Goal: Task Accomplishment & Management: Manage account settings

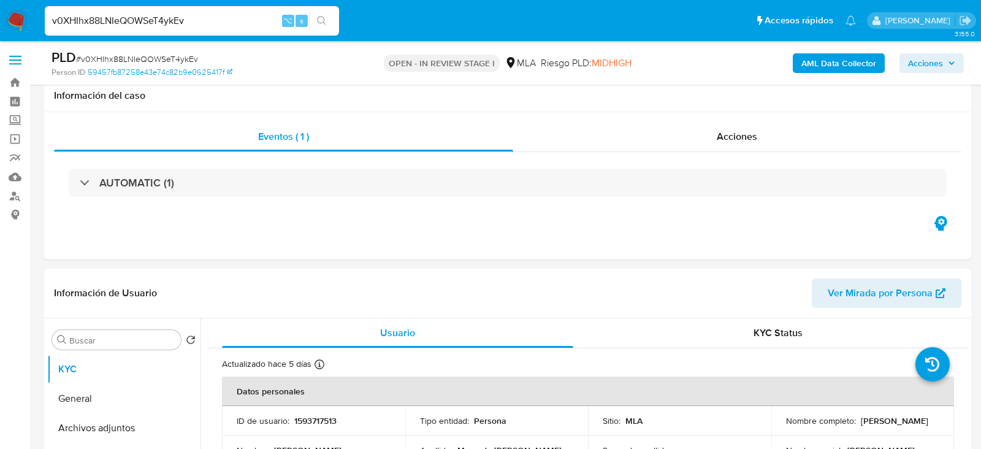
select select "10"
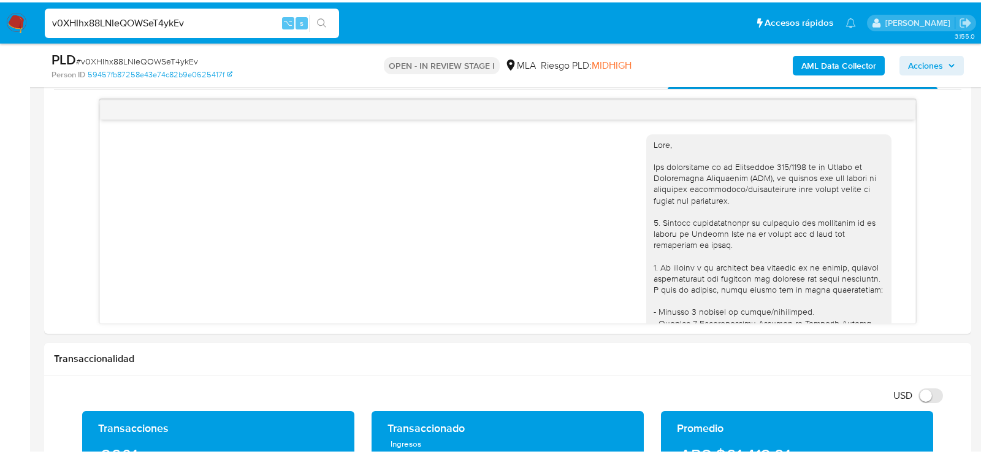
scroll to position [1453, 0]
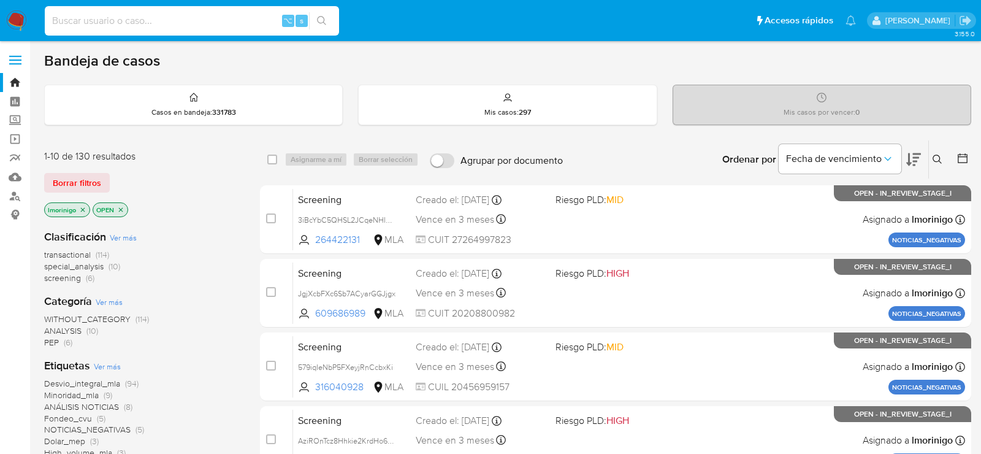
click at [199, 16] on input at bounding box center [192, 21] width 294 height 16
paste input "dRJEtIHaYTVSGWN3aTbf6Hdu"
type input "dRJEtIHaYTVSGWN3aTbf6Hdu"
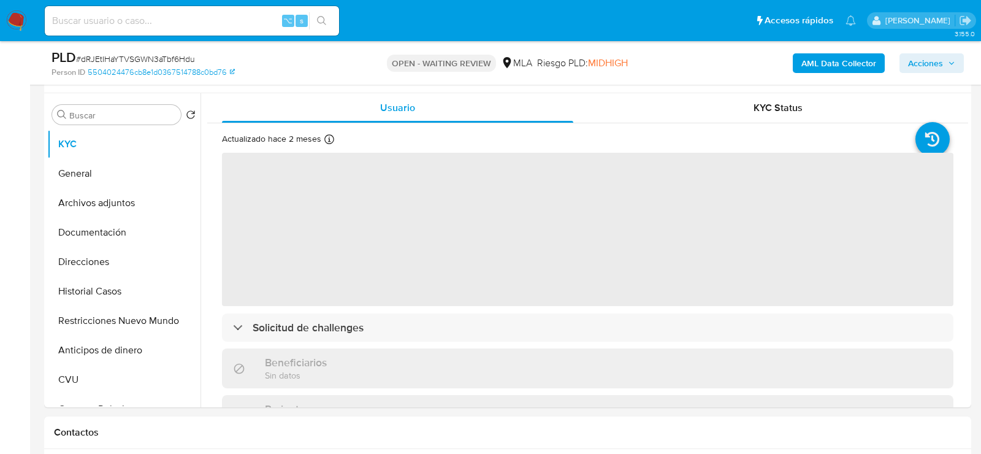
scroll to position [266, 0]
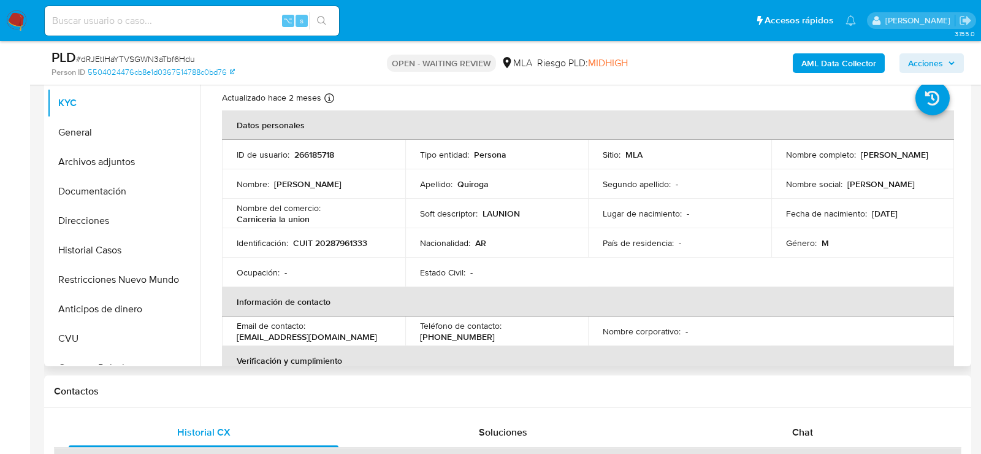
select select "10"
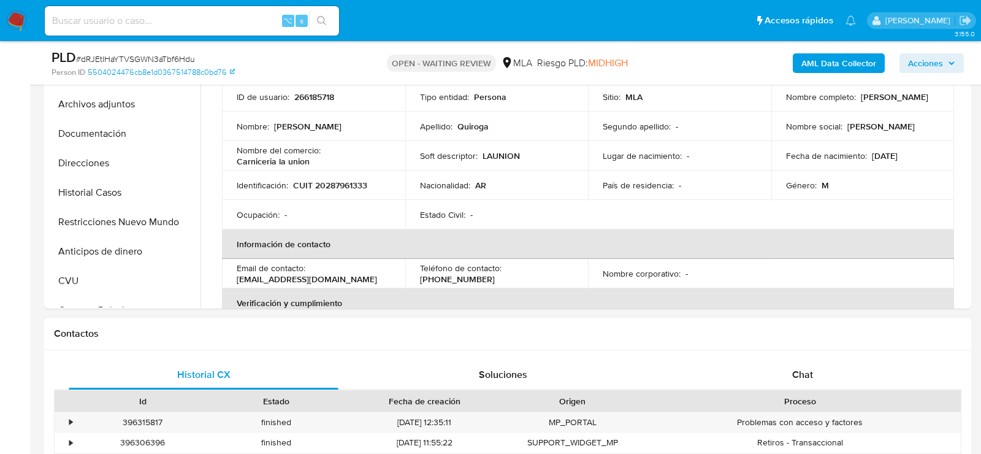
scroll to position [465, 0]
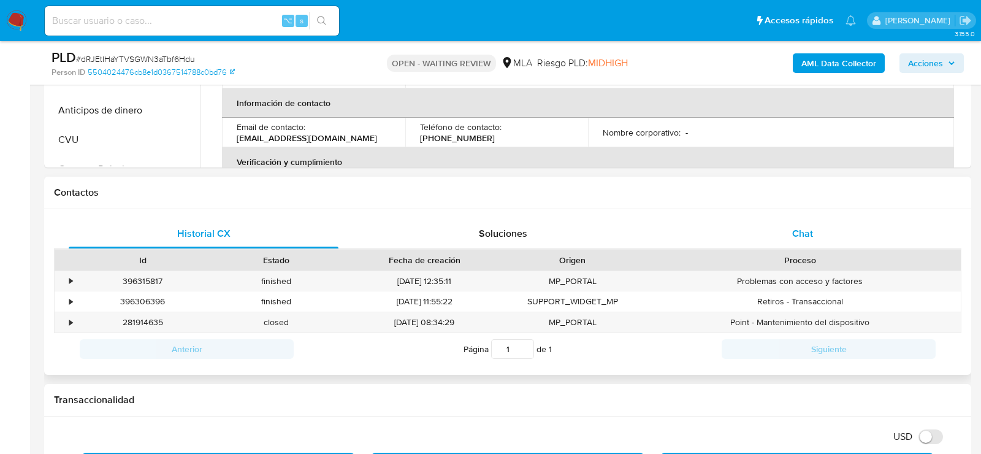
click at [763, 238] on div "Chat" at bounding box center [802, 233] width 270 height 29
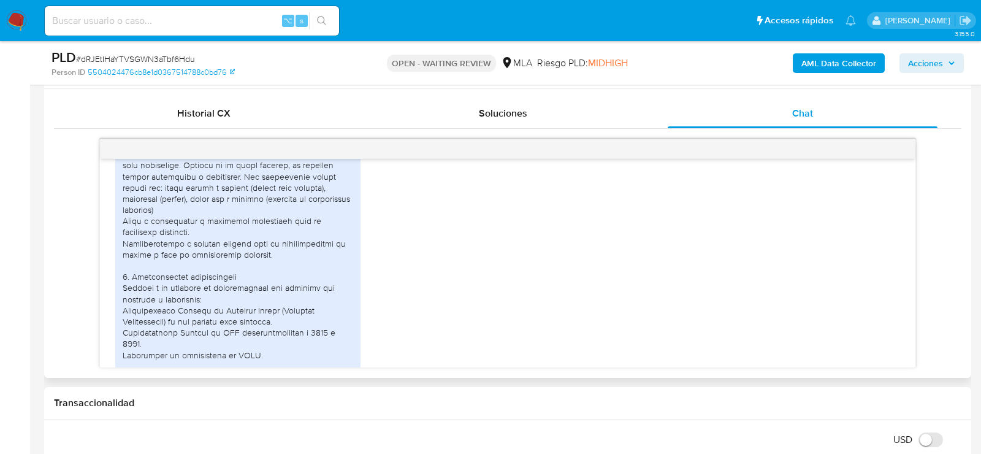
scroll to position [792, 0]
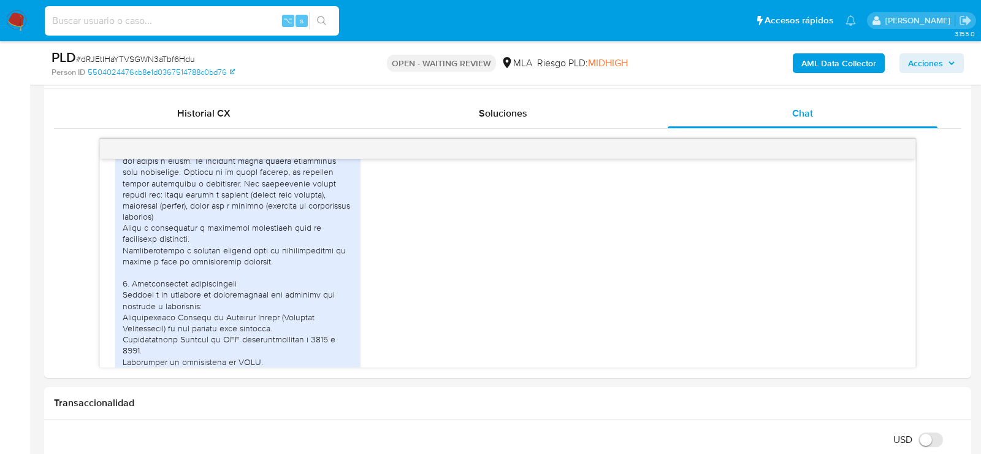
click at [207, 18] on input at bounding box center [192, 21] width 294 height 16
paste input "kIYtmFUx3iFyITl3StXBQeGk"
type input "kIYtmFUx3iFyITl3StXBQeGk"
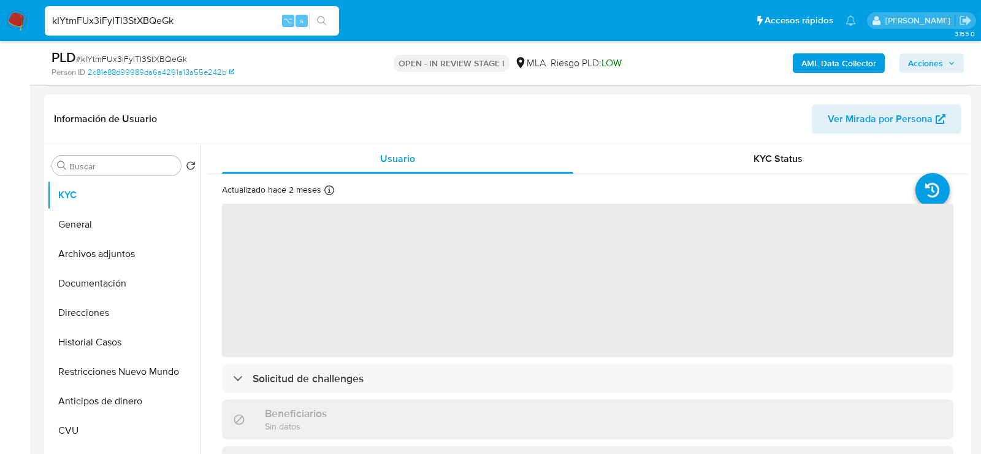
scroll to position [273, 0]
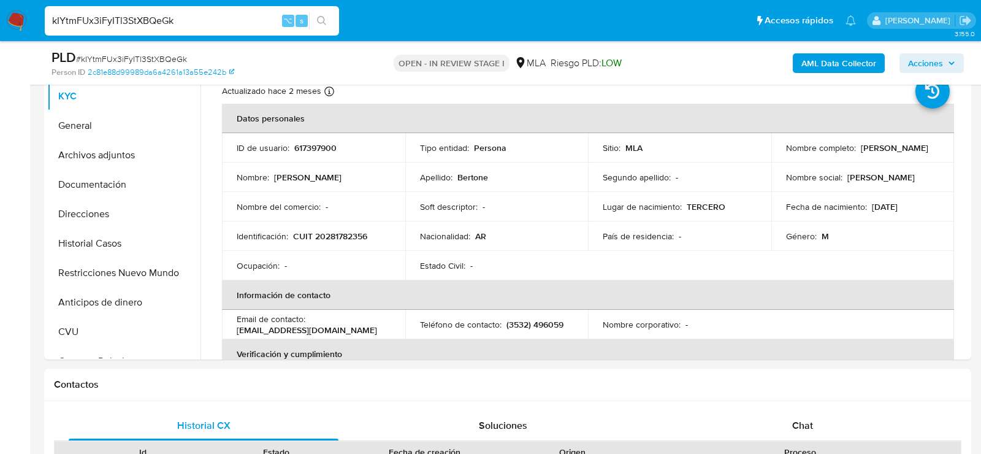
select select "10"
click at [316, 151] on p "617397900" at bounding box center [315, 147] width 42 height 11
copy p "617397900"
click at [309, 142] on p "617397900" at bounding box center [315, 147] width 42 height 11
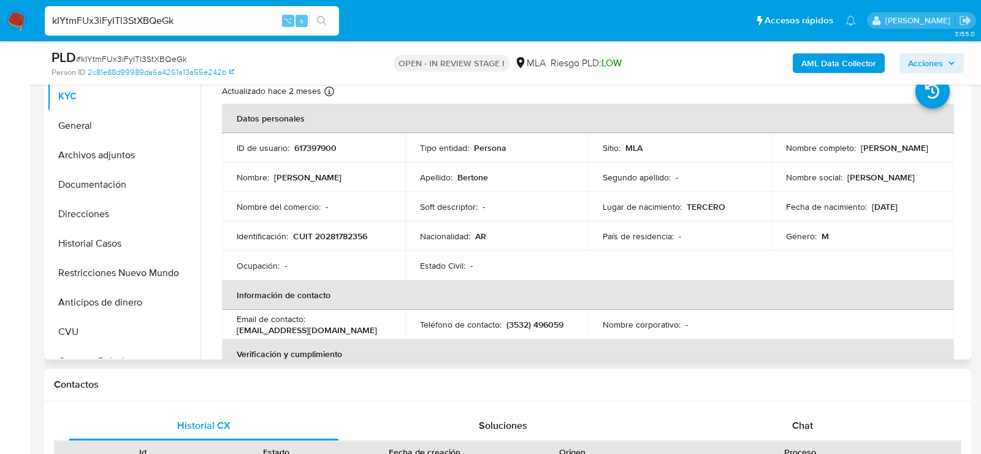
click at [337, 236] on p "CUIT 20281782356" at bounding box center [330, 235] width 74 height 11
copy p "20281782356"
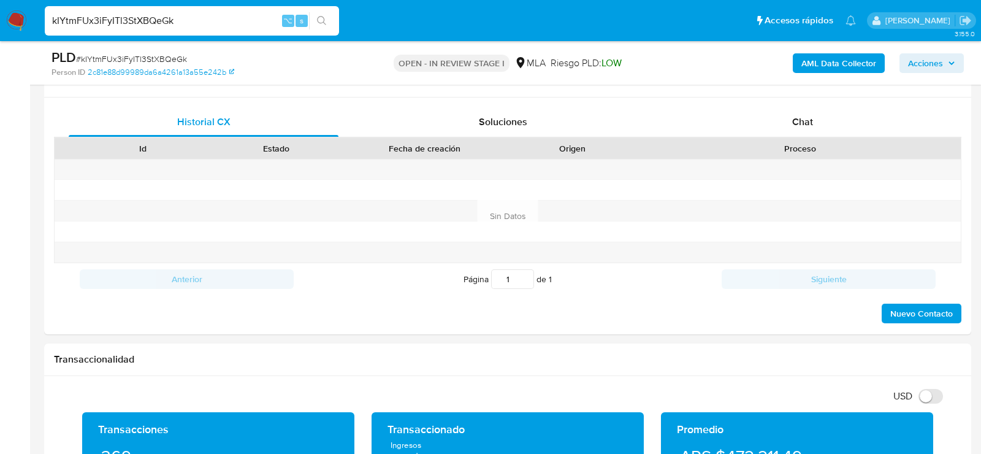
scroll to position [605, 0]
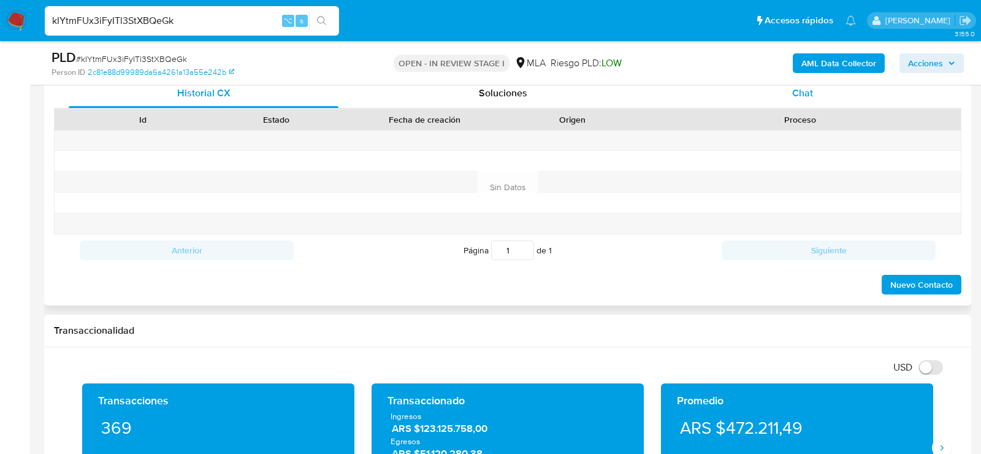
click at [824, 104] on div "Chat" at bounding box center [802, 92] width 270 height 29
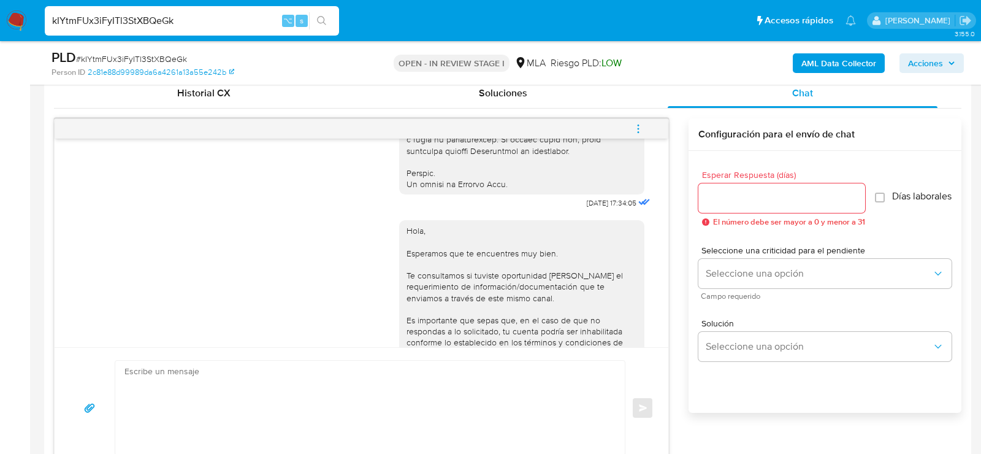
scroll to position [756, 0]
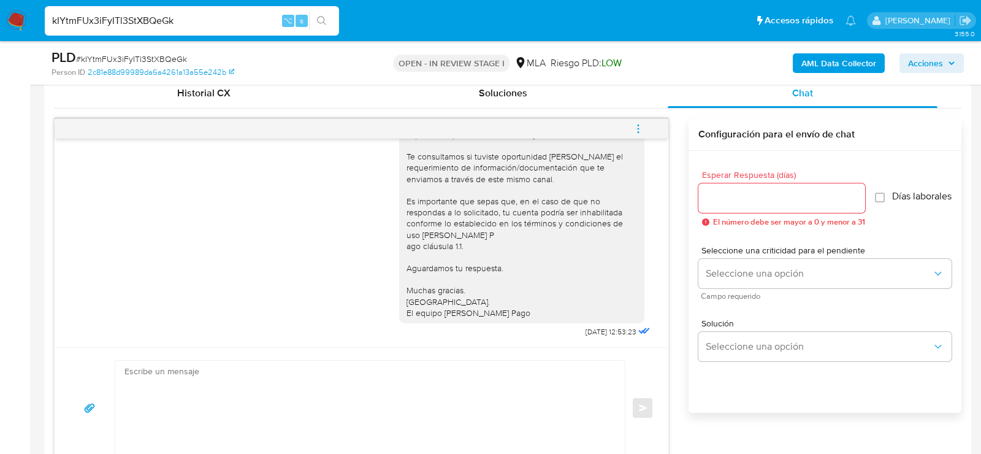
click at [413, 399] on textarea at bounding box center [366, 407] width 485 height 94
paste textarea "Hola, esperamos que te encuentres muy bien. Te consultamos si tuviste oportunid…"
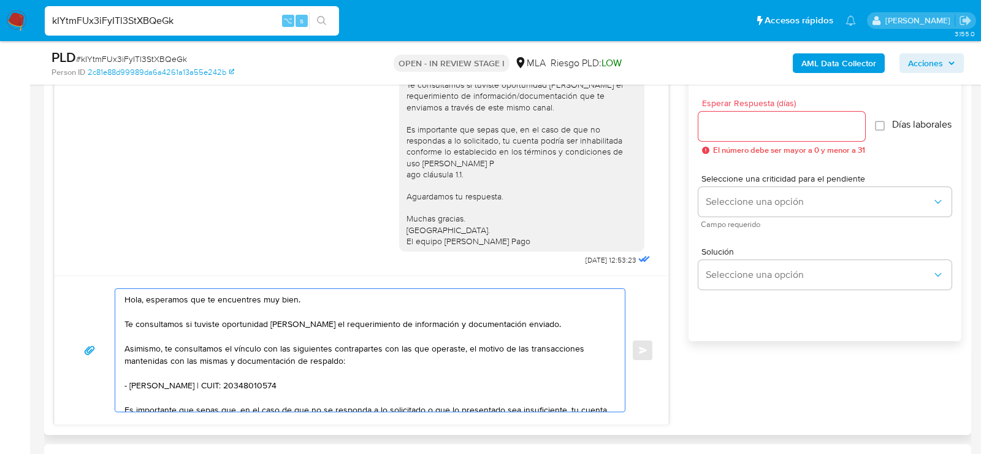
scroll to position [675, 0]
click at [296, 386] on textarea "Hola, esperamos que te encuentres muy bien. Te consultamos si tuviste oportunid…" at bounding box center [366, 351] width 485 height 123
paste textarea "AGROCENTRO VM SAS"
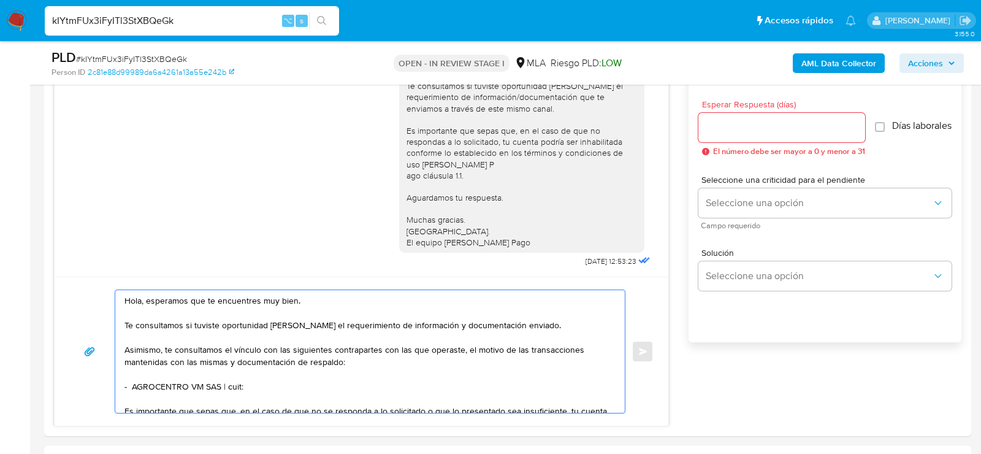
paste textarea "30717084418"
paste textarea "Alfredo Cristian Bertone"
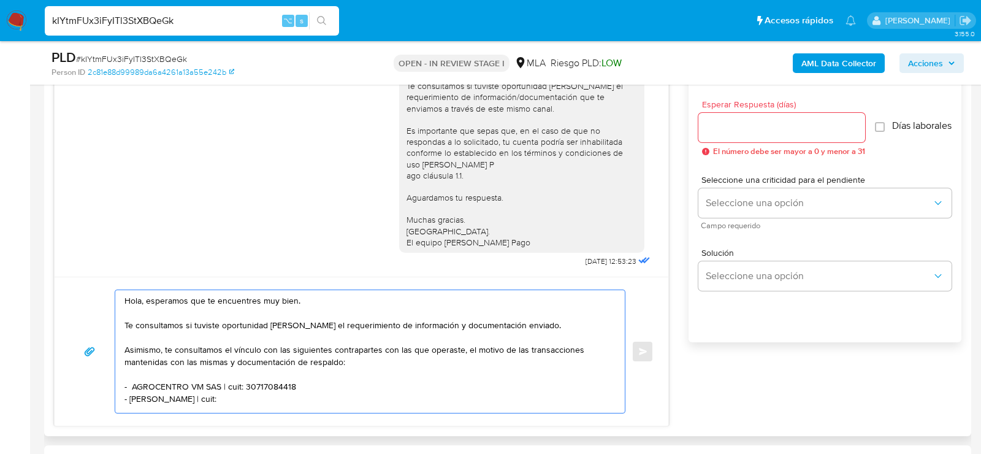
paste textarea "20235920434"
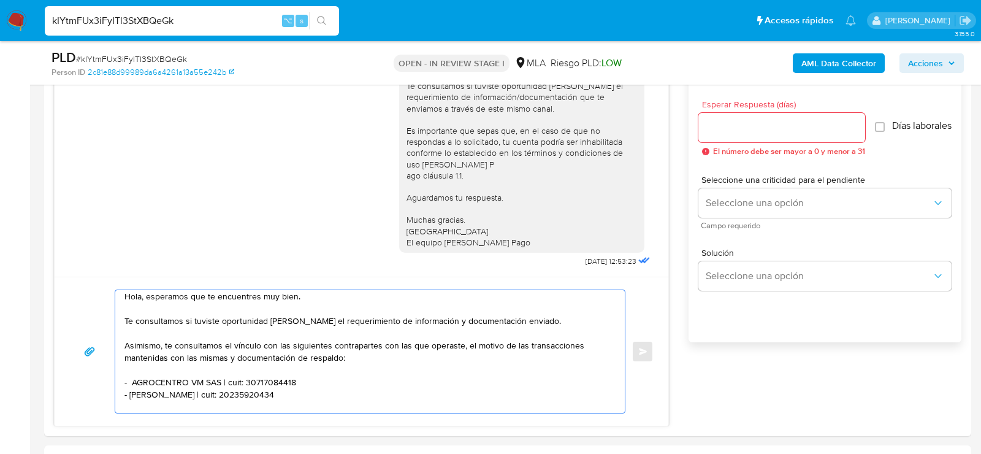
paste textarea "Apezteguia Jose Alejandro"
paste textarea "20161319202"
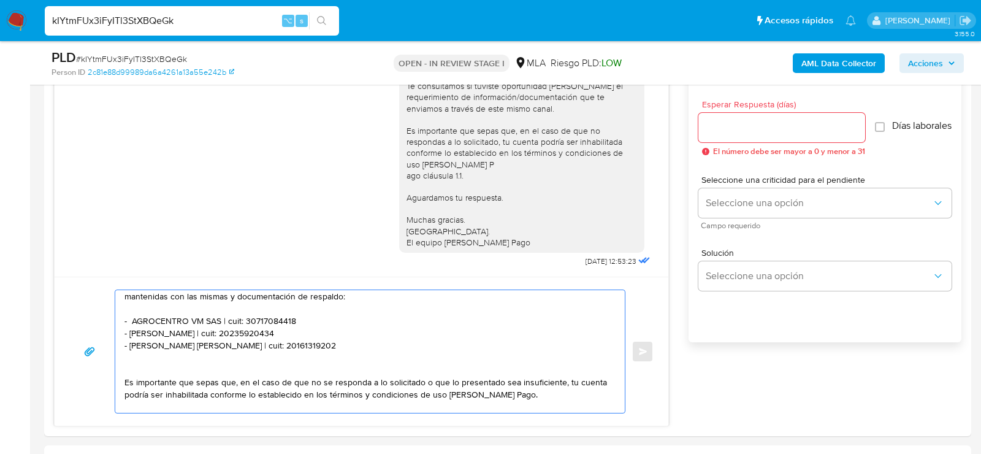
scroll to position [90, 0]
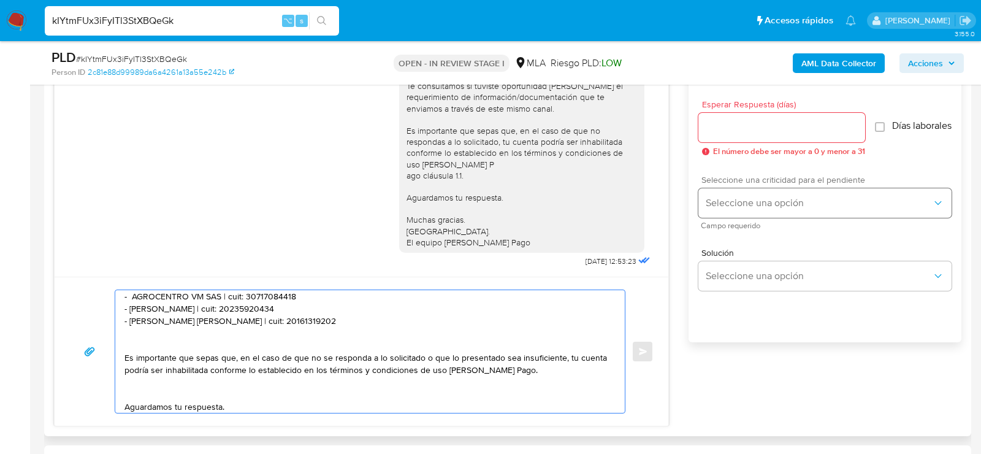
type textarea "Hola, esperamos que te encuentres muy bien. Te consultamos si tuviste oportunid…"
click at [726, 206] on span "Seleccione una opción" at bounding box center [818, 203] width 226 height 12
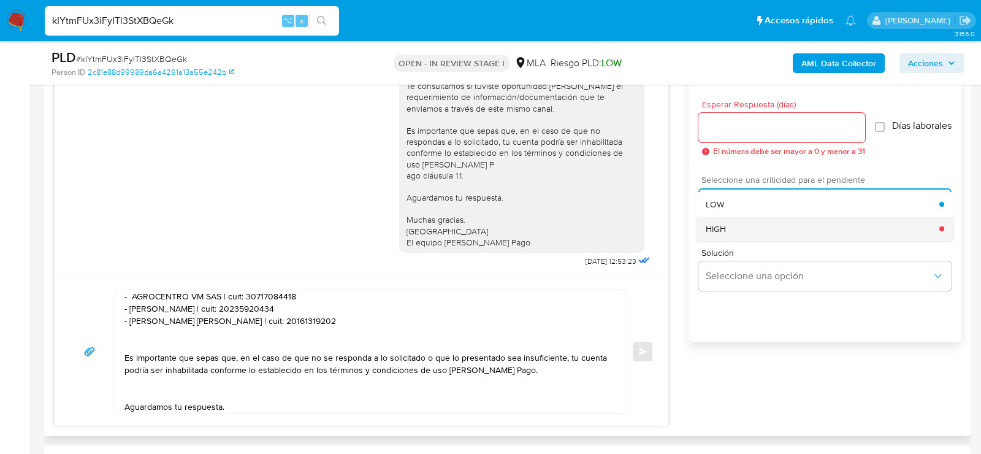
click at [726, 226] on div "HIGH" at bounding box center [822, 228] width 234 height 25
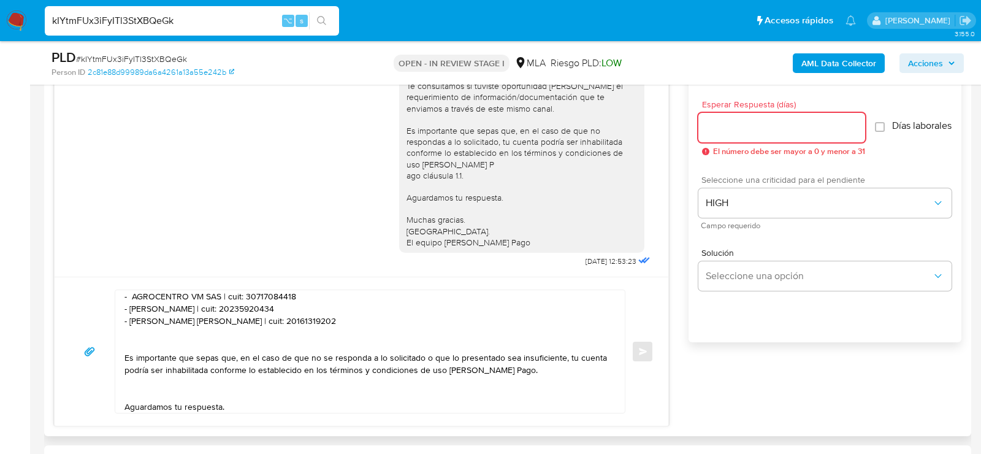
click at [723, 121] on input "Esperar Respuesta (días)" at bounding box center [781, 128] width 167 height 16
type input "9"
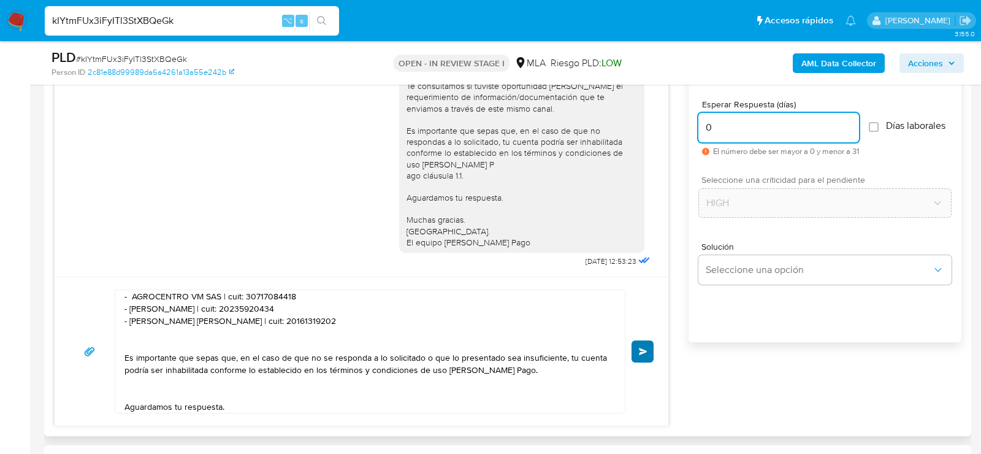
type input "0"
click at [651, 349] on button "Enviar" at bounding box center [642, 351] width 22 height 22
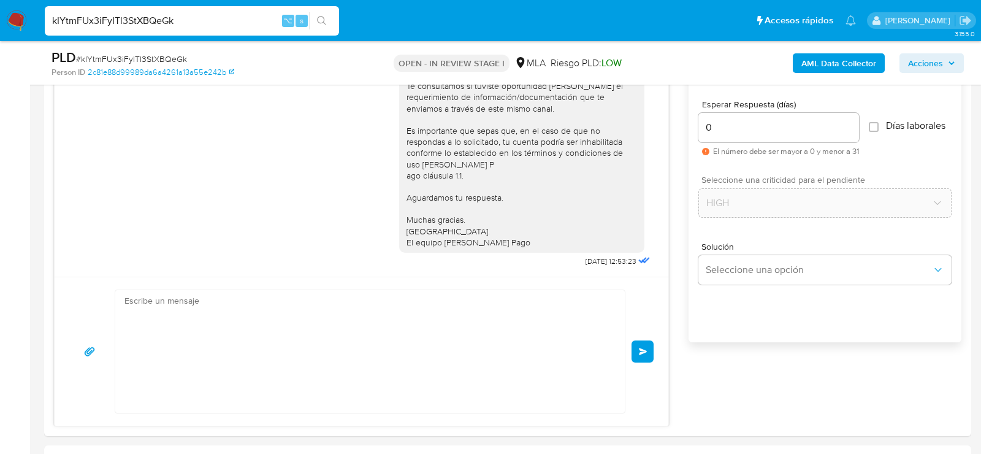
scroll to position [1126, 0]
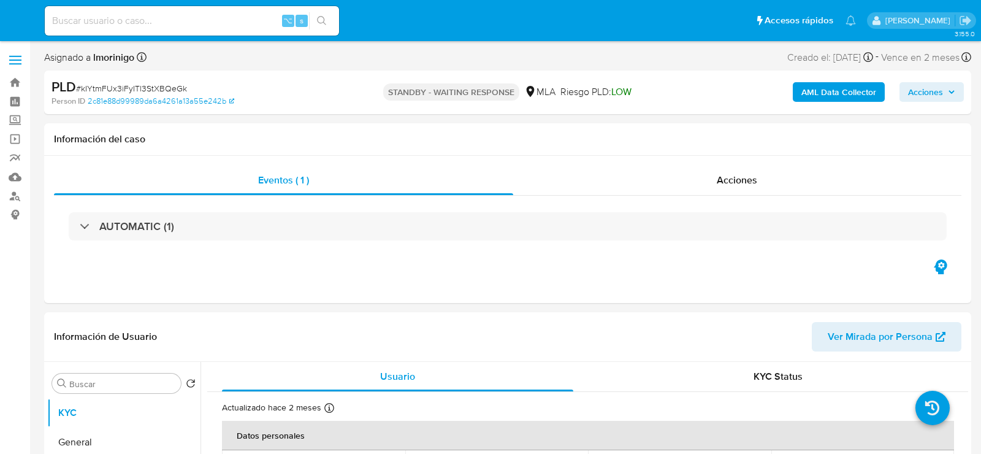
select select "10"
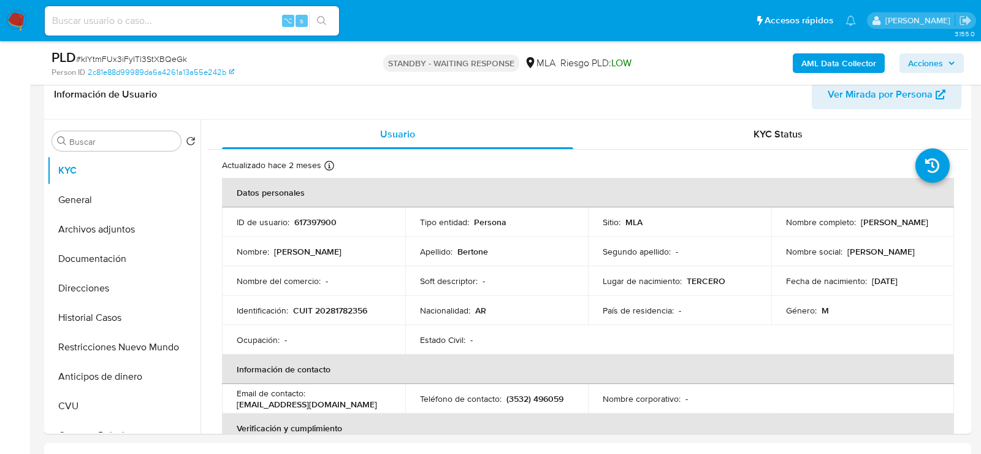
scroll to position [216, 0]
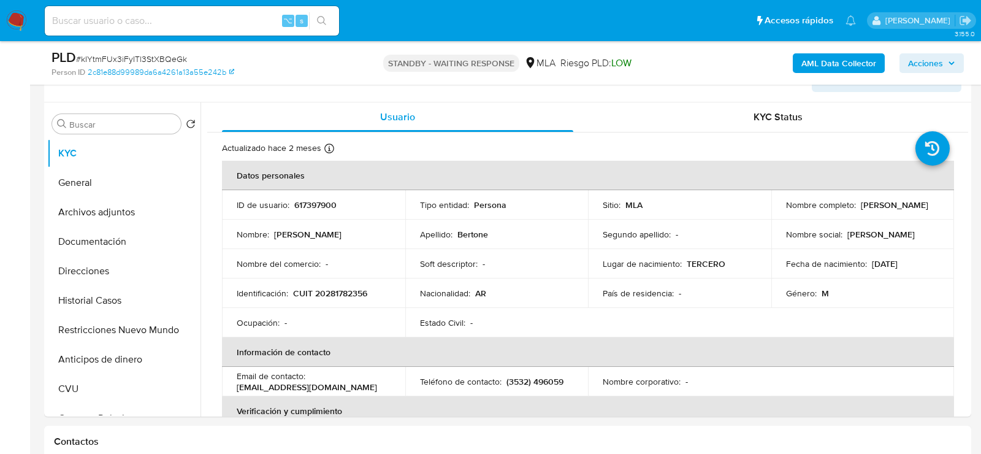
click at [154, 32] on div "⌥ s" at bounding box center [192, 20] width 294 height 29
click at [151, 24] on input at bounding box center [192, 21] width 294 height 16
paste input "E2xtGeeuYQsUwt5dGgbO2ZLW"
type input "E2xtGeeuYQsUwt5dGgbO2ZLW"
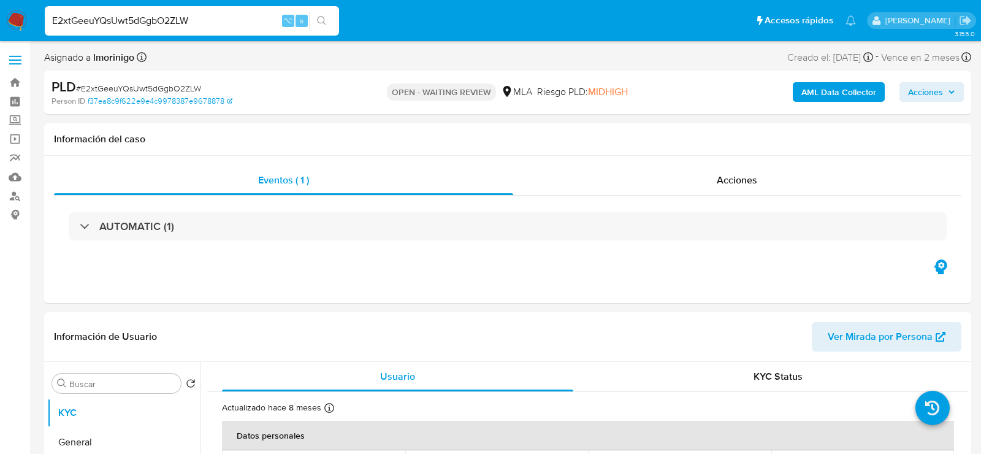
select select "10"
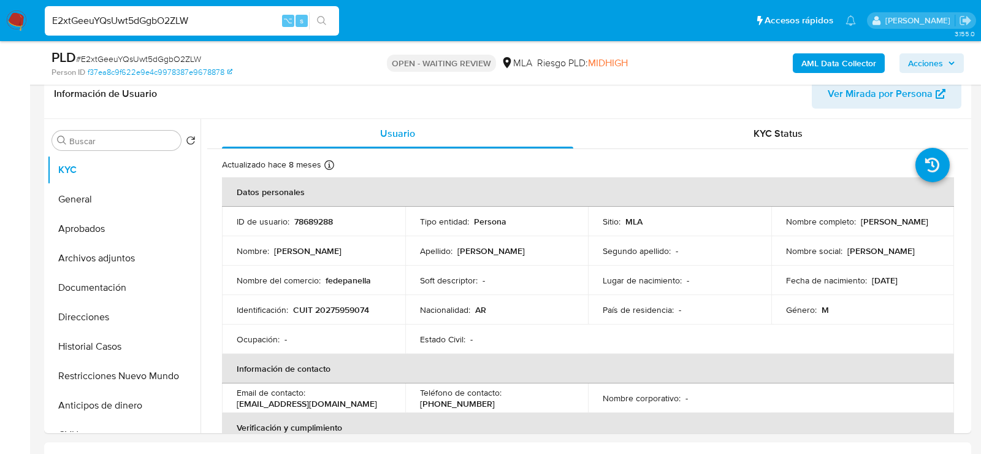
scroll to position [244, 0]
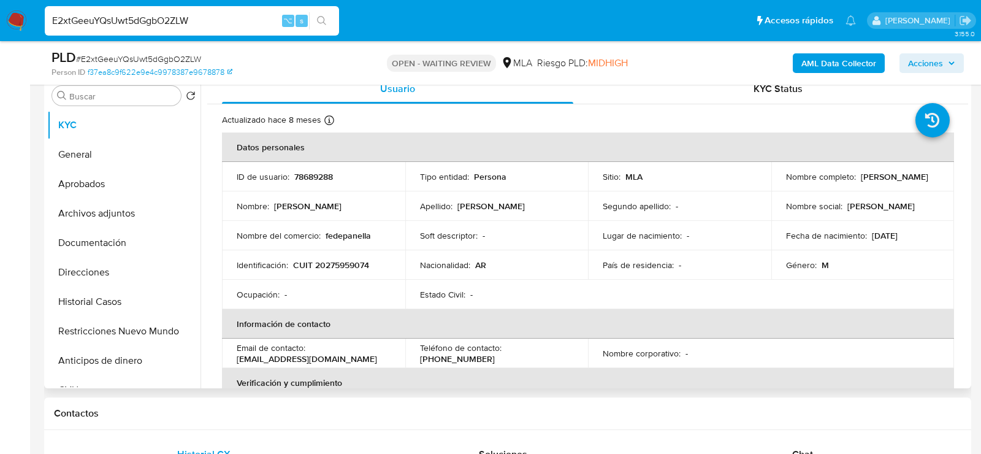
click at [318, 173] on p "78689288" at bounding box center [313, 176] width 39 height 11
copy p "78689288"
click at [349, 266] on p "CUIT 20275959074" at bounding box center [331, 264] width 76 height 11
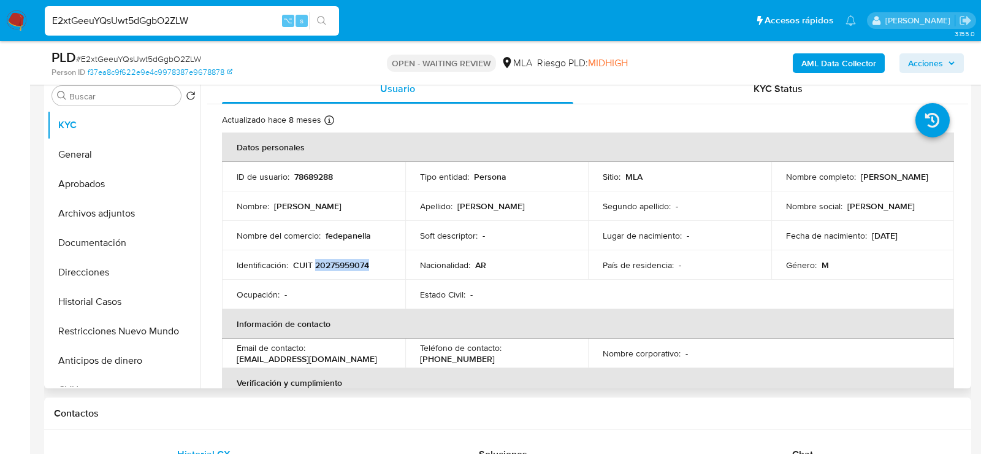
copy p "20275959074"
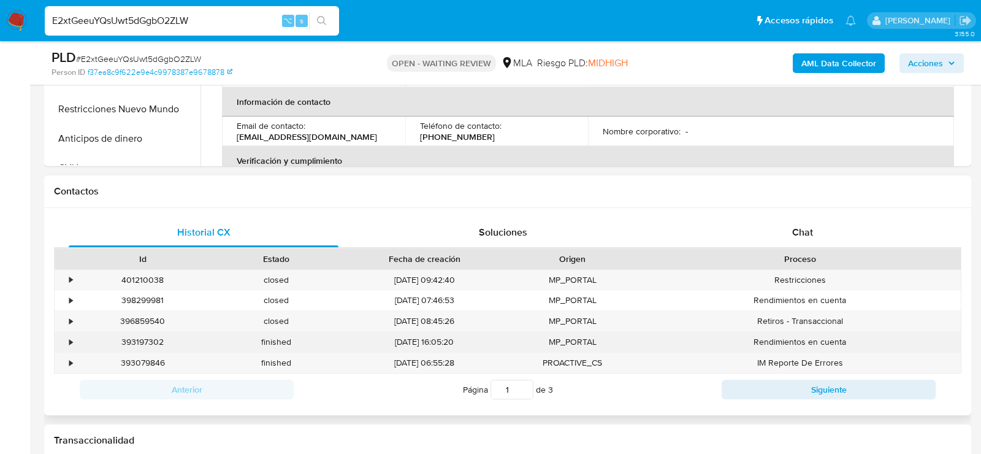
scroll to position [476, 0]
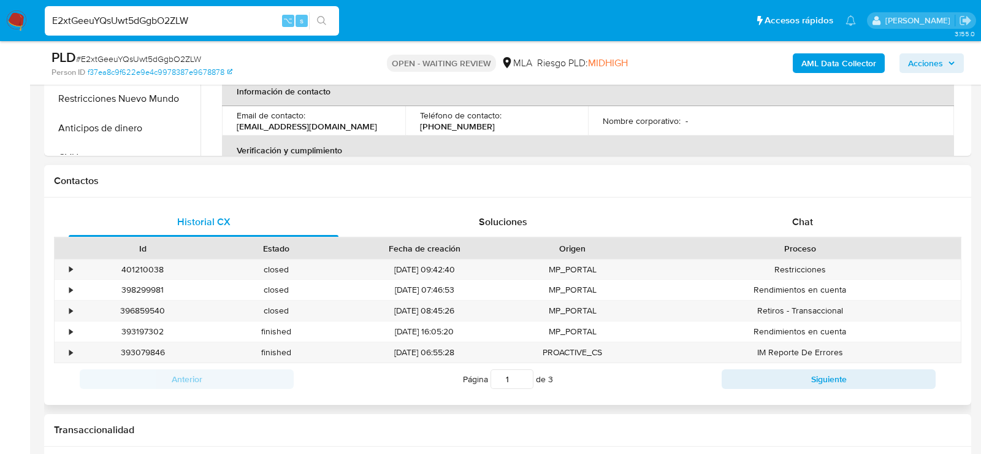
click at [810, 237] on div "Id Estado Fecha de creación Origen Proceso" at bounding box center [507, 247] width 907 height 21
click at [808, 215] on span "Chat" at bounding box center [802, 222] width 21 height 14
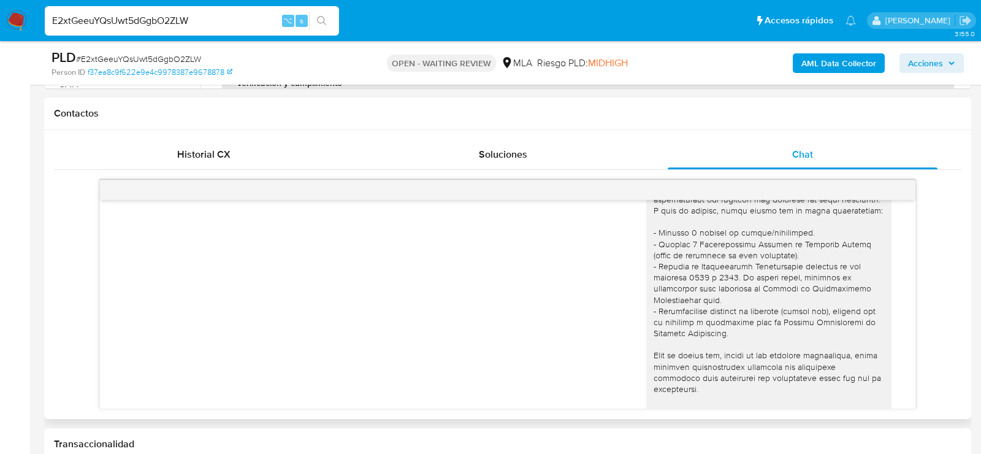
scroll to position [0, 0]
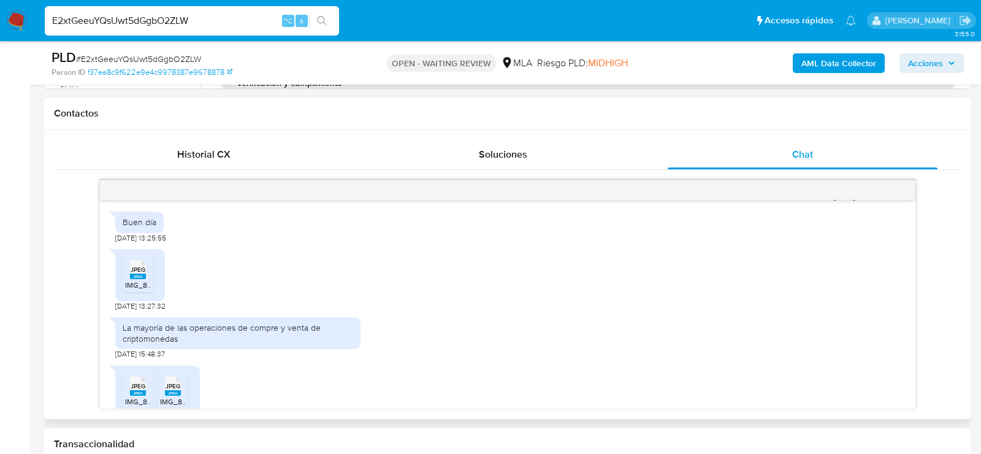
click at [151, 292] on li "JPEG JPEG IMG_8757.jpeg" at bounding box center [138, 273] width 31 height 38
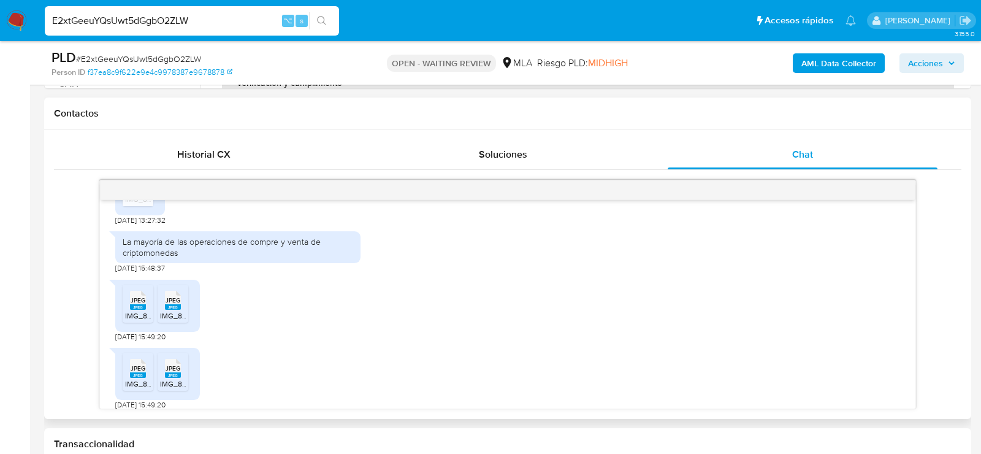
scroll to position [782, 0]
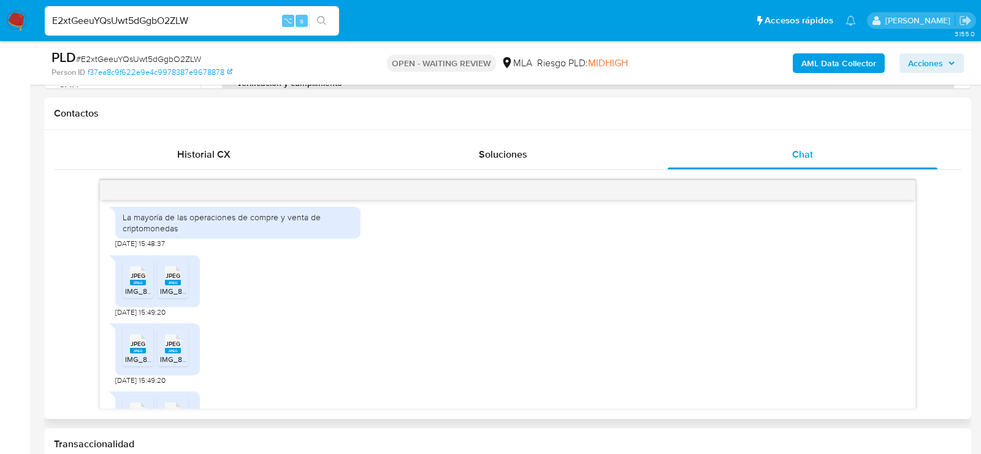
click at [142, 280] on span "JPEG" at bounding box center [138, 276] width 15 height 8
click at [165, 280] on span "JPEG" at bounding box center [172, 276] width 15 height 8
click at [139, 348] on span "JPEG" at bounding box center [138, 344] width 15 height 8
click at [165, 348] on span "JPEG" at bounding box center [172, 344] width 15 height 8
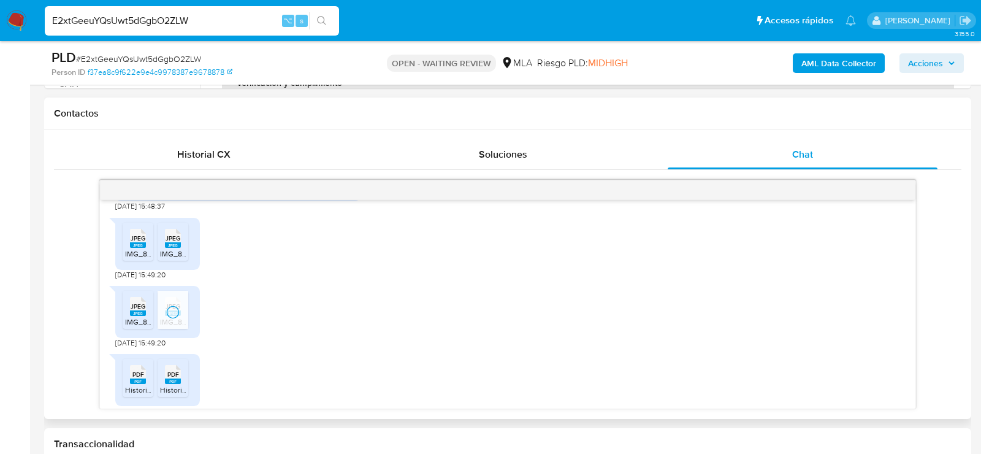
scroll to position [855, 0]
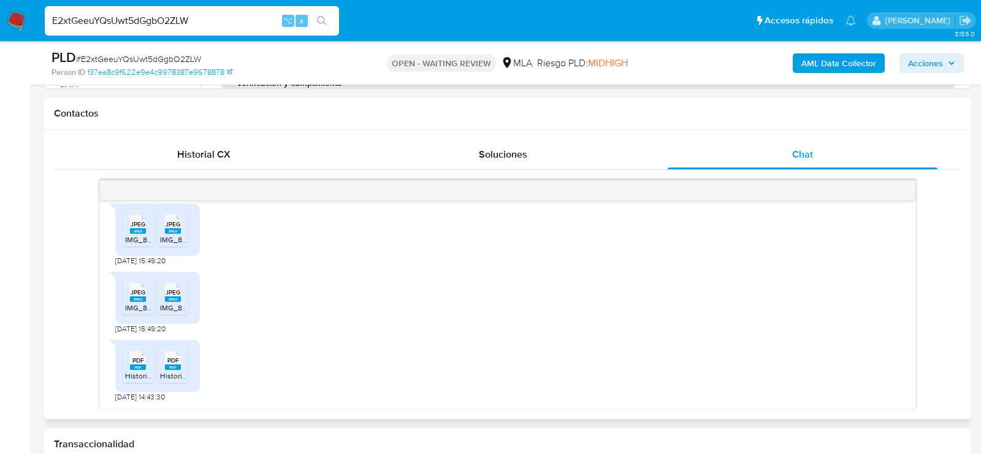
click at [134, 359] on span "PDF" at bounding box center [138, 360] width 12 height 8
click at [172, 364] on rect at bounding box center [173, 367] width 16 height 6
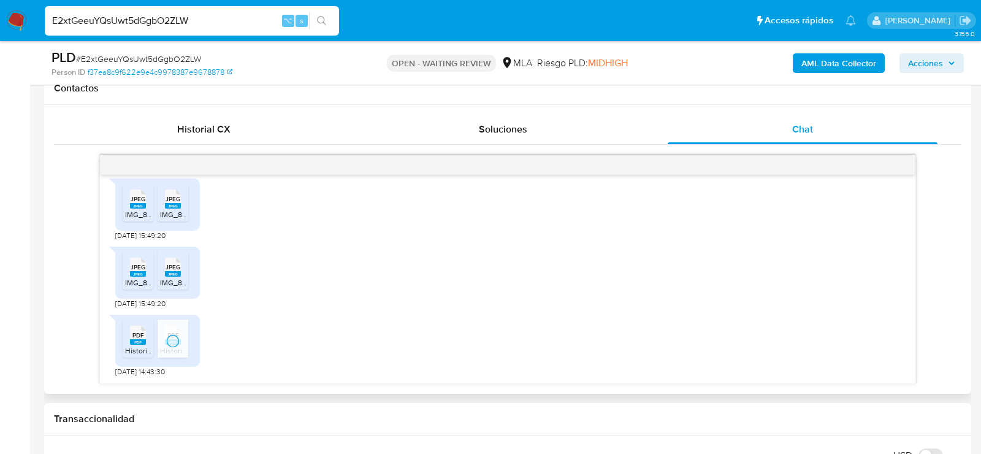
scroll to position [572, 0]
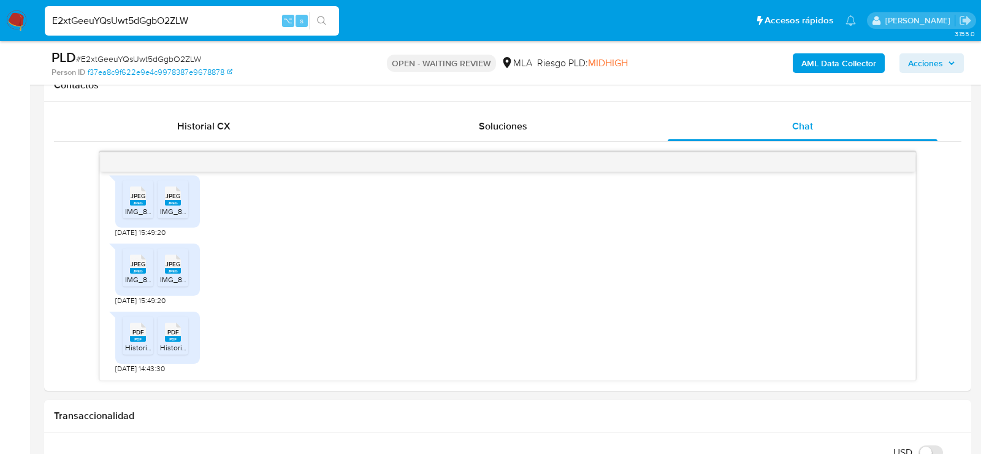
click at [131, 54] on span "# E2xtGeeuYQsUwt5dGgbO2ZLW" at bounding box center [138, 59] width 125 height 12
copy span "E2xtGeeuYQsUwt5dGgbO2ZLW"
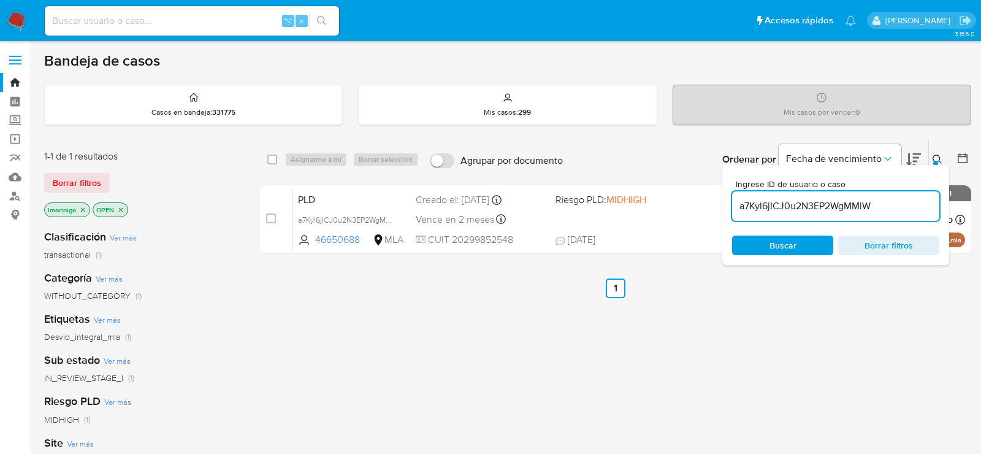
click at [766, 206] on input "a7Kyl6jICJ0u2N3EP2WgMMlW" at bounding box center [835, 206] width 207 height 16
type input "E2xtGeeuYQsUwt5dGgbO2ZLW"
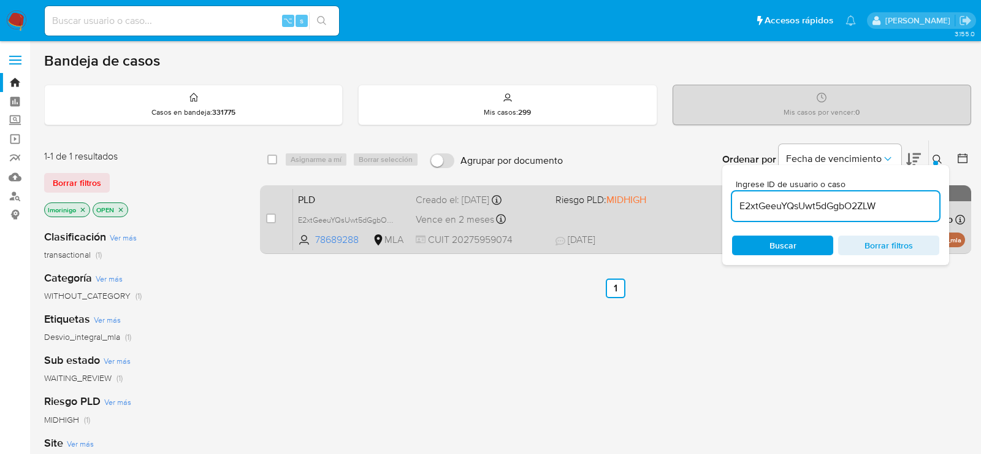
click at [278, 225] on div "case-item-checkbox No es posible asignar el caso" at bounding box center [279, 219] width 27 height 62
click at [278, 222] on div "case-item-checkbox No es posible asignar el caso" at bounding box center [279, 219] width 27 height 62
click at [272, 220] on input "checkbox" at bounding box center [271, 218] width 10 height 10
checkbox input "true"
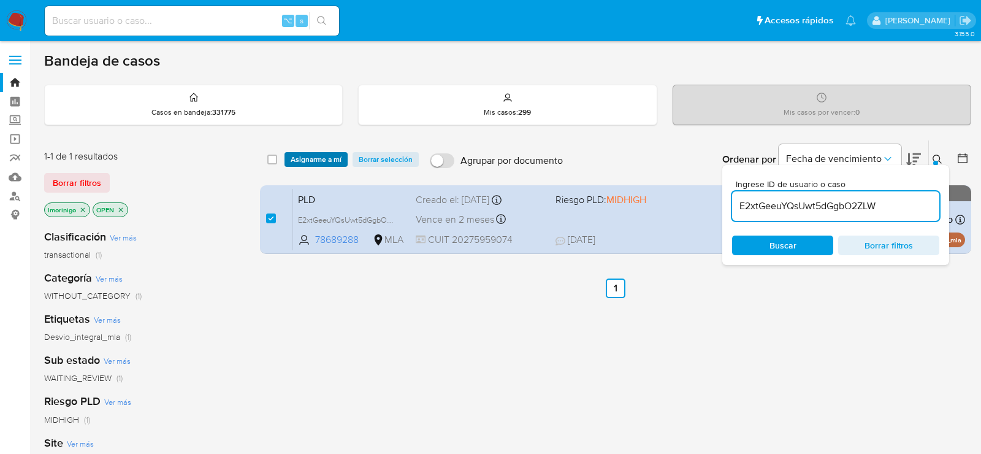
click at [328, 163] on span "Asignarme a mí" at bounding box center [316, 159] width 51 height 12
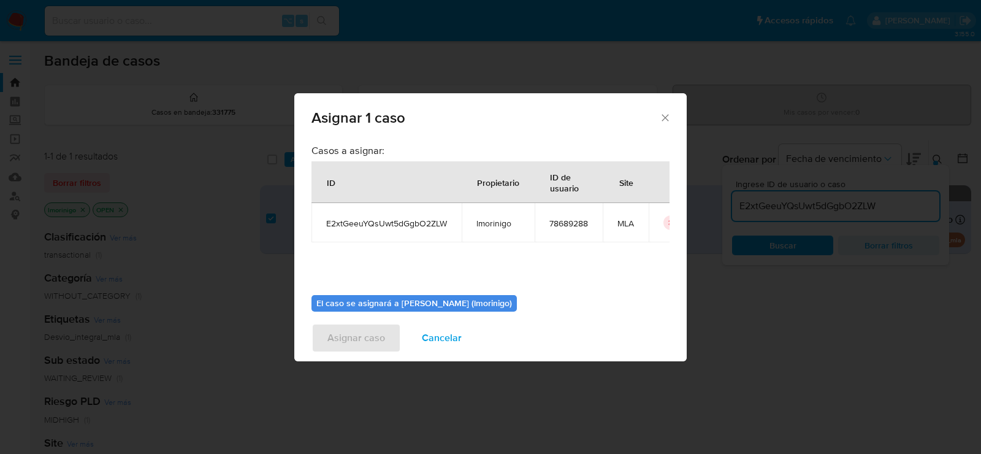
scroll to position [54, 0]
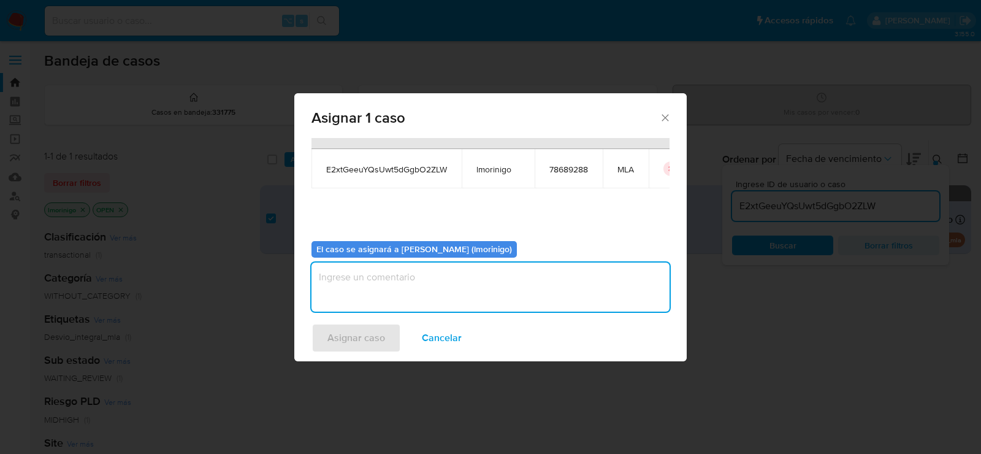
click at [437, 281] on textarea "assign-modal" at bounding box center [490, 286] width 358 height 49
click at [367, 327] on span "Asignar caso" at bounding box center [356, 337] width 58 height 27
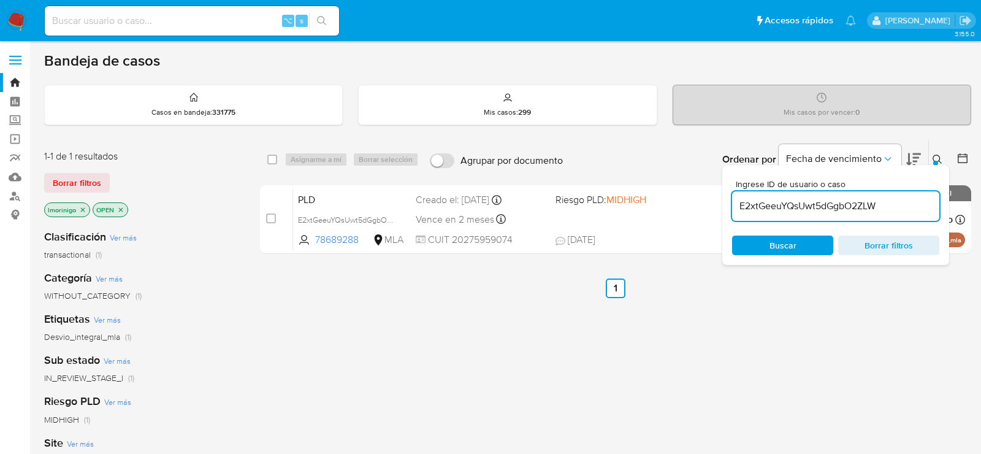
click at [758, 201] on input "E2xtGeeuYQsUwt5dGgbO2ZLW" at bounding box center [835, 206] width 207 height 16
click at [846, 224] on div "Ingrese ID de usuario o caso E2xtGeeuYQsUwt5dGgbO2ZLW Buscar Borrar filtros" at bounding box center [835, 215] width 227 height 100
click at [824, 207] on input "E2xtGeeuYQsUwt5dGgbO2ZLW" at bounding box center [835, 206] width 207 height 16
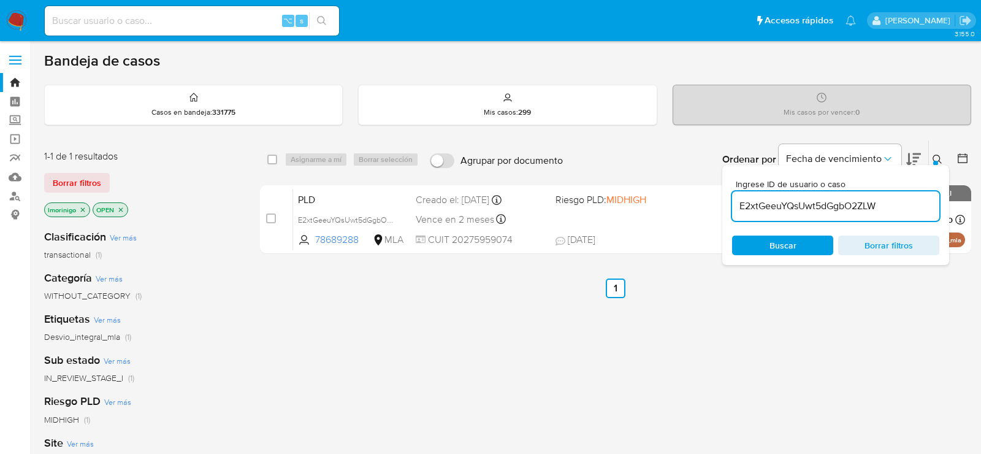
paste input "twkJzmhW1KRLf6ZQDp4gbmWA"
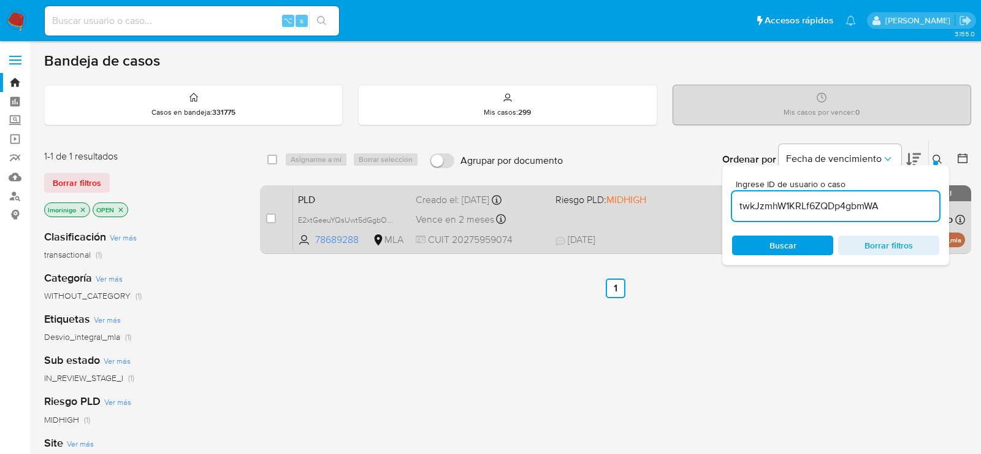
type input "twkJzmhW1KRLf6ZQDp4gbmWA"
click at [270, 219] on input "checkbox" at bounding box center [271, 218] width 10 height 10
checkbox input "true"
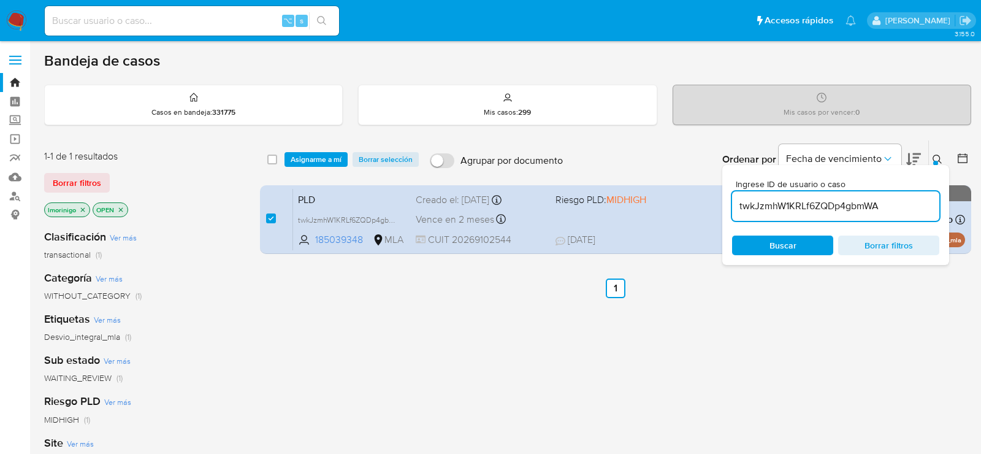
click at [307, 169] on div "select-all-cases-checkbox Asignarme a mí Borrar selección Agrupar por documento…" at bounding box center [615, 159] width 711 height 38
click at [308, 164] on span "Asignarme a mí" at bounding box center [316, 159] width 51 height 12
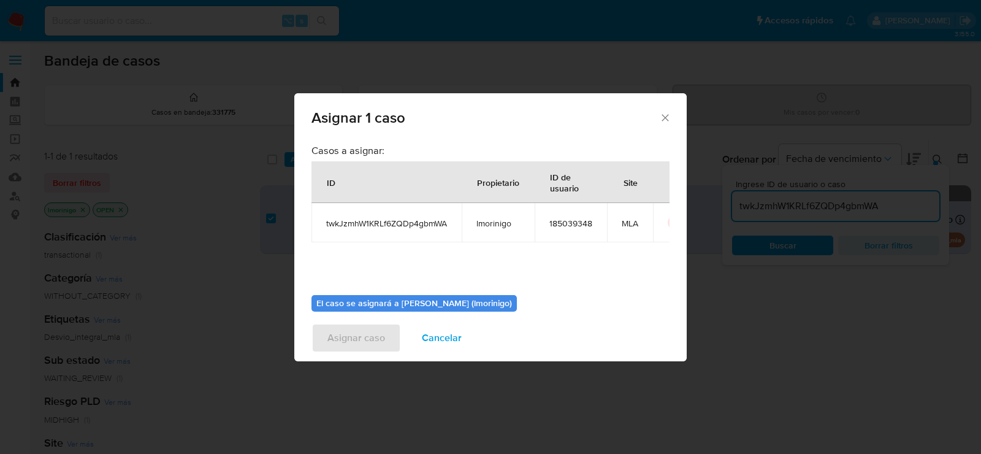
scroll to position [63, 0]
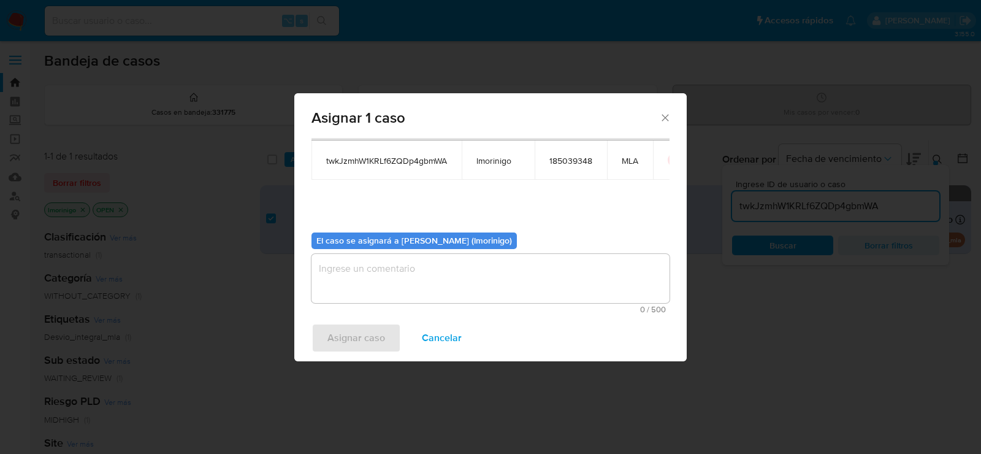
click at [433, 299] on textarea "assign-modal" at bounding box center [490, 278] width 358 height 49
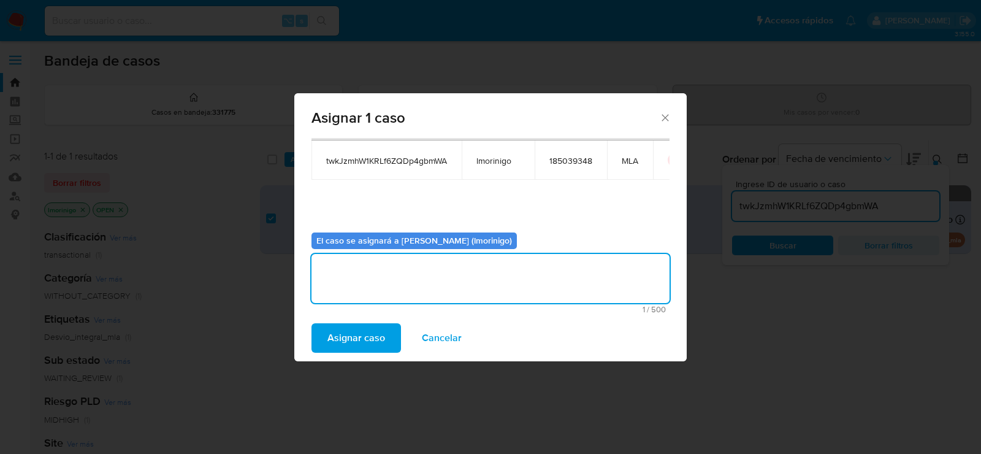
click at [371, 333] on span "Asignar caso" at bounding box center [356, 337] width 58 height 27
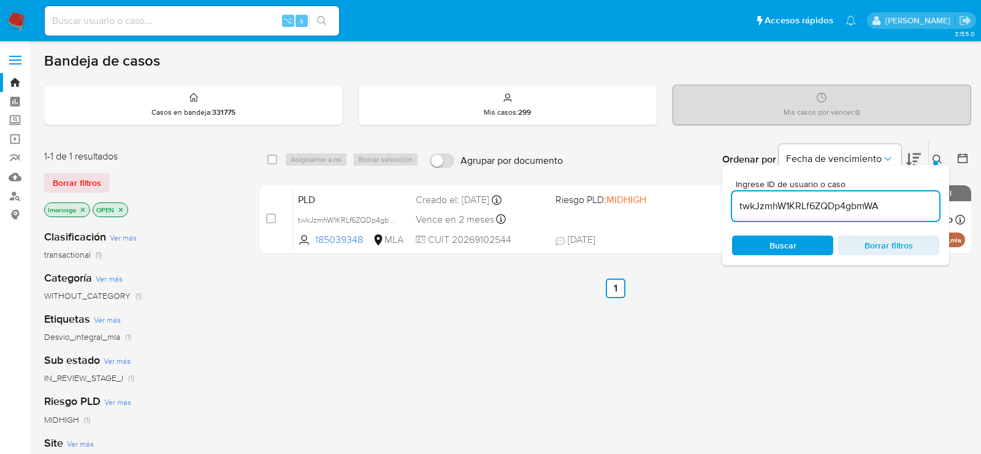
click at [793, 208] on input "twkJzmhW1KRLf6ZQDp4gbmWA" at bounding box center [835, 206] width 207 height 16
paste input "ss20ZDLj51W9qjhlRoUYlLWw"
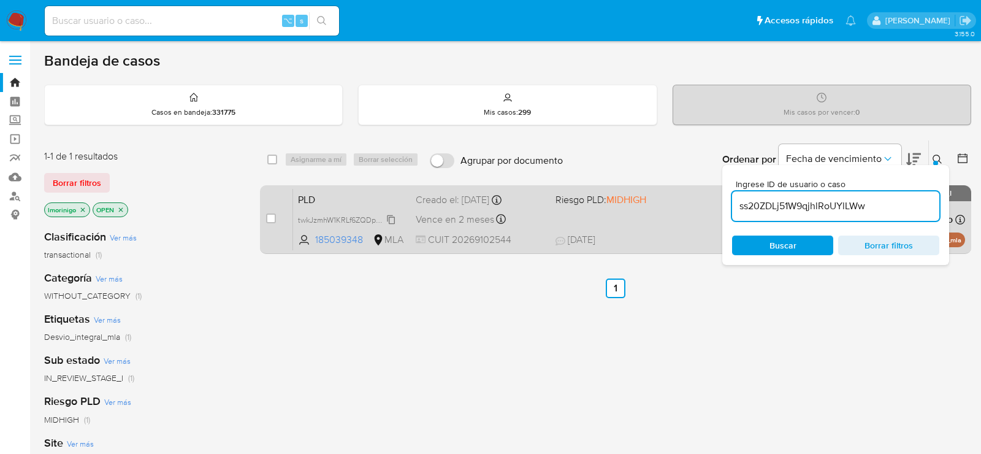
type input "ss20ZDLj51W9qjhlRoUYlLWw"
click at [266, 213] on input "checkbox" at bounding box center [271, 218] width 10 height 10
checkbox input "true"
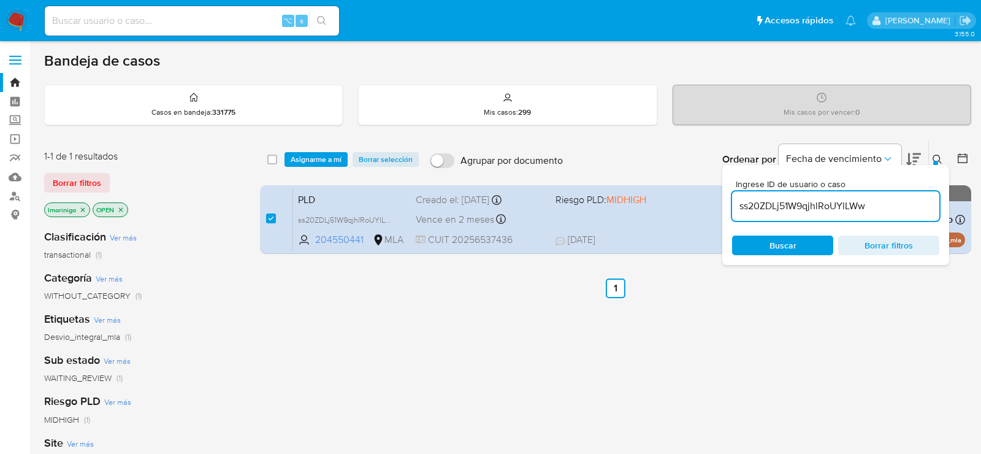
click at [308, 148] on div "select-all-cases-checkbox Asignarme a mí Borrar selección Agrupar por documento…" at bounding box center [615, 159] width 711 height 38
click at [311, 157] on span "Asignarme a mí" at bounding box center [316, 159] width 51 height 12
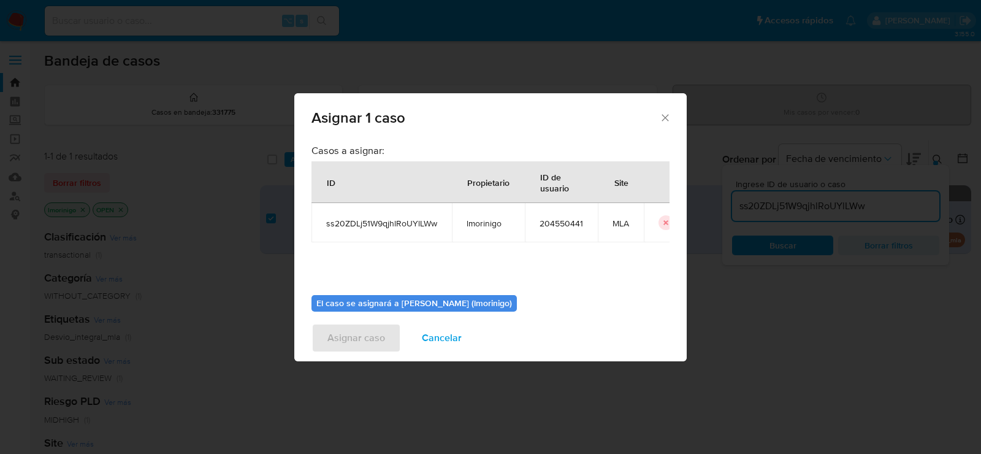
scroll to position [63, 0]
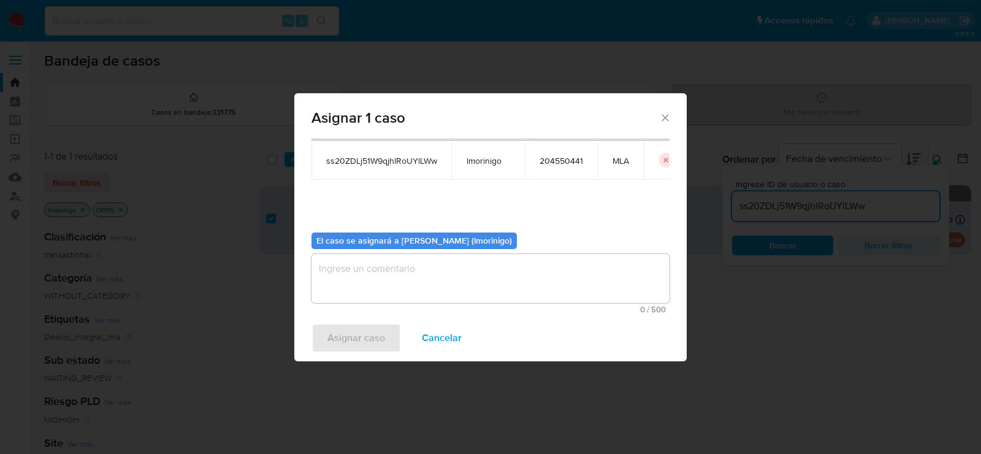
click at [478, 301] on textarea "assign-modal" at bounding box center [490, 278] width 358 height 49
click at [321, 344] on button "Asignar caso" at bounding box center [355, 337] width 89 height 29
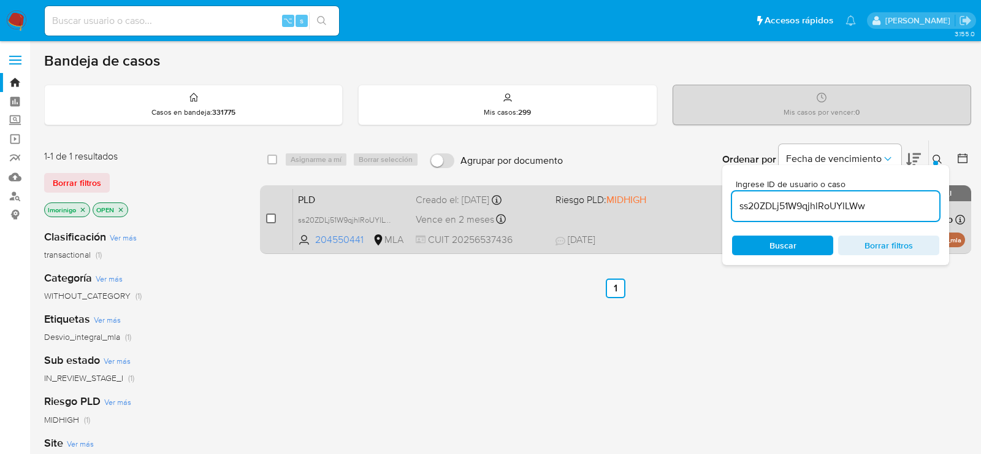
click at [270, 215] on input "checkbox" at bounding box center [271, 218] width 10 height 10
checkbox input "true"
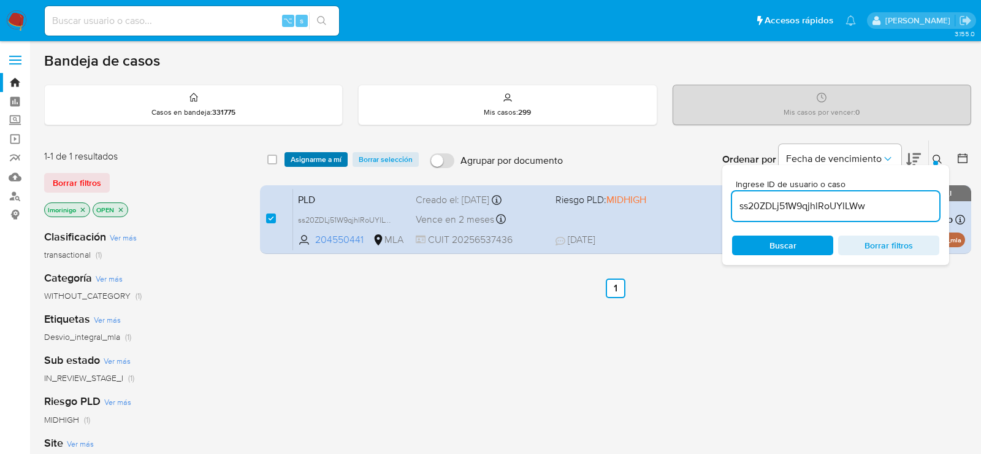
click at [307, 158] on span "Asignarme a mí" at bounding box center [316, 159] width 51 height 12
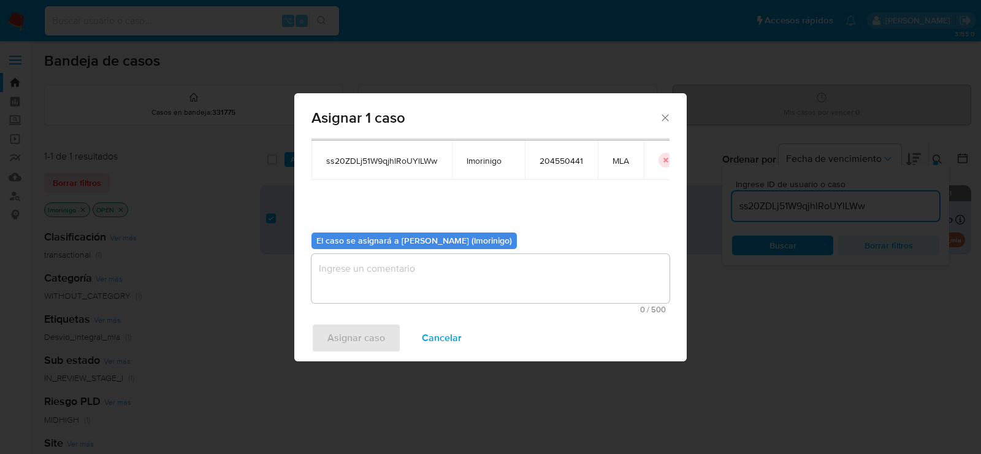
click at [390, 264] on textarea "assign-modal" at bounding box center [490, 278] width 358 height 49
click at [346, 338] on span "Asignar caso" at bounding box center [356, 337] width 58 height 27
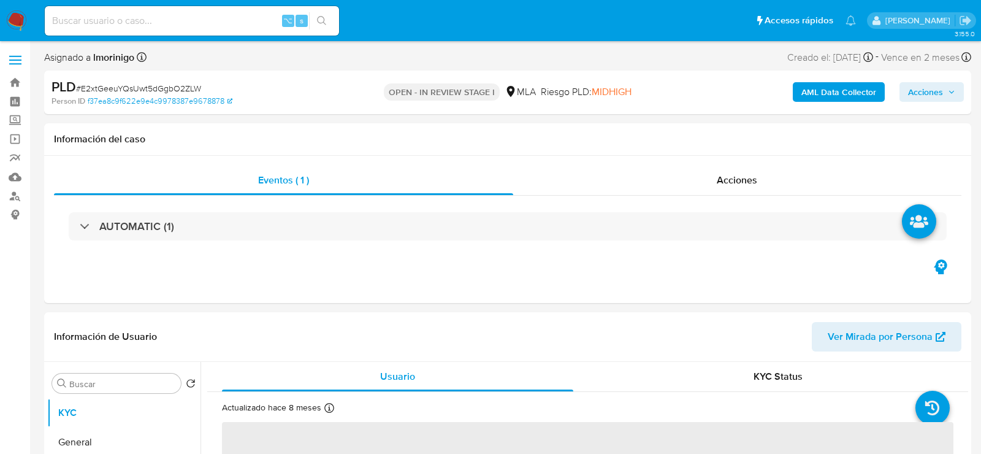
select select "10"
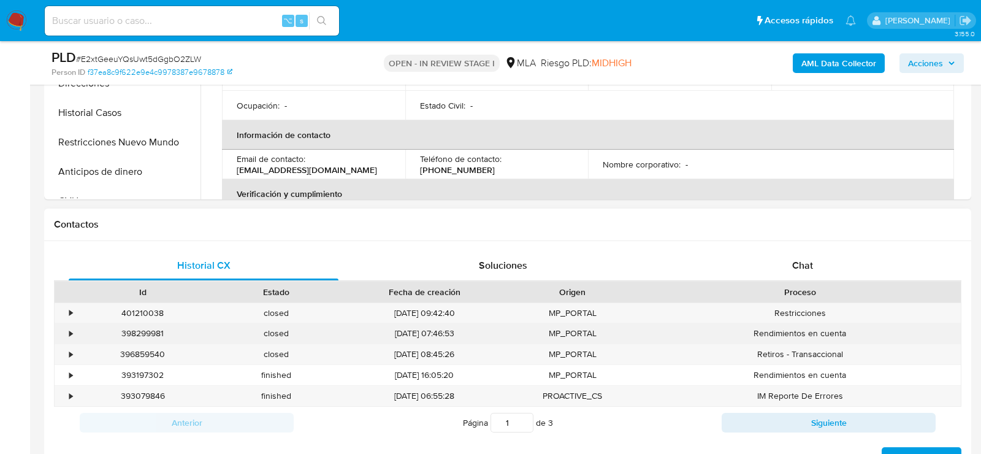
scroll to position [573, 0]
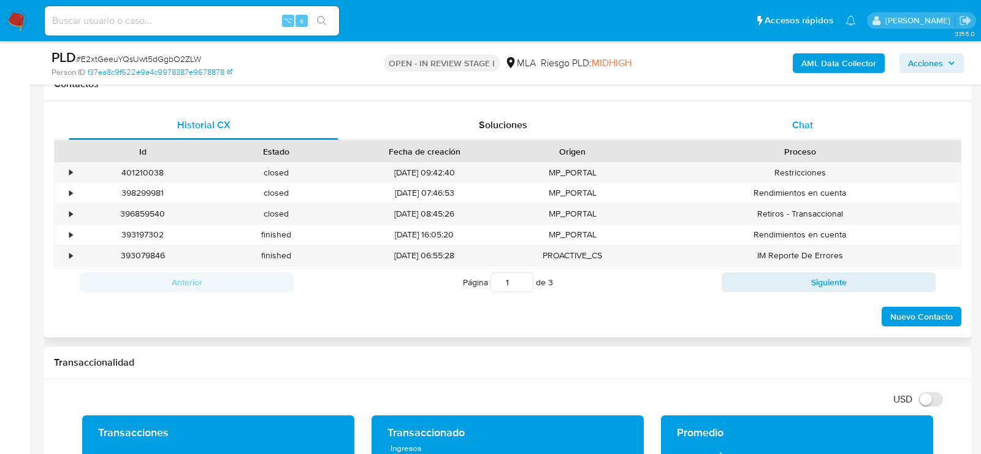
click at [827, 131] on div "Chat" at bounding box center [802, 124] width 270 height 29
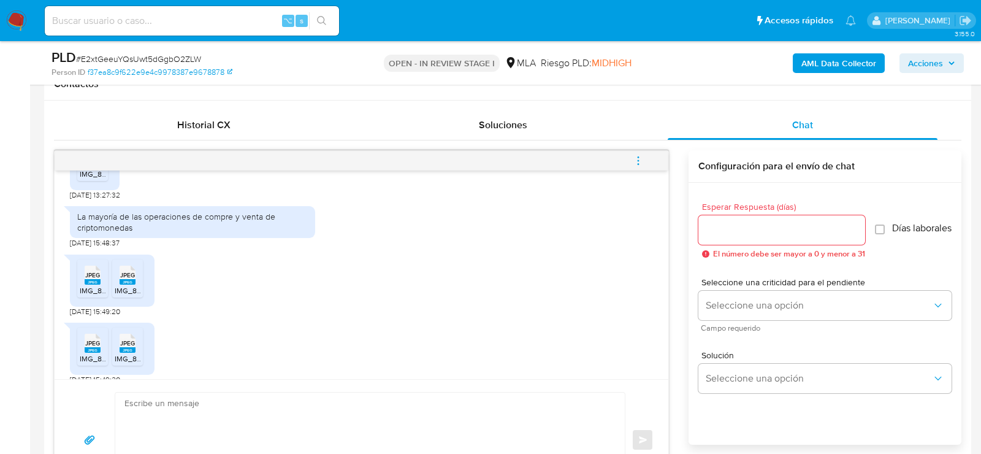
scroll to position [855, 0]
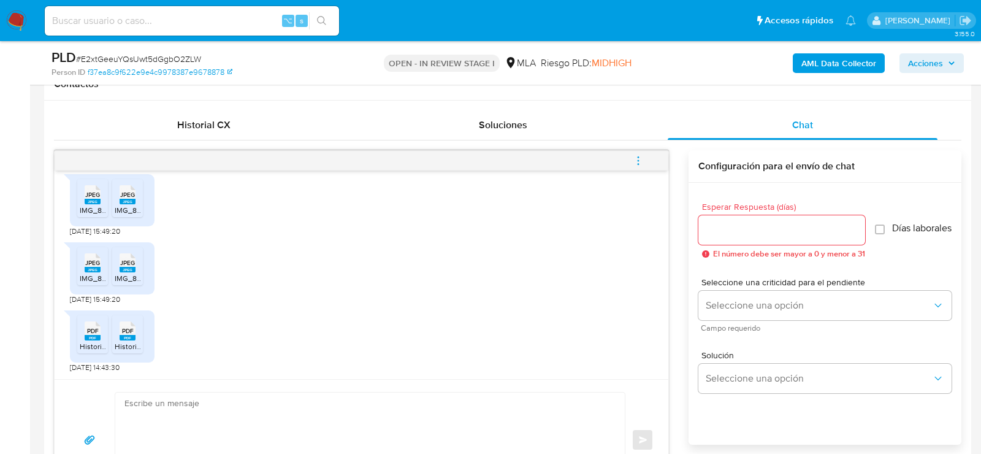
click at [162, 53] on span "# E2xtGeeuYQsUwt5dGgbO2ZLW" at bounding box center [138, 59] width 125 height 12
copy span "E2xtGeeuYQsUwt5dGgbO2ZLW"
click at [245, 418] on textarea at bounding box center [366, 439] width 485 height 94
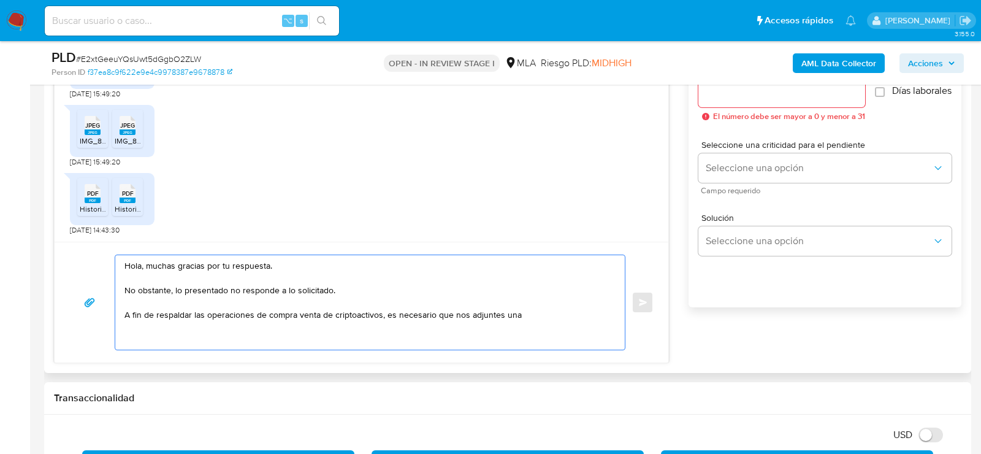
scroll to position [710, 0]
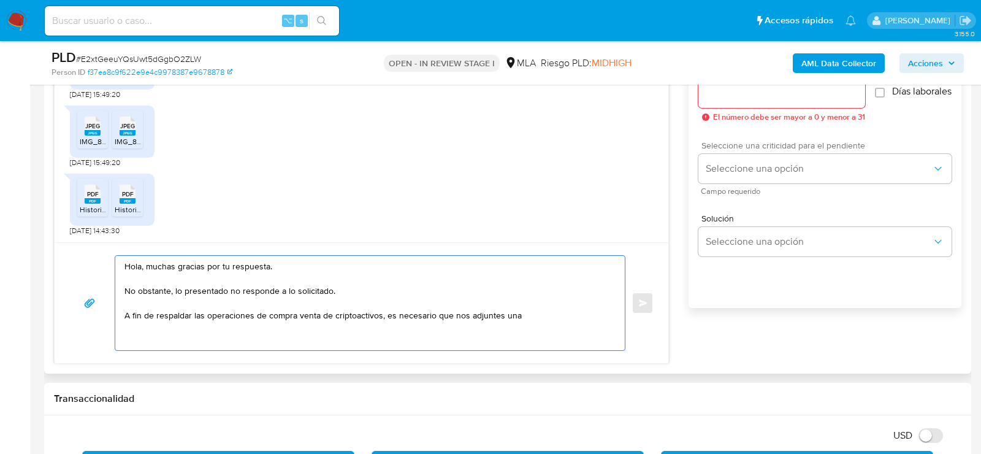
paste textarea "Certificación contable de ingresos (último año), firmada por un contador y lega…"
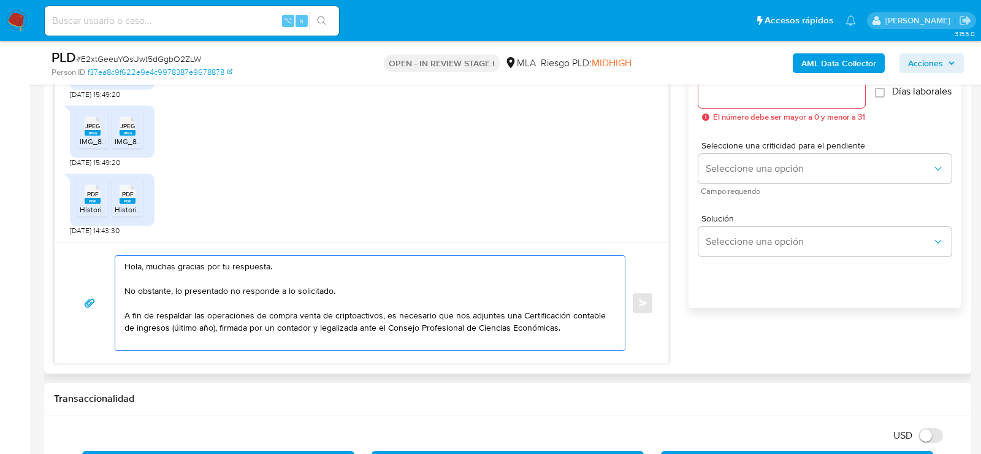
drag, startPoint x: 211, startPoint y: 326, endPoint x: 172, endPoint y: 325, distance: 38.6
click at [172, 325] on textarea "Hola, muchas gracias por tu respuesta. No obstante, lo presentado no responde a…" at bounding box center [366, 303] width 485 height 94
click at [230, 340] on textarea "Hola, muchas gracias por tu respuesta. No obstante, lo presentado no responde a…" at bounding box center [366, 303] width 485 height 94
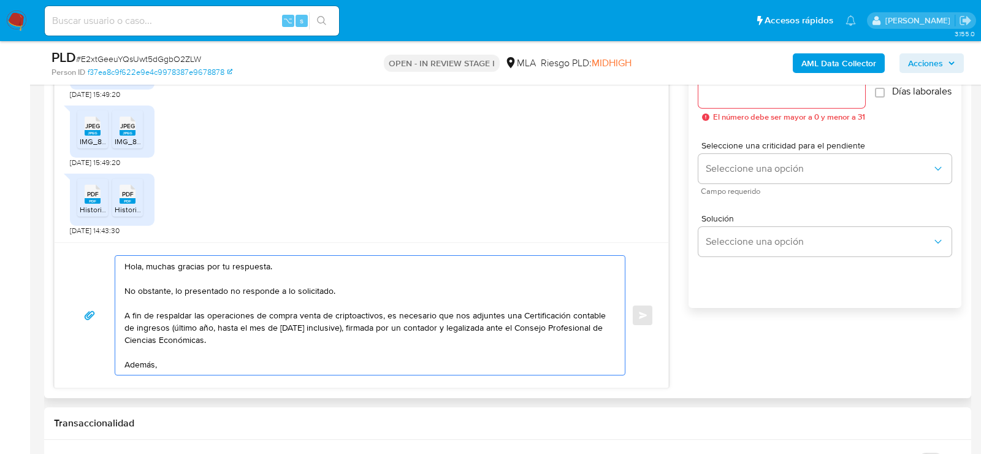
paste textarea "Proporciona el vínculo con las siguientes contrapartes con las que operaste, el…"
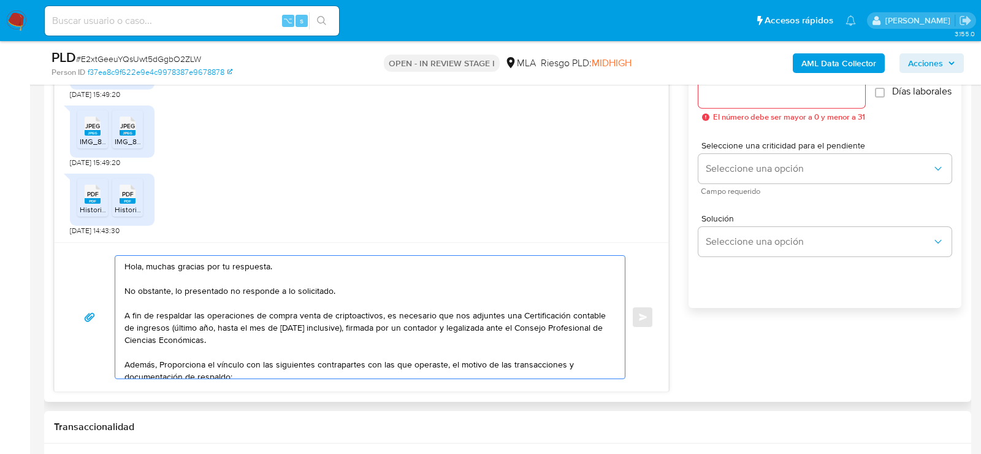
scroll to position [4, 0]
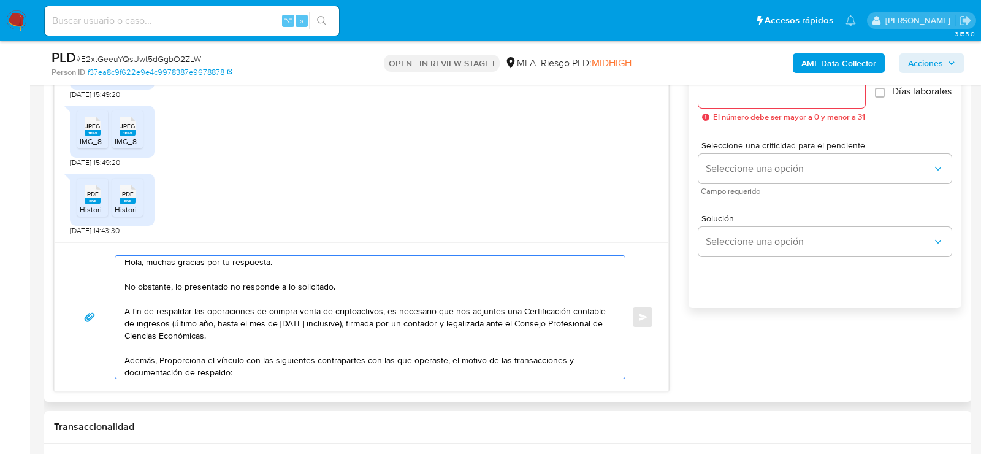
click at [162, 357] on textarea "Hola, muchas gracias por tu respuesta. No obstante, lo presentado no responde a…" at bounding box center [366, 317] width 485 height 123
click at [270, 371] on textarea "Hola, muchas gracias por tu respuesta. No obstante, lo presentado no responde a…" at bounding box center [366, 317] width 485 height 123
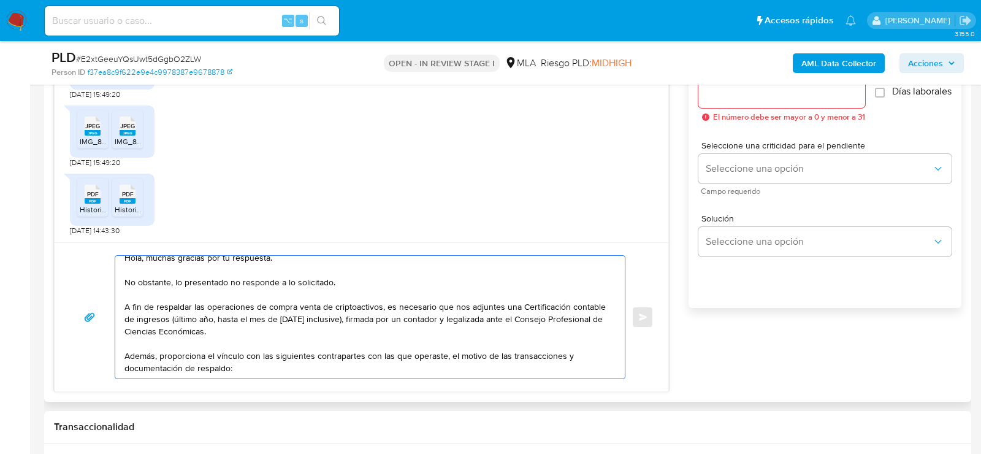
scroll to position [29, 0]
paste textarea "20963837225 Roxana Lucinda Quiroga Alvarado 27372939961 Ludmila Leuze"
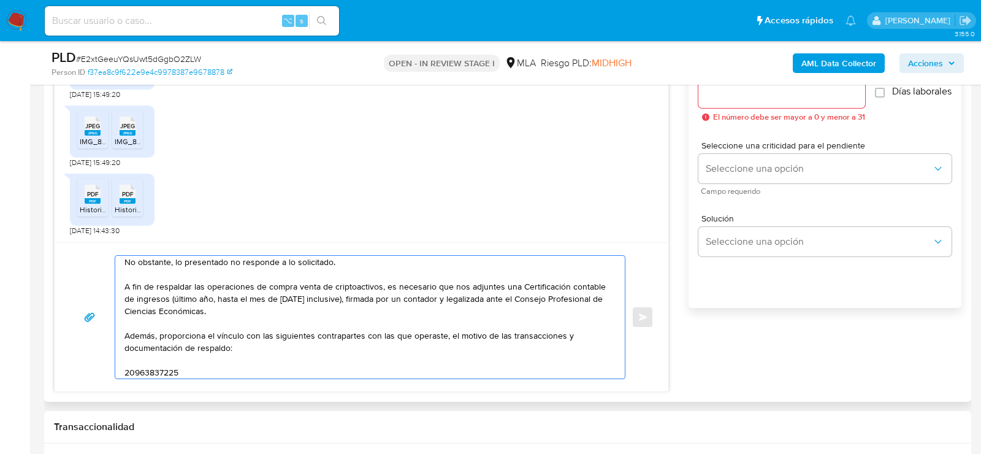
scroll to position [66, 0]
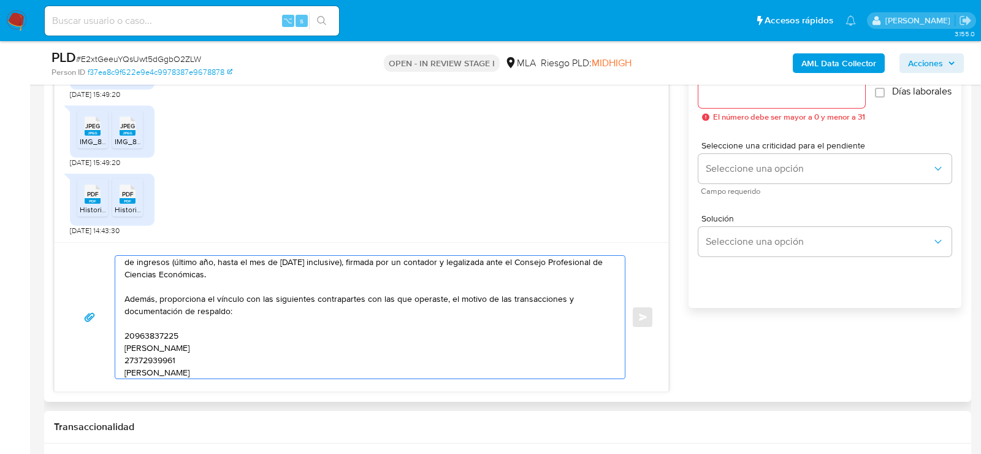
click at [146, 335] on textarea "Hola, muchas gracias por tu respuesta. No obstante, lo presentado no responde a…" at bounding box center [366, 317] width 485 height 123
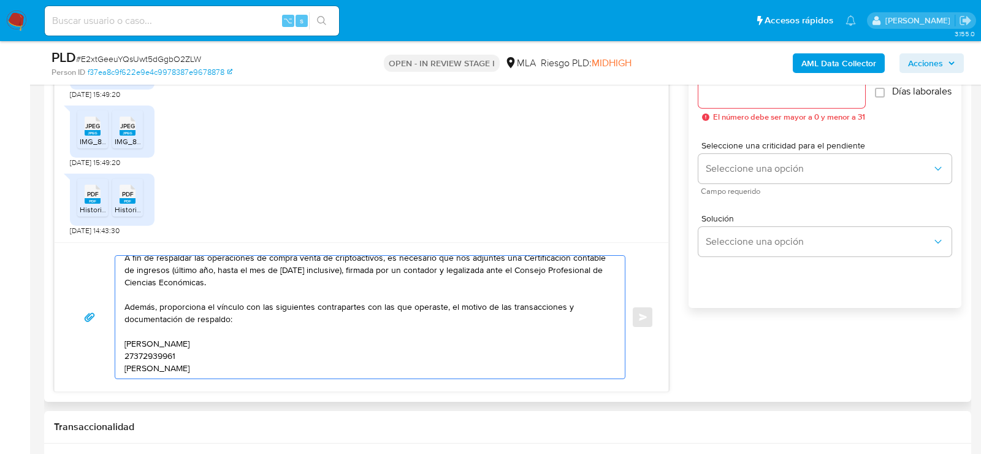
scroll to position [57, 0]
click at [299, 343] on textarea "Hola, muchas gracias por tu respuesta. No obstante, lo presentado no responde a…" at bounding box center [366, 317] width 485 height 123
paste textarea "20963837225"
click at [158, 351] on textarea "Hola, muchas gracias por tu respuesta. No obstante, lo presentado no responde a…" at bounding box center [366, 317] width 485 height 123
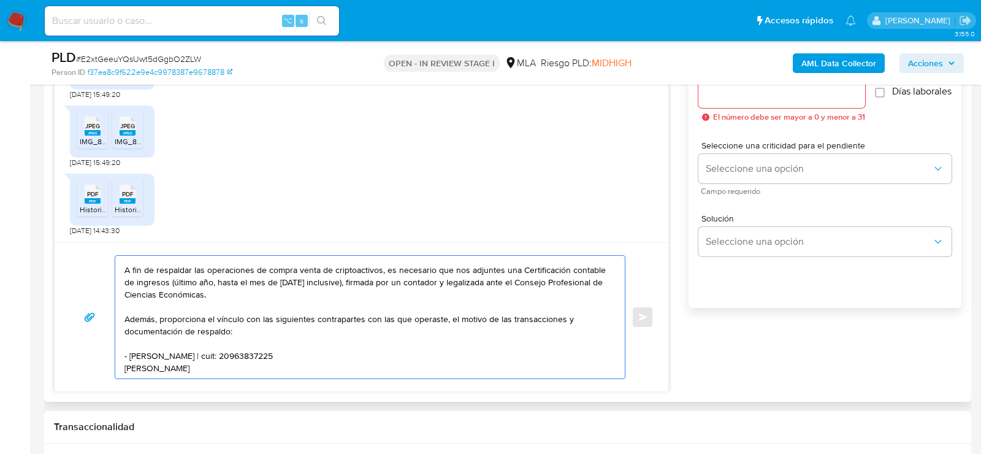
scroll to position [45, 0]
click at [213, 364] on textarea "Hola, muchas gracias por tu respuesta. No obstante, lo presentado no responde a…" at bounding box center [366, 317] width 485 height 123
paste textarea "27372939961"
paste textarea "30714176206 name: Los Retamos 350 Srl || alias:"
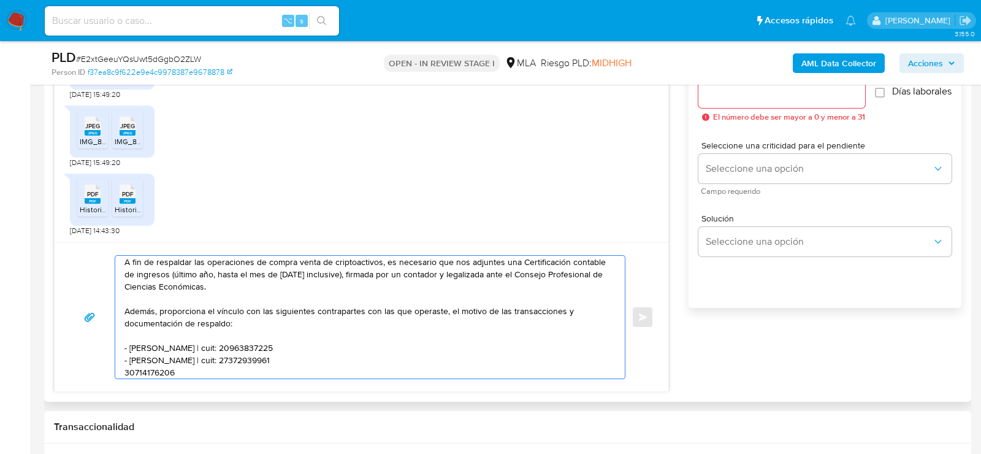
scroll to position [66, 0]
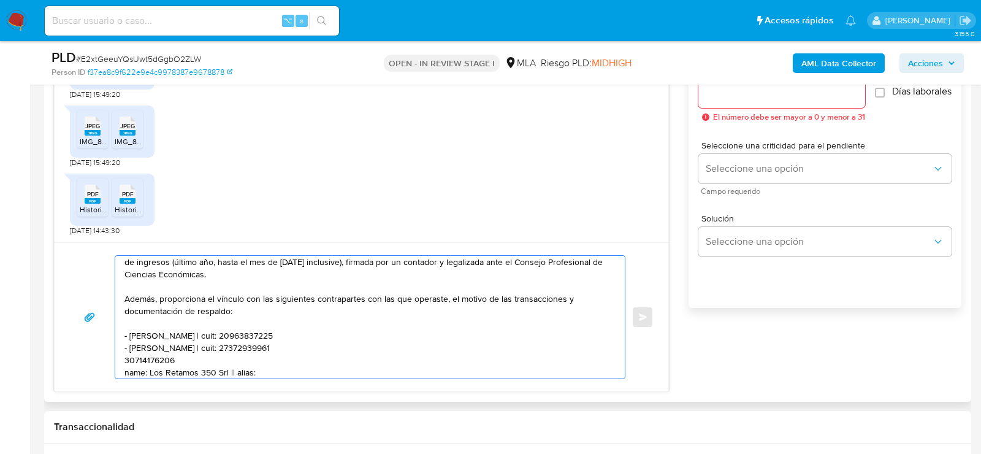
click at [154, 353] on textarea "Hola, muchas gracias por tu respuesta. No obstante, lo presentado no responde a…" at bounding box center [366, 317] width 485 height 123
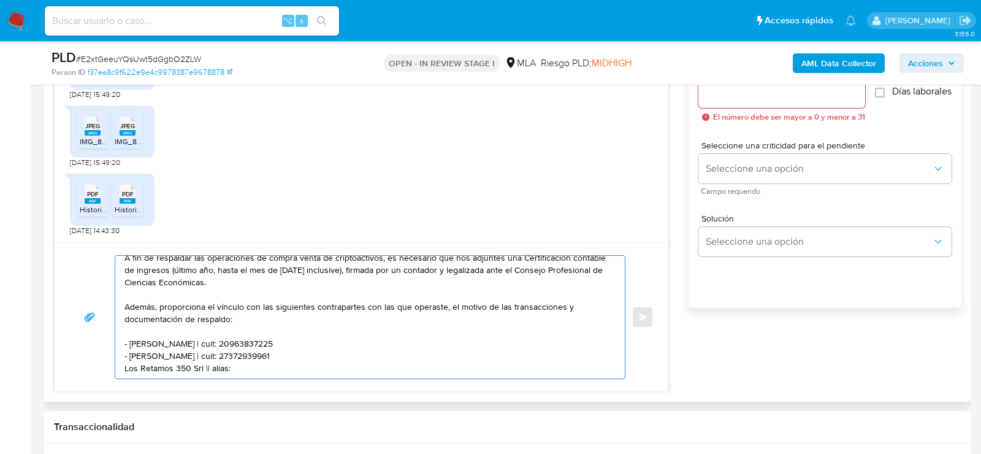
scroll to position [57, 0]
click at [217, 371] on textarea "Hola, muchas gracias por tu respuesta. No obstante, lo presentado no responde a…" at bounding box center [366, 317] width 485 height 123
paste textarea "30714176206"
click at [232, 363] on textarea "Hola, muchas gracias por tu respuesta. No obstante, lo presentado no responde a…" at bounding box center [366, 317] width 485 height 123
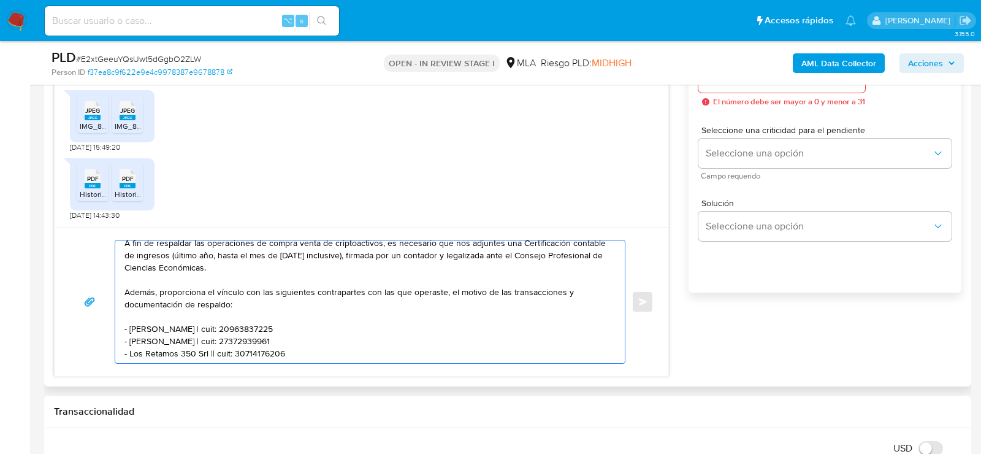
scroll to position [727, 0]
click at [322, 356] on textarea "Hola, muchas gracias por tu respuesta. No obstante, lo presentado no responde a…" at bounding box center [366, 299] width 485 height 123
paste textarea "Es importante que sepas que, en caso de no responder a lo solicitado o si lo pr…"
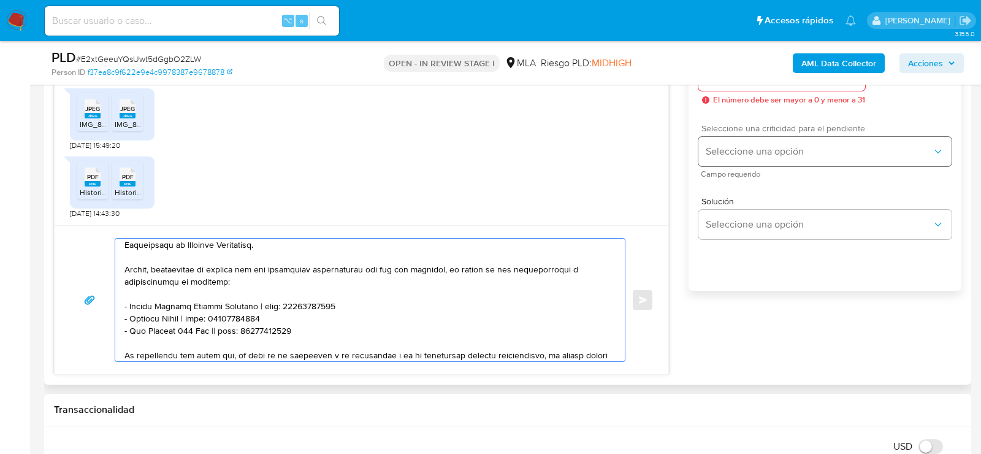
type textarea "Hola, muchas gracias por tu respuesta. No obstante, lo presentado no responde a…"
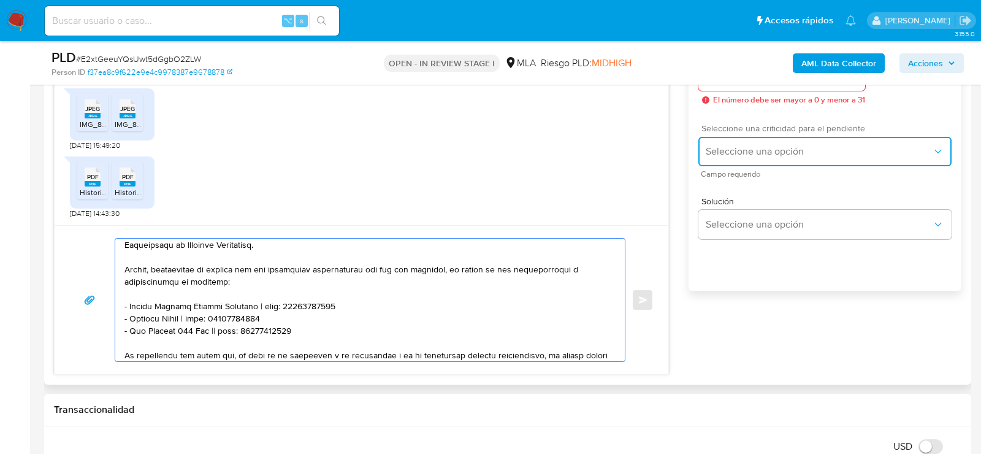
click at [796, 158] on span "Seleccione una opción" at bounding box center [818, 151] width 226 height 12
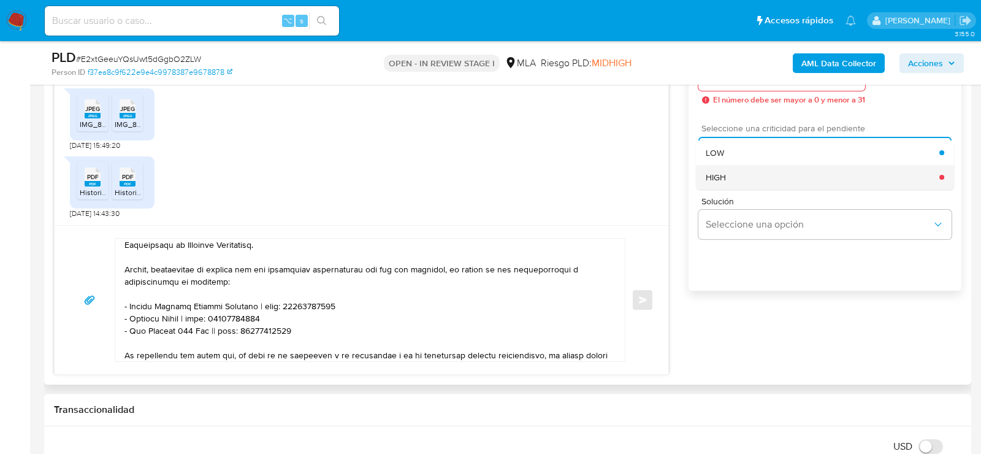
click at [788, 180] on div "HIGH" at bounding box center [822, 177] width 234 height 25
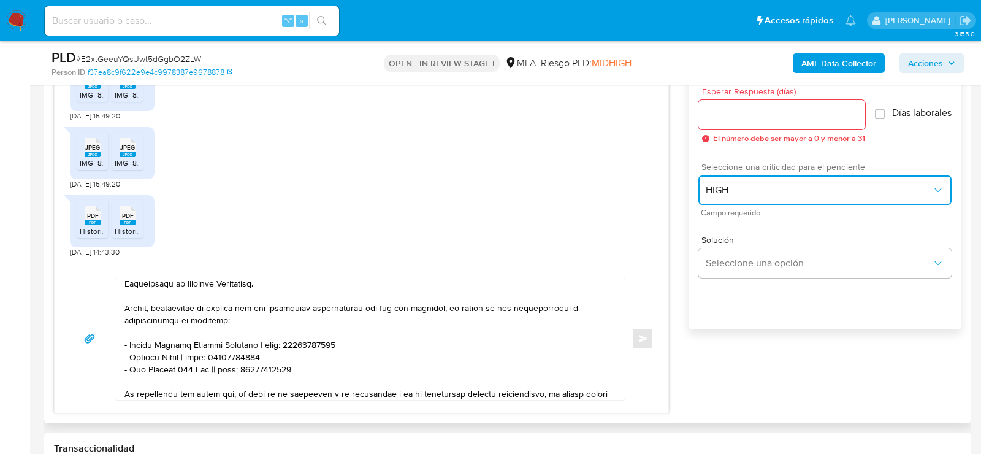
scroll to position [650, 0]
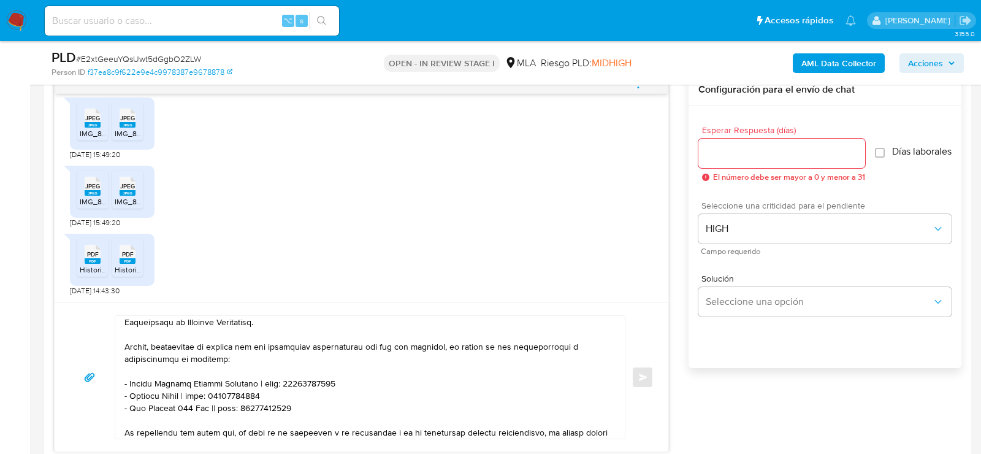
click at [788, 173] on span "El número debe ser mayor a 0 y menor a 31" at bounding box center [789, 177] width 152 height 9
click at [788, 159] on input "Esperar Respuesta (días)" at bounding box center [781, 153] width 167 height 16
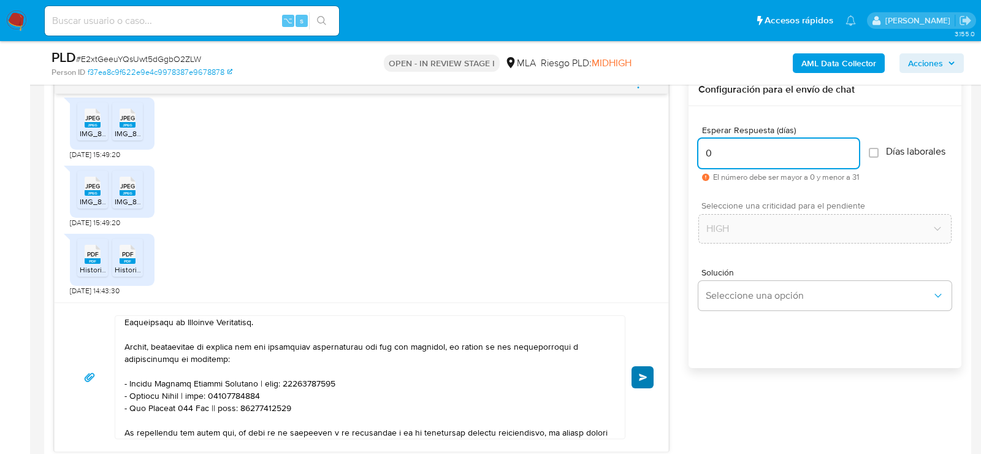
type input "0"
click at [647, 378] on button "Enviar" at bounding box center [642, 377] width 22 height 22
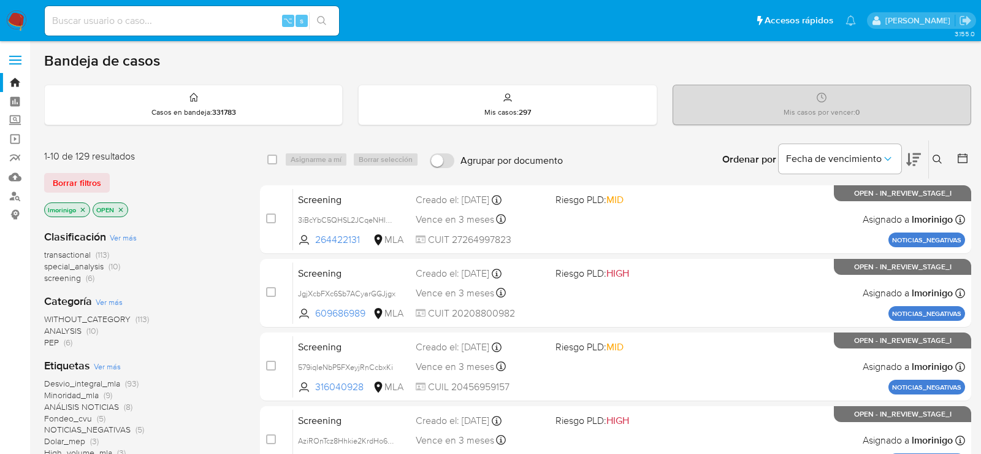
click at [199, 25] on input at bounding box center [192, 21] width 294 height 16
paste input "HdODYL5FkJnlwnKIQRAsMcGP"
type input "HdODYL5FkJnlwnKIQRAsMcGP"
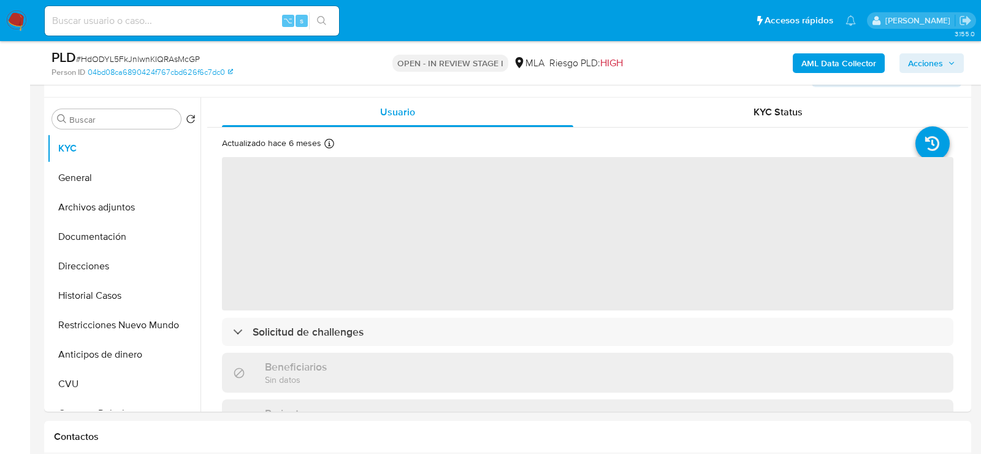
scroll to position [232, 0]
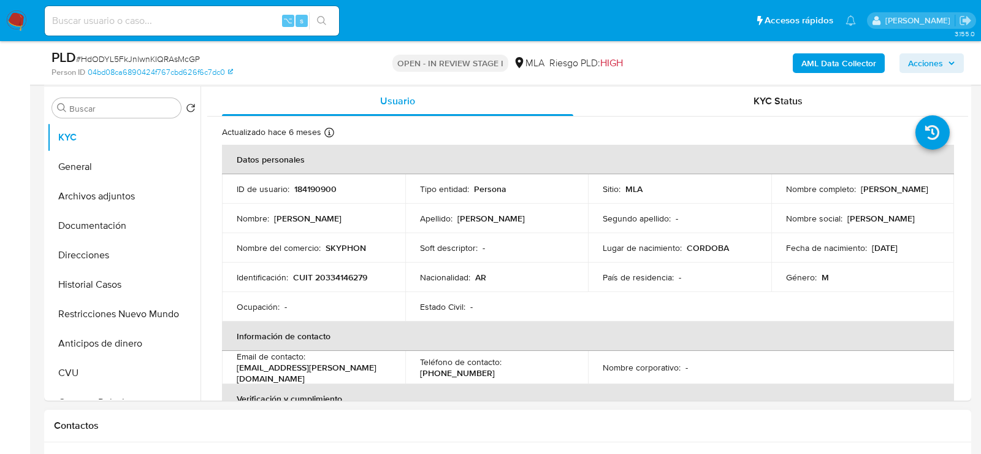
select select "10"
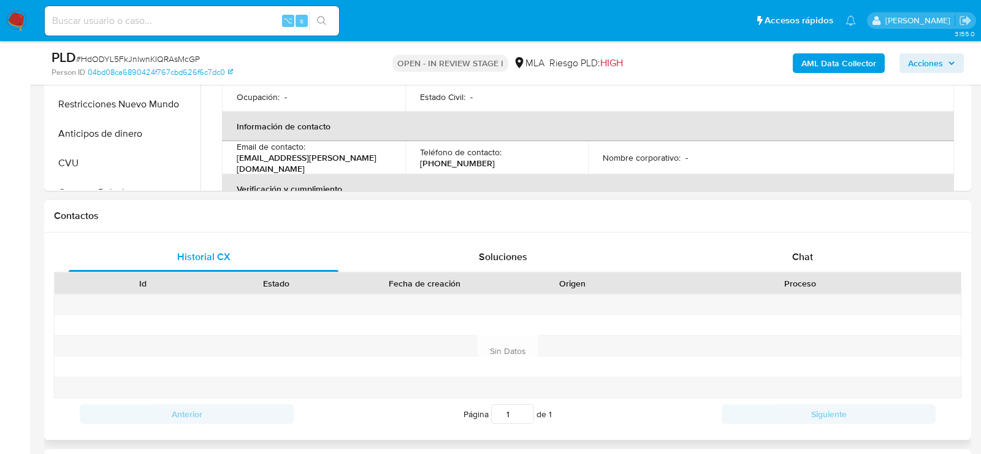
scroll to position [504, 0]
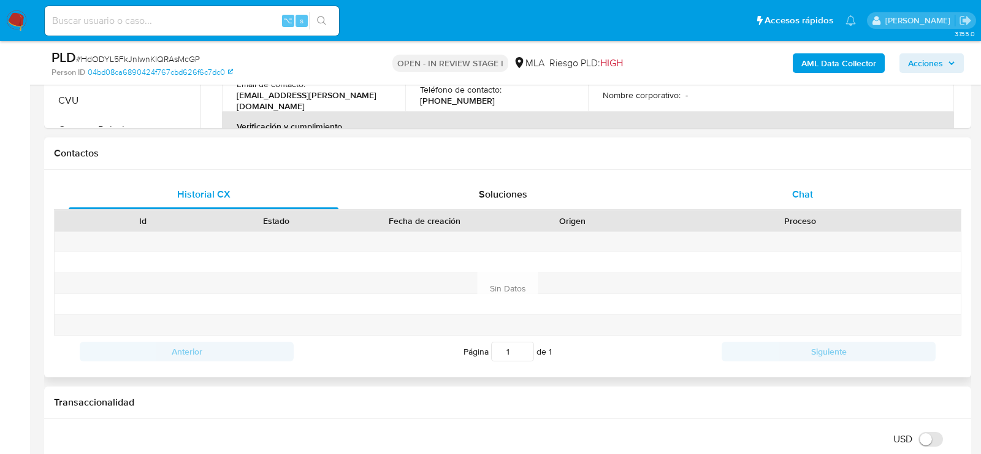
click at [770, 195] on div "Chat" at bounding box center [802, 194] width 270 height 29
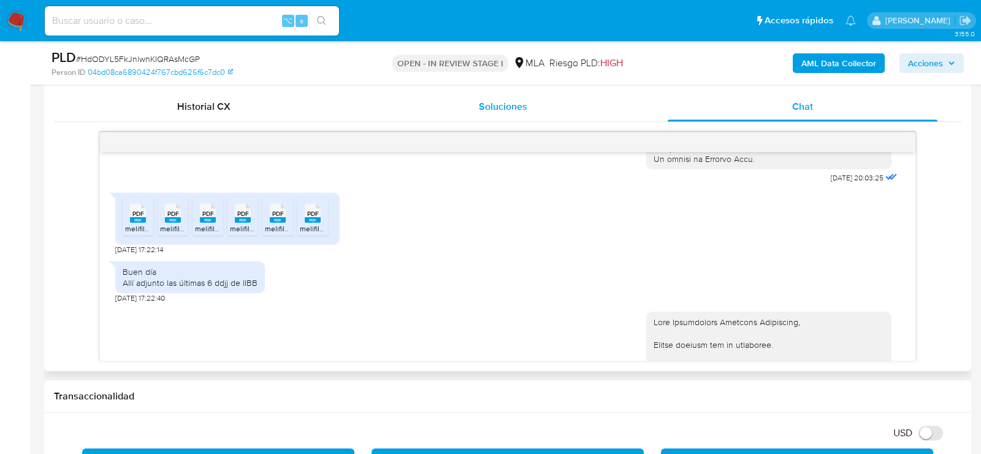
scroll to position [607, 0]
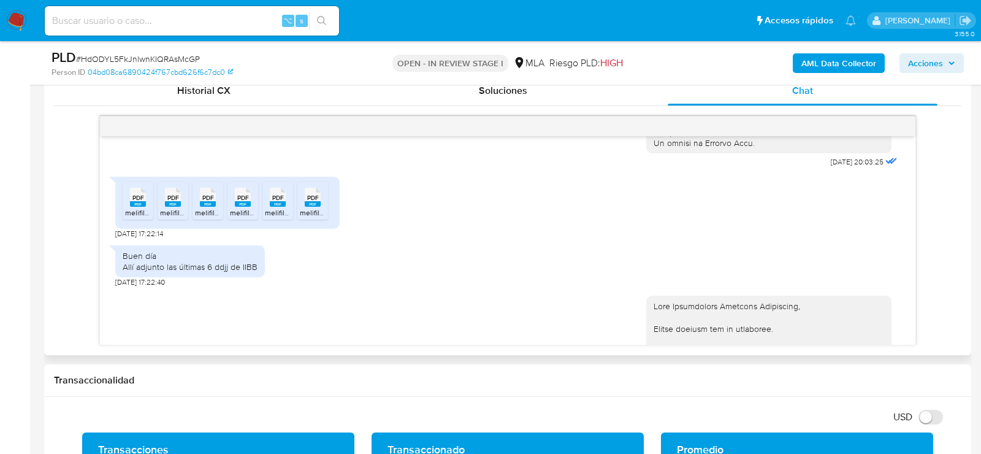
click at [135, 218] on span "melifile5564467106896575895.pdf" at bounding box center [182, 212] width 115 height 10
click at [168, 218] on span "melifile2646171471324219825.pdf" at bounding box center [214, 212] width 109 height 10
click at [205, 218] on span "melifile6276005536475211342.pdf" at bounding box center [251, 212] width 113 height 10
click at [237, 218] on span "melifile7103903383475742395.pdf" at bounding box center [287, 212] width 114 height 10
click at [272, 218] on span "melifile6404821002118559028.pdf" at bounding box center [321, 212] width 112 height 10
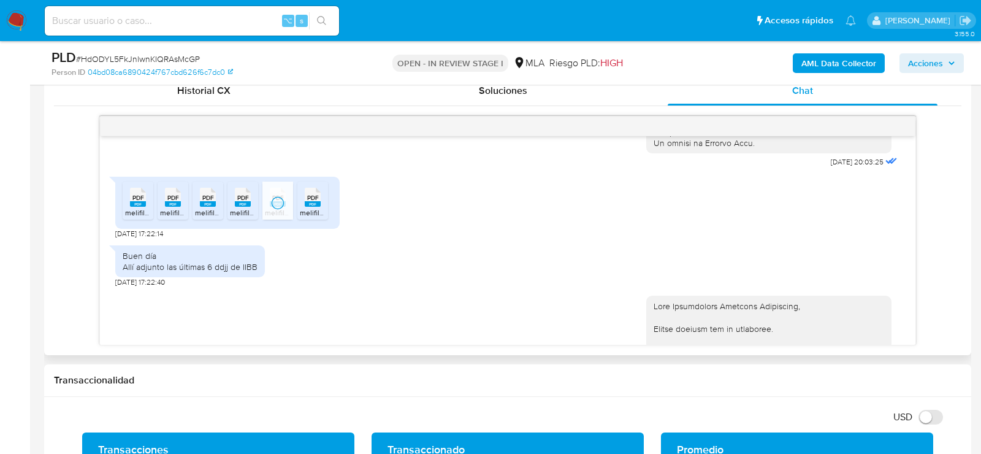
click at [298, 219] on li "PDF PDF melifile318912776779521476.pdf" at bounding box center [312, 200] width 31 height 38
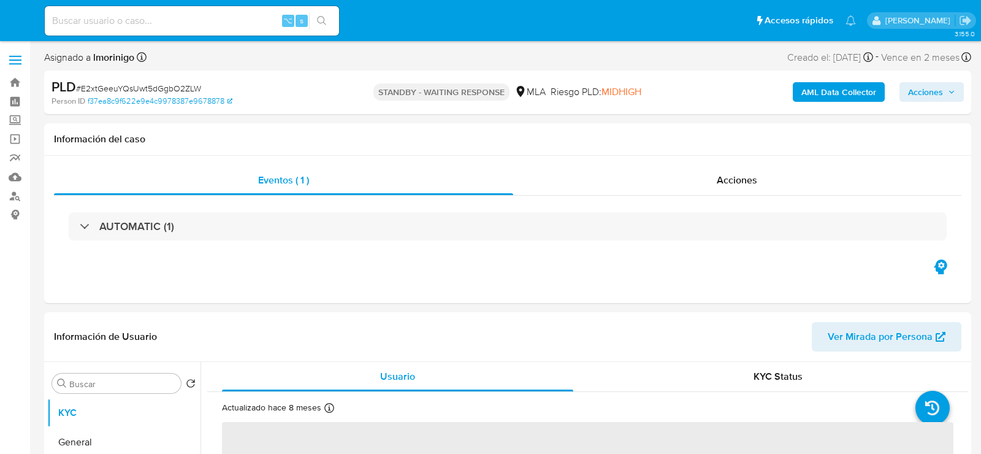
select select "10"
click at [132, 25] on input at bounding box center [192, 21] width 294 height 16
paste input "twkJzmhW1KRLf6ZQDp4gbmWA"
type input "twkJzmhW1KRLf6ZQDp4gbmWA"
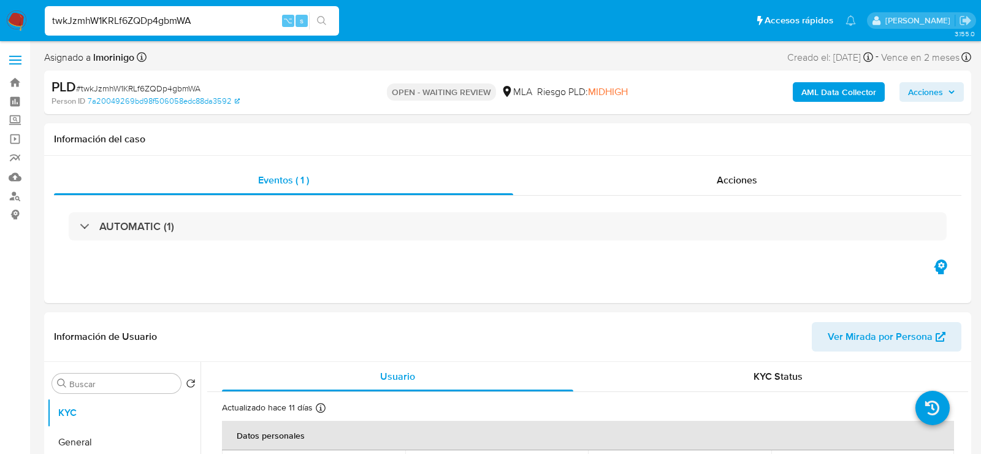
select select "10"
click at [323, 70] on div "PLD # twkJzmhW1KRLf6ZQDp4gbmWA Person ID 7a20049269bd98f506058edc88da3592 OPEN …" at bounding box center [507, 92] width 927 height 44
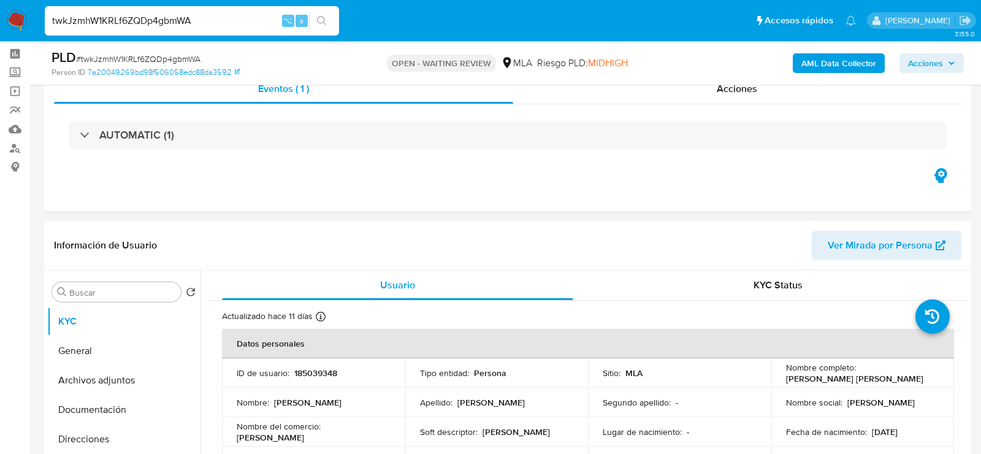
scroll to position [50, 0]
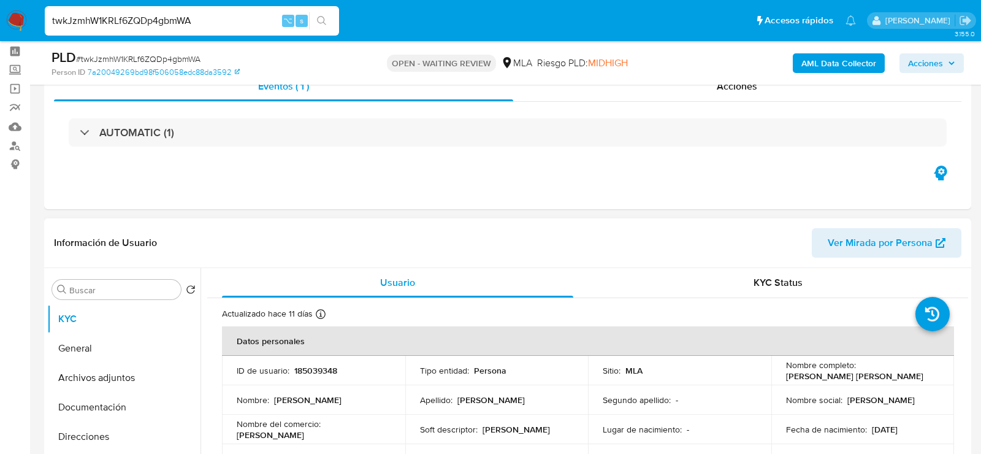
click at [320, 371] on p "185039348" at bounding box center [315, 370] width 43 height 11
copy p "185039348"
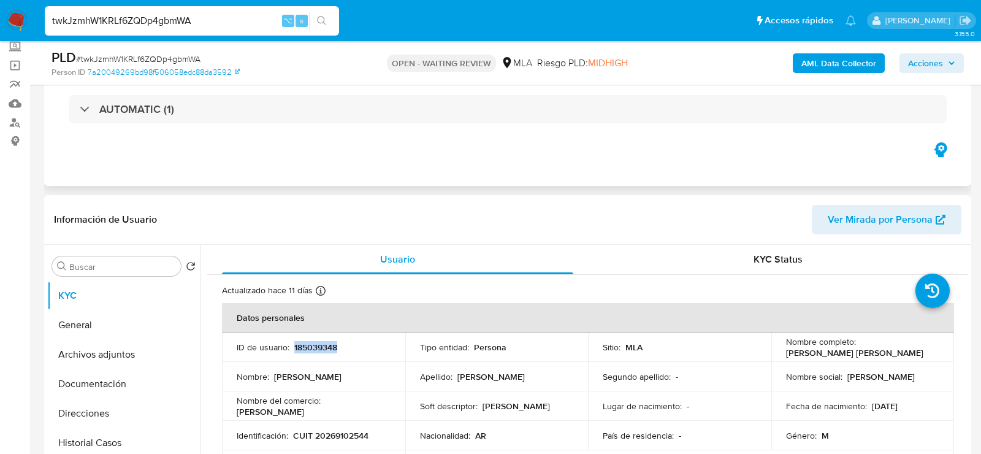
scroll to position [126, 0]
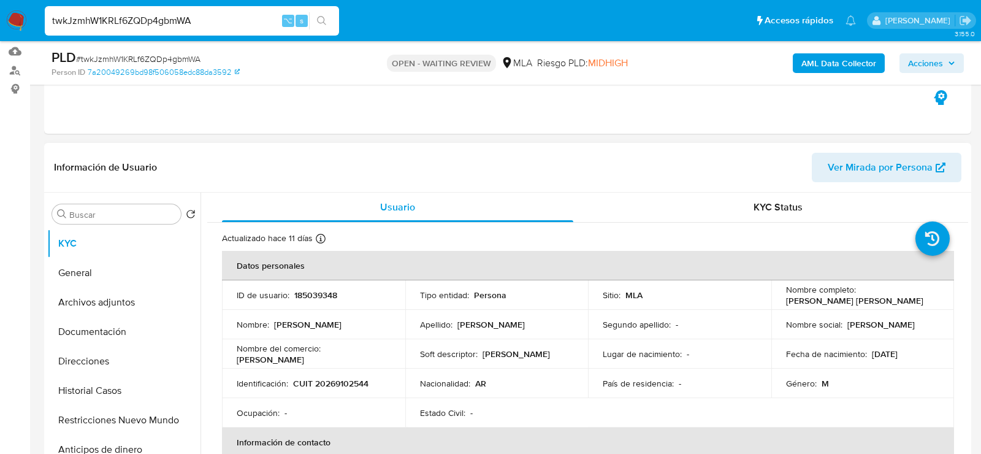
click at [330, 385] on p "CUIT 20269102544" at bounding box center [330, 383] width 75 height 11
copy p "20269102544"
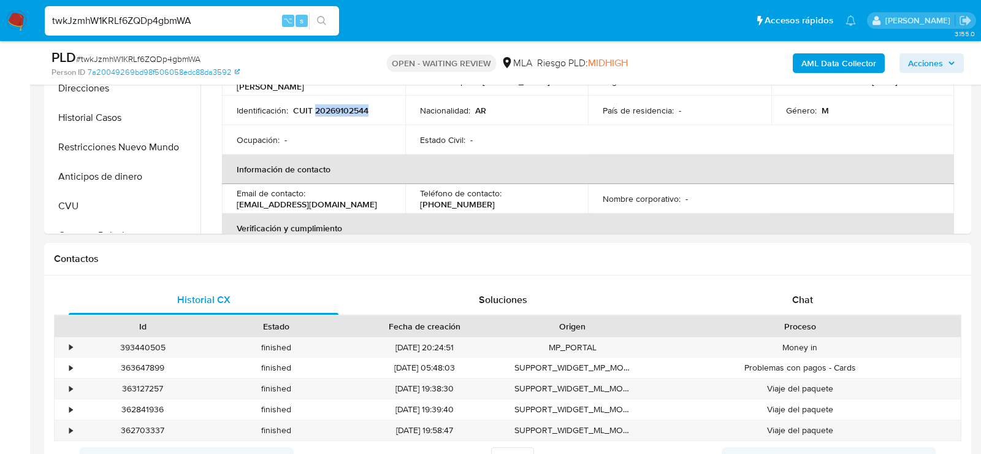
scroll to position [455, 0]
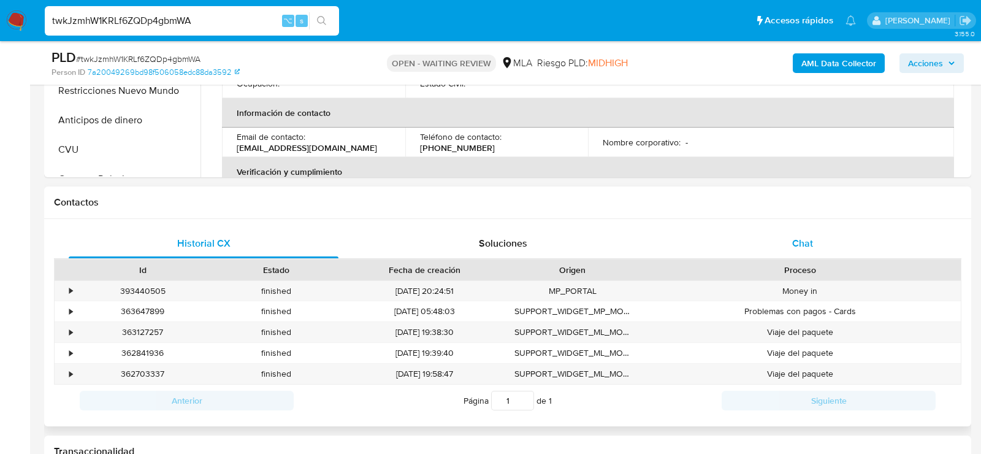
click at [782, 256] on div "Chat" at bounding box center [802, 243] width 270 height 29
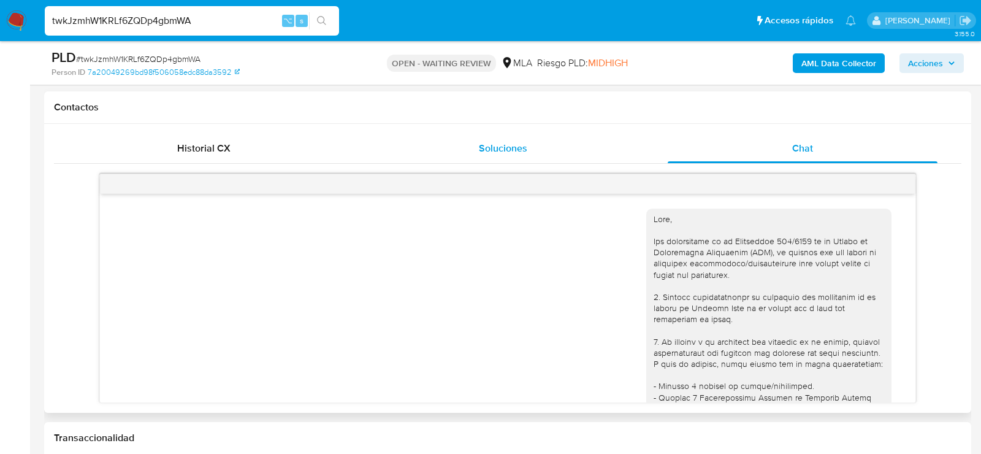
scroll to position [601, 0]
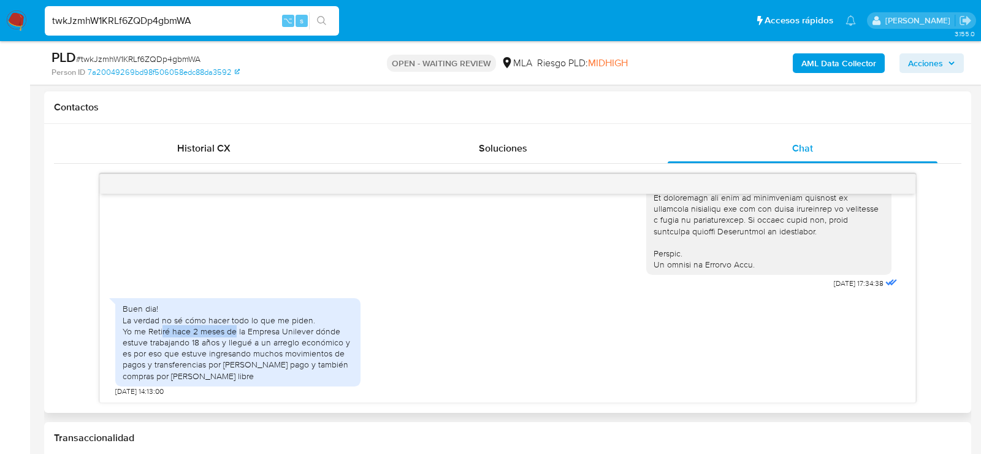
drag, startPoint x: 162, startPoint y: 330, endPoint x: 234, endPoint y: 331, distance: 71.7
click at [235, 331] on div "Buen dia! La verdad no sé cómo hacer todo lo que me piden. Yo me Retiré hace 2 …" at bounding box center [238, 342] width 230 height 78
click at [234, 331] on div "Buen dia! La verdad no sé cómo hacer todo lo que me piden. Yo me Retiré hace 2 …" at bounding box center [238, 342] width 230 height 78
click at [167, 57] on span "# twkJzmhW1KRLf6ZQDp4gbmWA" at bounding box center [138, 59] width 124 height 12
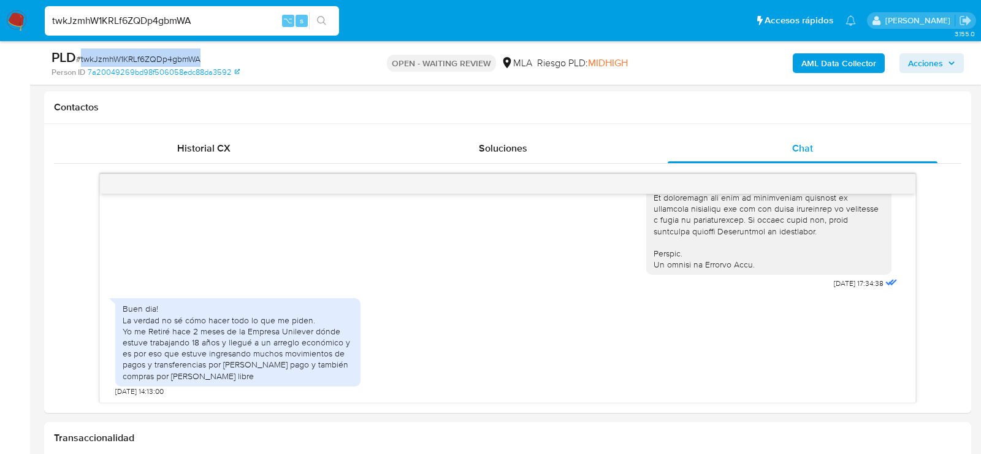
copy span "twkJzmhW1KRLf6ZQDp4gbmWA"
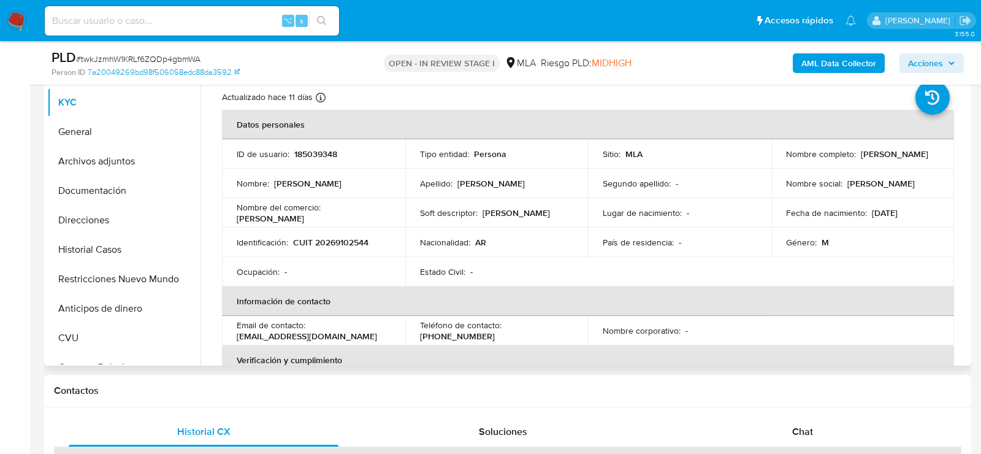
select select "10"
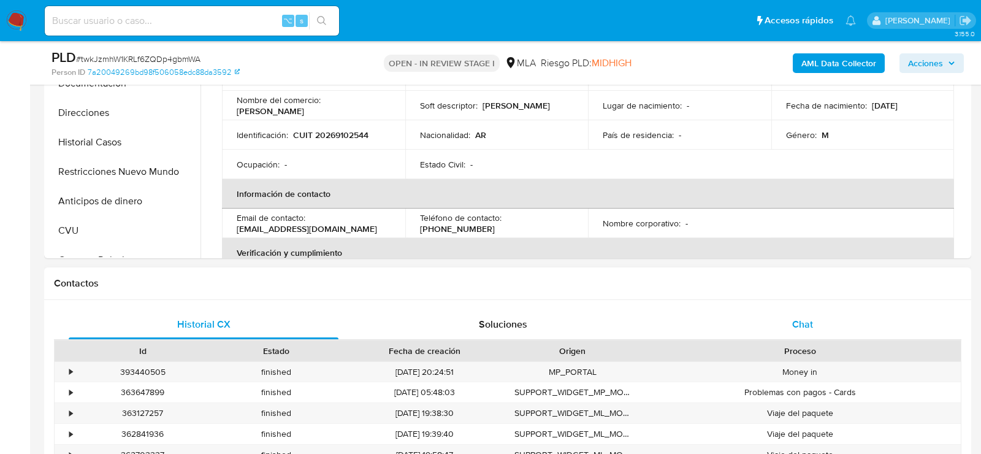
click at [832, 324] on div "Chat" at bounding box center [802, 324] width 270 height 29
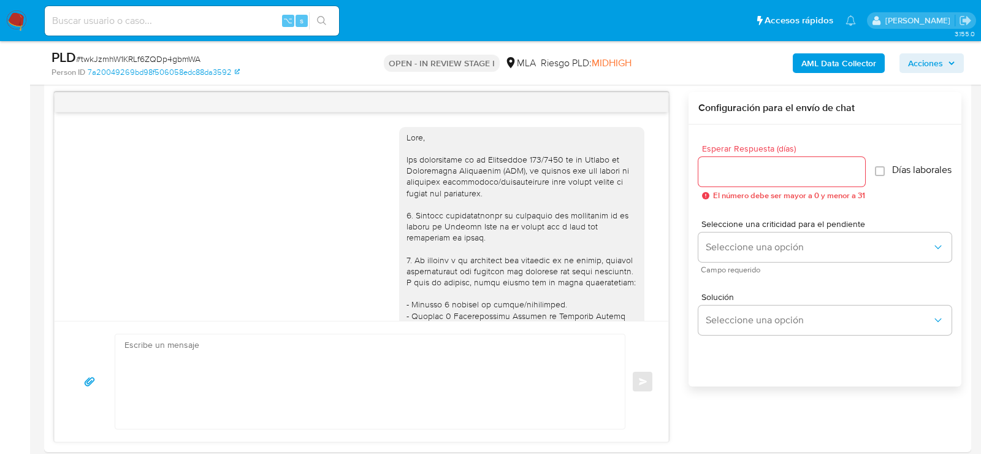
scroll to position [601, 0]
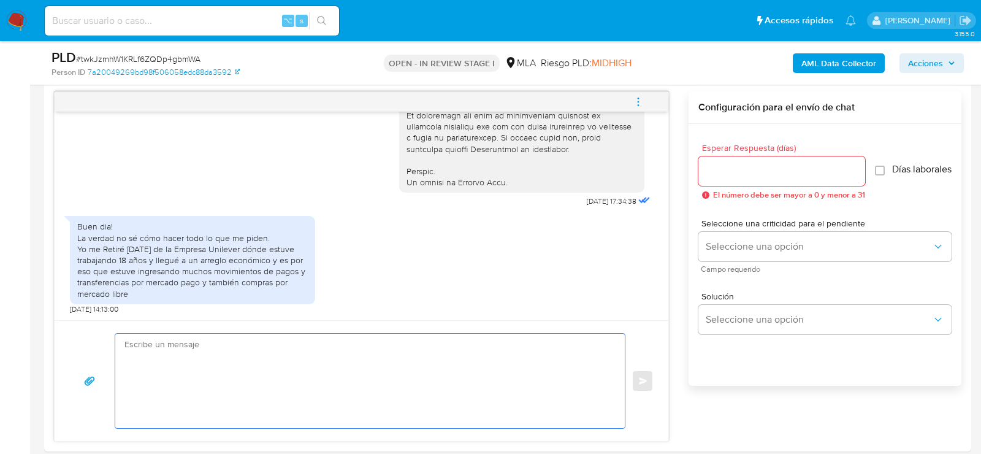
click at [547, 350] on textarea at bounding box center [366, 380] width 485 height 94
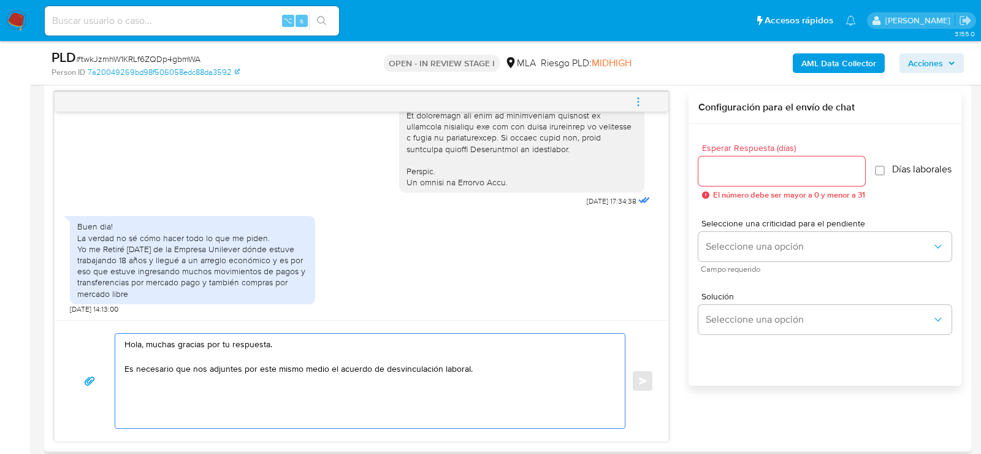
paste textarea "Es importante que sepas que, en caso de no responder a lo solicitado o si lo pr…"
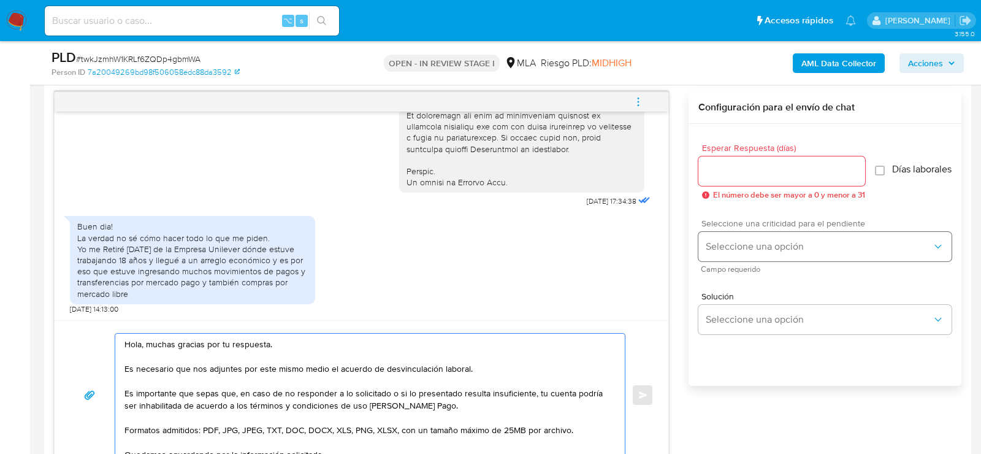
type textarea "Hola, muchas gracias por tu respuesta. Es necesario que nos adjuntes por este m…"
click at [864, 253] on span "Seleccione una opción" at bounding box center [818, 246] width 226 height 12
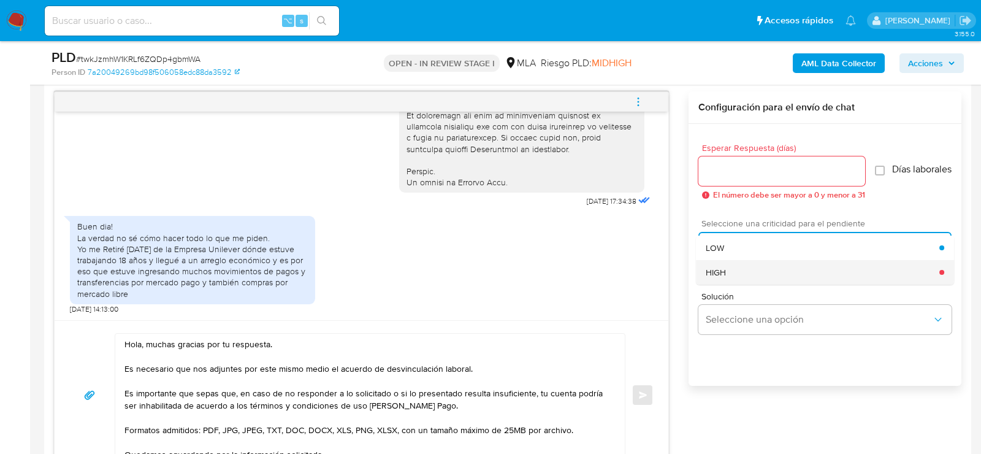
click at [755, 268] on div "HIGH" at bounding box center [822, 272] width 234 height 25
click at [756, 151] on div "Esperar Respuesta (días) El número debe ser mayor a 0 y menor a 31" at bounding box center [781, 171] width 167 height 56
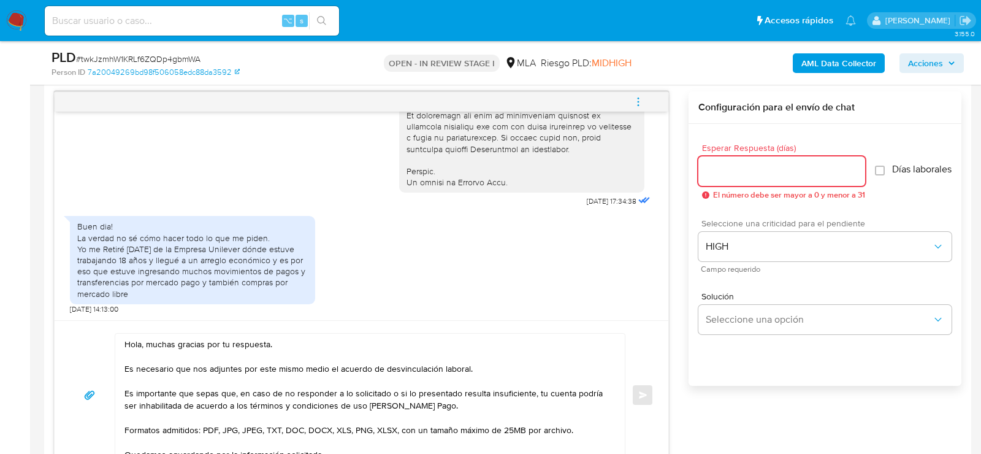
click at [756, 163] on input "Esperar Respuesta (días)" at bounding box center [781, 171] width 167 height 16
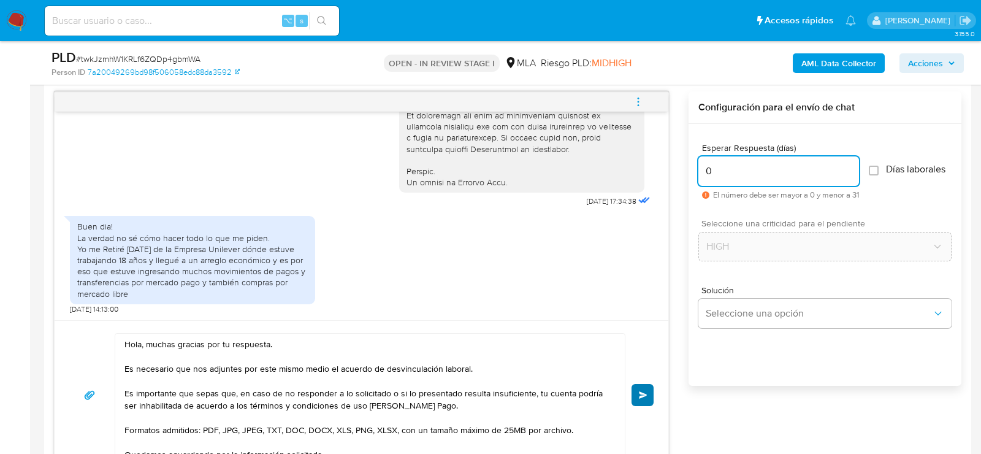
type input "0"
click at [641, 391] on span "Enviar" at bounding box center [643, 394] width 9 height 7
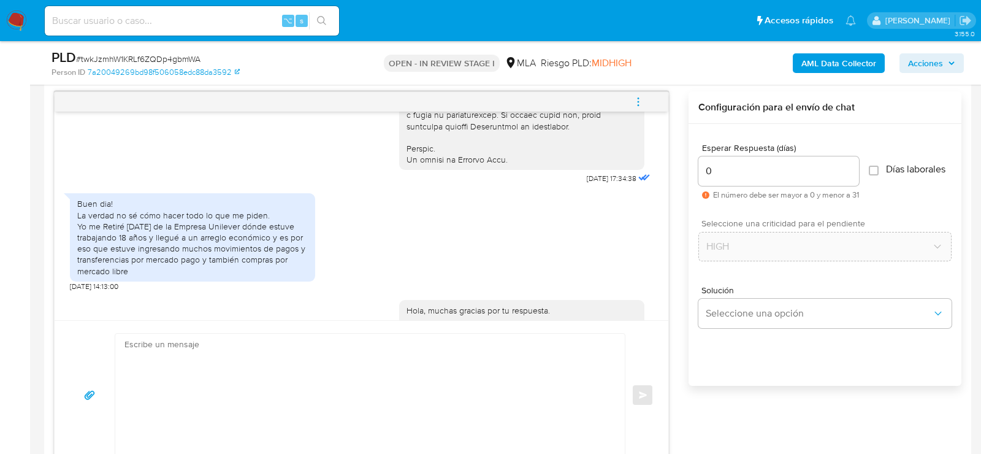
scroll to position [859, 0]
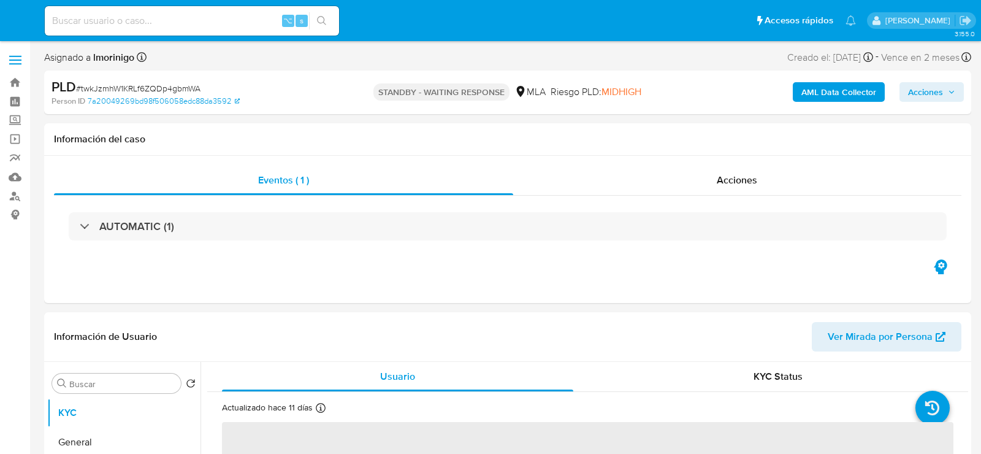
select select "10"
click at [156, 26] on input at bounding box center [192, 21] width 294 height 16
paste input "heAX3nOfDH8YOGi7N7W0GoxU"
type input "heAX3nOfDH8YOGi7N7W0GoxU"
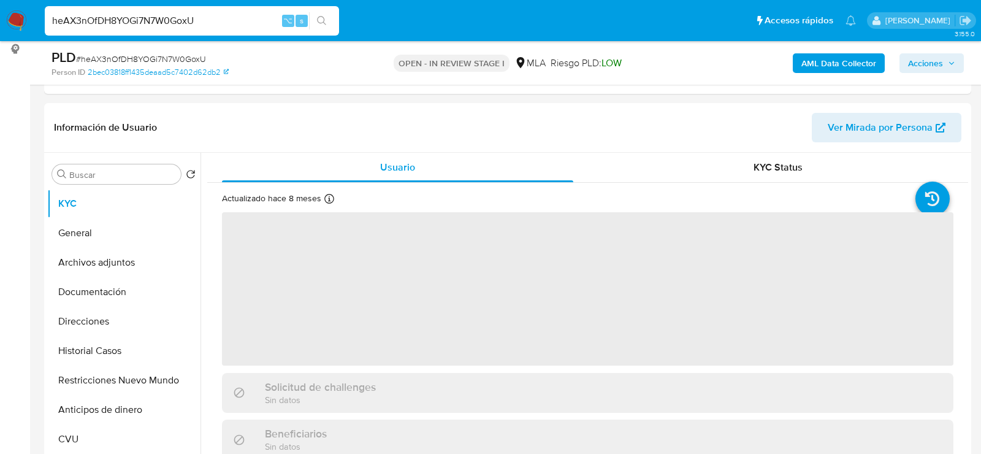
scroll to position [211, 0]
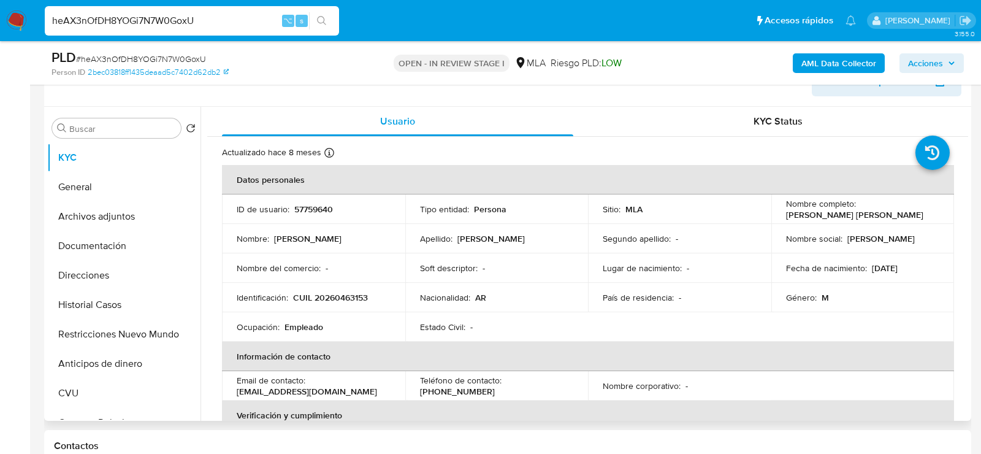
select select "10"
click at [314, 205] on p "57759640" at bounding box center [313, 208] width 39 height 11
copy p "57759640"
click at [81, 310] on button "Historial Casos" at bounding box center [118, 304] width 143 height 29
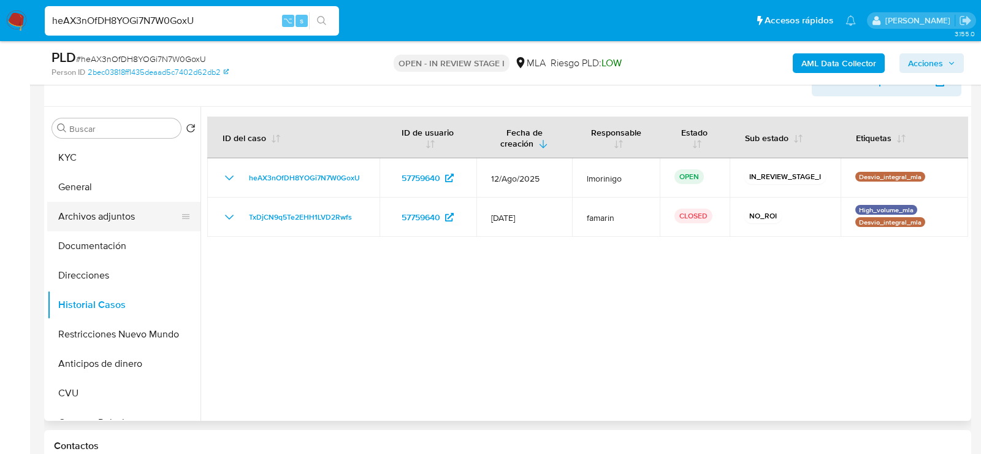
click at [101, 229] on button "Archivos adjuntos" at bounding box center [118, 216] width 143 height 29
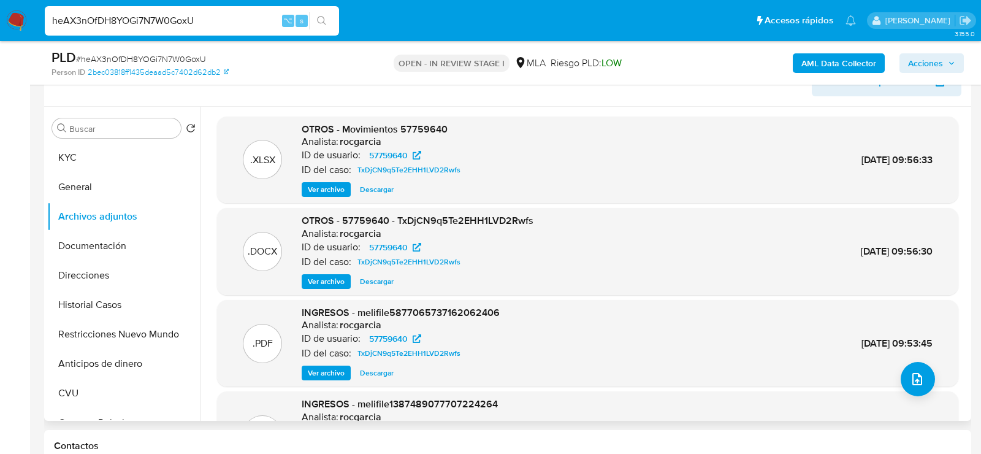
click at [378, 313] on span "INGRESOS - melifile5877065737162062406" at bounding box center [401, 312] width 198 height 14
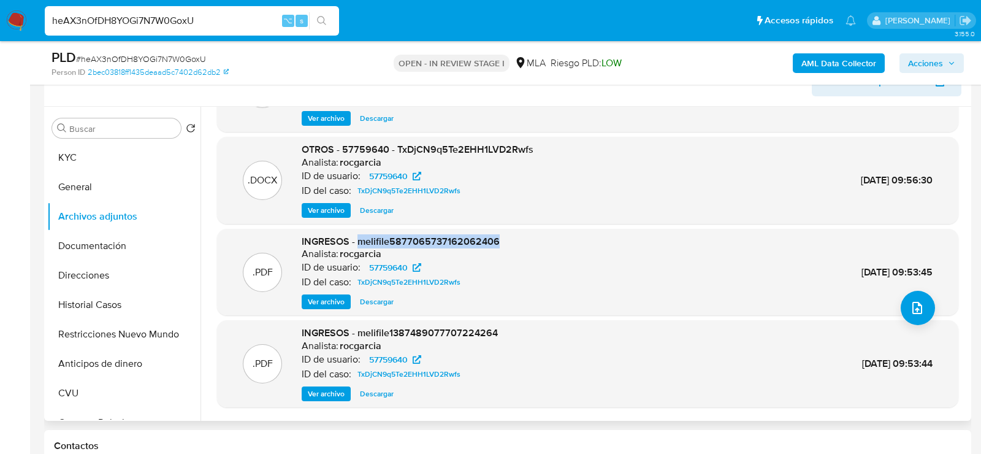
scroll to position [102, 0]
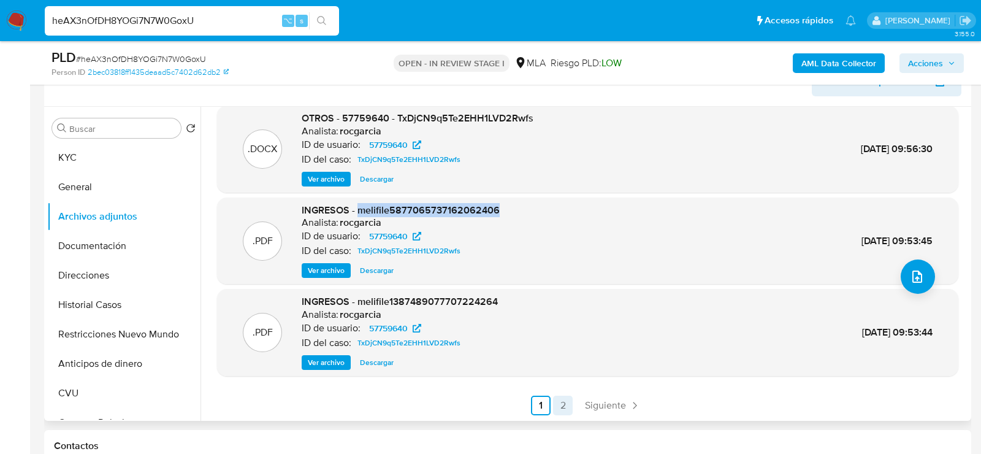
click at [560, 403] on link "2" at bounding box center [563, 405] width 20 height 20
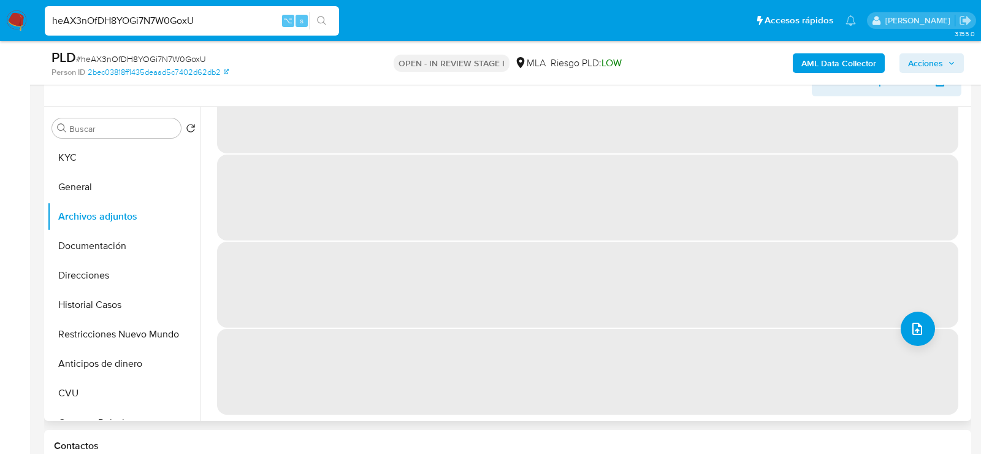
scroll to position [0, 0]
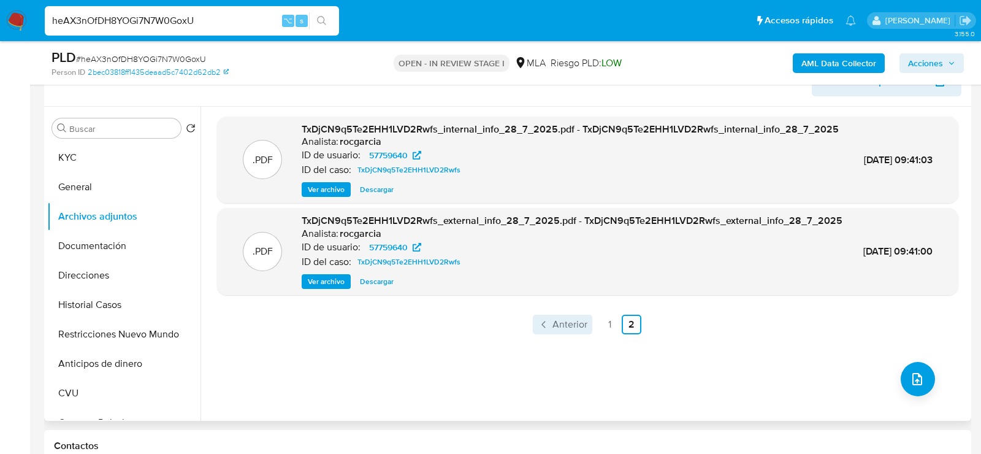
click at [547, 330] on icon "Paginación" at bounding box center [544, 324] width 12 height 12
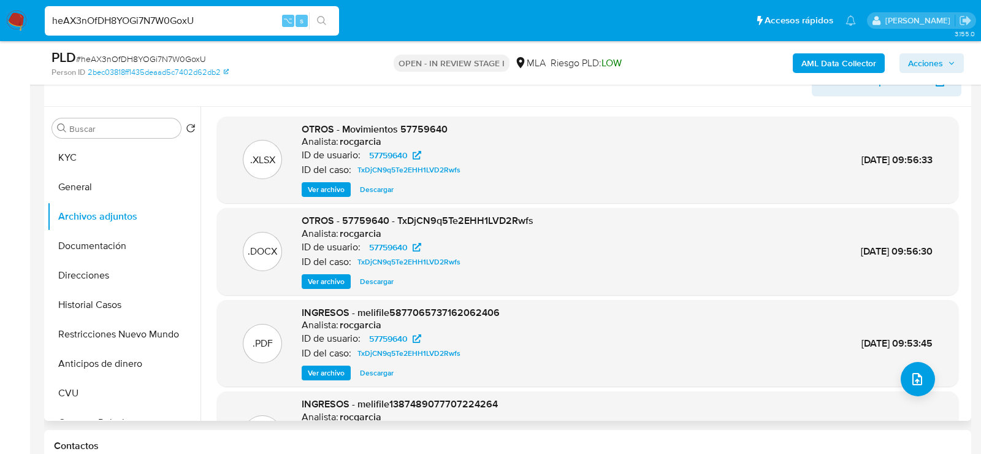
click at [328, 280] on span "Ver archivo" at bounding box center [326, 281] width 37 height 12
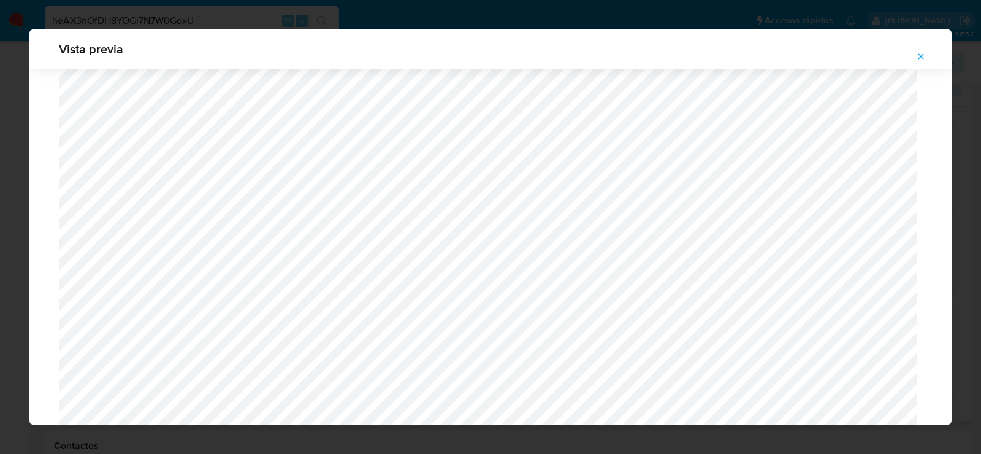
scroll to position [292, 0]
click at [927, 51] on button "Attachment preview" at bounding box center [920, 57] width 27 height 20
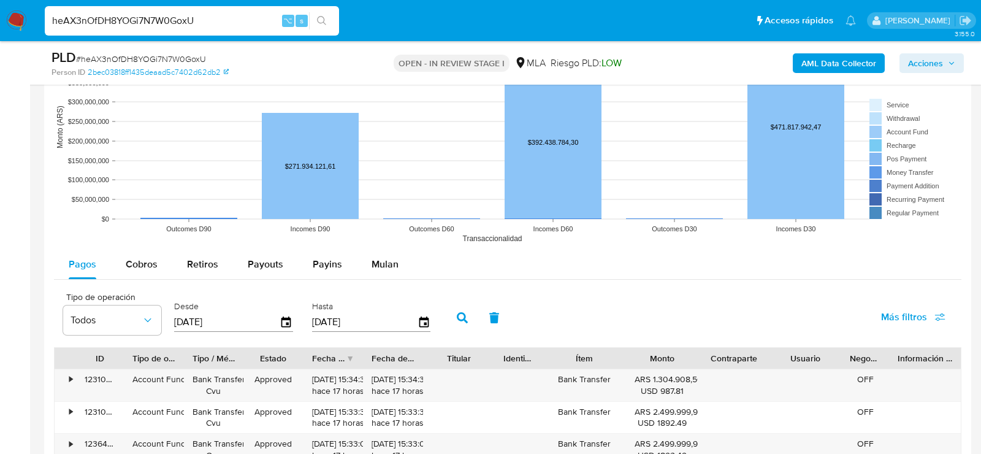
scroll to position [1190, 0]
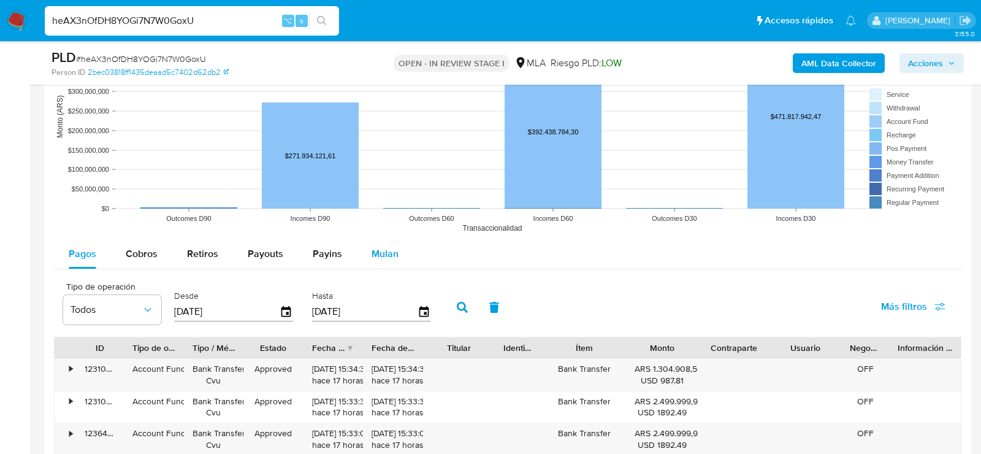
click at [390, 256] on span "Mulan" at bounding box center [384, 253] width 27 height 14
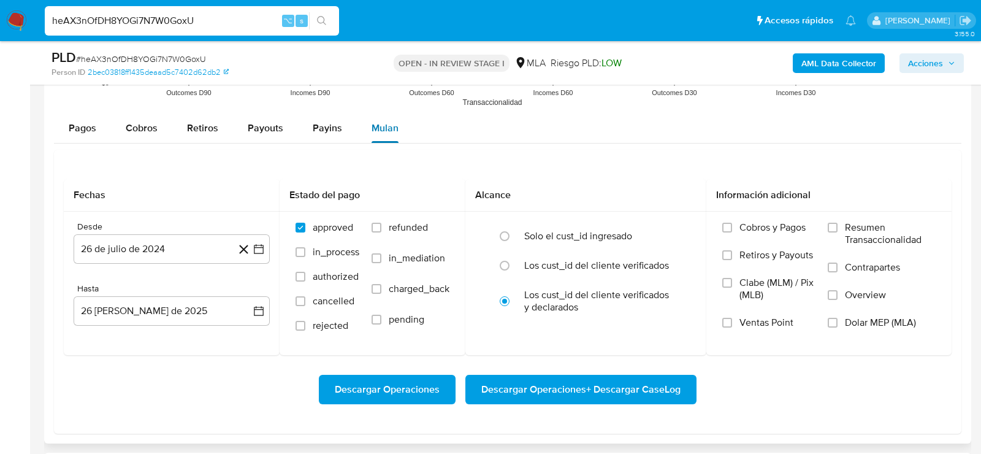
scroll to position [1318, 0]
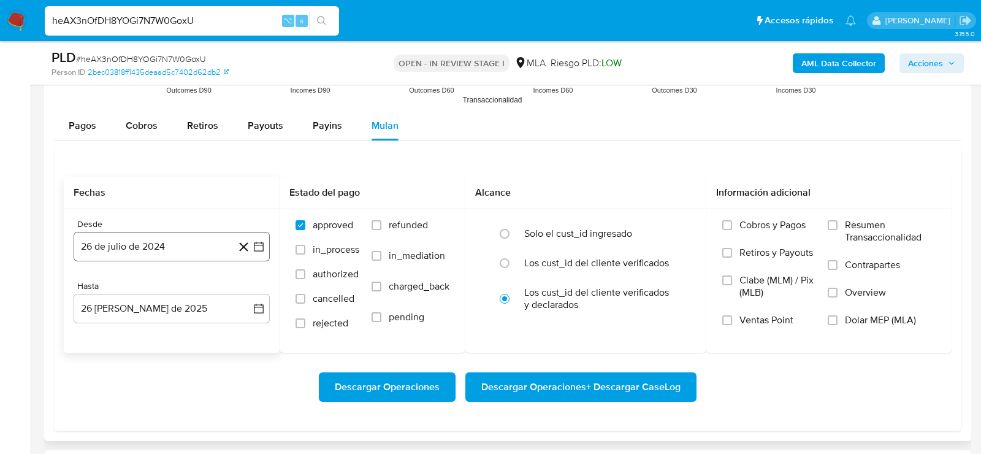
click at [147, 257] on button "26 de julio de 2024" at bounding box center [172, 246] width 196 height 29
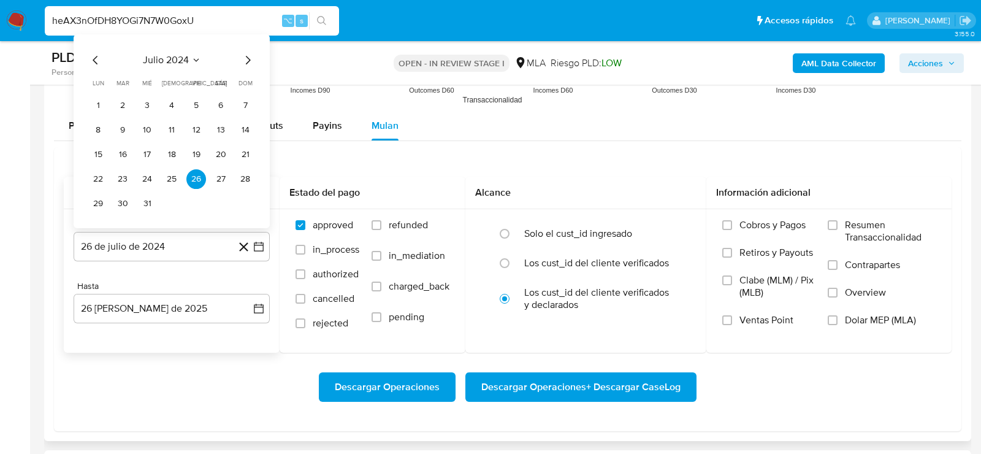
click at [189, 55] on button "julio 2024" at bounding box center [172, 60] width 58 height 12
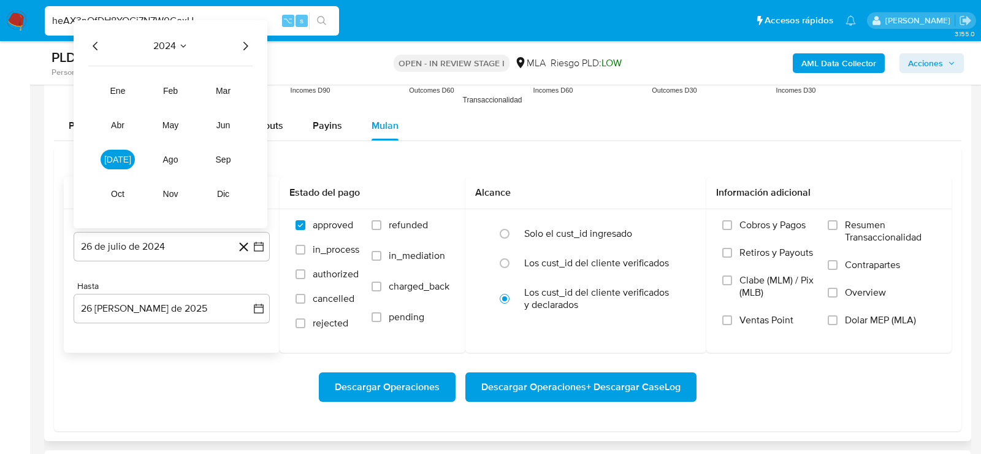
click at [249, 39] on icon "Año siguiente" at bounding box center [245, 46] width 15 height 15
click at [123, 154] on button "jul" at bounding box center [118, 160] width 34 height 20
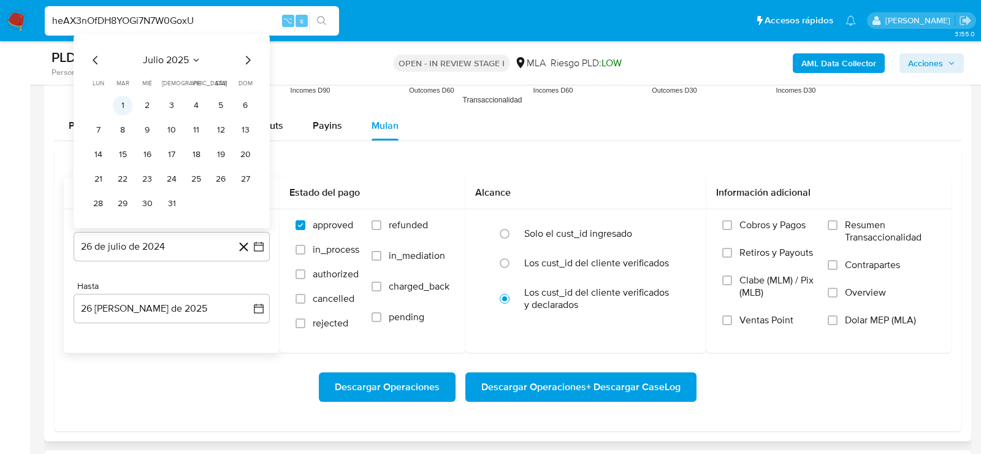
click at [123, 104] on button "1" at bounding box center [123, 106] width 20 height 20
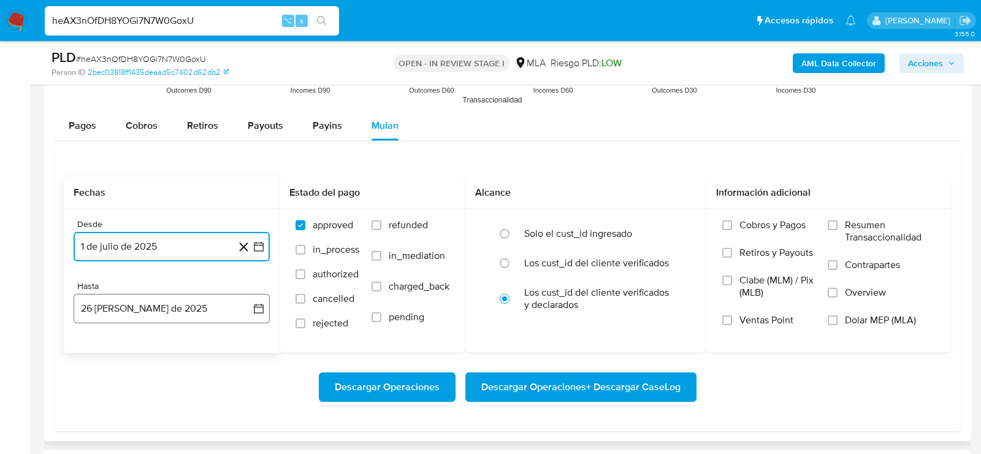
click at [156, 300] on button "26 de agosto de 2025" at bounding box center [172, 308] width 196 height 29
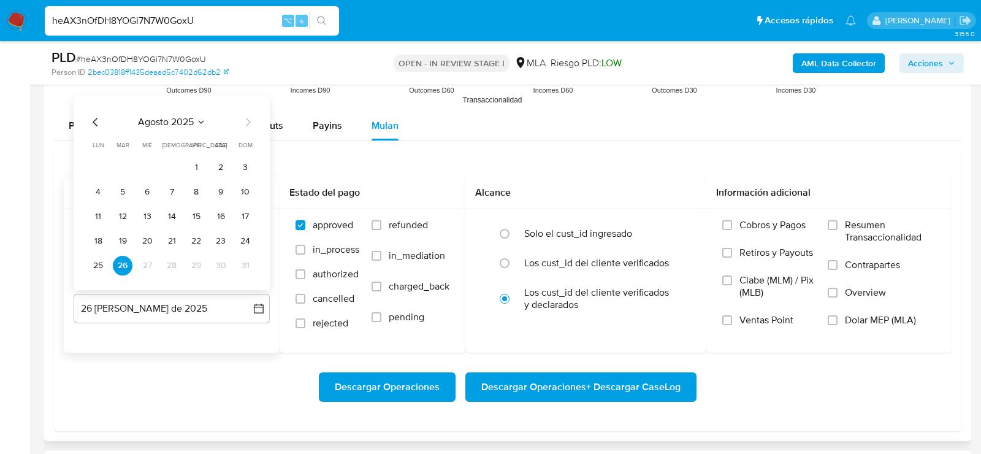
click at [100, 117] on icon "Mes anterior" at bounding box center [95, 122] width 15 height 15
click at [173, 263] on button "31" at bounding box center [172, 266] width 20 height 20
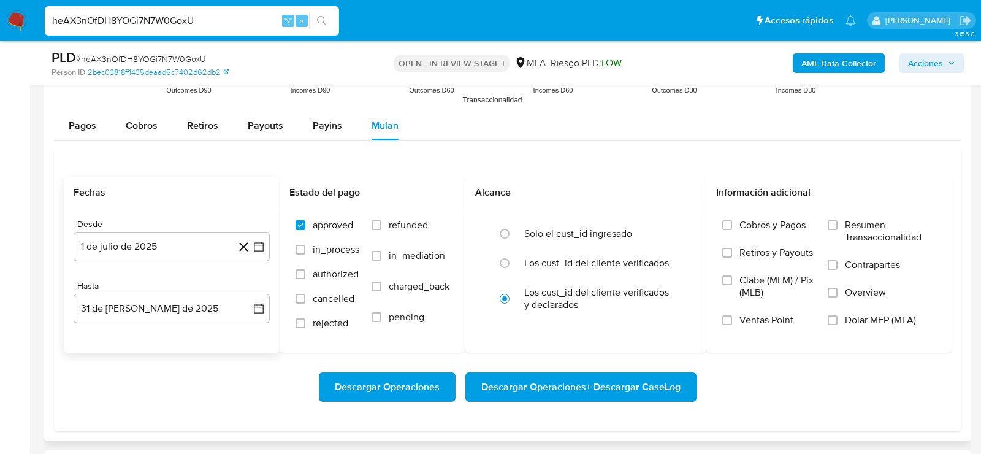
click at [189, 387] on div "Descargar Operaciones Descargar Operaciones + Descargar CaseLog" at bounding box center [508, 386] width 888 height 29
click at [874, 319] on span "Dolar MEP (MLA)" at bounding box center [880, 320] width 71 height 12
click at [837, 319] on input "Dolar MEP (MLA)" at bounding box center [832, 320] width 10 height 10
click at [612, 381] on span "Descargar Operaciones + Descargar CaseLog" at bounding box center [580, 386] width 199 height 27
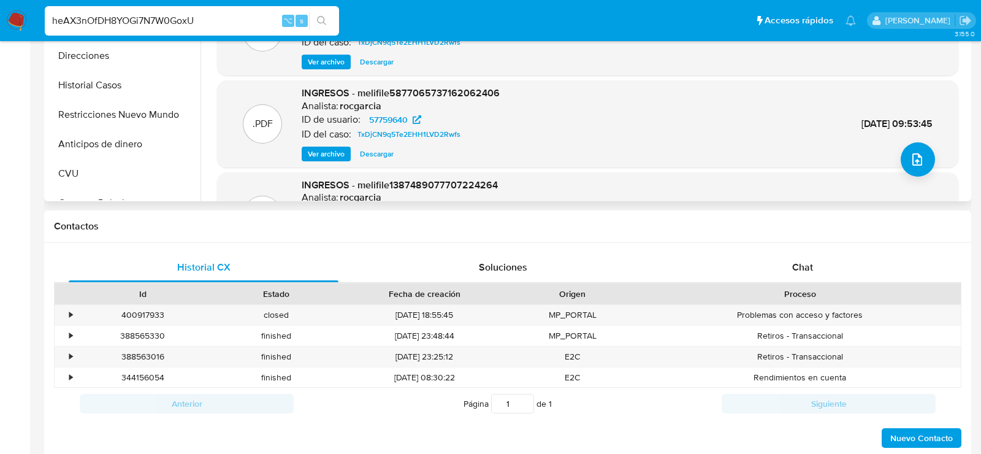
scroll to position [0, 0]
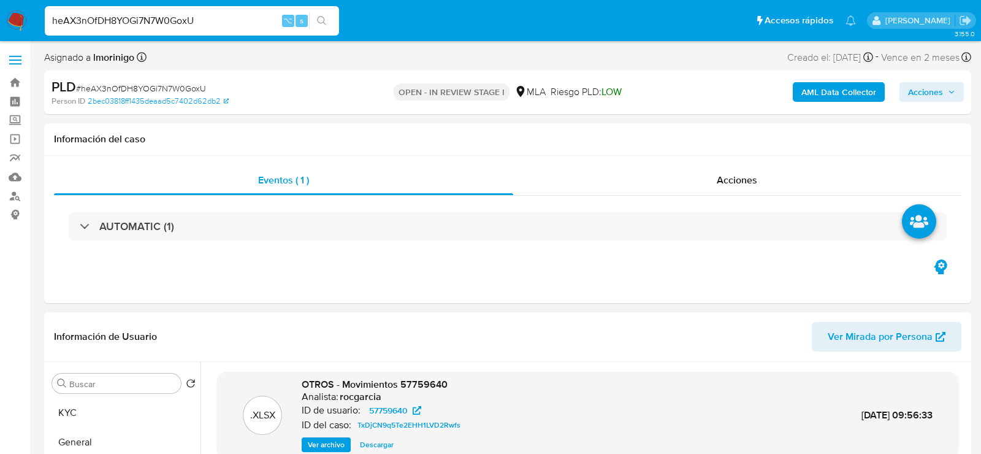
click at [235, 29] on div "heAX3nOfDH8YOGi7N7W0GoxU ⌥ s" at bounding box center [192, 20] width 294 height 29
click at [232, 26] on input "heAX3nOfDH8YOGi7N7W0GoxU" at bounding box center [192, 21] width 294 height 16
paste input "ss20ZDLj51W9qjhlRoUYlLWw"
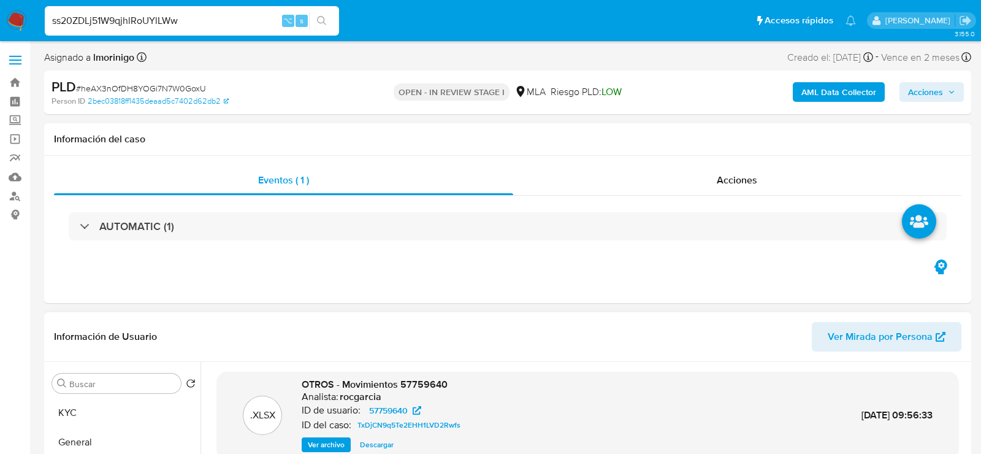
type input "ss20ZDLj51W9qjhlRoUYlLWw"
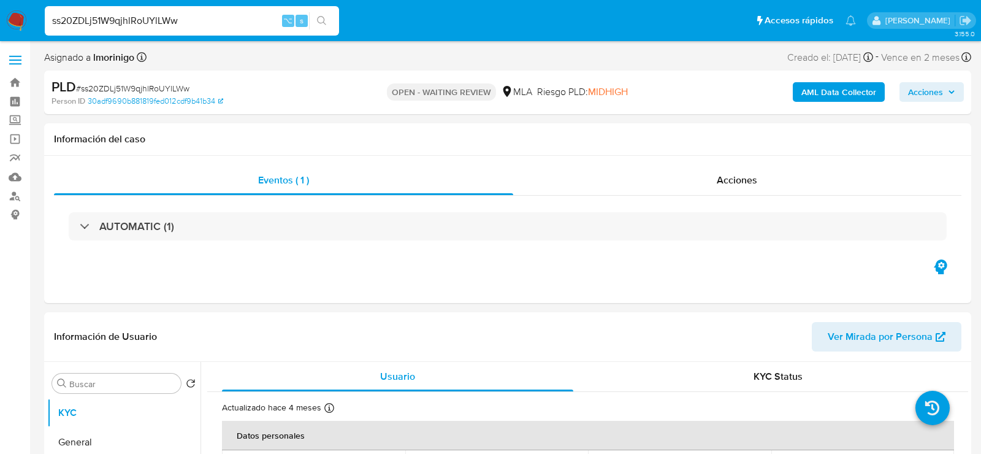
select select "10"
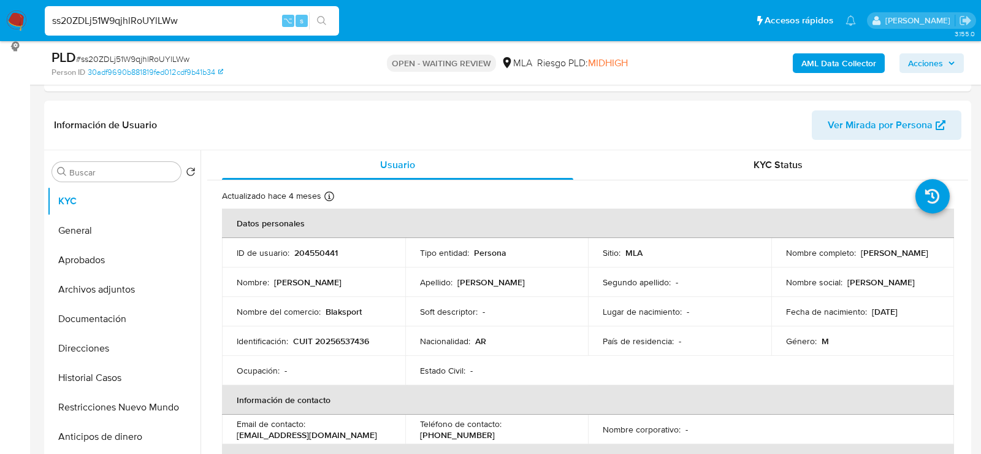
scroll to position [175, 0]
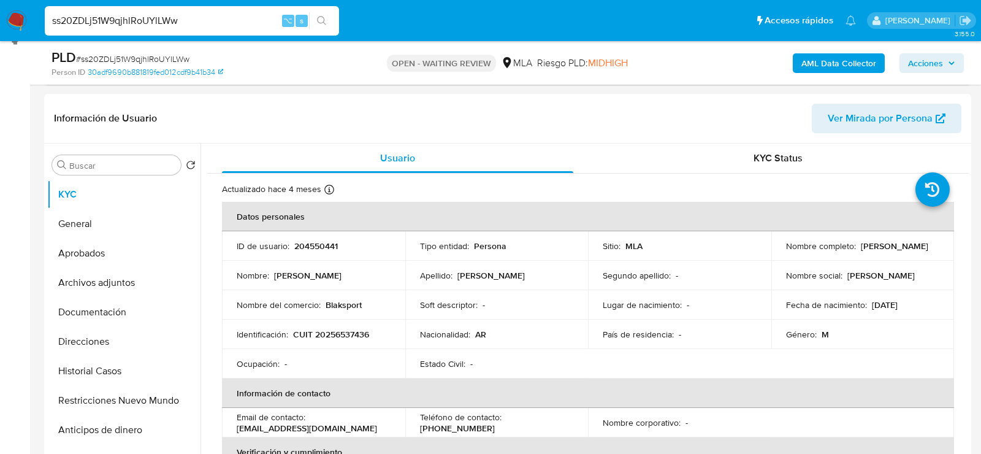
click at [314, 248] on p "204550441" at bounding box center [316, 245] width 44 height 11
copy p "204550441"
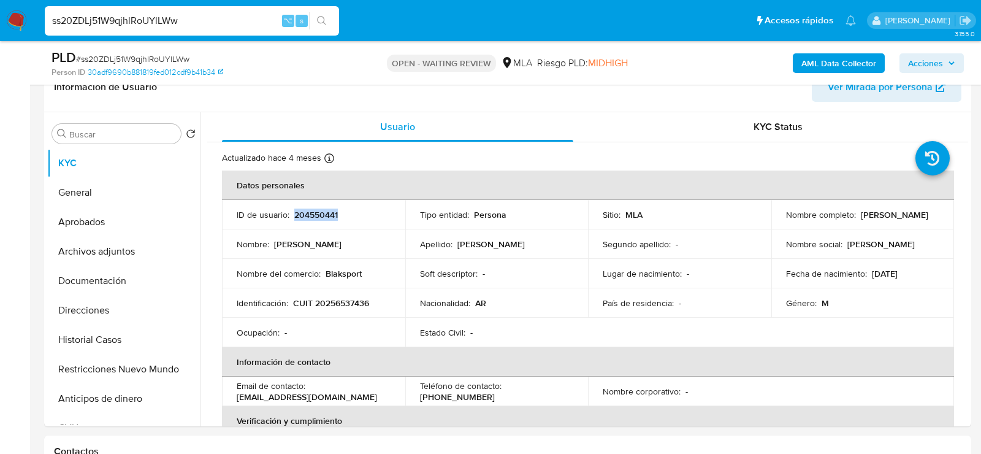
scroll to position [217, 0]
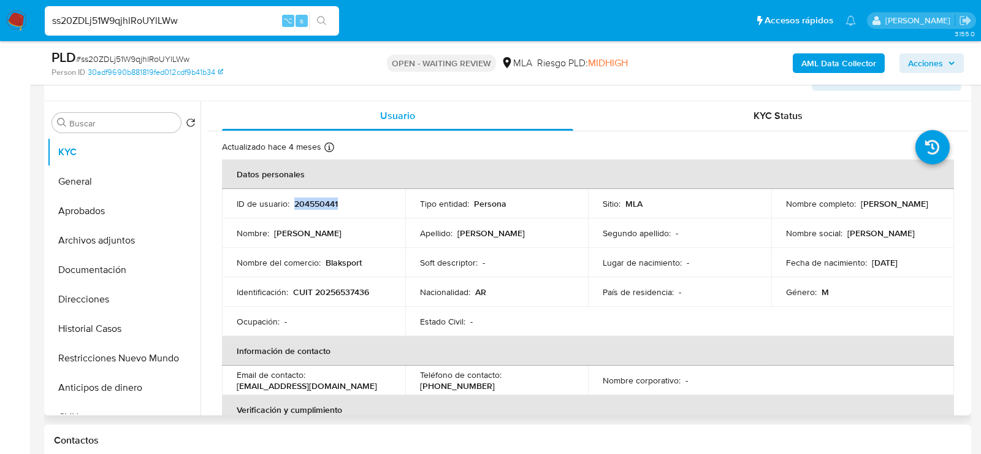
copy p "204550441"
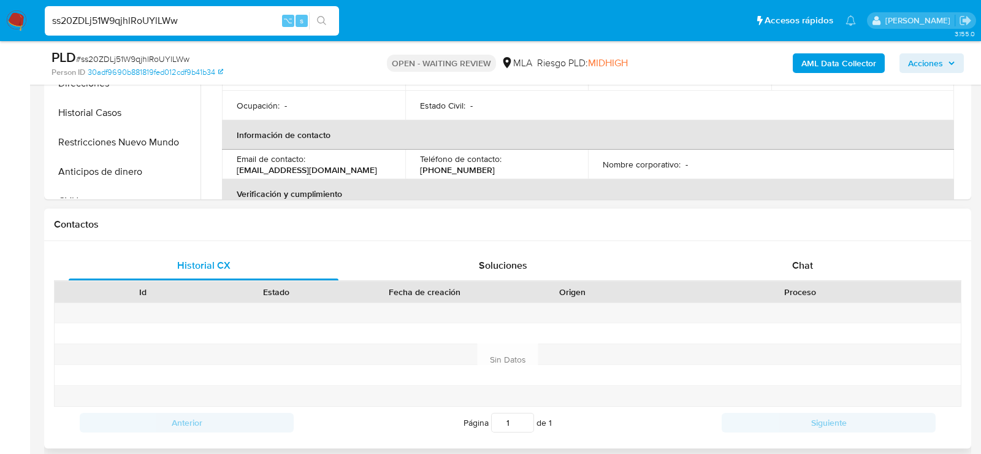
scroll to position [450, 0]
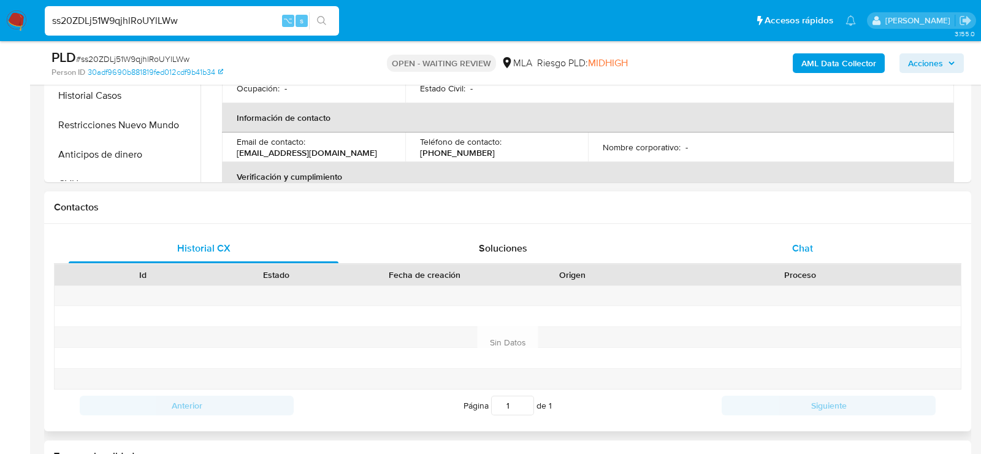
click at [785, 258] on div "Chat" at bounding box center [802, 248] width 270 height 29
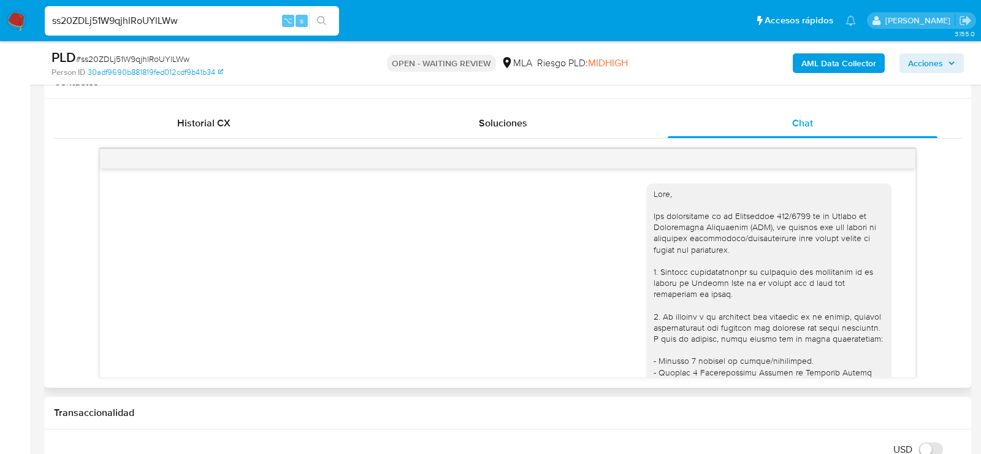
scroll to position [546, 0]
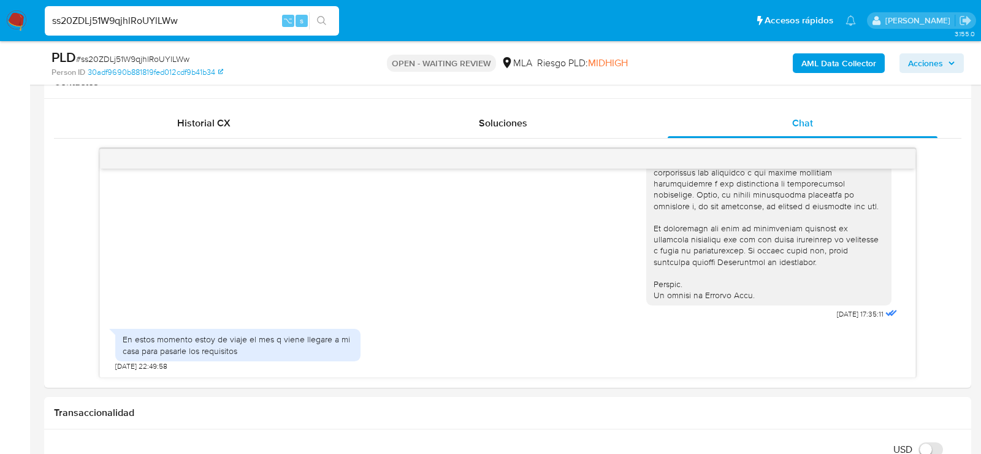
click at [116, 61] on span "# ss20ZDLj51W9qjhlRoUYlLWw" at bounding box center [132, 59] width 113 height 12
copy span "ss20ZDLj51W9qjhlRoUYlLWw"
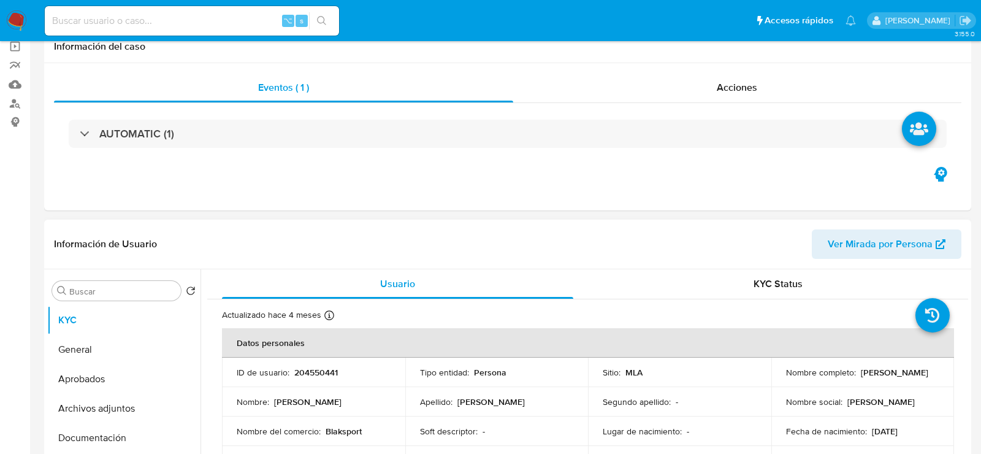
select select "10"
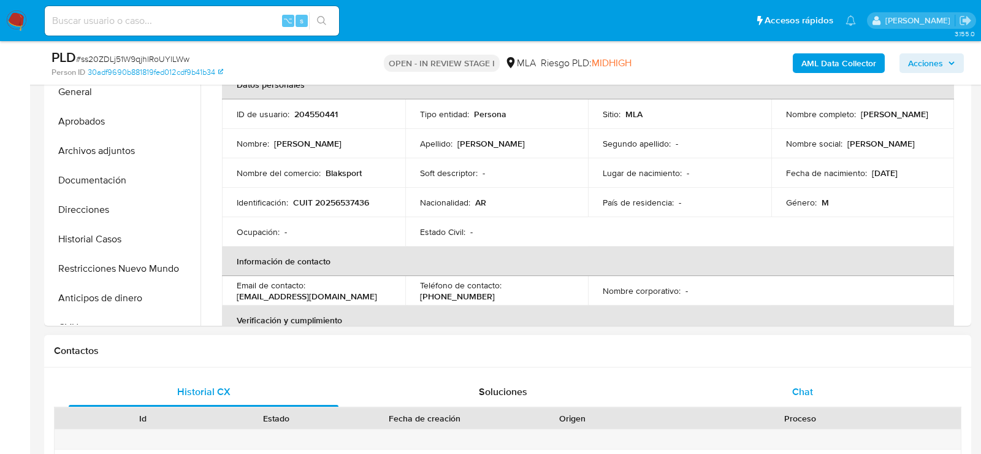
click at [744, 379] on div "Chat" at bounding box center [802, 391] width 270 height 29
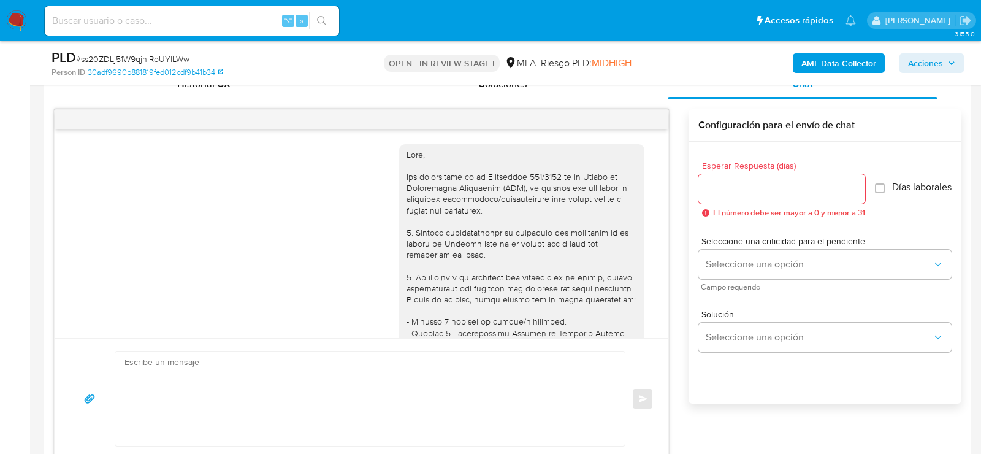
scroll to position [546, 0]
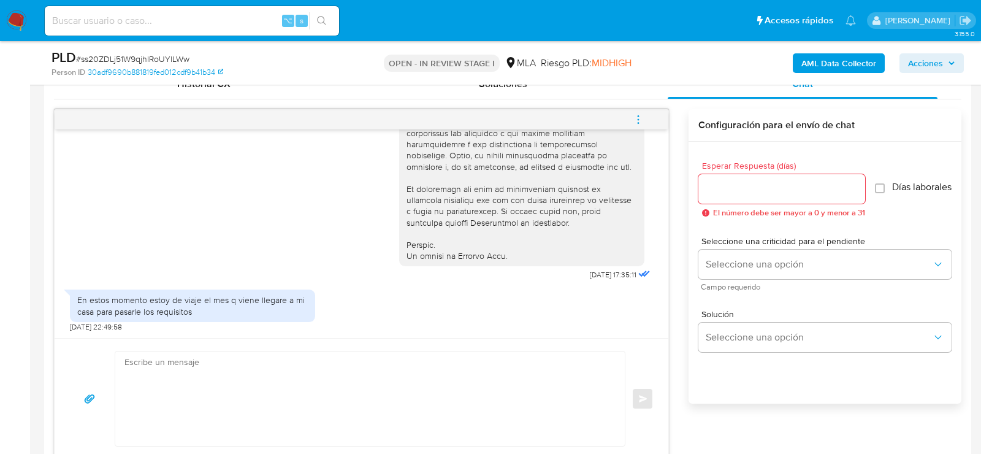
click at [286, 384] on textarea at bounding box center [366, 398] width 485 height 94
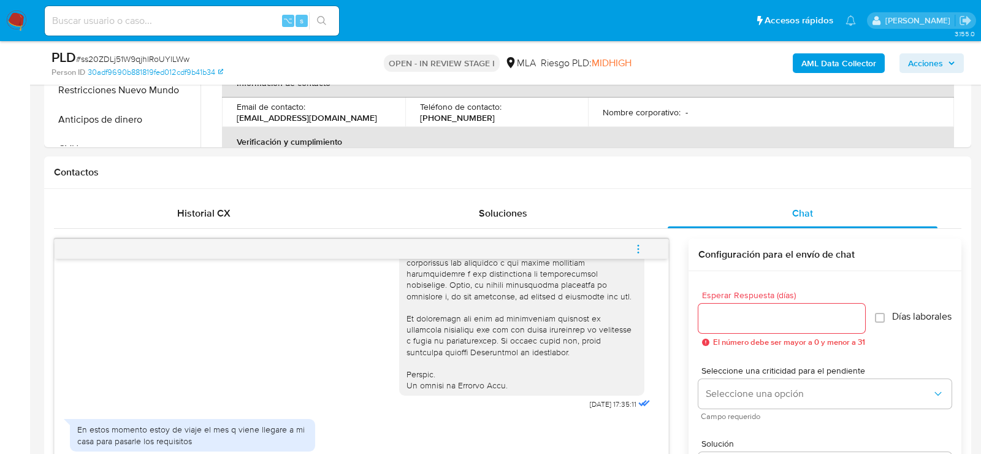
scroll to position [278, 0]
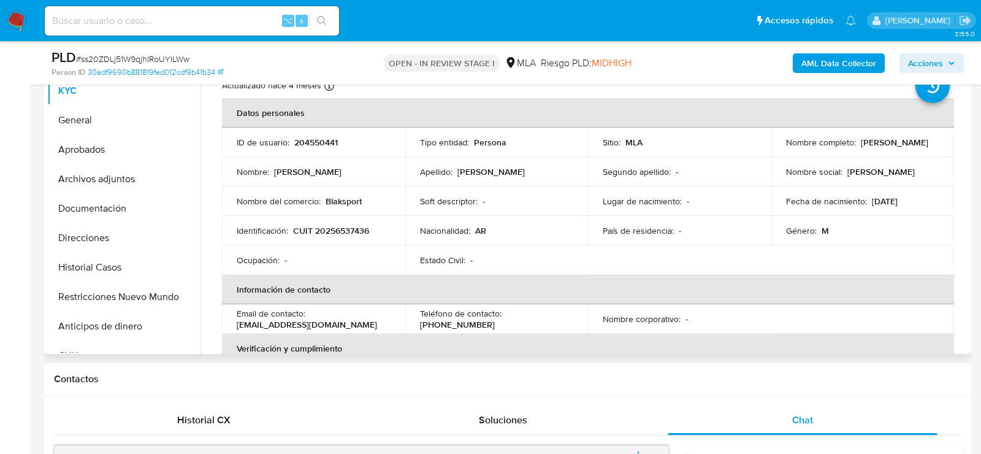
click at [315, 232] on p "CUIT 20256537436" at bounding box center [331, 230] width 76 height 11
copy p "20256537436"
click at [348, 226] on p "CUIT 20256537436" at bounding box center [331, 230] width 76 height 11
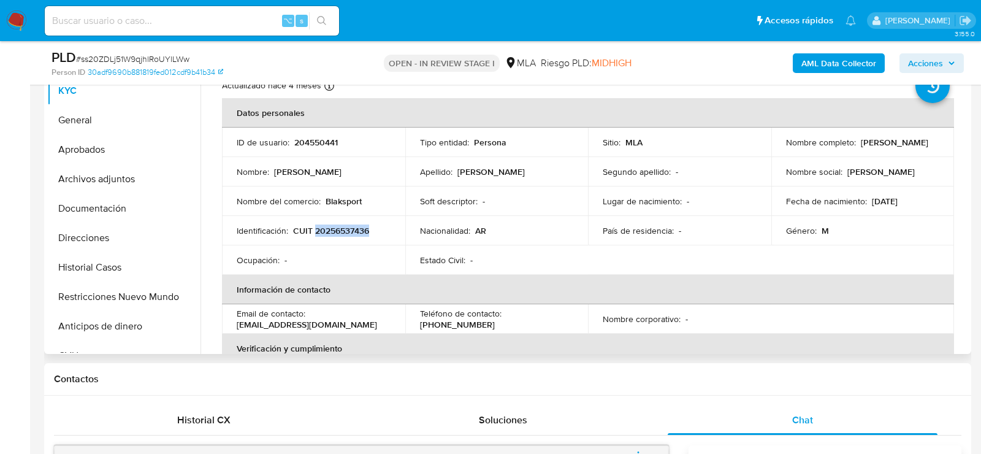
copy p "20256537436"
click at [346, 234] on p "CUIT 20256537436" at bounding box center [331, 230] width 76 height 11
copy p "20256537436"
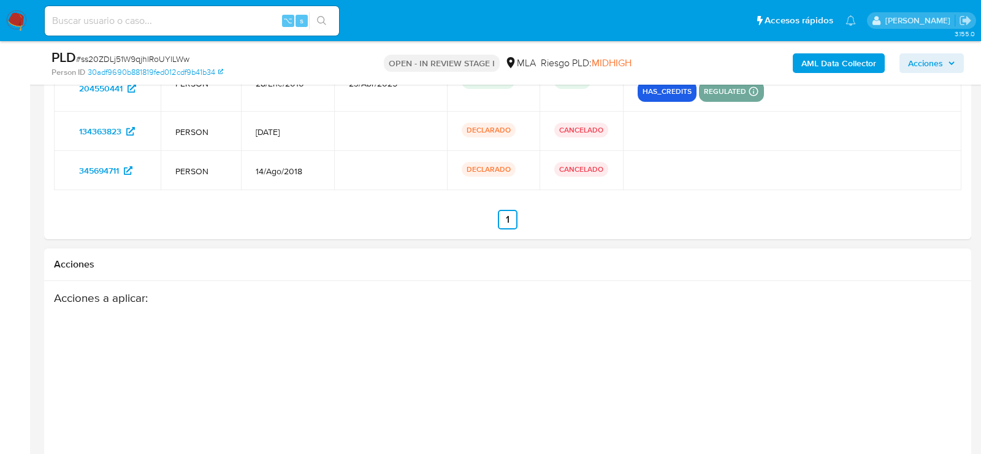
scroll to position [2205, 0]
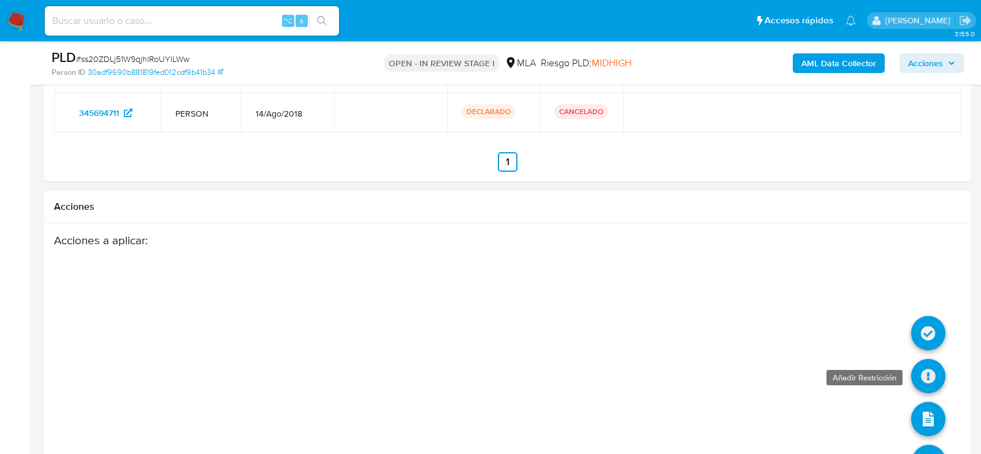
click at [924, 379] on icon at bounding box center [928, 376] width 34 height 34
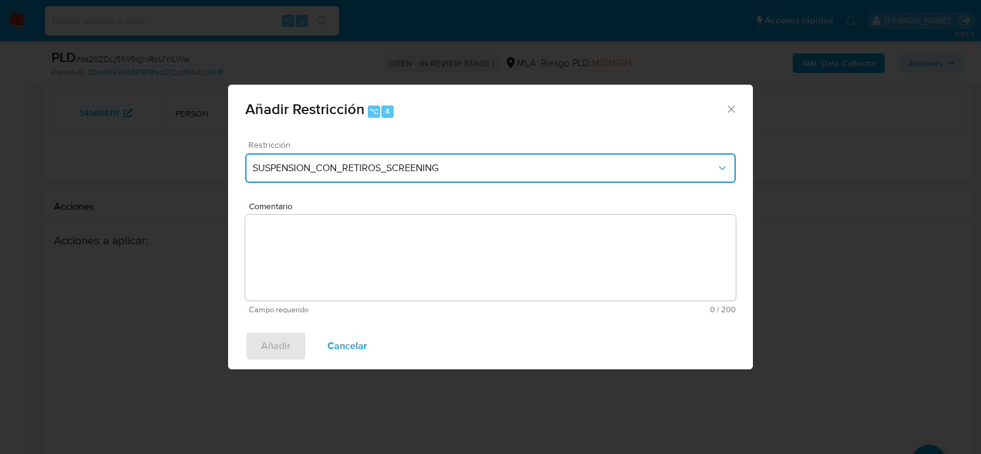
click at [279, 168] on span "SUSPENSION_CON_RETIROS_SCREENING" at bounding box center [484, 168] width 463 height 12
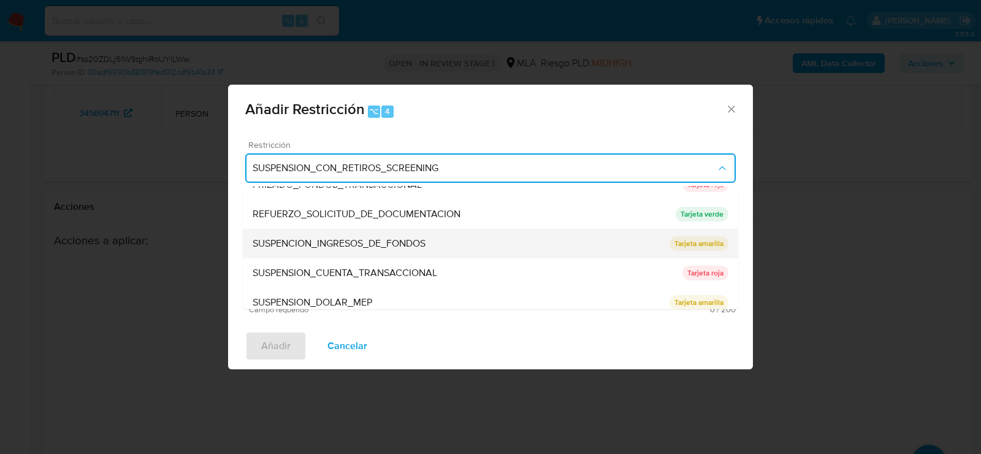
scroll to position [259, 0]
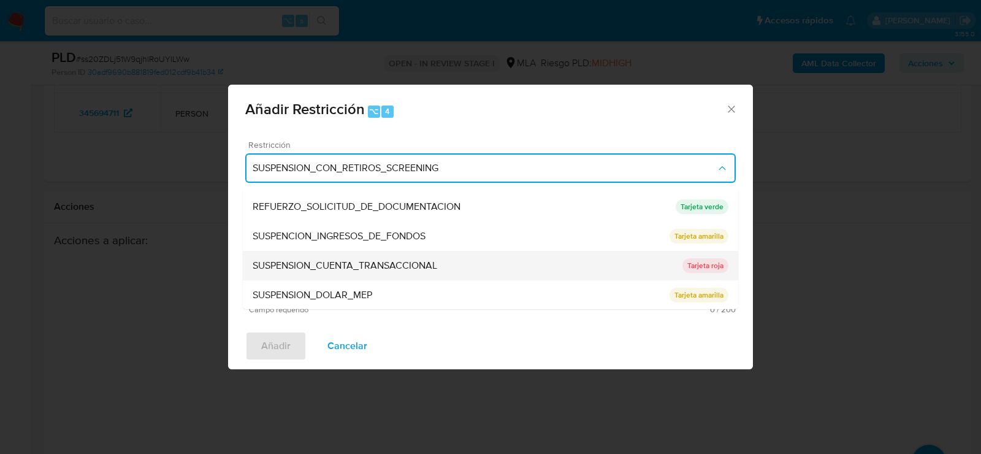
click at [278, 275] on div "SUSPENSION_CUENTA_TRANSACCIONAL" at bounding box center [468, 265] width 430 height 29
click at [278, 275] on textarea "Comentario" at bounding box center [490, 258] width 490 height 86
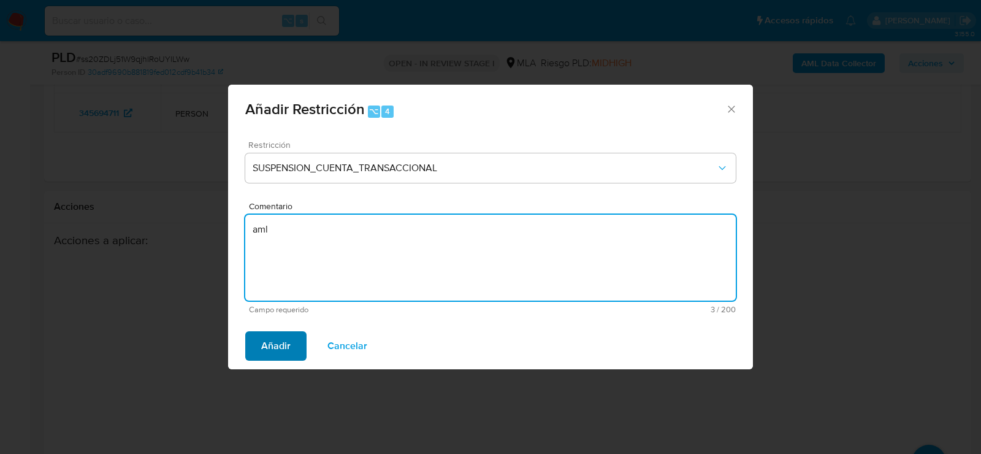
type textarea "aml"
click at [262, 347] on span "Añadir" at bounding box center [275, 345] width 29 height 27
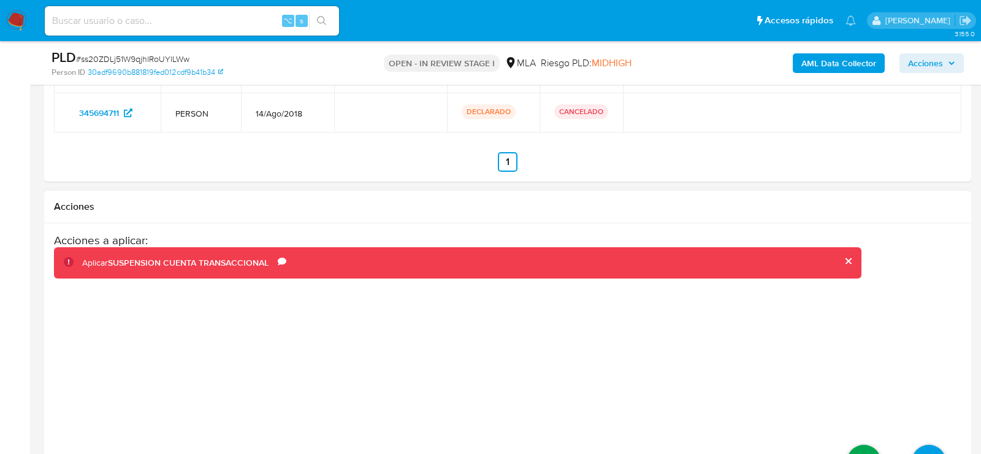
click at [866, 447] on icon at bounding box center [863, 461] width 34 height 34
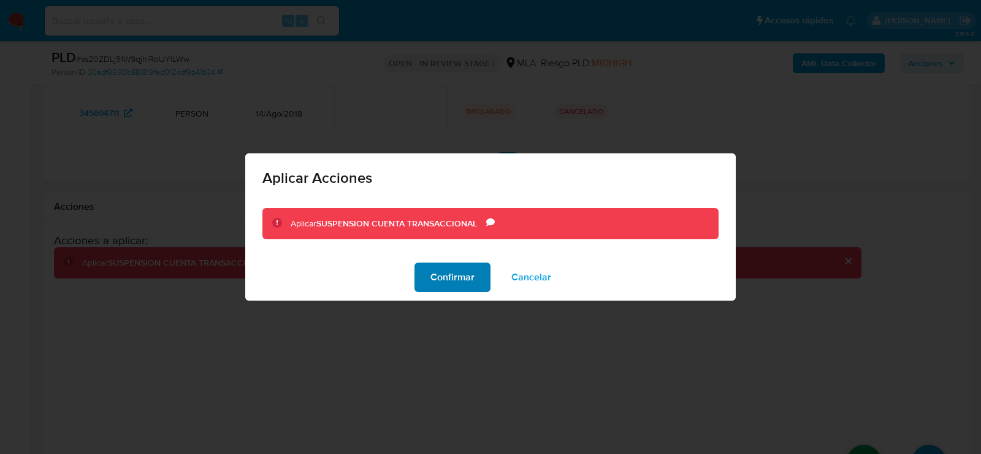
click at [447, 270] on span "Confirmar" at bounding box center [452, 277] width 44 height 27
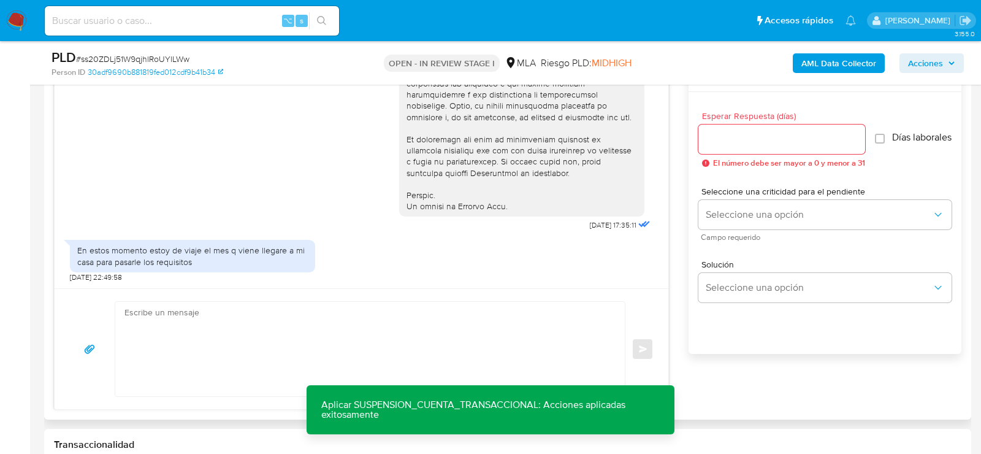
scroll to position [694, 0]
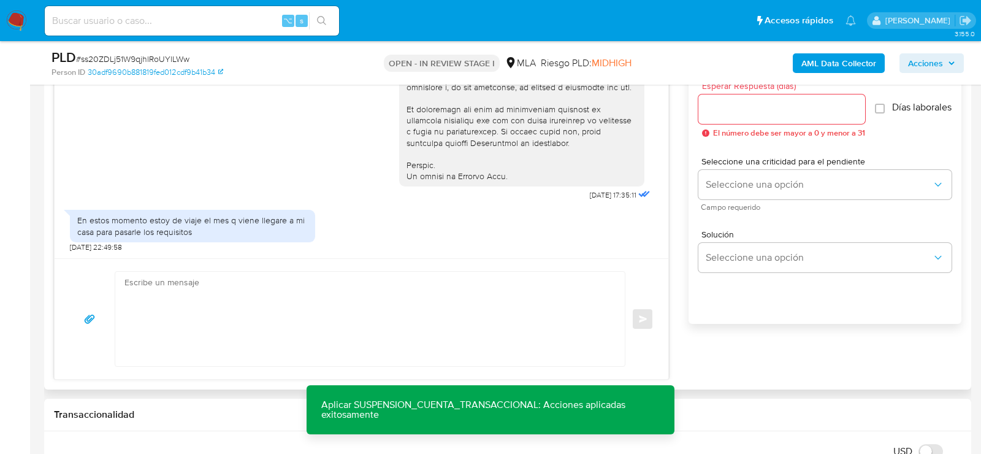
click at [209, 344] on textarea at bounding box center [366, 319] width 485 height 94
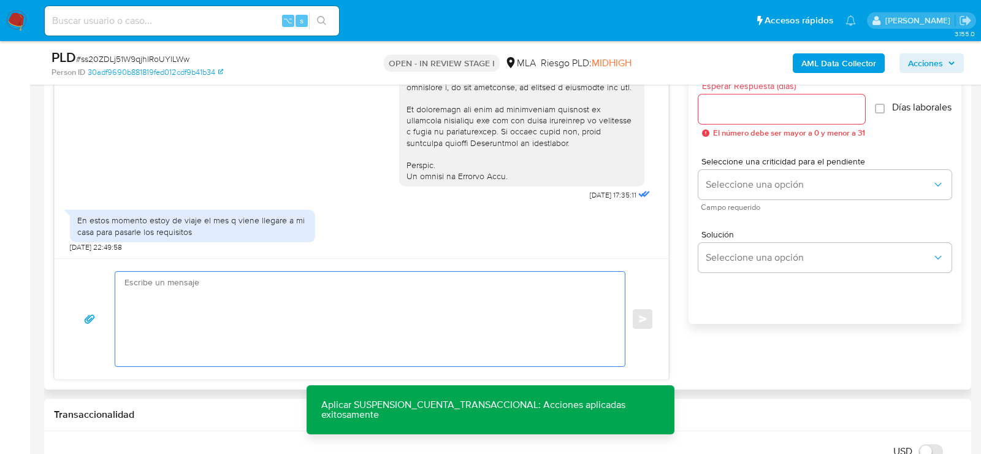
paste textarea "Hola XXX, Muchas gracias por tu respuesta. Analizamos tu caso y verificamos que…"
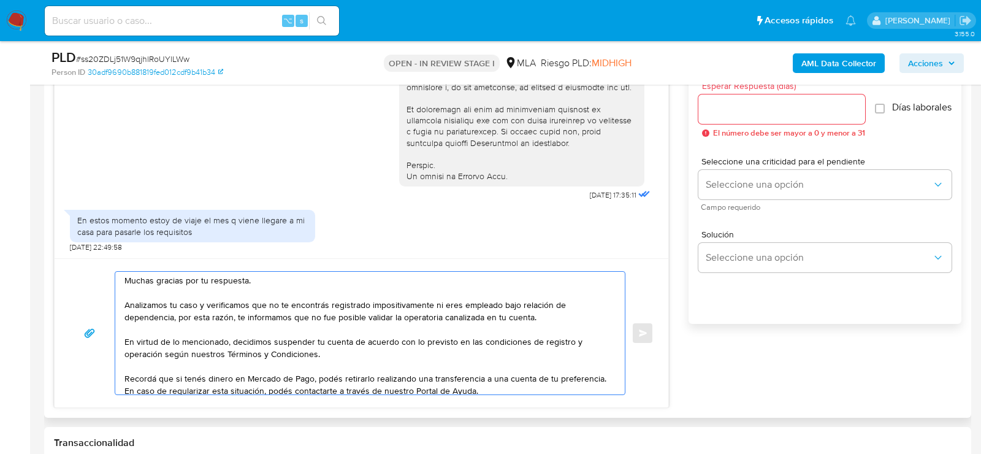
scroll to position [0, 0]
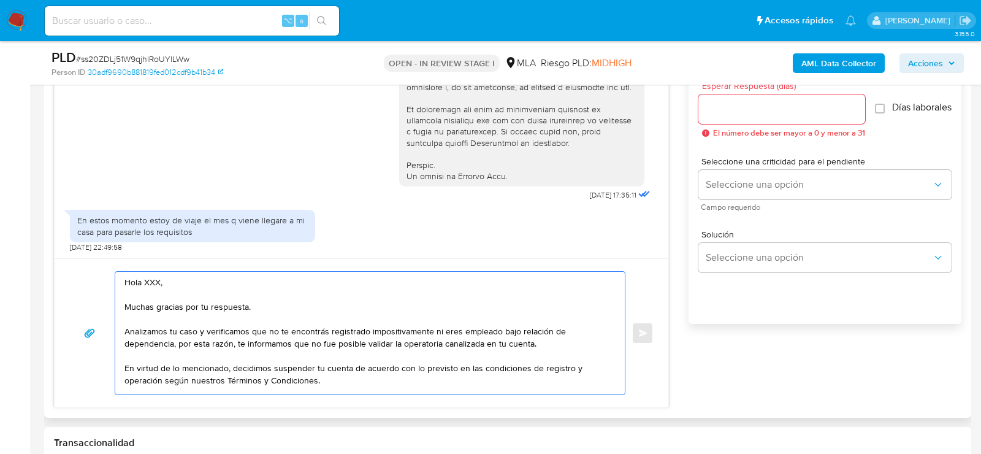
click at [151, 278] on textarea "Hola XXX, Muchas gracias por tu respuesta. Analizamos tu caso y verificamos que…" at bounding box center [366, 333] width 485 height 123
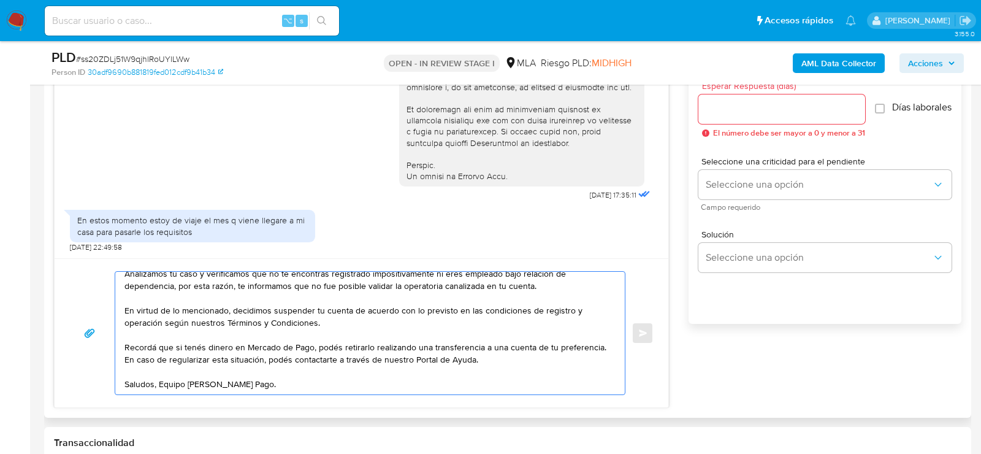
scroll to position [69, 0]
type textarea "Hola, Muchas gracias por tu respuesta. Analizamos tu caso y verificamos que no …"
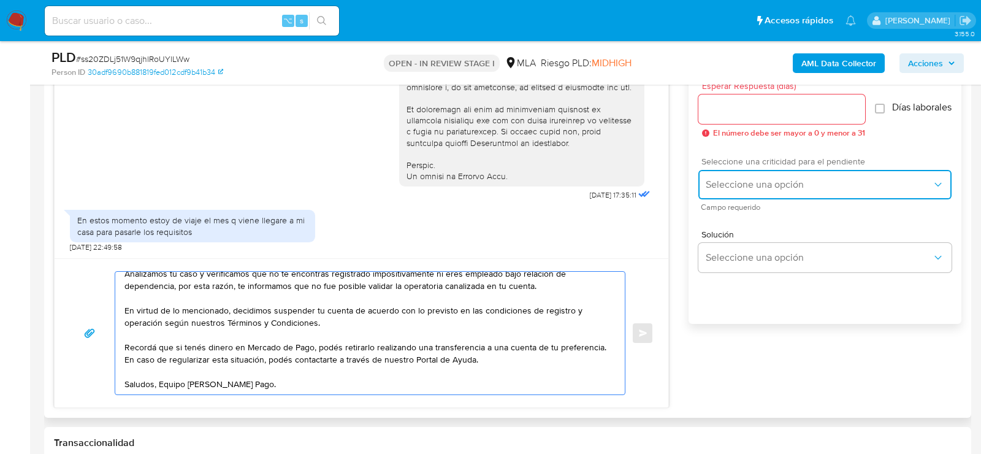
click at [772, 188] on span "Seleccione una opción" at bounding box center [818, 184] width 226 height 12
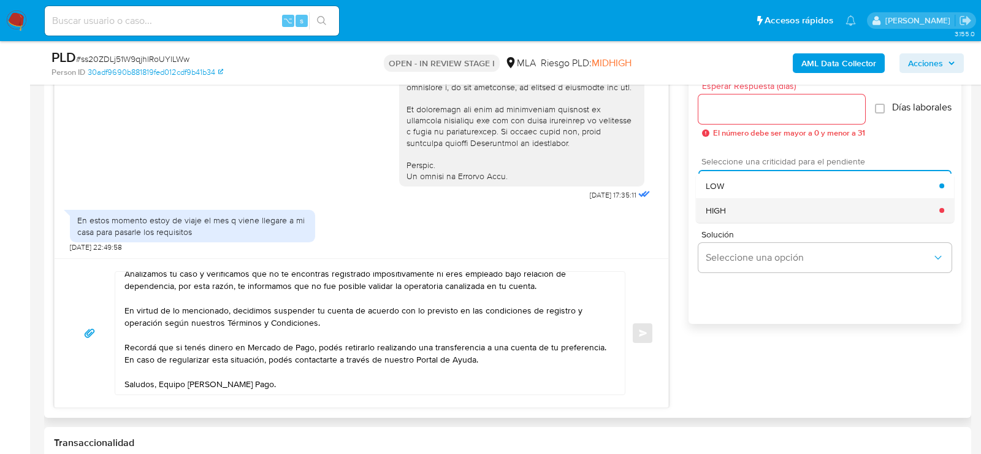
click at [748, 203] on div "HIGH" at bounding box center [822, 210] width 234 height 25
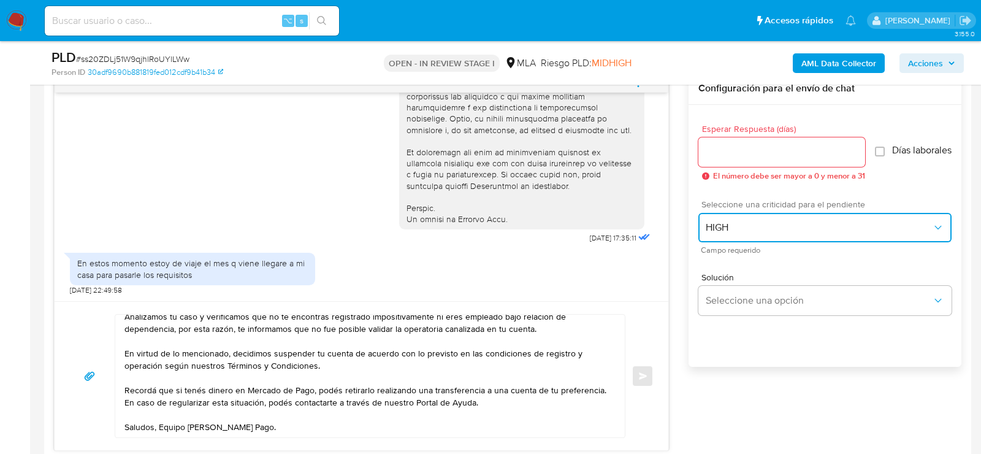
scroll to position [631, 0]
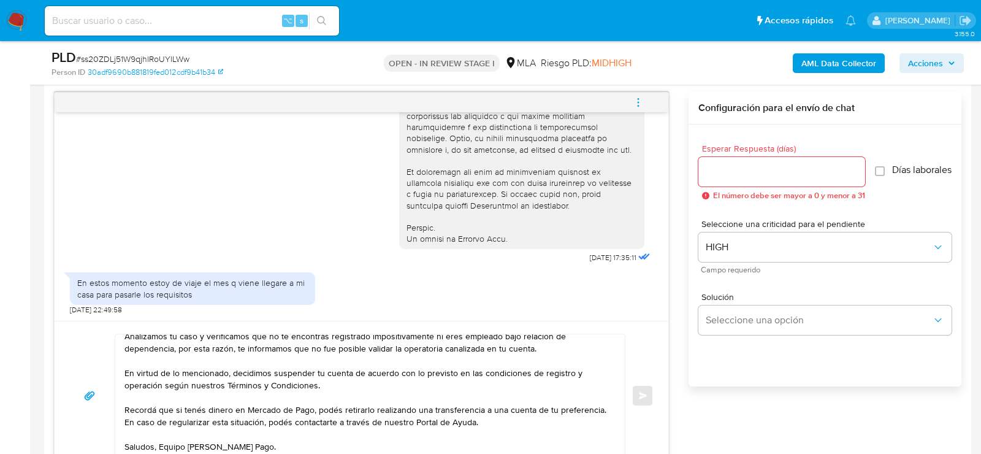
click at [742, 170] on input "Esperar Respuesta (días)" at bounding box center [781, 172] width 167 height 16
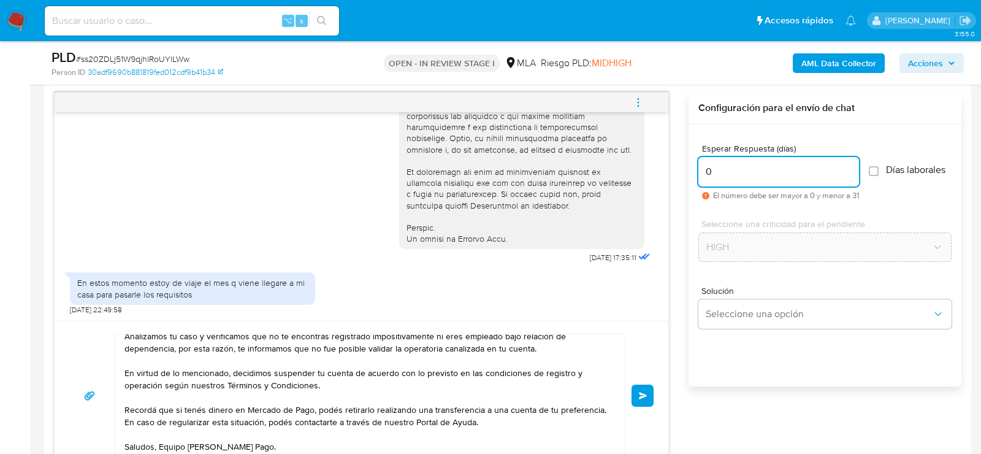
type input "0"
click at [645, 392] on span "Enviar" at bounding box center [643, 395] width 9 height 7
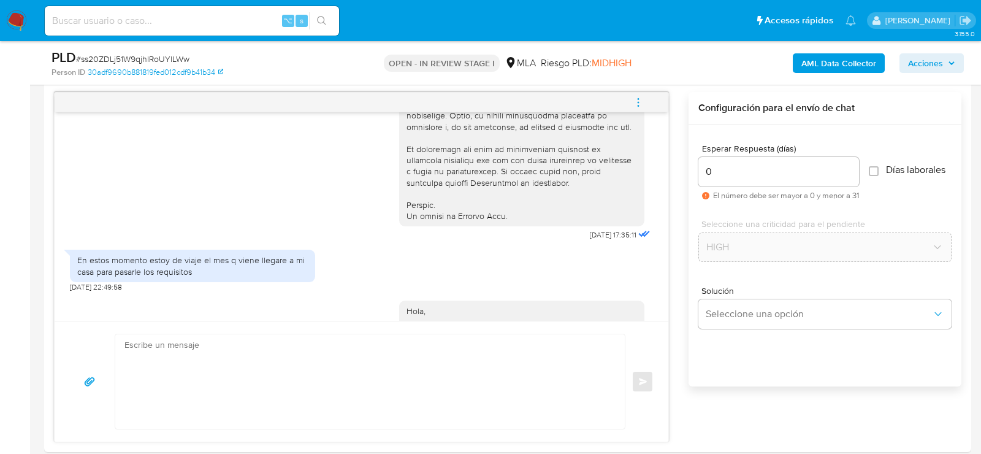
scroll to position [0, 0]
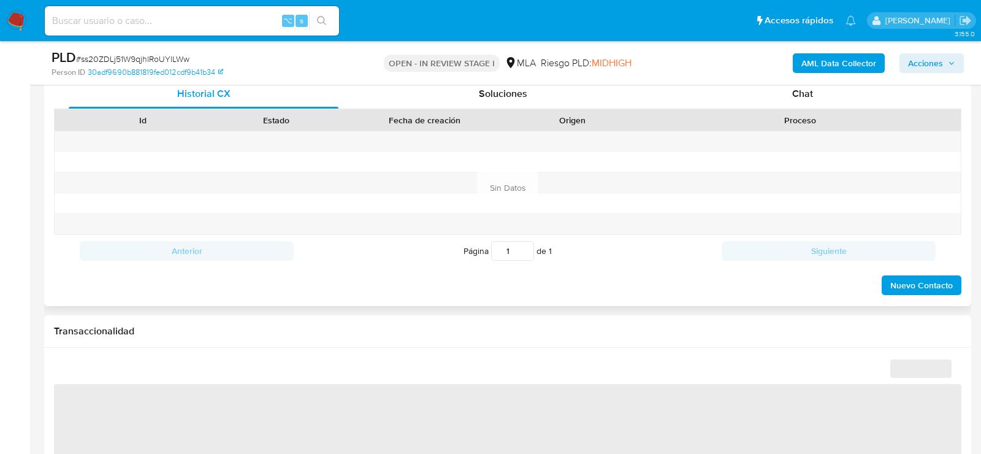
scroll to position [603, 0]
click at [769, 105] on div "Chat" at bounding box center [802, 94] width 270 height 29
select select "10"
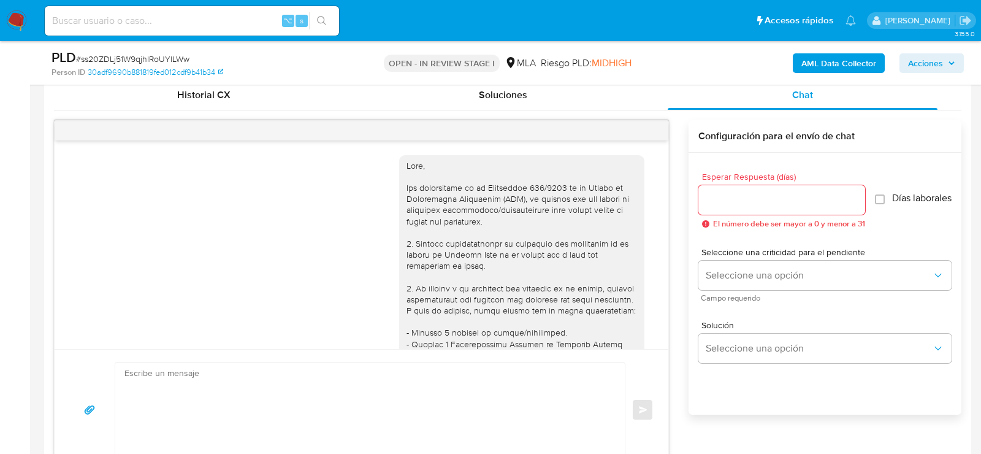
scroll to position [793, 0]
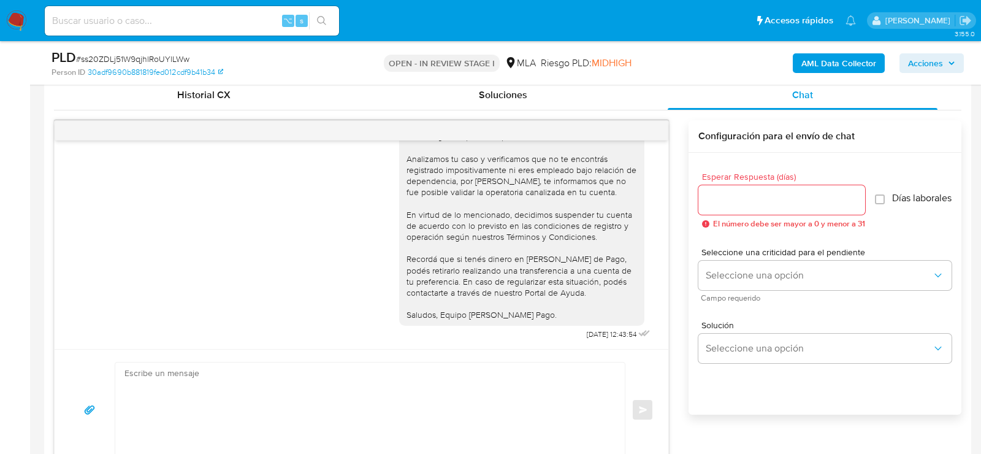
click at [648, 130] on div at bounding box center [362, 131] width 614 height 20
click at [641, 129] on icon "menu-action" at bounding box center [638, 130] width 11 height 11
click at [551, 103] on li "Cerrar conversación" at bounding box center [555, 105] width 126 height 22
click at [137, 20] on input at bounding box center [192, 21] width 294 height 16
paste input "FQZeO6d48xV3vQBRaUlhnmoh"
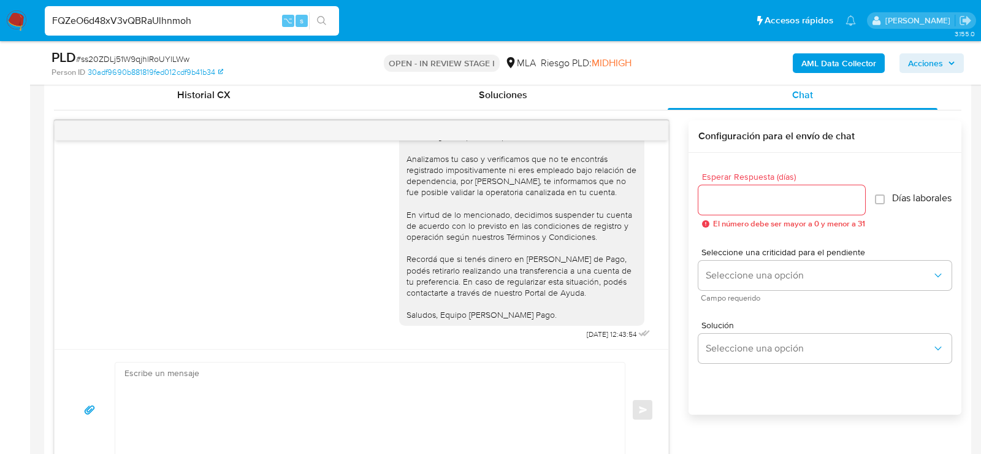
type input "FQZeO6d48xV3vQBRaUlhnmoh"
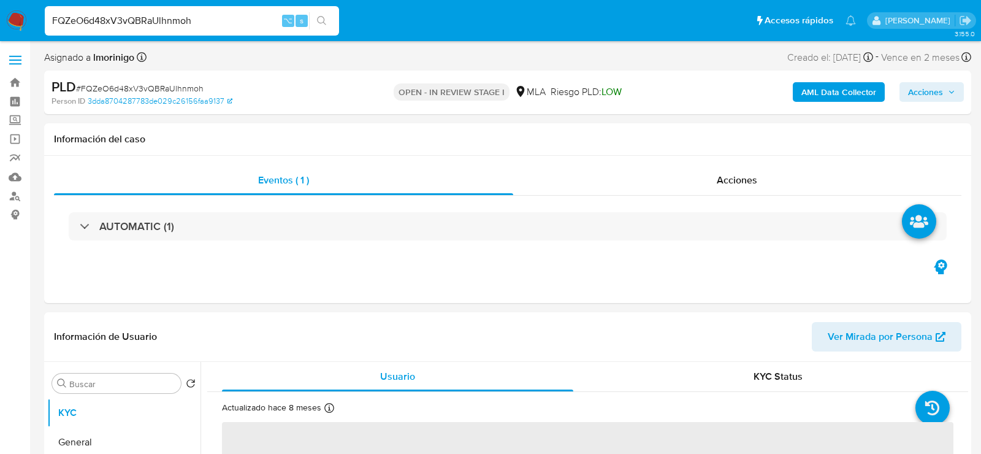
select select "10"
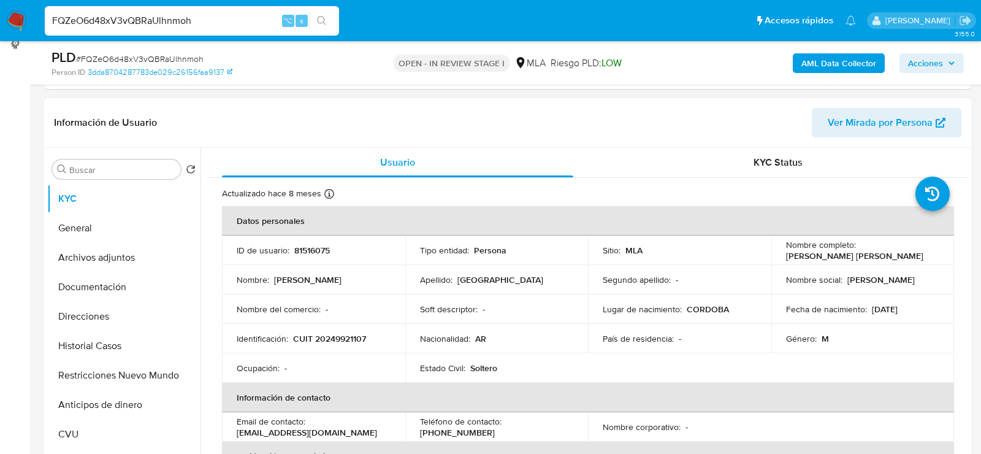
scroll to position [178, 0]
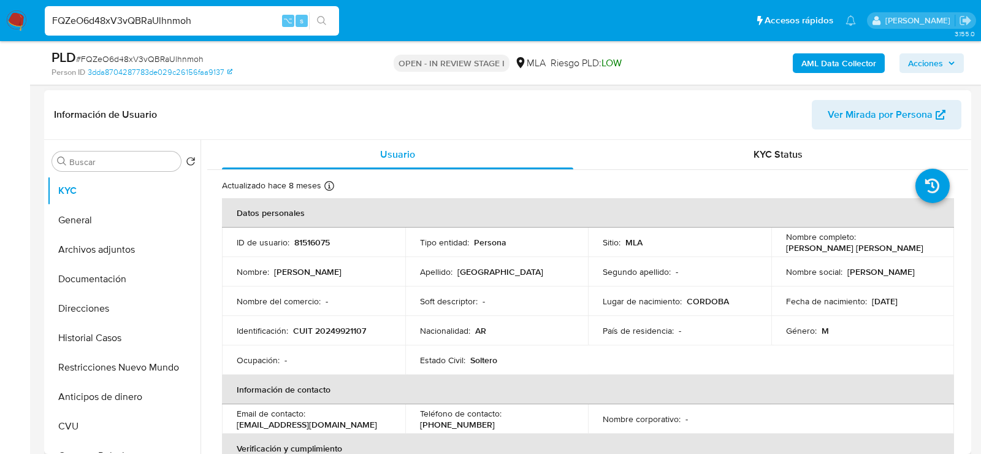
click at [313, 244] on p "81516075" at bounding box center [312, 242] width 36 height 11
copy p "81516075"
click at [93, 340] on button "Historial Casos" at bounding box center [118, 337] width 143 height 29
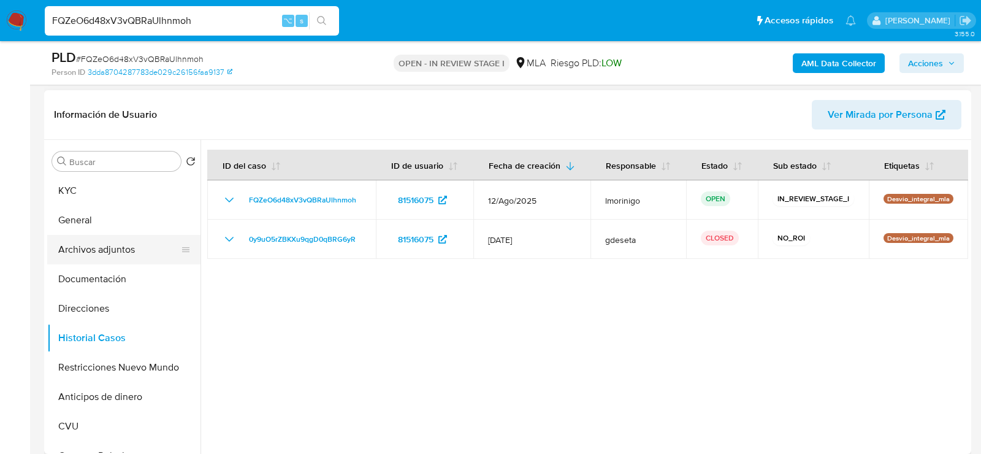
click at [91, 254] on button "Archivos adjuntos" at bounding box center [118, 249] width 143 height 29
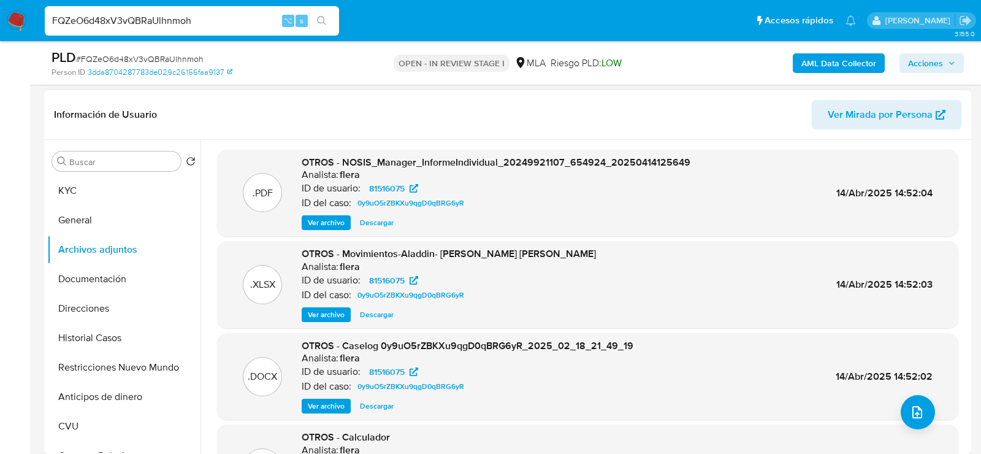
click at [331, 408] on span "Ver archivo" at bounding box center [326, 406] width 37 height 12
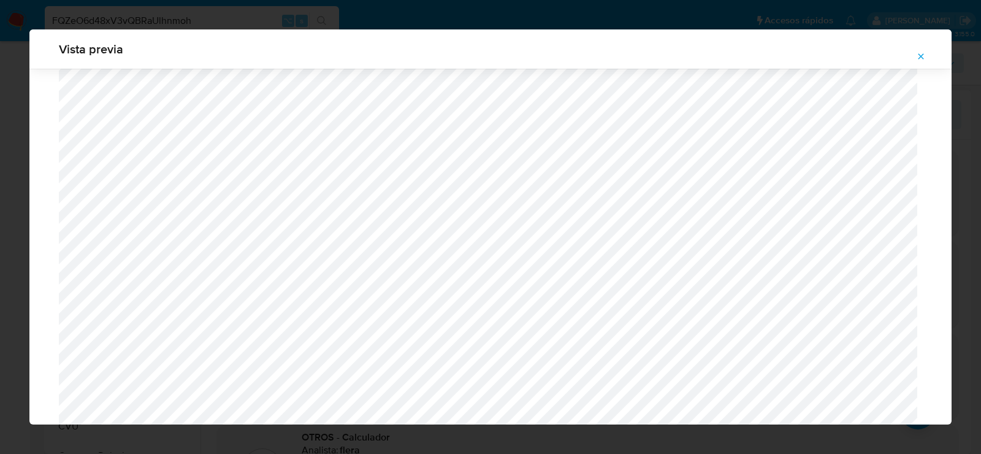
scroll to position [451, 0]
click at [921, 61] on icon "Attachment preview" at bounding box center [921, 56] width 10 height 10
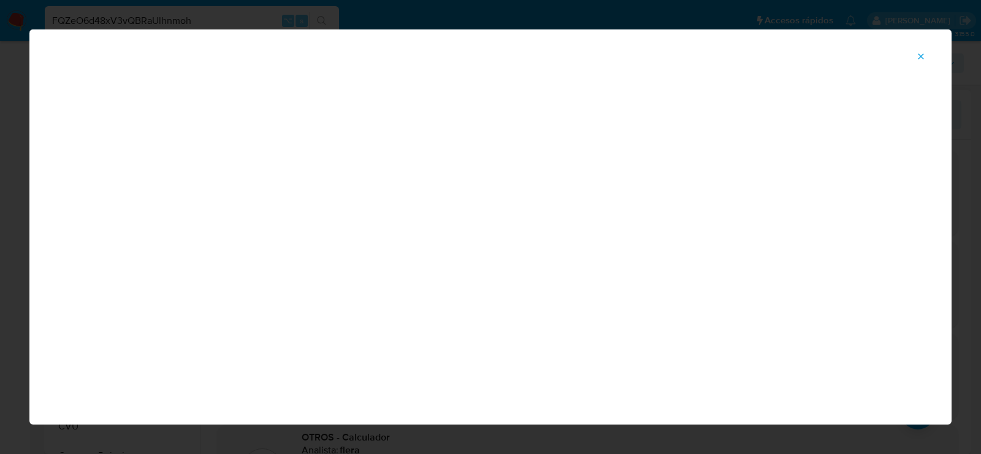
scroll to position [61, 0]
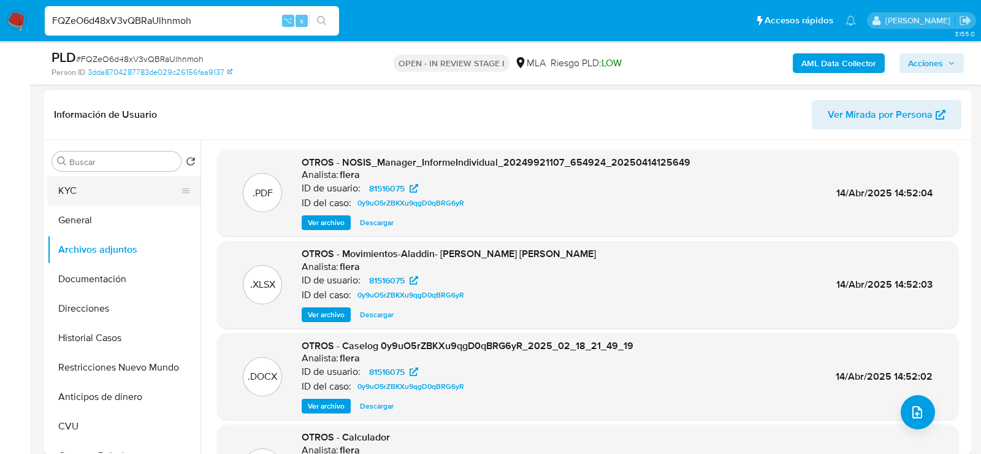
click at [73, 196] on button "KYC" at bounding box center [118, 190] width 143 height 29
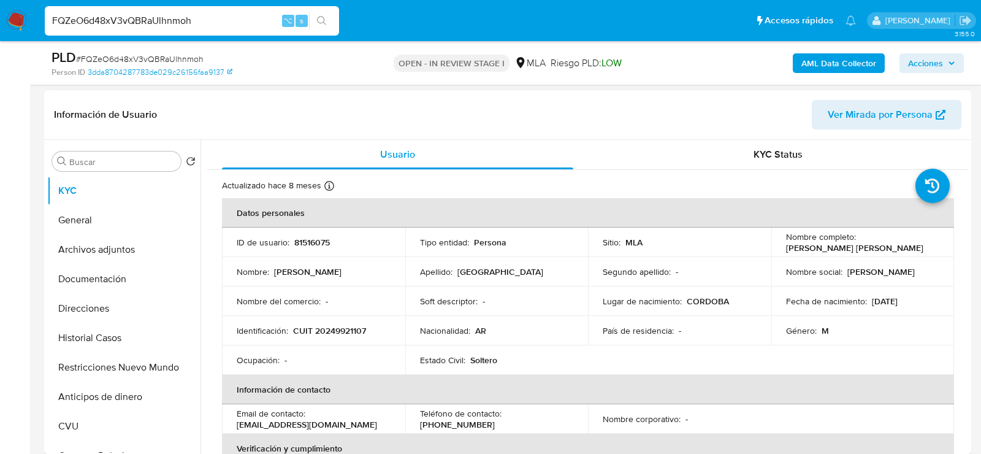
click at [313, 245] on p "81516075" at bounding box center [312, 242] width 36 height 11
click at [156, 21] on input "FQZeO6d48xV3vQBRaUlhnmoh" at bounding box center [192, 21] width 294 height 16
click at [317, 241] on p "81516075" at bounding box center [312, 242] width 36 height 11
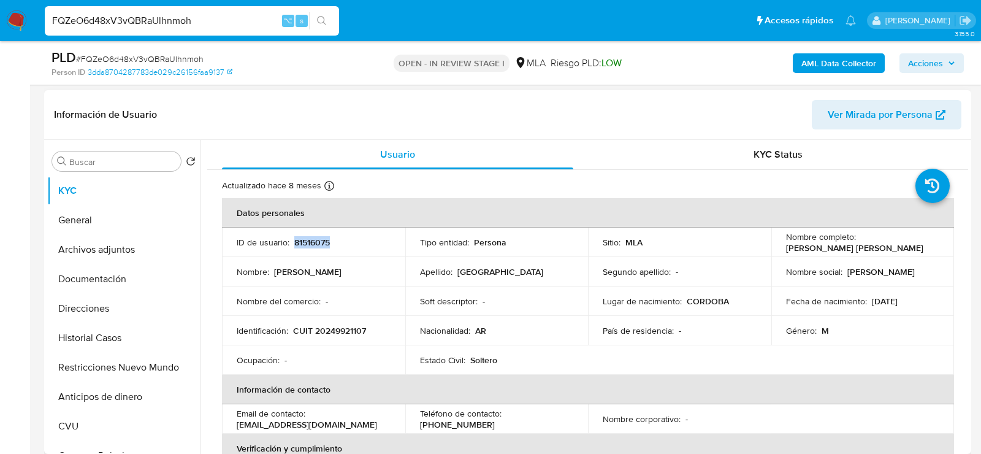
click at [317, 241] on p "81516075" at bounding box center [312, 242] width 36 height 11
copy p "81516075"
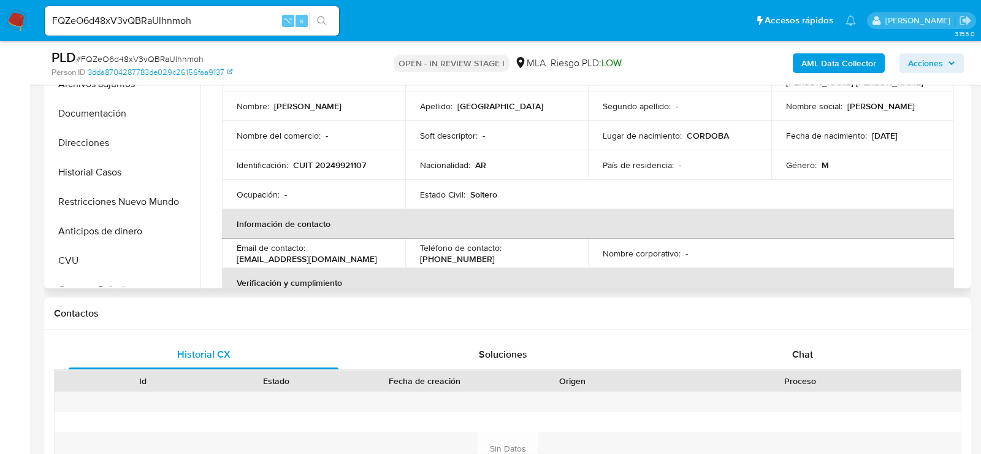
scroll to position [360, 0]
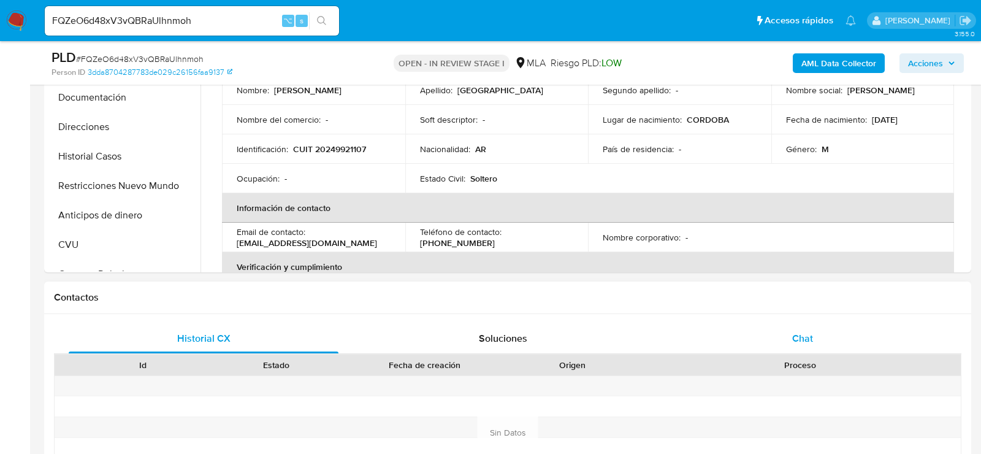
click at [832, 348] on div "Chat" at bounding box center [802, 338] width 270 height 29
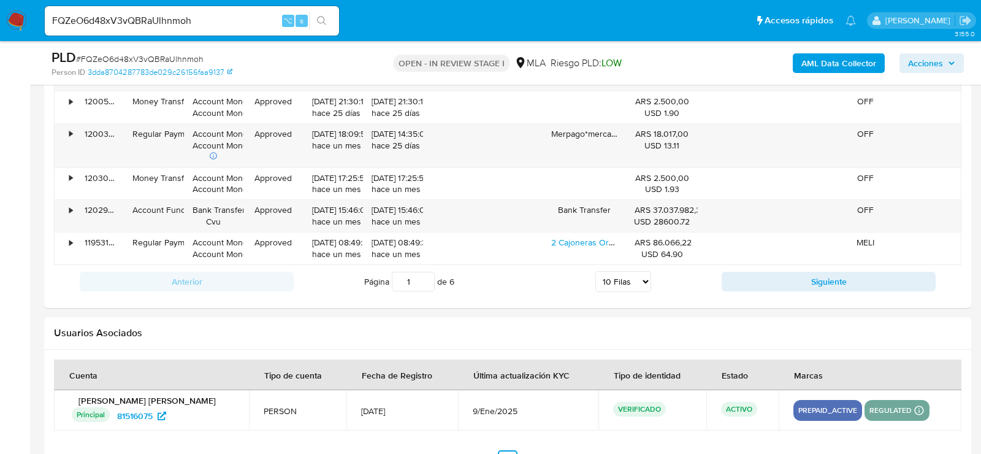
scroll to position [2159, 0]
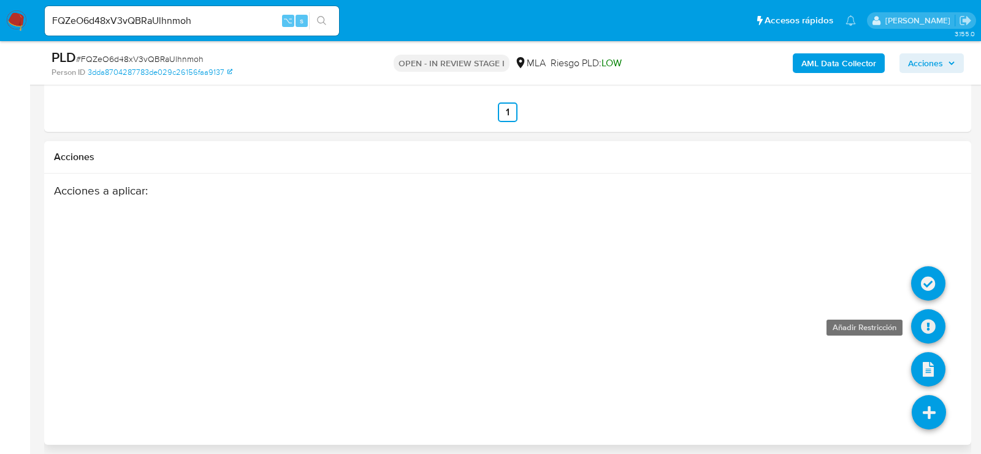
click at [934, 313] on icon at bounding box center [928, 326] width 34 height 34
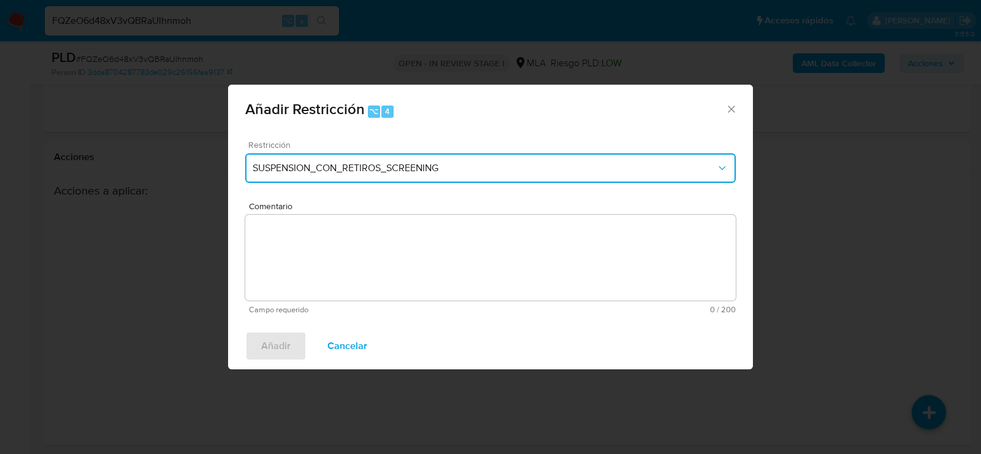
click at [370, 172] on span "SUSPENSION_CON_RETIROS_SCREENING" at bounding box center [484, 168] width 463 height 12
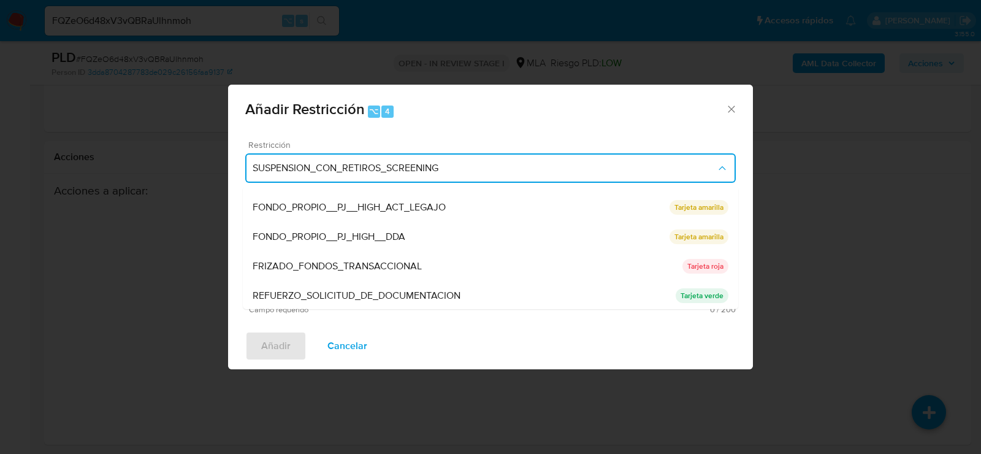
scroll to position [259, 0]
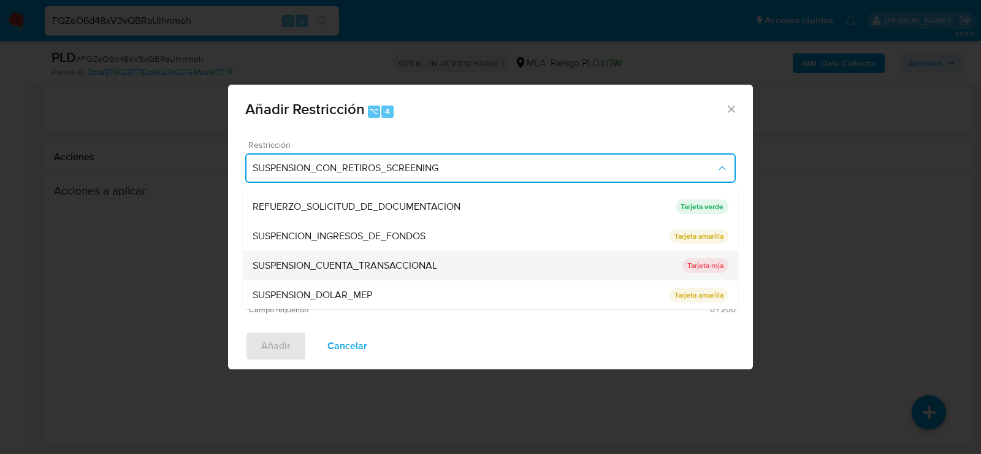
click at [314, 270] on span "SUSPENSION_CUENTA_TRANSACCIONAL" at bounding box center [345, 265] width 184 height 12
click at [314, 270] on textarea "Comentario" at bounding box center [490, 258] width 490 height 86
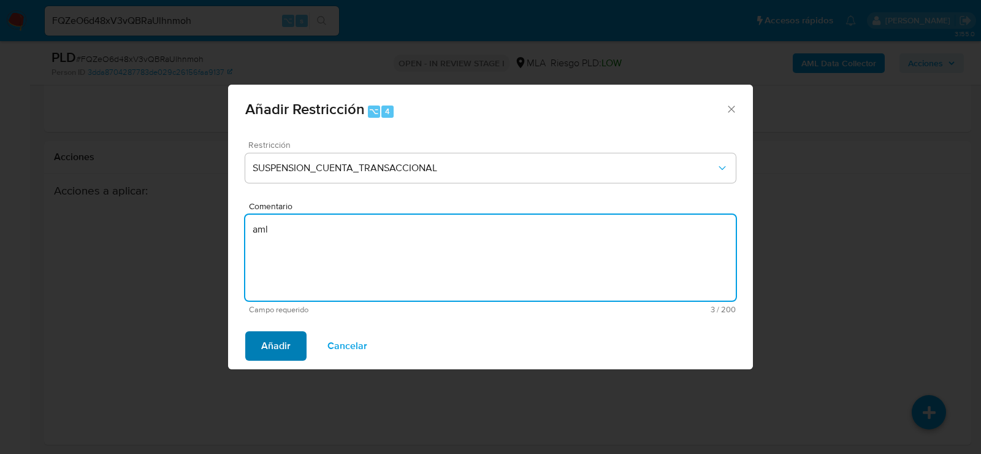
type textarea "aml"
click at [270, 349] on span "Añadir" at bounding box center [275, 345] width 29 height 27
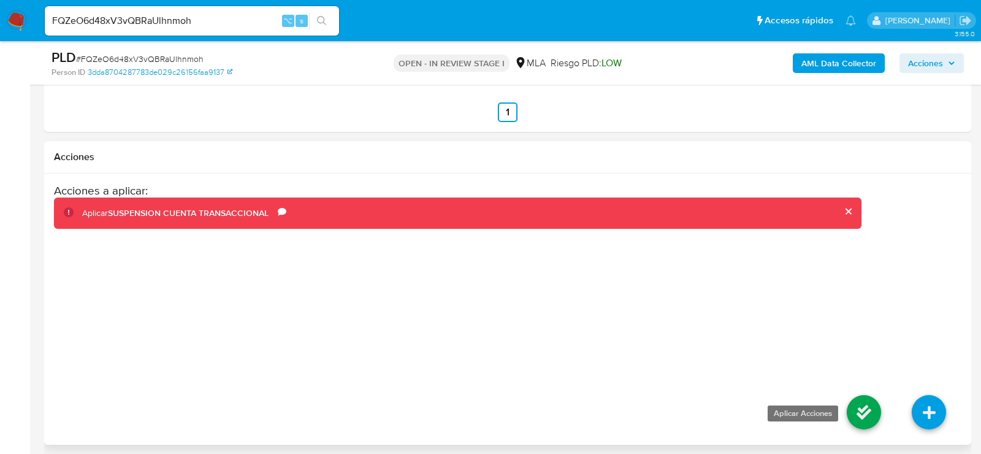
click at [864, 408] on icon at bounding box center [863, 412] width 34 height 34
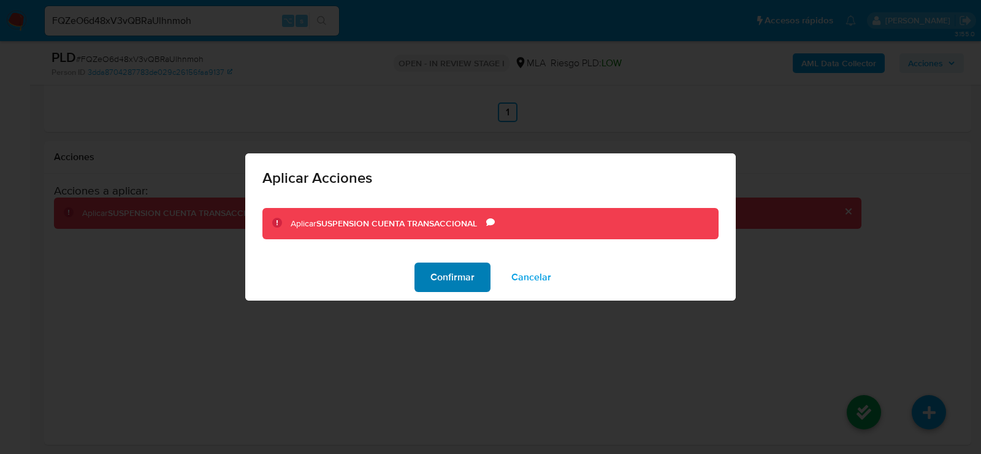
click at [461, 273] on span "Confirmar" at bounding box center [452, 277] width 44 height 27
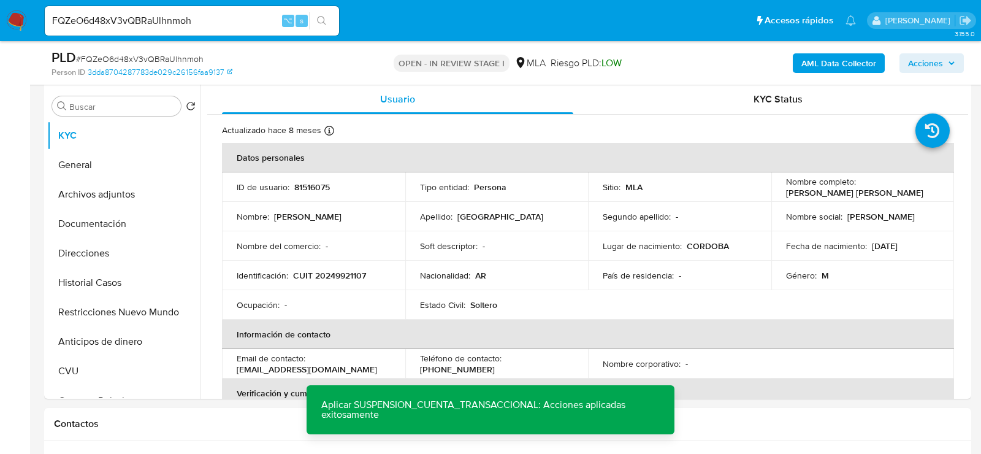
scroll to position [198, 0]
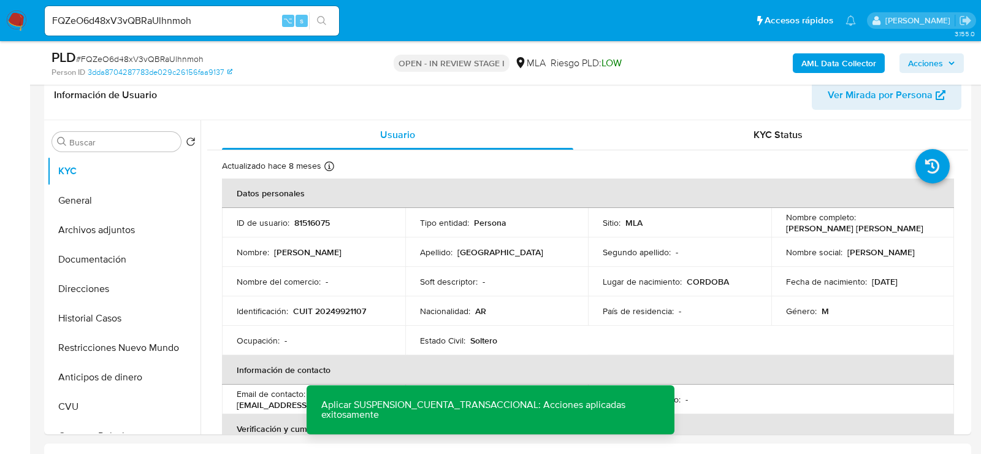
click at [202, 20] on input "FQZeO6d48xV3vQBRaUlhnmoh" at bounding box center [192, 21] width 294 height 16
paste input "tFPaCBrtjsusYhG65NMOQWJs"
type input "tFPaCBrtjsusYhG65NMOQWJs"
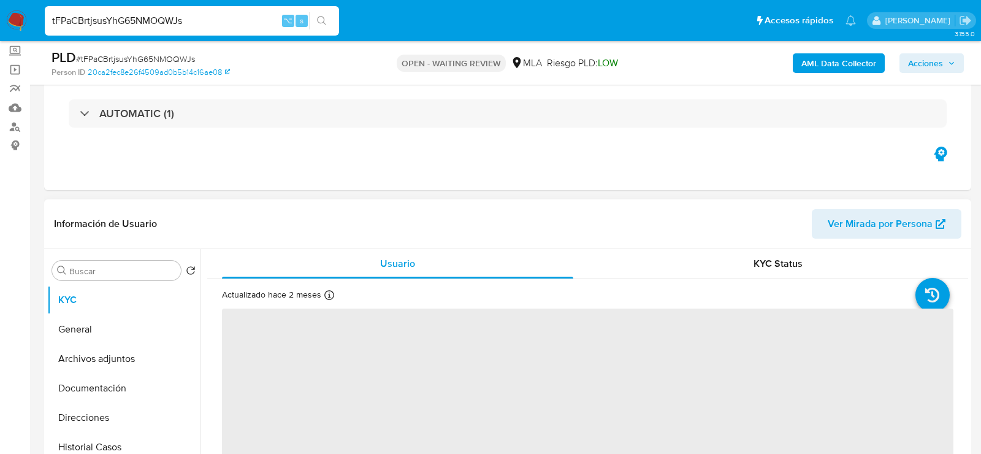
scroll to position [137, 0]
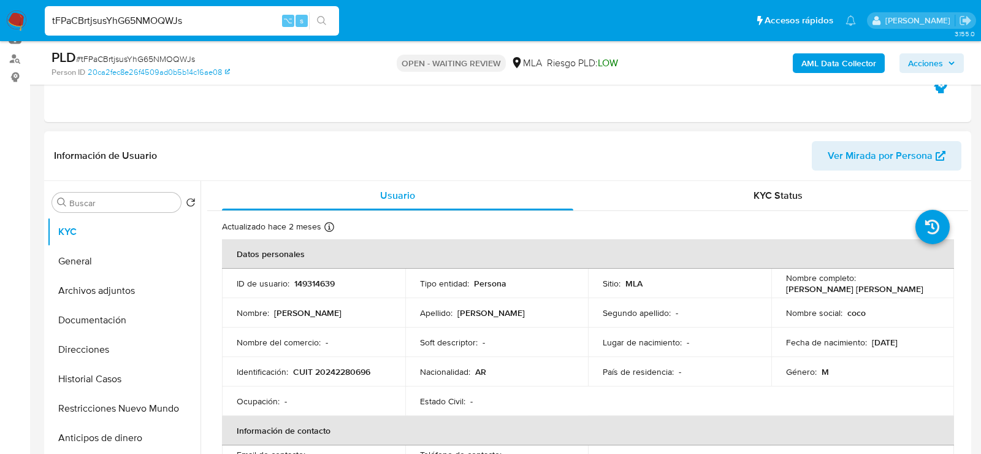
select select "10"
click at [287, 272] on td "ID de usuario : 149314639" at bounding box center [313, 282] width 183 height 29
click at [303, 273] on td "ID de usuario : 149314639" at bounding box center [313, 282] width 183 height 29
click at [306, 281] on p "149314639" at bounding box center [314, 283] width 40 height 11
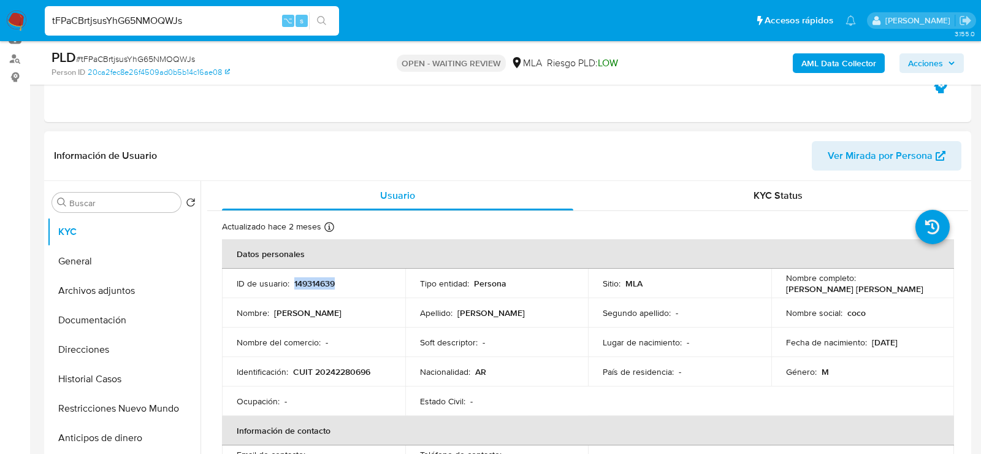
click at [306, 281] on p "149314639" at bounding box center [314, 283] width 40 height 11
copy p "149314639"
click at [345, 370] on p "CUIT 20242280696" at bounding box center [331, 371] width 77 height 11
copy p "20242280696"
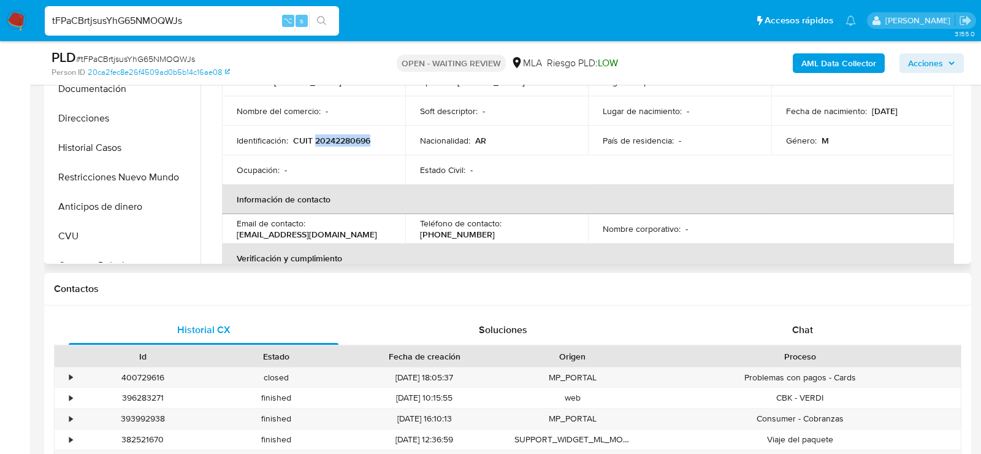
scroll to position [437, 0]
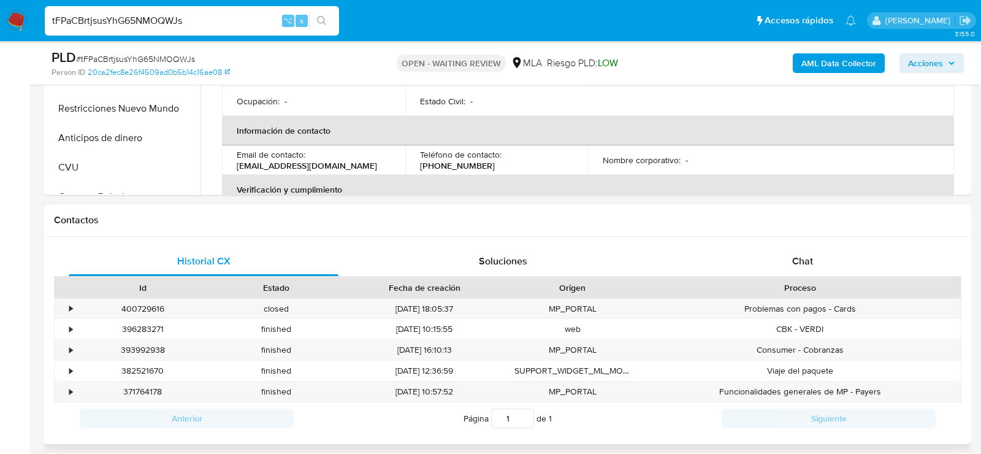
click at [802, 281] on div "Proceso" at bounding box center [800, 287] width 304 height 12
click at [797, 266] on span "Chat" at bounding box center [802, 261] width 21 height 14
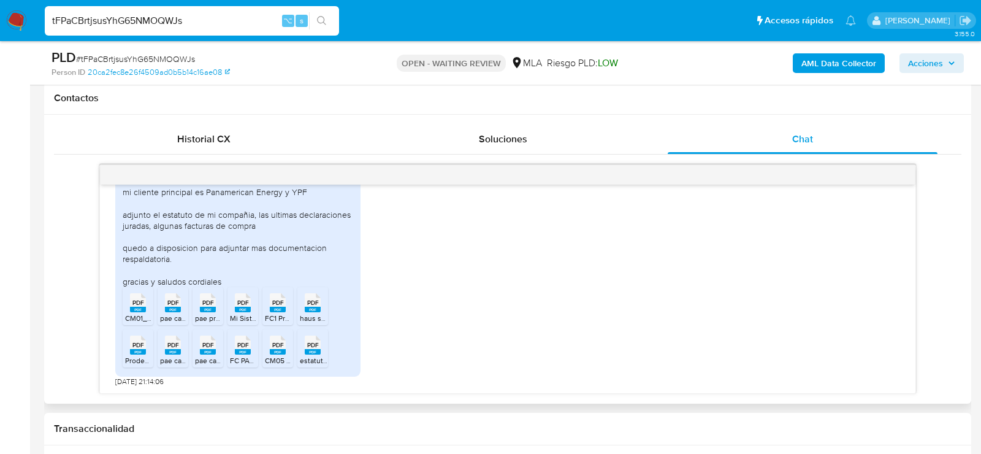
scroll to position [875, 0]
click at [131, 310] on icon "PDF" at bounding box center [138, 302] width 16 height 21
click at [176, 311] on icon "PDF" at bounding box center [173, 302] width 16 height 21
click at [213, 313] on span "pae prodeng.pdf" at bounding box center [222, 318] width 55 height 10
click at [246, 314] on span "Mi Sistema Registral _ AF HAuS.pdf" at bounding box center [302, 318] width 144 height 10
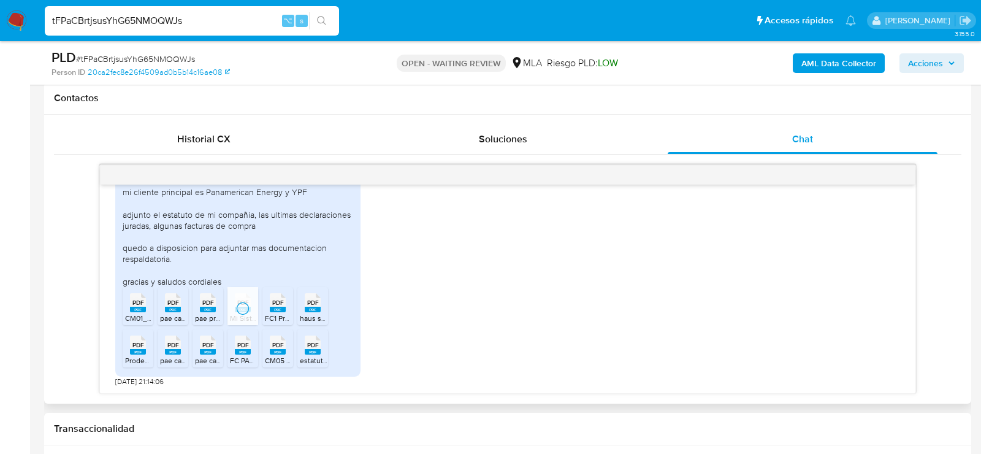
click at [276, 314] on span "FC1 Prodeng Haus11.pdf" at bounding box center [304, 318] width 78 height 10
click at [313, 314] on span "haus sumersible.pdf" at bounding box center [333, 318] width 67 height 10
click at [148, 344] on div "PDF PDF" at bounding box center [138, 344] width 26 height 24
click at [178, 347] on icon at bounding box center [173, 344] width 16 height 19
click at [205, 349] on rect at bounding box center [208, 352] width 16 height 6
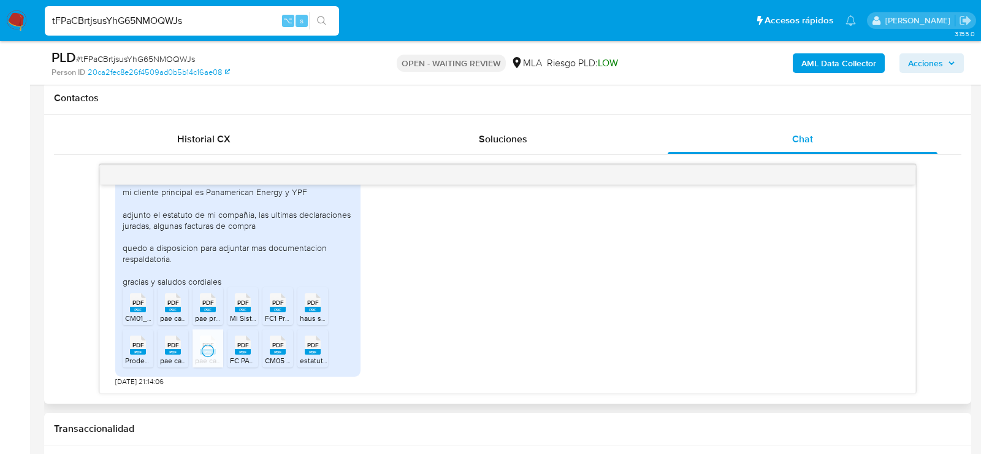
click at [238, 349] on rect at bounding box center [243, 352] width 16 height 6
click at [281, 356] on span "CM05 haus .pdf" at bounding box center [290, 360] width 51 height 10
click at [316, 356] on span "estatuto Haus11.pdf" at bounding box center [332, 360] width 64 height 10
click at [162, 18] on input "tFPaCBrtjsusYhG65NMOQWJs" at bounding box center [192, 21] width 294 height 16
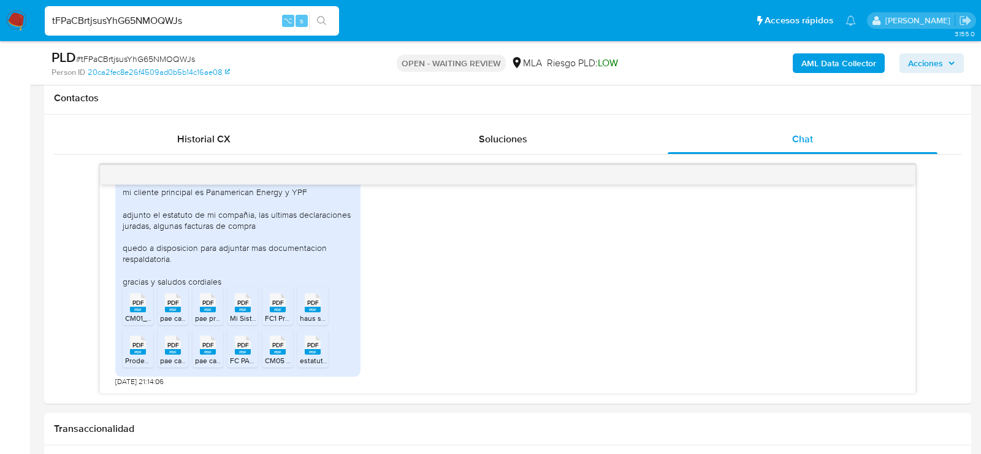
paste input "DszeX8Wi3E4qDDRoa36NFeEx"
type input "DszeX8Wi3E4qDDRoa36NFeEx"
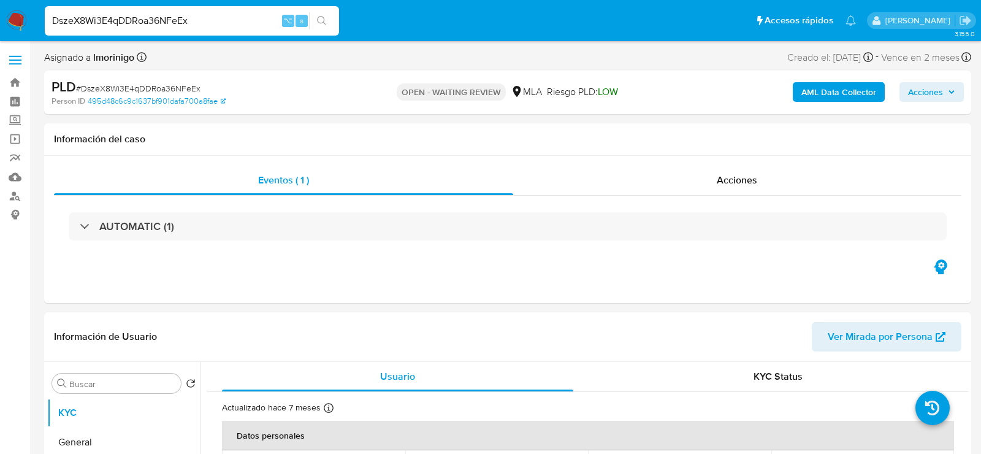
select select "10"
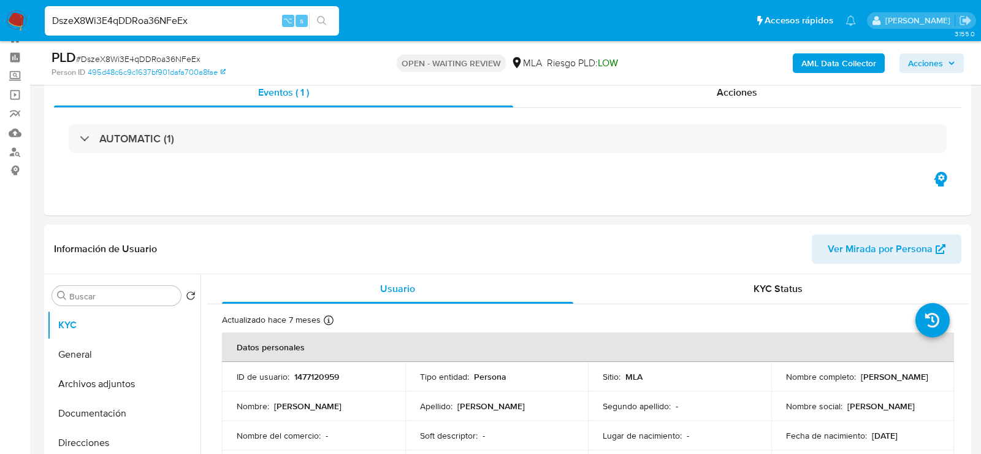
scroll to position [83, 0]
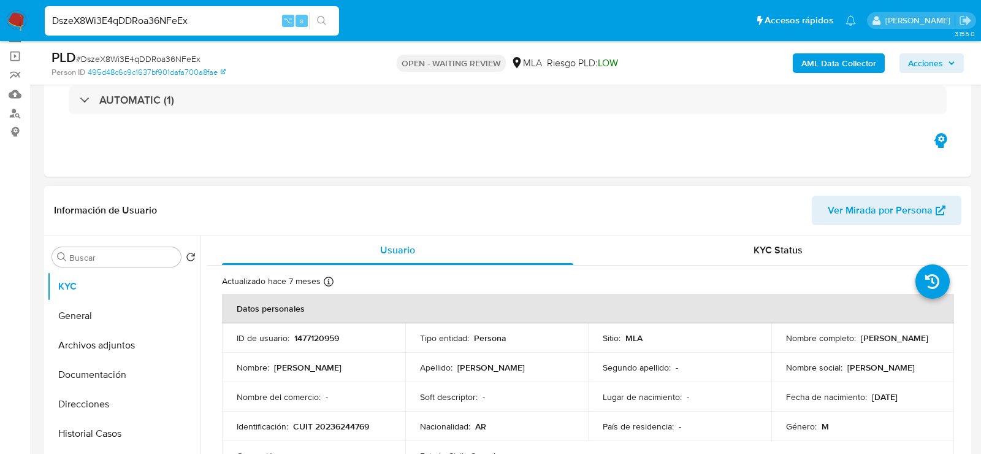
click at [314, 335] on p "1477120959" at bounding box center [316, 337] width 45 height 11
copy p "1477120959"
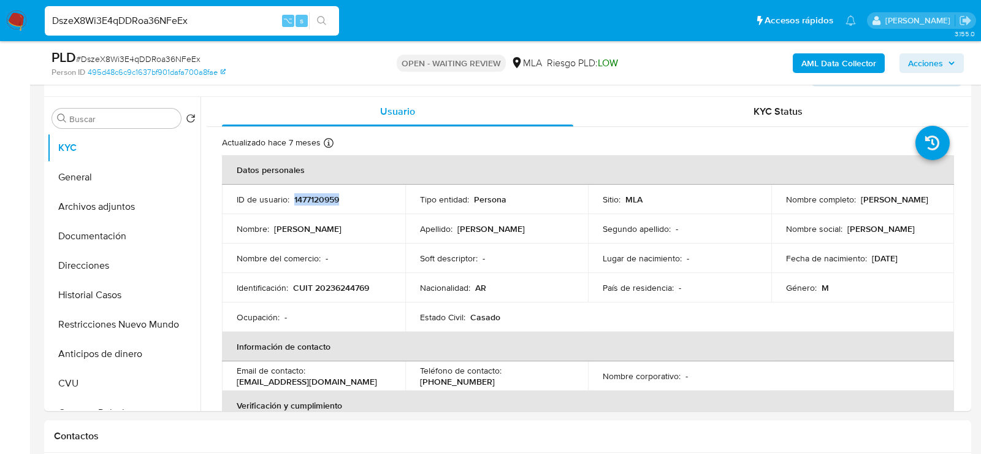
scroll to position [219, 0]
click at [157, 23] on input "DszeX8Wi3E4qDDRoa36NFeEx" at bounding box center [192, 21] width 294 height 16
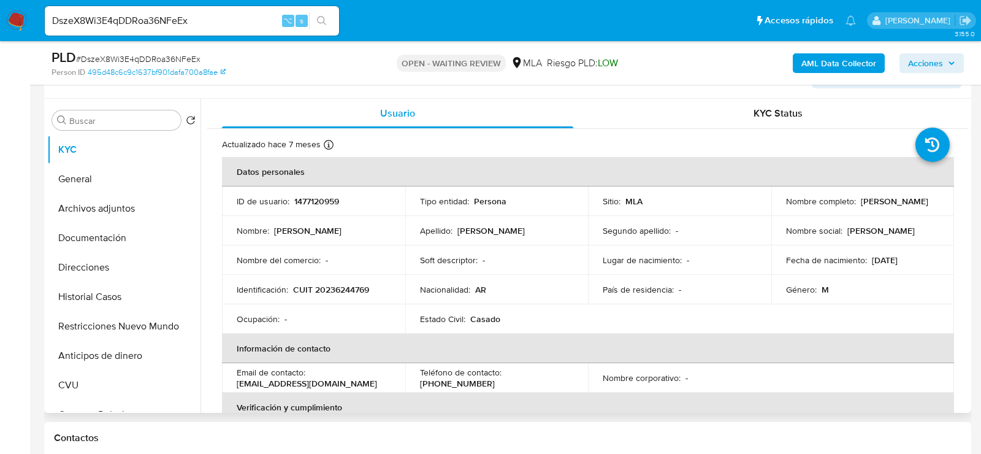
click at [297, 204] on p "1477120959" at bounding box center [316, 201] width 45 height 11
copy p "1477120959"
click at [325, 289] on p "CUIT 20236244769" at bounding box center [331, 289] width 76 height 11
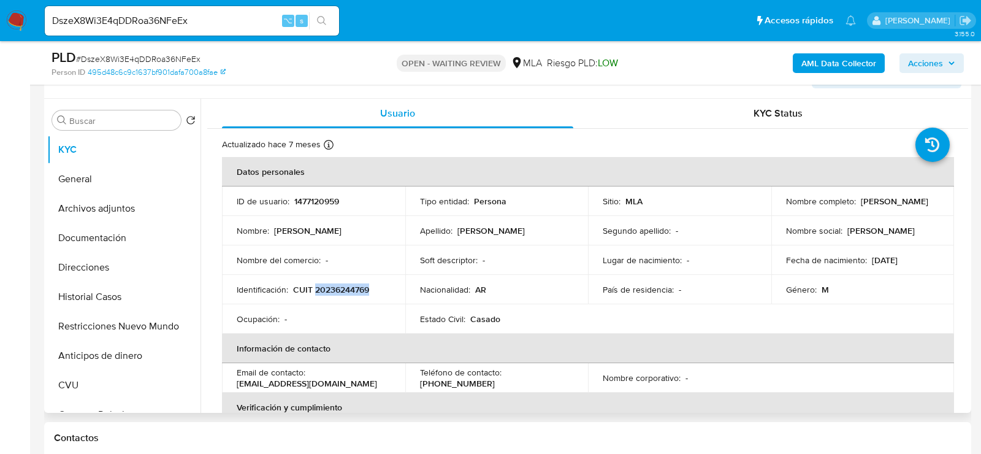
copy p "20236244769"
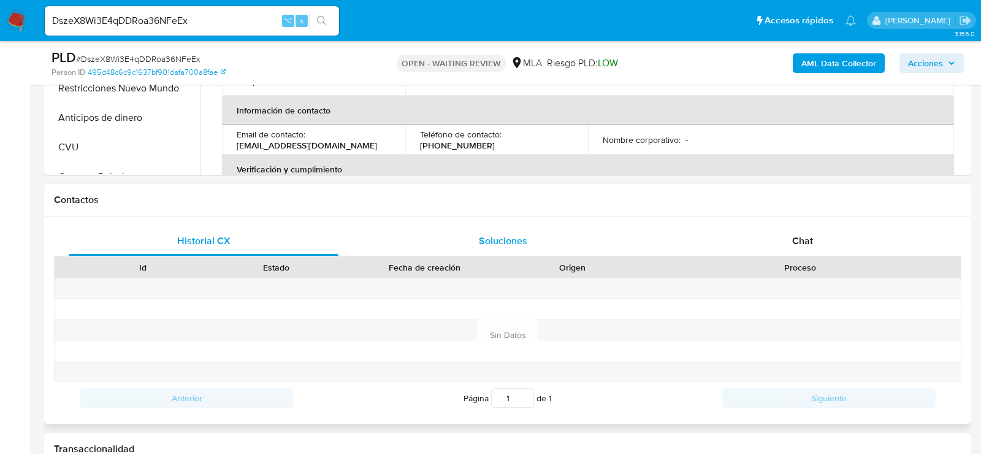
scroll to position [471, 0]
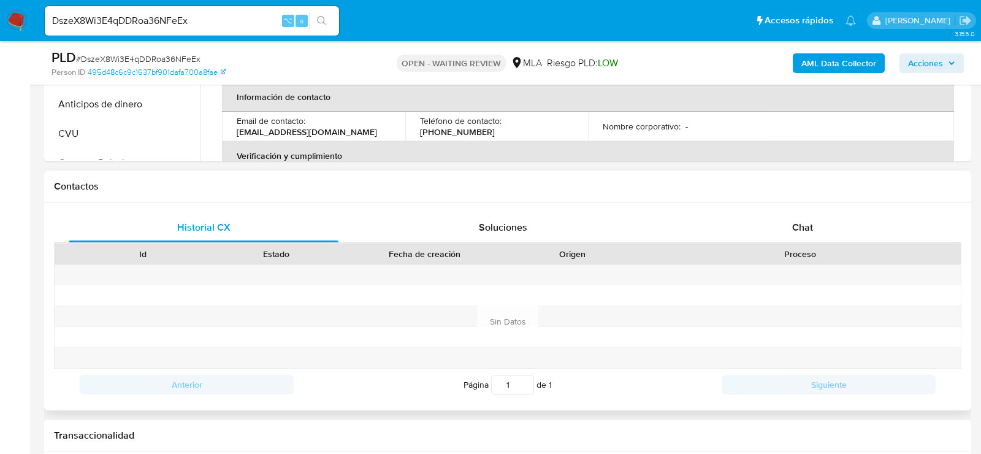
click at [783, 243] on div "Proceso" at bounding box center [799, 253] width 321 height 21
click at [777, 232] on div "Chat" at bounding box center [802, 227] width 270 height 29
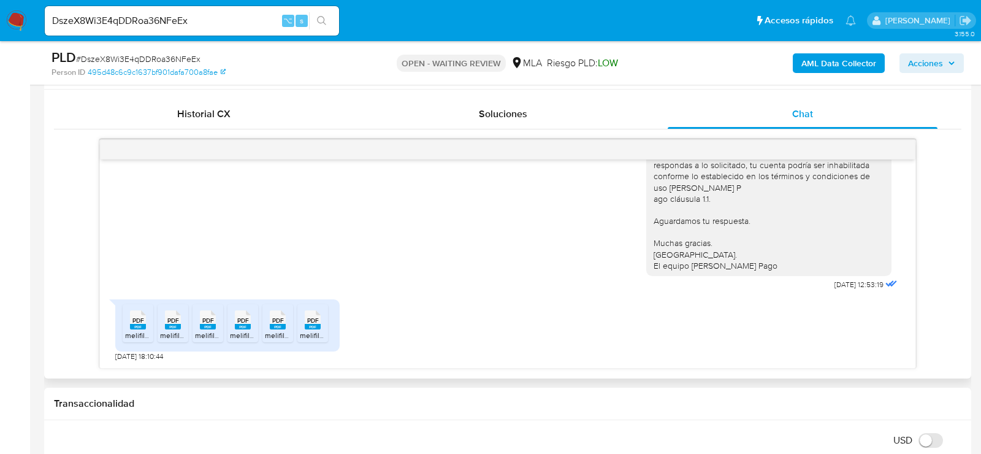
scroll to position [590, 0]
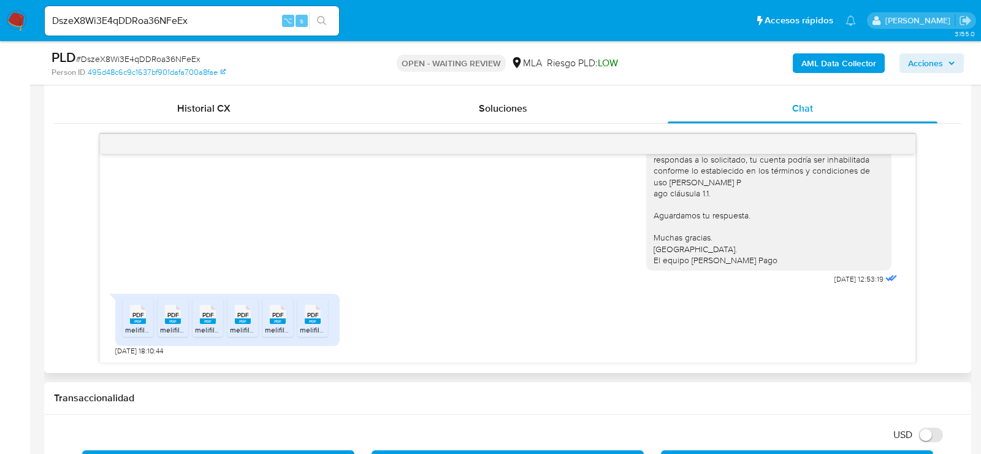
click at [123, 324] on li "PDF PDF melifile3684025951884501821.pdf" at bounding box center [138, 318] width 31 height 38
click at [165, 330] on span "melifile6040586665466386425.pdf" at bounding box center [219, 329] width 118 height 10
click at [209, 327] on span "melifile6946766549487433786.pdf" at bounding box center [253, 329] width 116 height 10
click at [252, 327] on span "melifile4755984045294630785.pdf" at bounding box center [288, 329] width 116 height 10
click at [277, 327] on span "melifile5920128744715948331.pdf" at bounding box center [320, 329] width 111 height 10
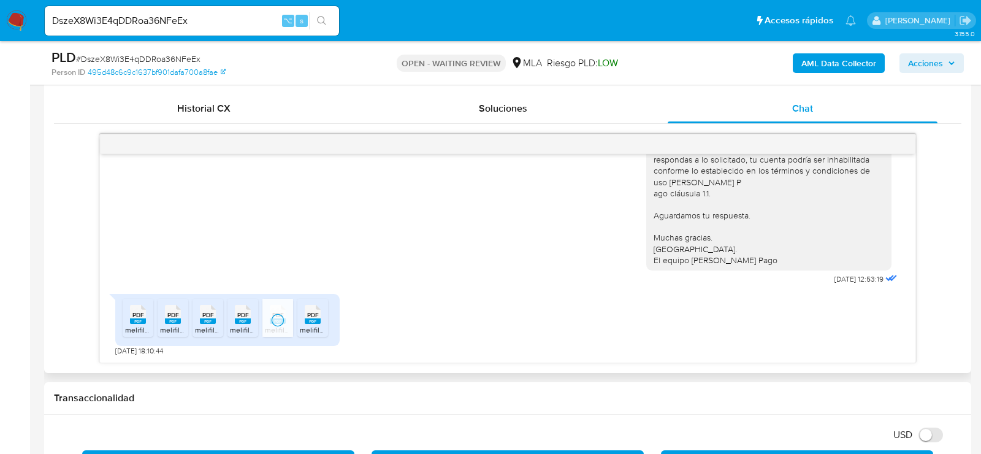
click at [308, 327] on span "melifile3245594360646479832.pdf" at bounding box center [358, 329] width 117 height 10
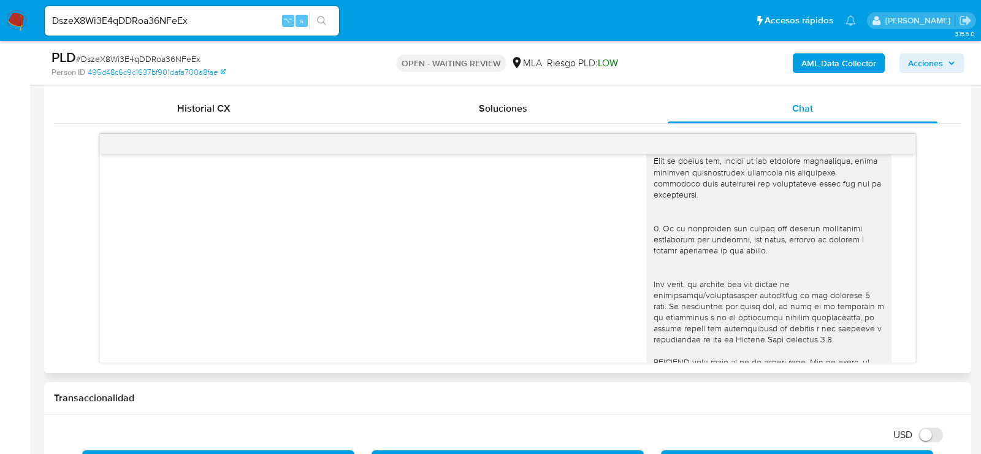
scroll to position [824, 0]
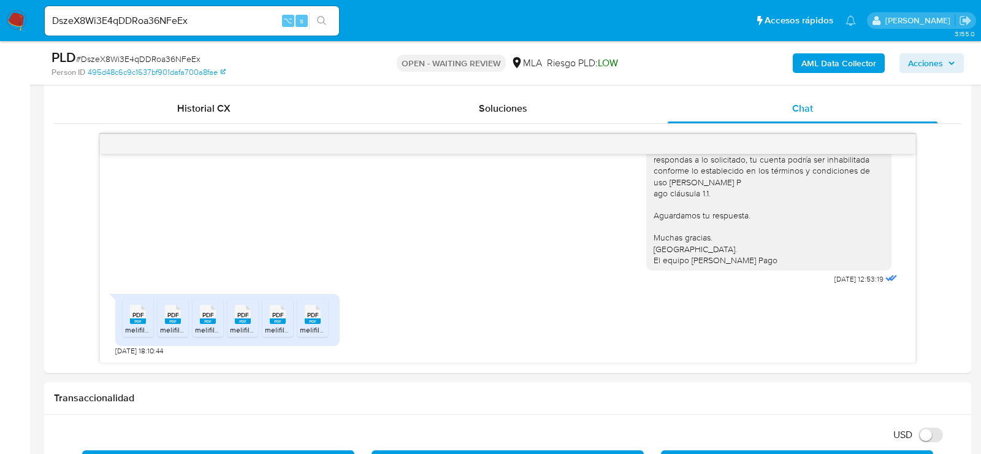
click at [115, 61] on span "# DszeX8Wi3E4qDDRoa36NFeEx" at bounding box center [138, 59] width 124 height 12
copy span "DszeX8Wi3E4qDDRoa36NFeEx"
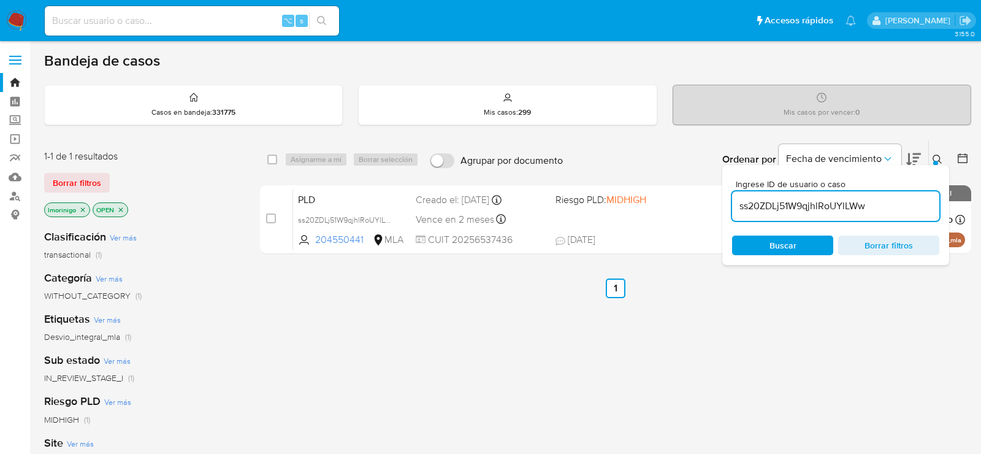
click at [769, 208] on input "ss20ZDLj51W9qjhlRoUYlLWw" at bounding box center [835, 206] width 207 height 16
paste input "DszeX8Wi3E4qDDRoa36NFeEx"
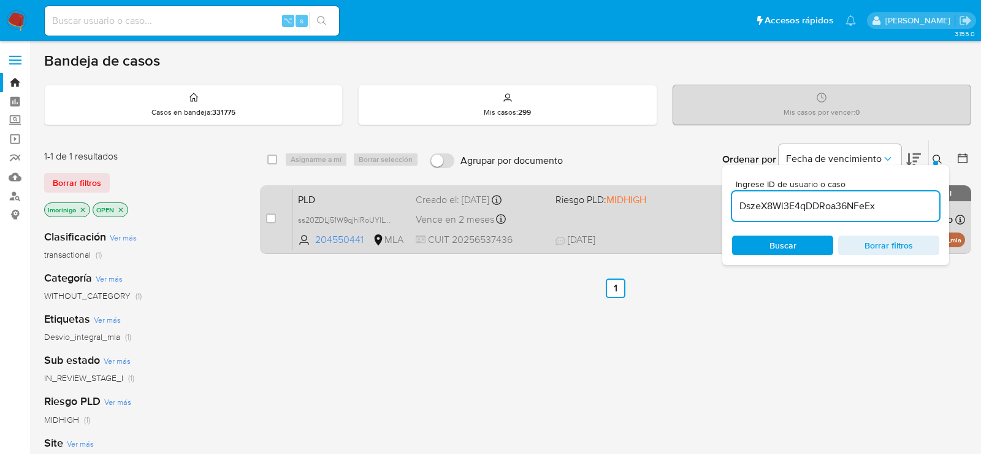
type input "DszeX8Wi3E4qDDRoa36NFeEx"
click at [272, 219] on input "checkbox" at bounding box center [271, 218] width 10 height 10
checkbox input "true"
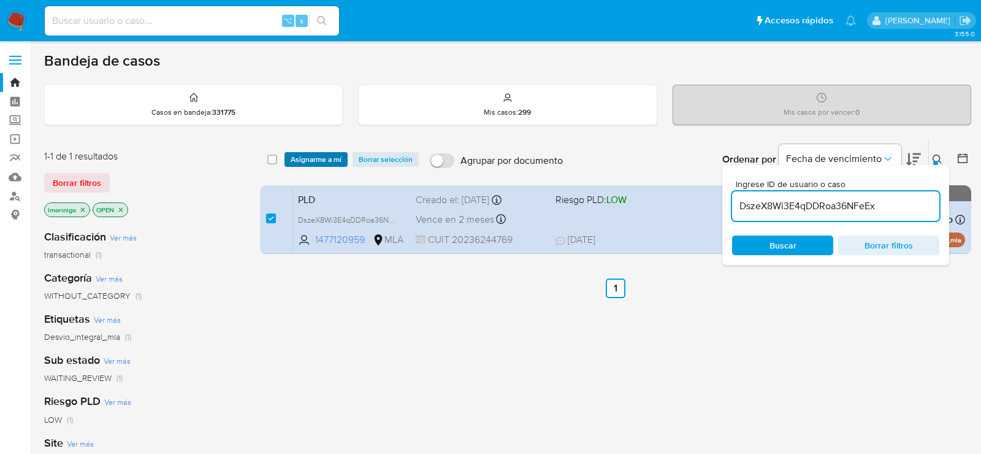
click at [309, 165] on span "Asignarme a mí" at bounding box center [316, 159] width 51 height 12
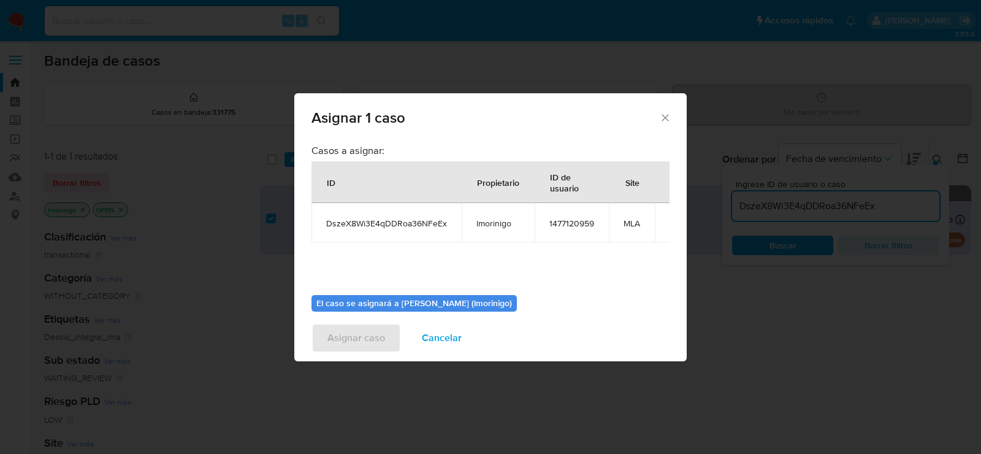
scroll to position [63, 0]
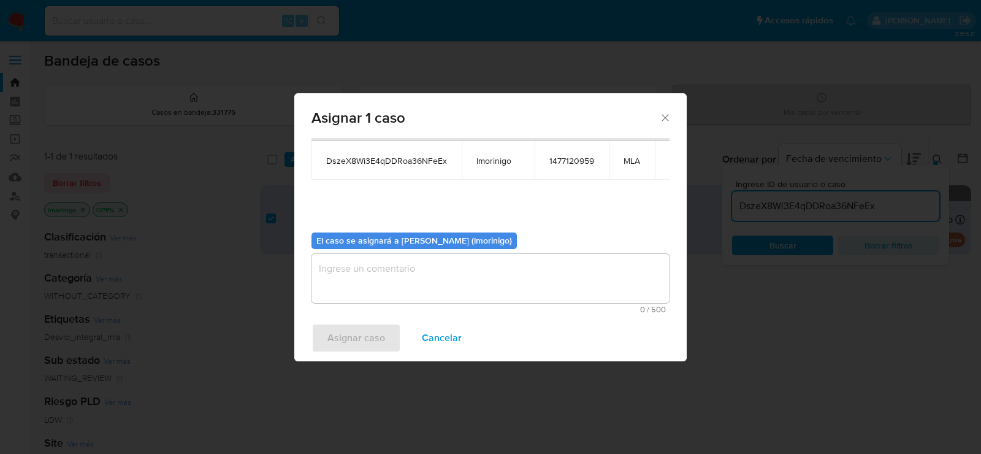
click at [493, 295] on textarea "assign-modal" at bounding box center [490, 278] width 358 height 49
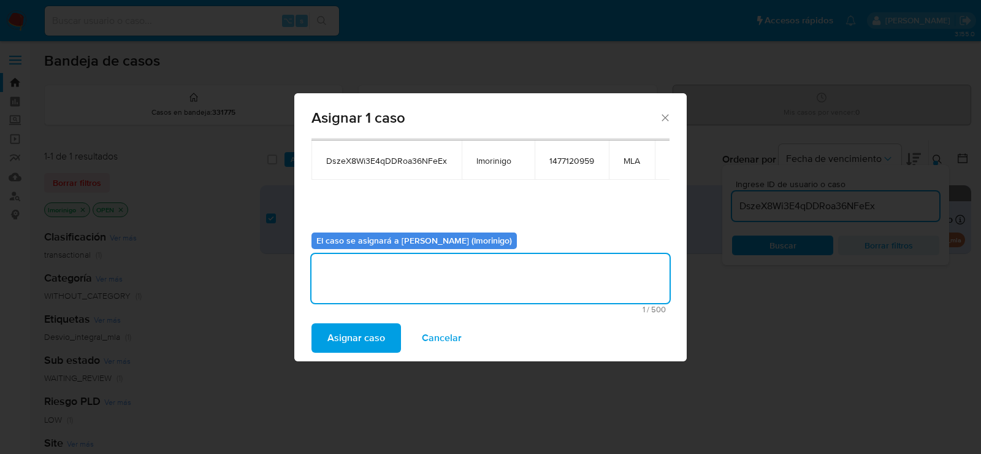
click at [357, 333] on span "Asignar caso" at bounding box center [356, 337] width 58 height 27
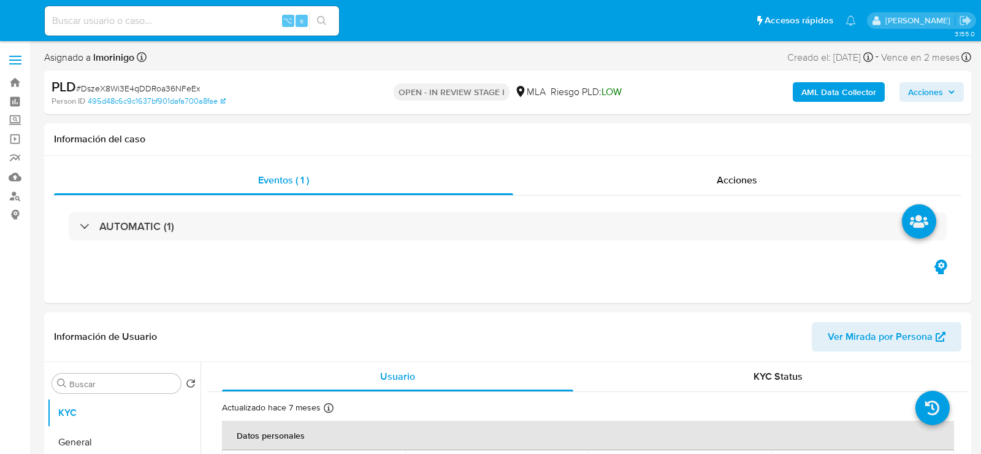
select select "10"
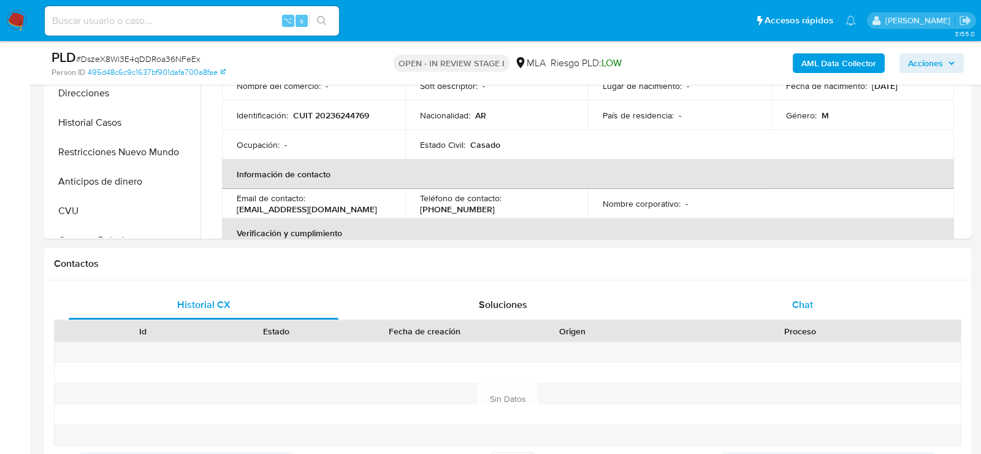
click at [758, 303] on div "Chat" at bounding box center [802, 304] width 270 height 29
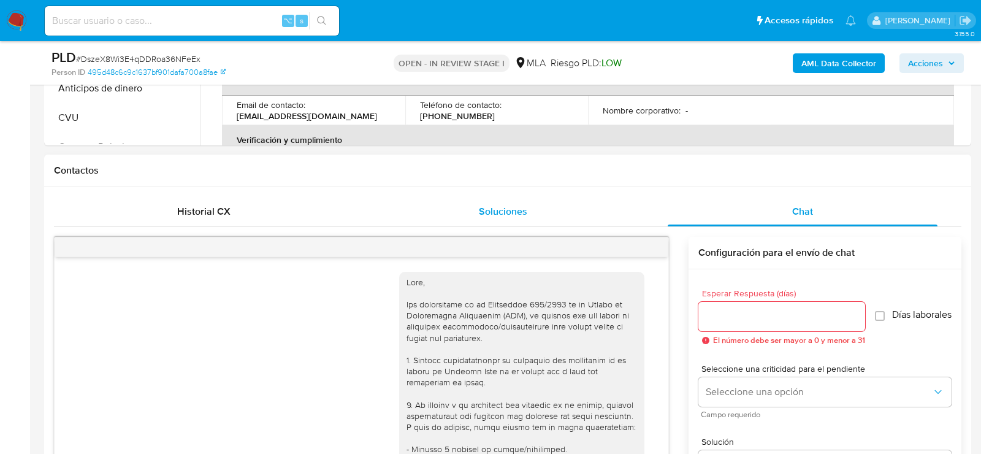
scroll to position [824, 0]
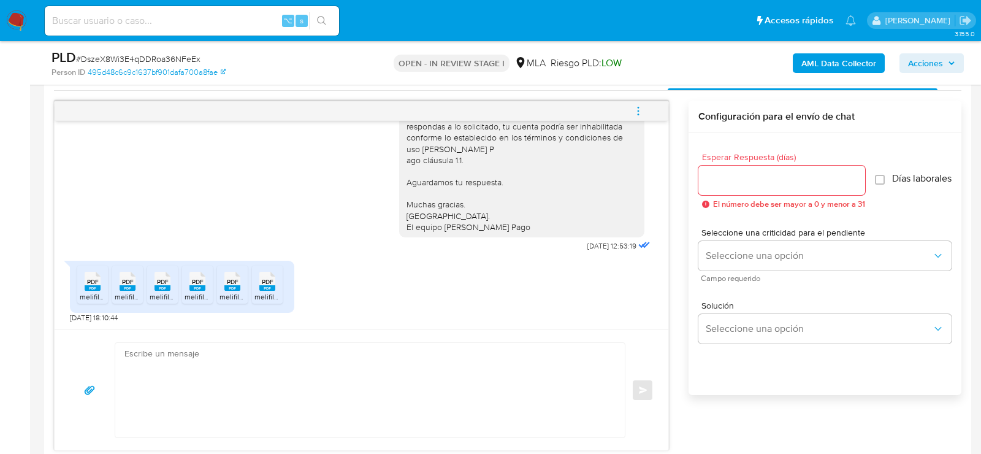
click at [389, 370] on textarea at bounding box center [366, 390] width 485 height 94
paste textarea "Hola. Muchas gracias por la documentación proporcionada. No obstante, es necesa…"
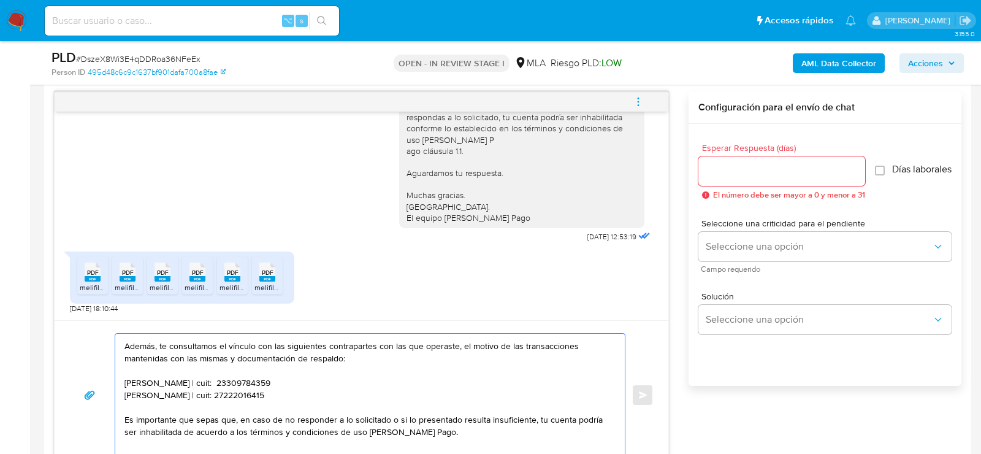
scroll to position [40, 0]
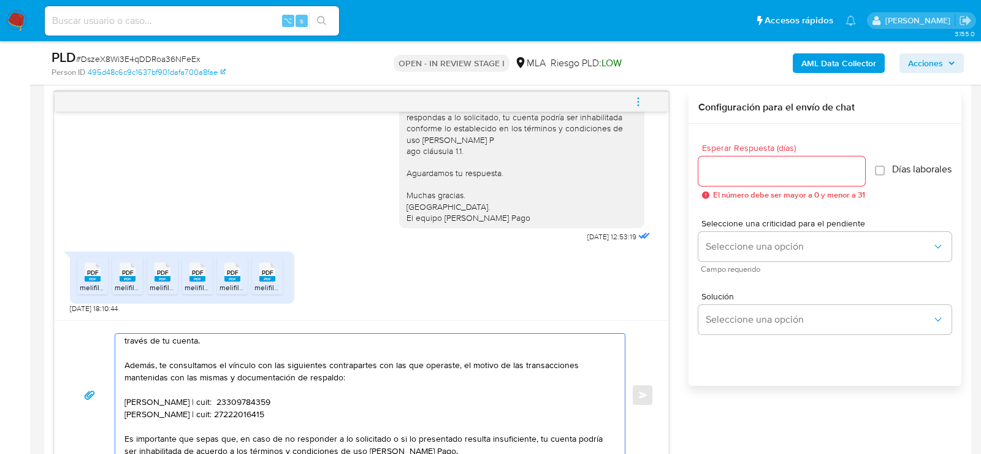
click at [356, 395] on textarea "Hola. Muchas gracias por la documentación proporcionada. No obstante, es necesa…" at bounding box center [366, 394] width 485 height 123
paste textarea "[PERSON_NAME]"
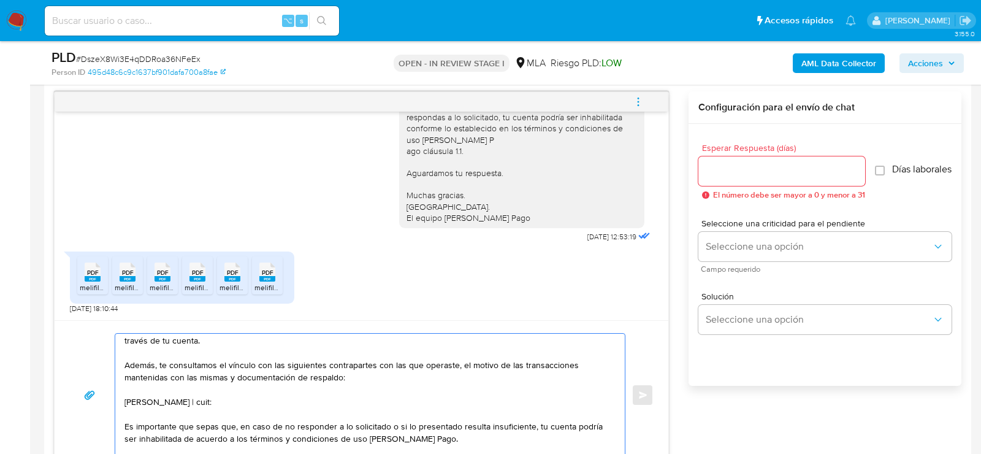
paste textarea "20375508088"
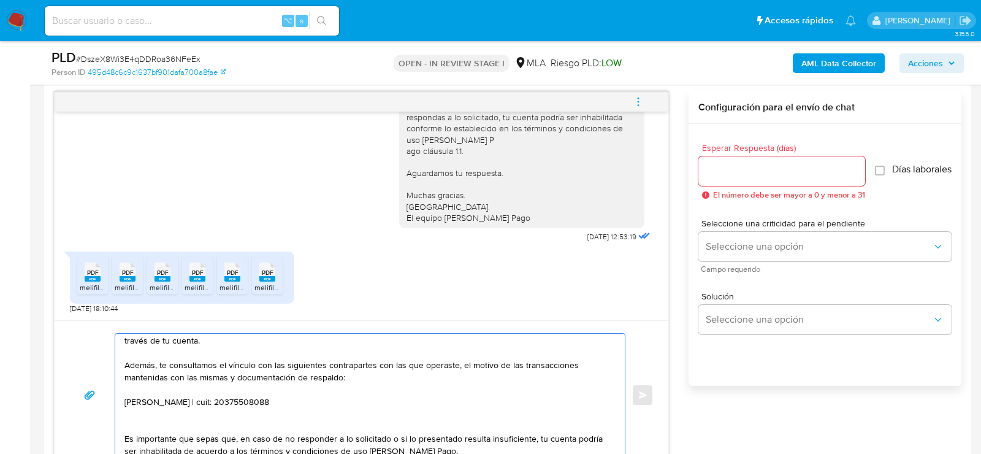
paste textarea "[PERSON_NAME]"
paste textarea "20254423352"
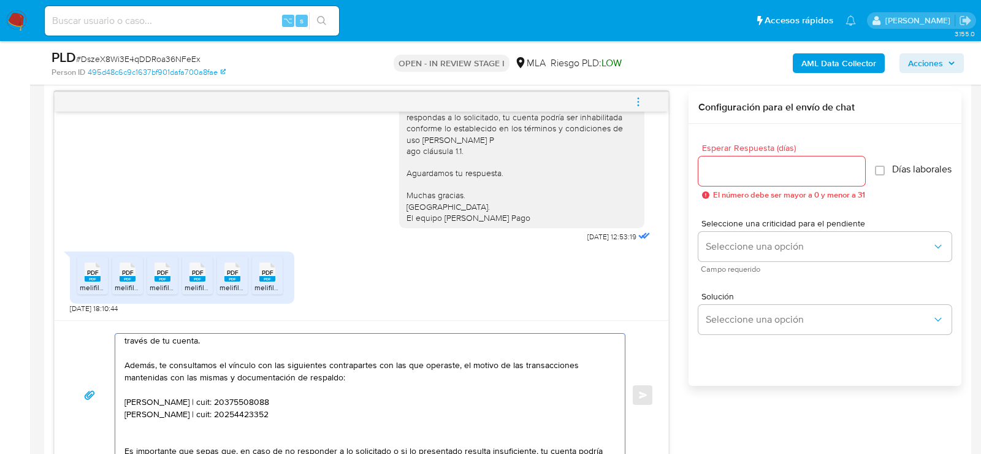
paste textarea "[PERSON_NAME]"
paste textarea "20388009528"
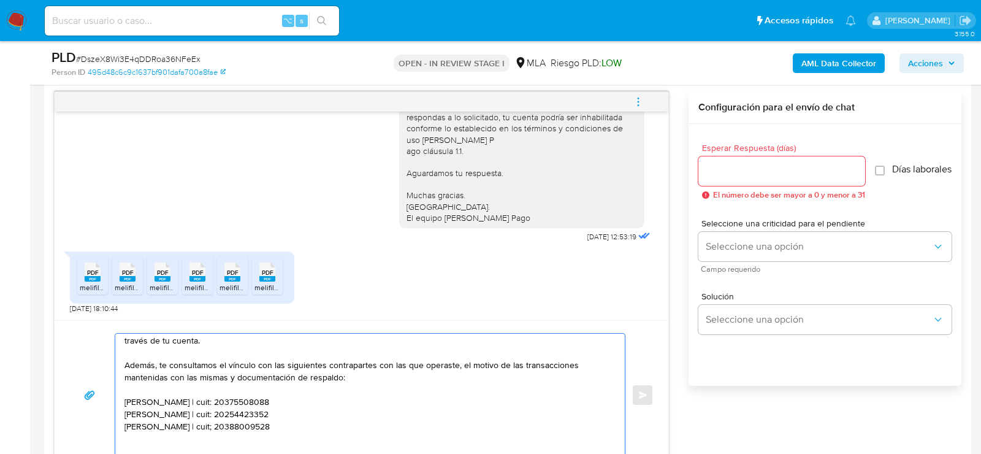
paste textarea "[PERSON_NAME]"
paste textarea "20371475800"
paste textarea "name: [PERSON_NAME] || alias:"
paste textarea "20326945200"
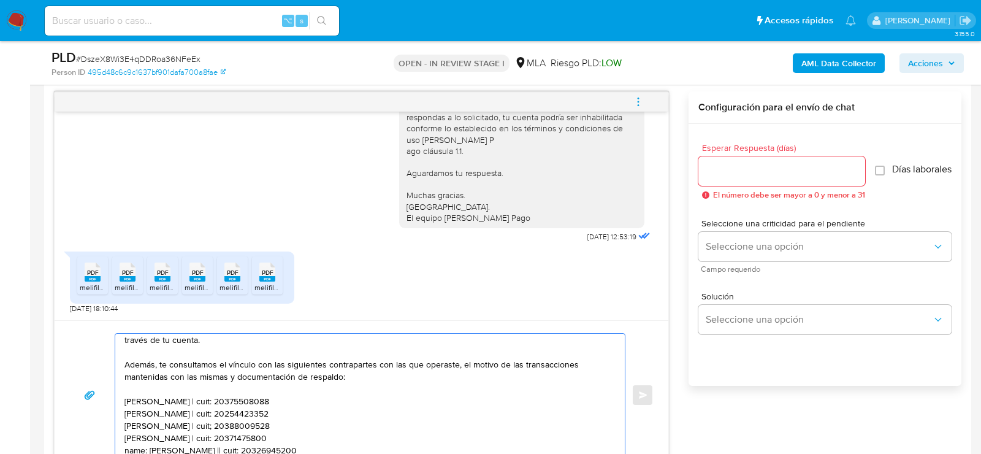
click at [129, 445] on textarea "Hola. Muchas gracias por la documentación proporcionada. No obstante, es necesa…" at bounding box center [366, 394] width 485 height 123
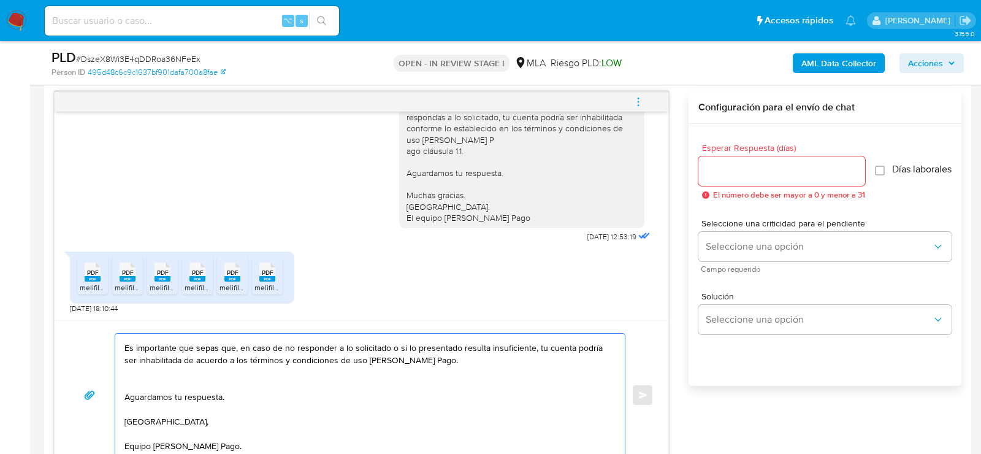
scroll to position [229, 0]
type textarea "Hola. Muchas gracias por la documentación proporcionada. No obstante, es necesa…"
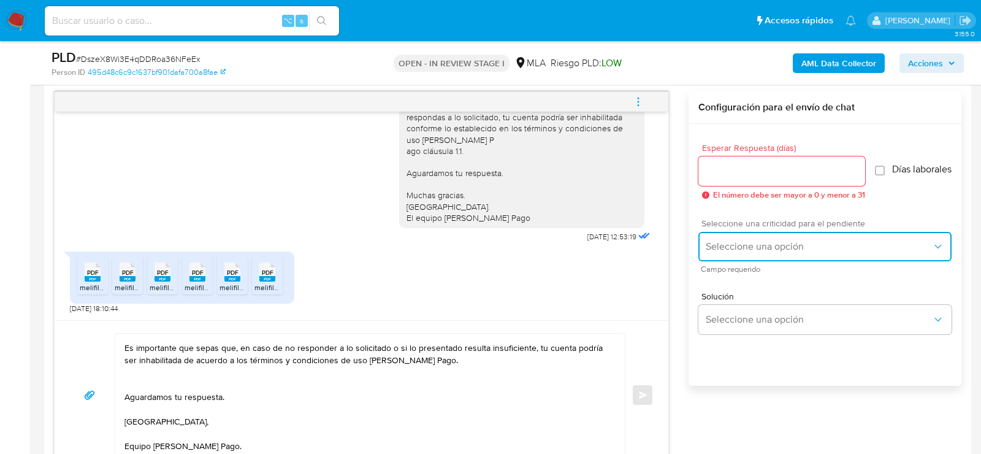
click at [813, 253] on span "Seleccione una opción" at bounding box center [818, 246] width 226 height 12
click at [761, 267] on div "HIGH" at bounding box center [822, 272] width 234 height 25
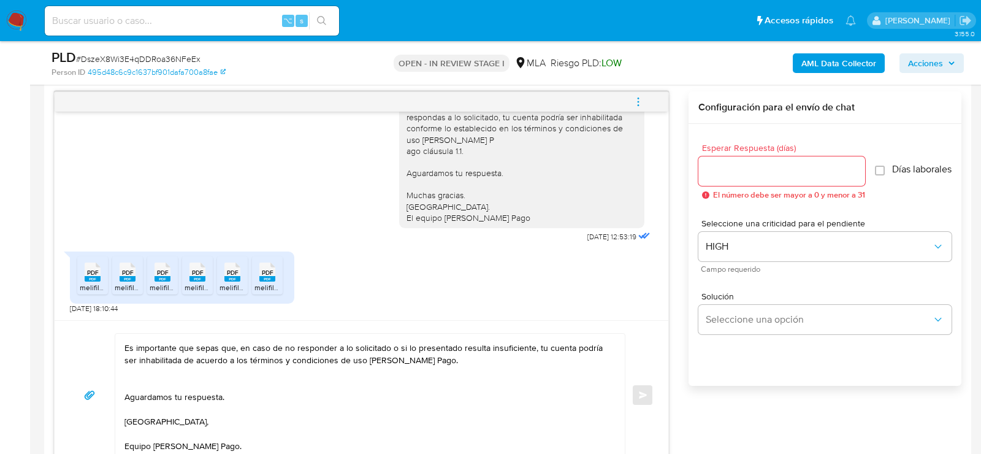
click at [744, 156] on div at bounding box center [781, 170] width 167 height 29
click at [744, 167] on input "Esperar Respuesta (días)" at bounding box center [781, 171] width 167 height 16
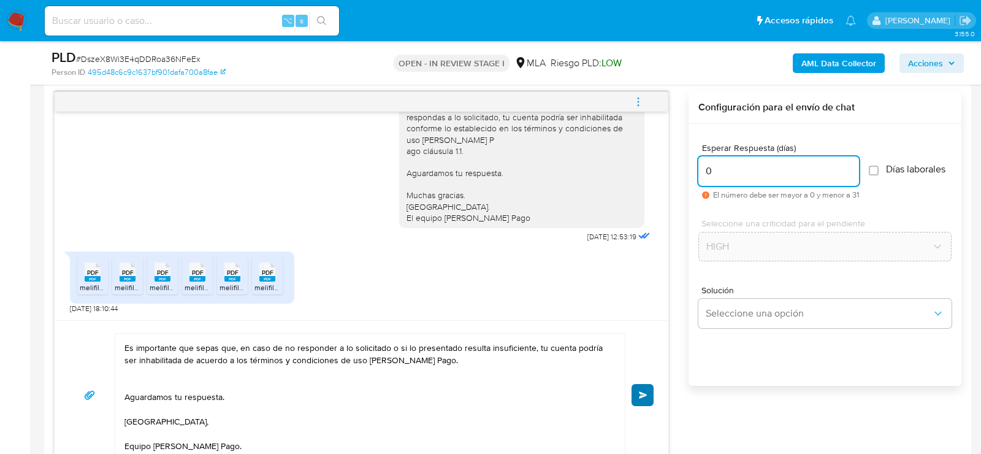
type input "0"
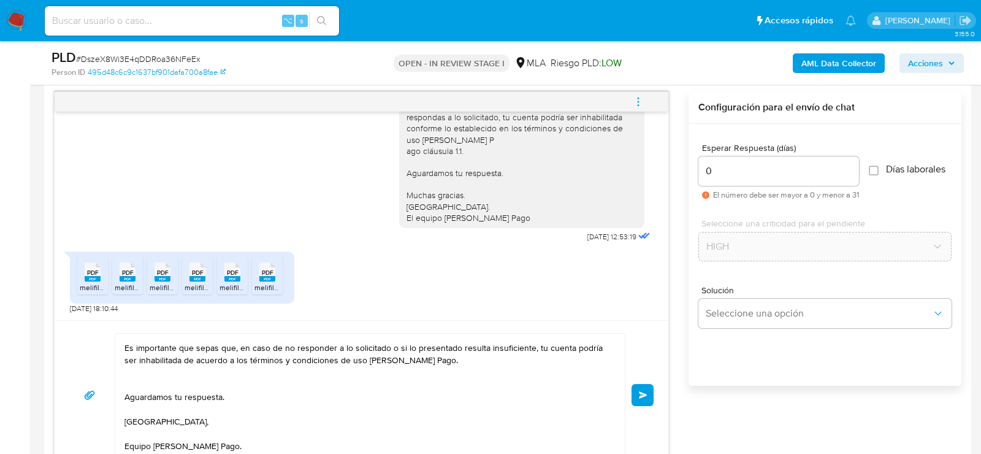
click at [637, 390] on button "Enviar" at bounding box center [642, 395] width 22 height 22
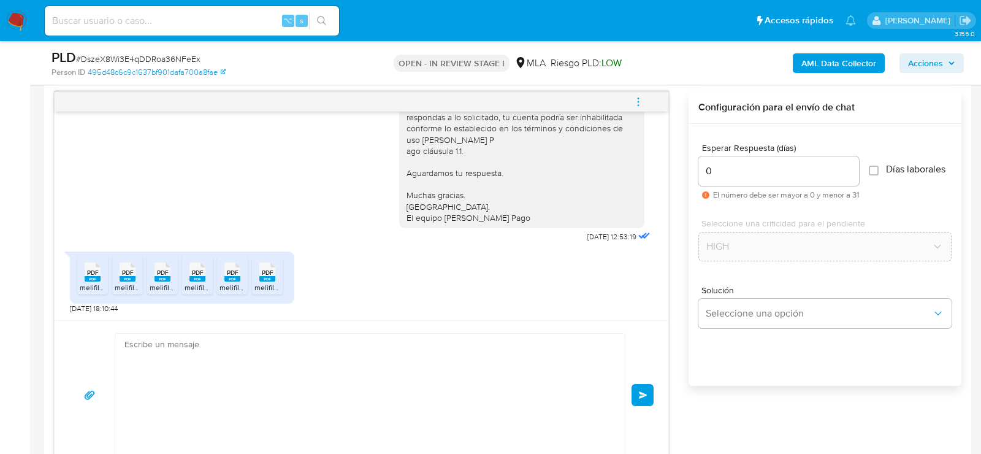
scroll to position [0, 0]
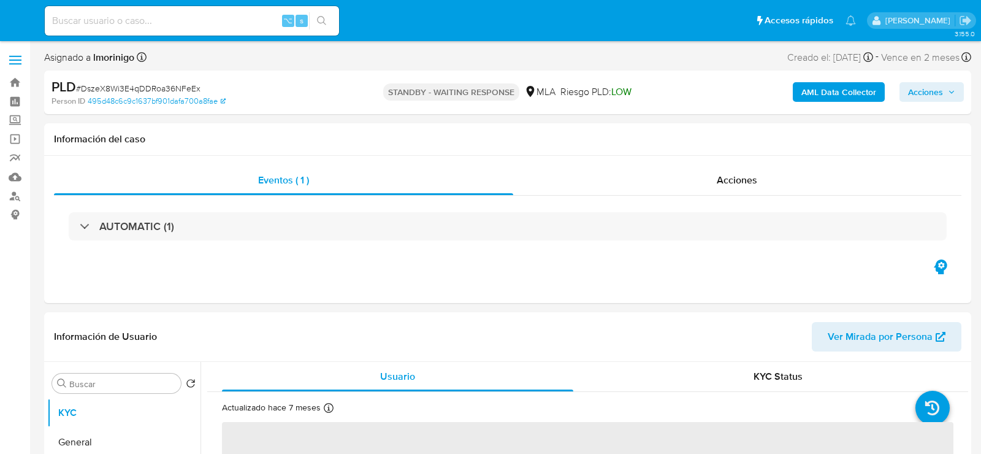
select select "10"
click at [129, 22] on input at bounding box center [192, 21] width 294 height 16
paste input "hUCdRtSJObooFbGk70sugxqz"
type input "hUCdRtSJObooFbGk70sugxqz"
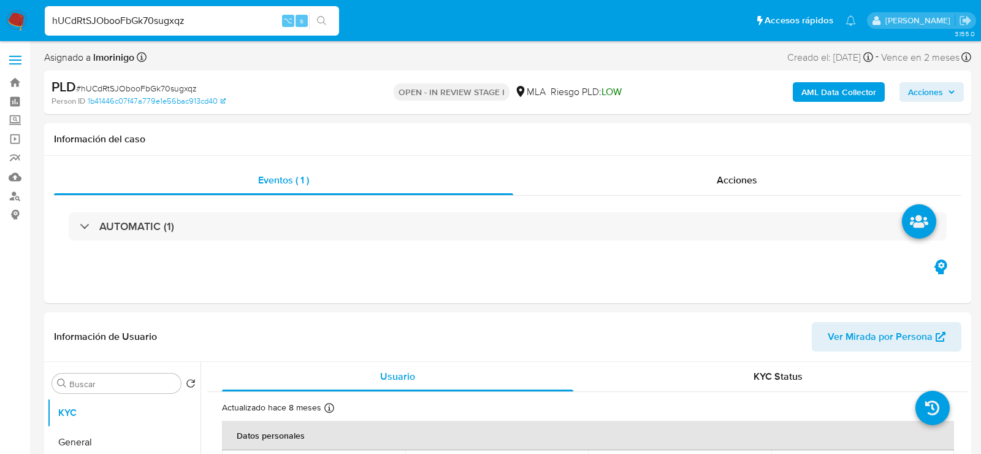
select select "10"
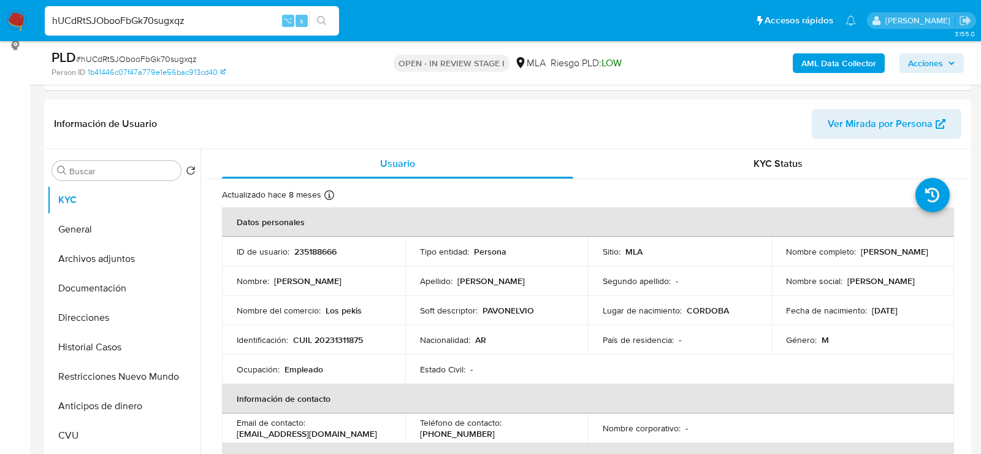
scroll to position [211, 0]
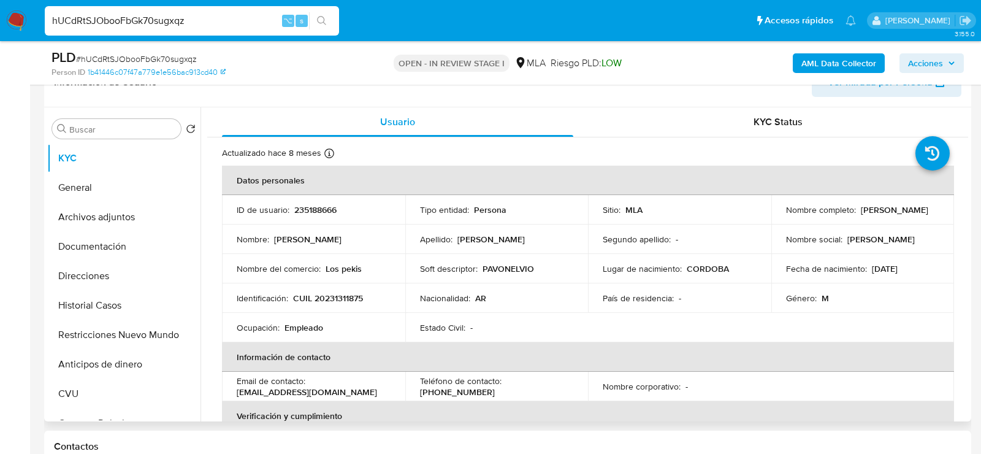
click at [311, 210] on p "235188666" at bounding box center [315, 209] width 42 height 11
copy p "235188666"
click at [327, 299] on p "CUIL 20231311875" at bounding box center [328, 297] width 70 height 11
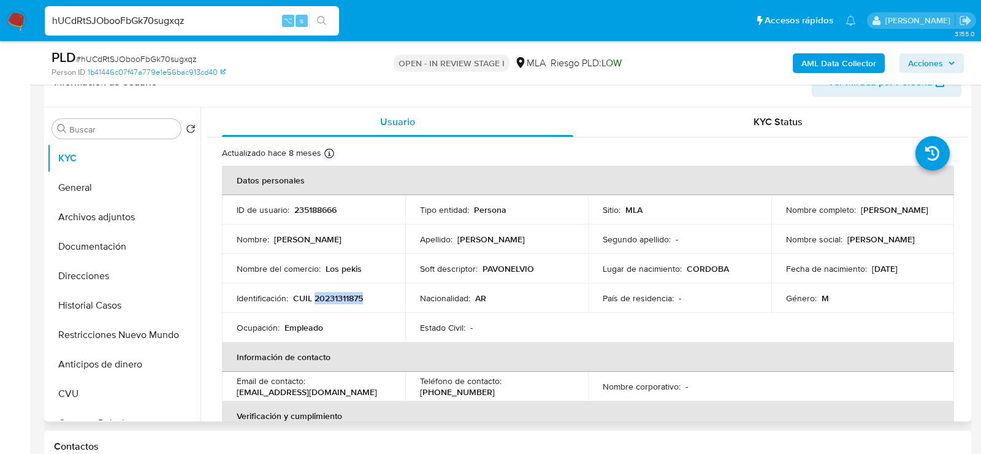
copy p "20231311875"
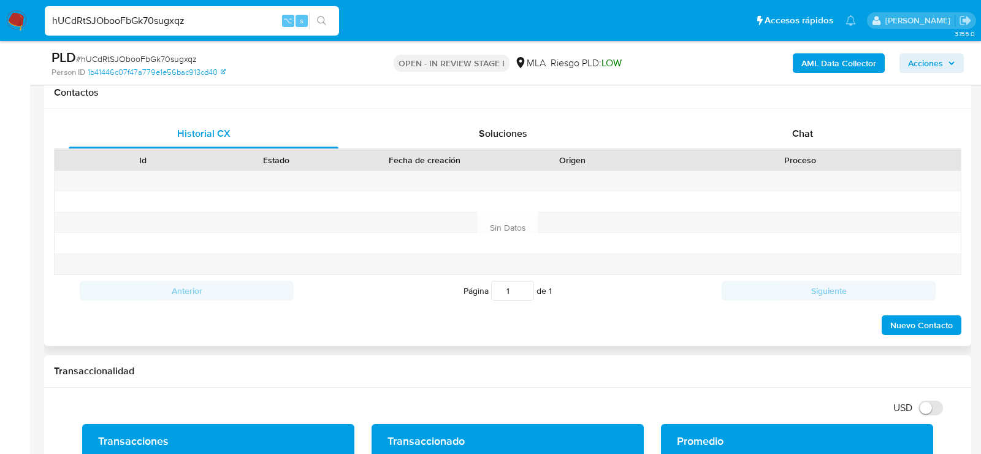
scroll to position [593, 0]
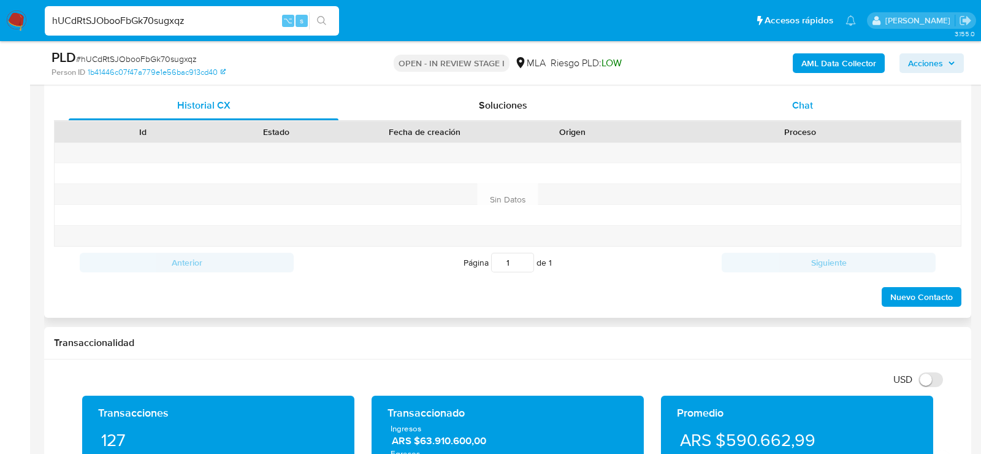
click at [800, 95] on div "Chat" at bounding box center [802, 105] width 270 height 29
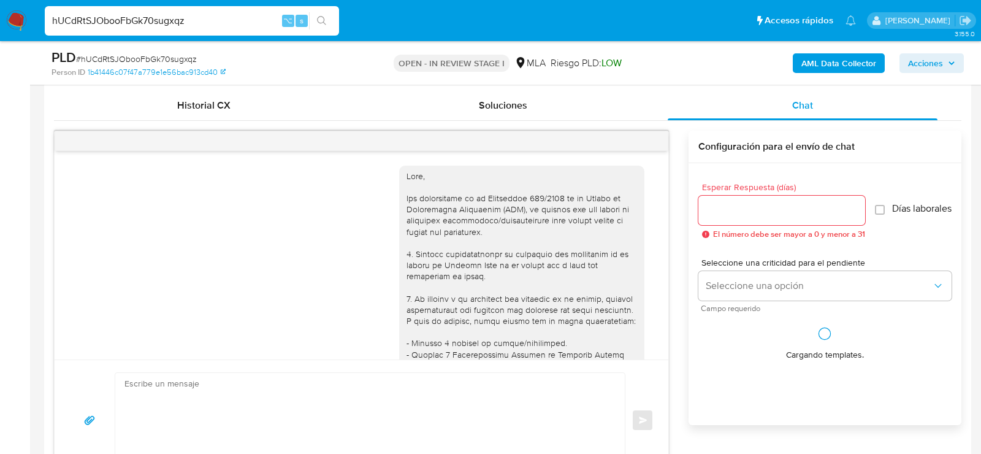
scroll to position [756, 0]
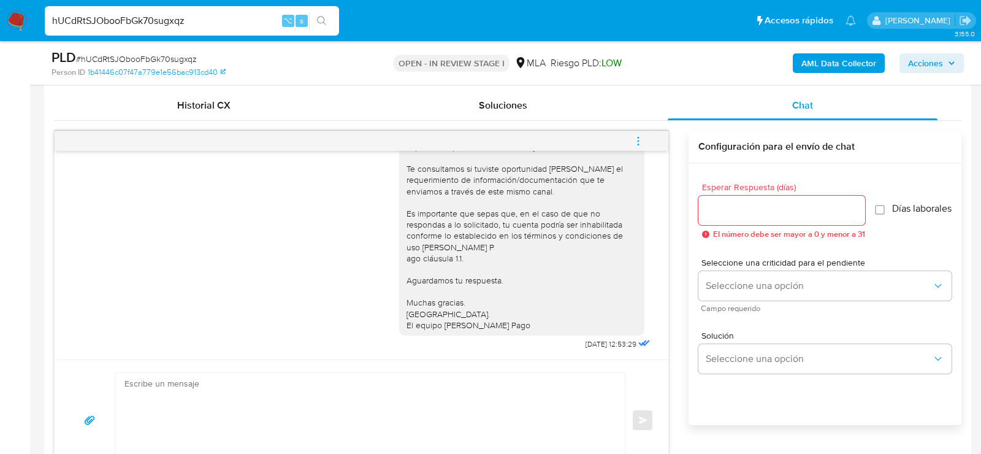
click at [344, 395] on textarea at bounding box center [366, 420] width 485 height 94
paste textarea "Hola, esperamos que te encuentres muy bien. Te consultamos si tuviste oportunid…"
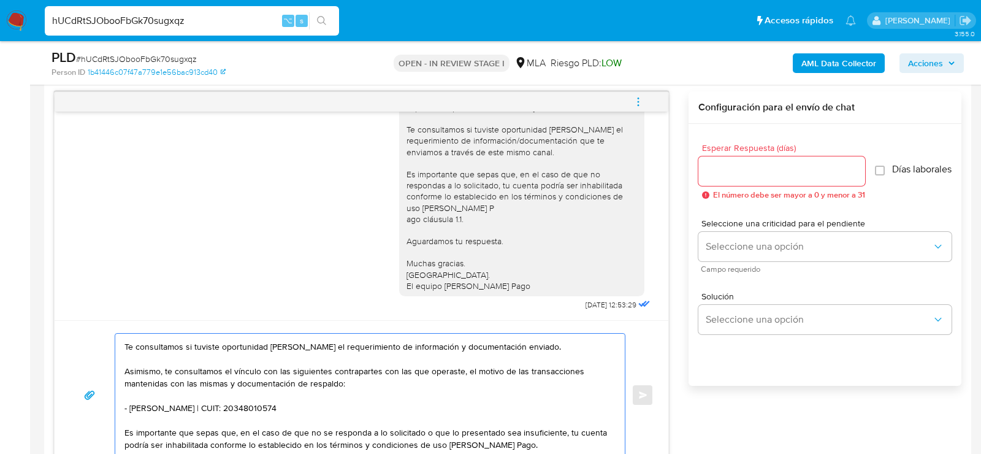
scroll to position [3, 0]
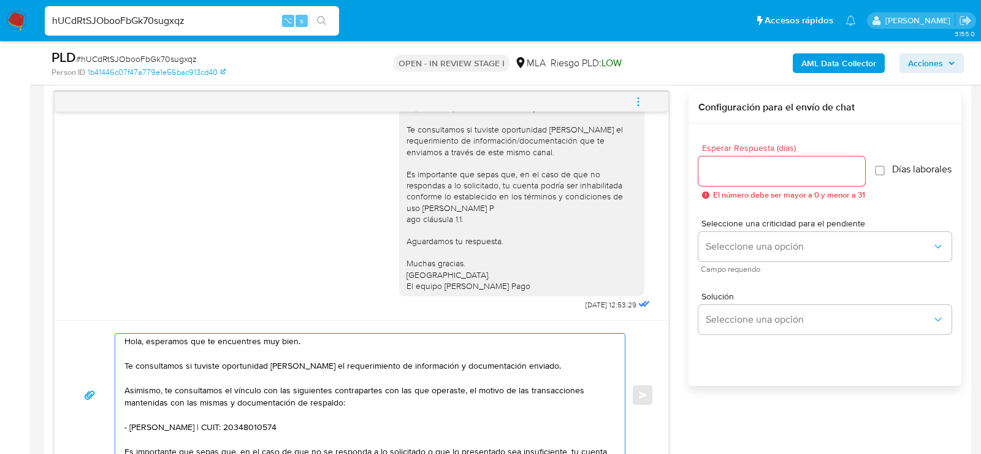
click at [287, 425] on textarea "Hola, esperamos que te encuentres muy bien. Te consultamos si tuviste oportunid…" at bounding box center [366, 394] width 485 height 123
paste textarea "23449713044 [PERSON_NAME]"
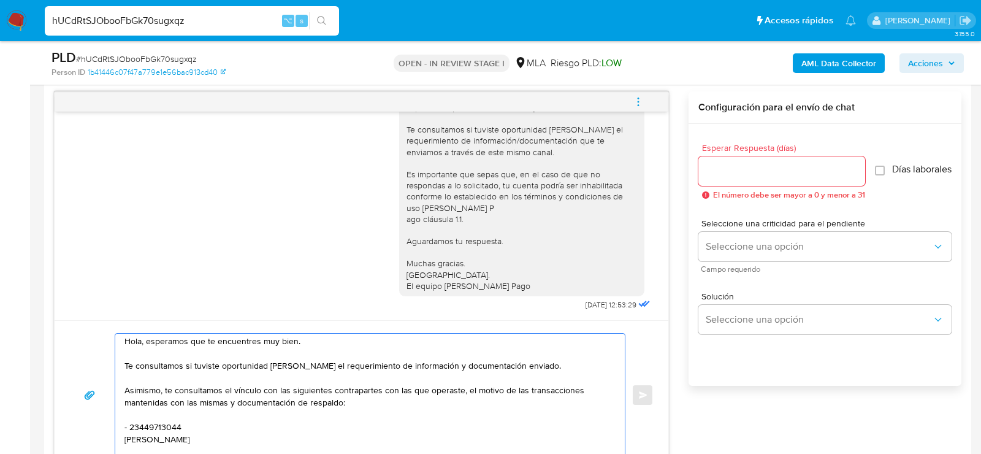
click at [148, 425] on textarea "Hola, esperamos que te encuentres muy bien. Te consultamos si tuviste oportunid…" at bounding box center [366, 394] width 485 height 123
click at [283, 433] on textarea "Hola, esperamos que te encuentres muy bien. Te consultamos si tuviste oportunid…" at bounding box center [366, 394] width 485 height 123
click at [273, 426] on textarea "Hola, esperamos que te encuentres muy bien. Te consultamos si tuviste oportunid…" at bounding box center [366, 394] width 485 height 123
paste textarea "23449713044"
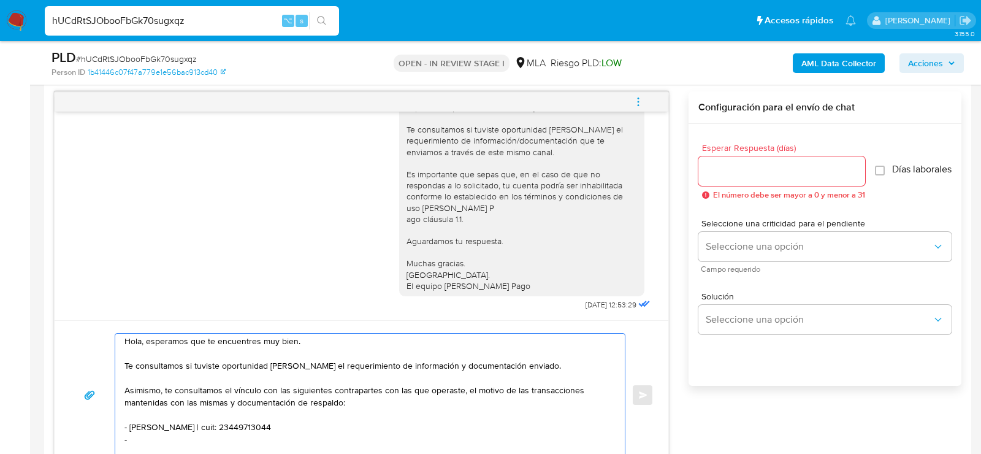
paste textarea "[PERSON_NAME]"
paste textarea "27272477383"
paste textarea "[PERSON_NAME]"
paste textarea "30641056177 name: [PERSON_NAME] || alias: 27202867818 [PERSON_NAME]"
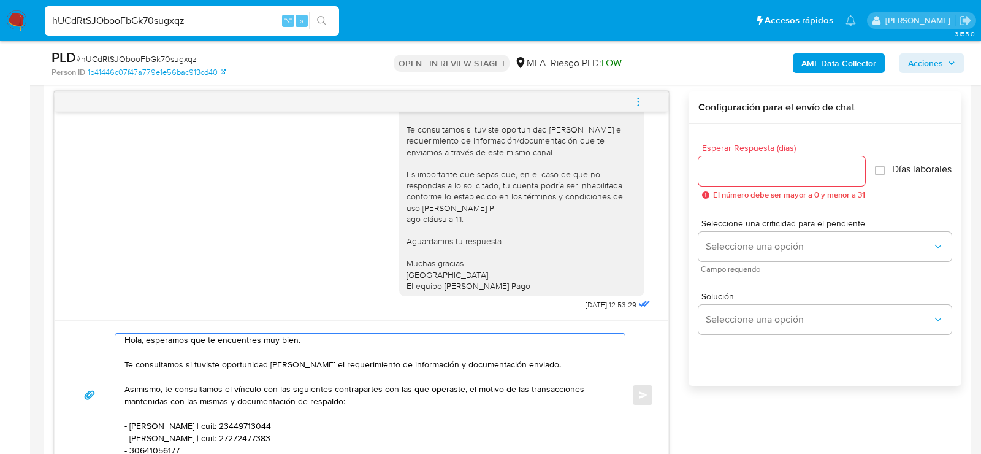
scroll to position [41, 0]
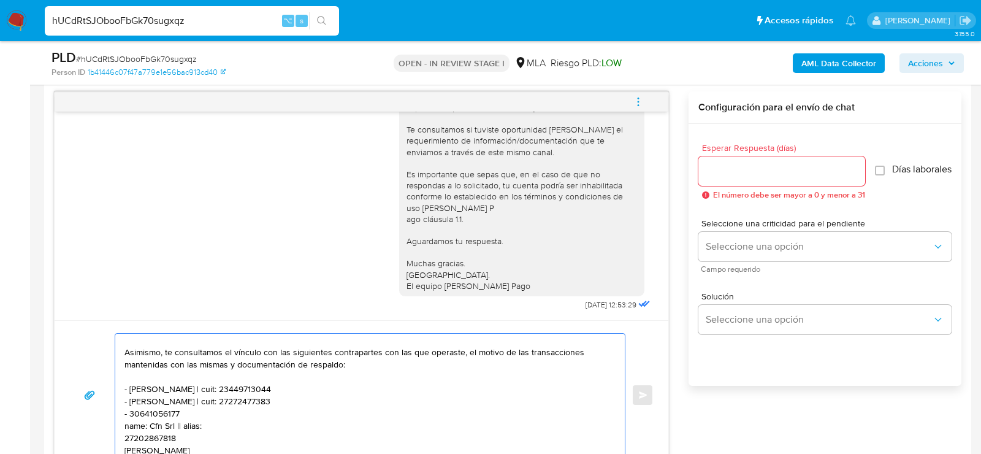
click at [164, 407] on textarea "Hola, esperamos que te encuentres muy bien. Te consultamos si tuviste oportunid…" at bounding box center [366, 394] width 485 height 123
click at [169, 409] on textarea "Hola, esperamos que te encuentres muy bien. Te consultamos si tuviste oportunid…" at bounding box center [366, 394] width 485 height 123
paste textarea "30641056177"
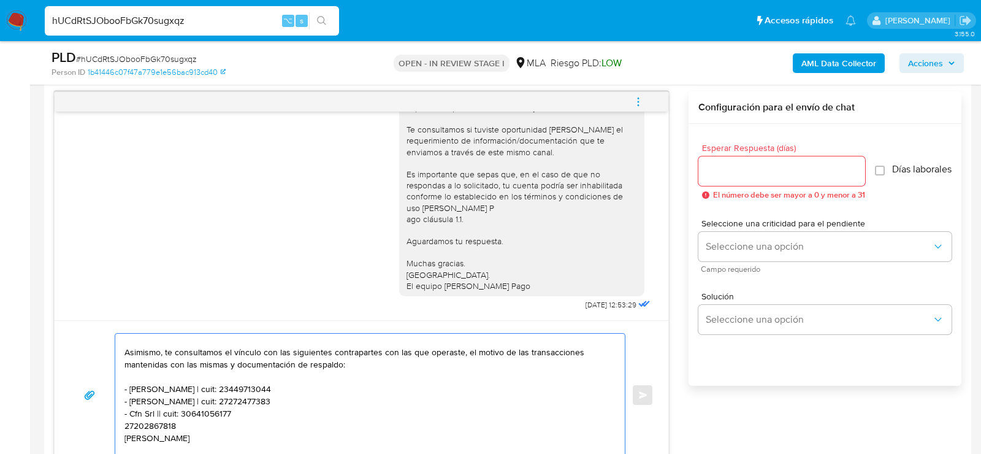
click at [161, 420] on textarea "Hola, esperamos que te encuentres muy bien. Te consultamos si tuviste oportunid…" at bounding box center [366, 394] width 485 height 123
click at [263, 426] on textarea "Hola, esperamos que te encuentres muy bien. Te consultamos si tuviste oportunid…" at bounding box center [366, 394] width 485 height 123
paste textarea "27202867818"
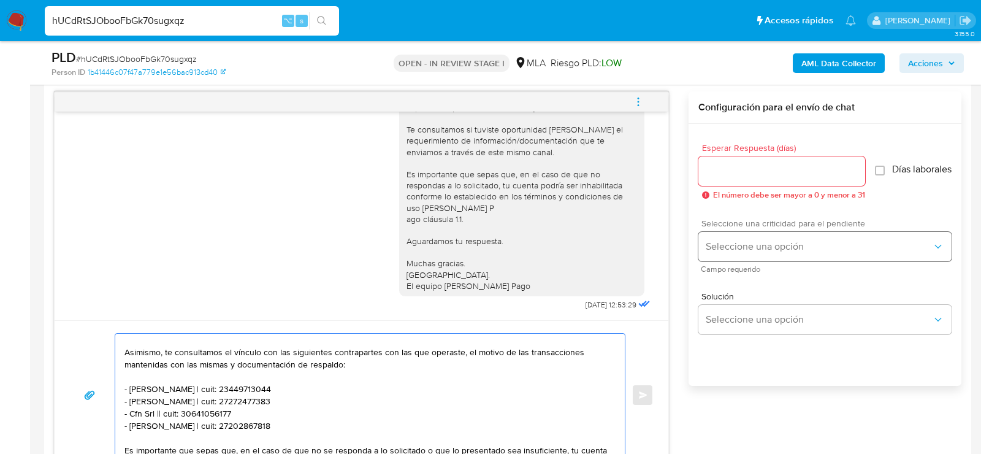
type textarea "Hola, esperamos que te encuentres muy bien. Te consultamos si tuviste oportunid…"
click at [761, 261] on button "Seleccione una opción" at bounding box center [824, 246] width 253 height 29
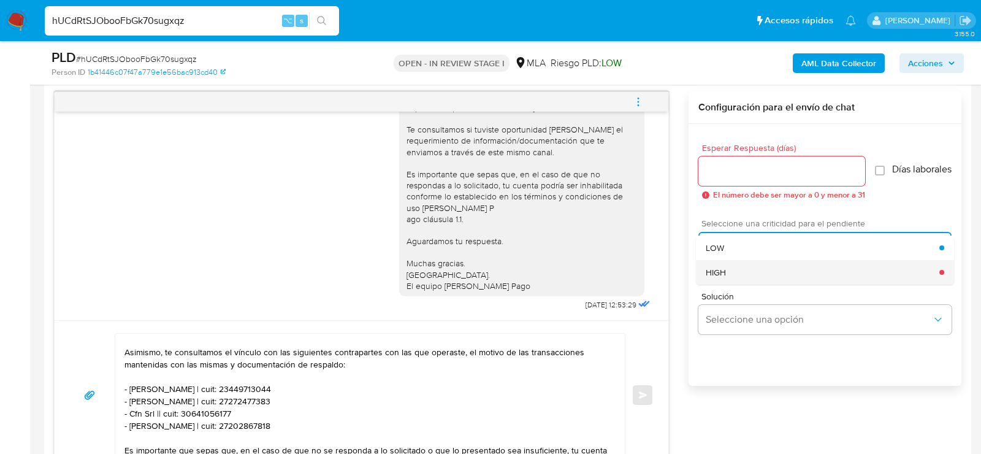
click at [756, 284] on div "HIGH" at bounding box center [822, 272] width 234 height 25
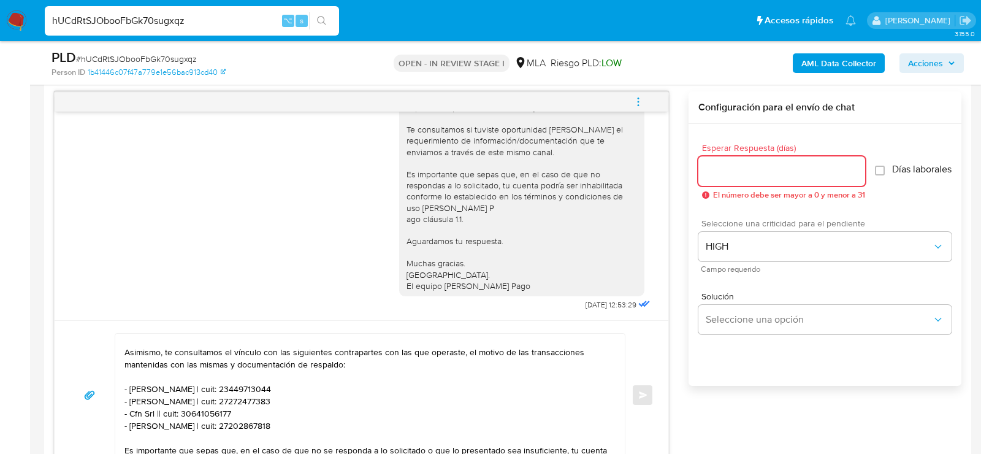
click at [713, 168] on input "Esperar Respuesta (días)" at bounding box center [781, 171] width 167 height 16
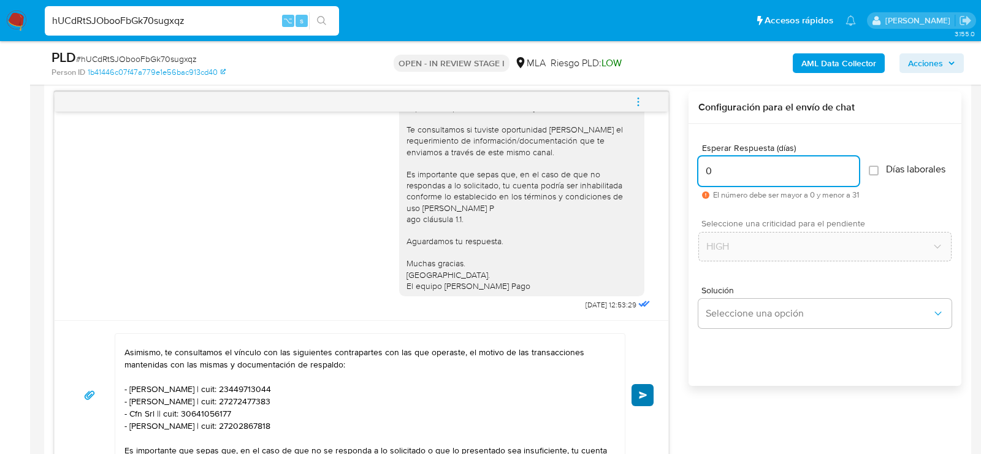
type input "0"
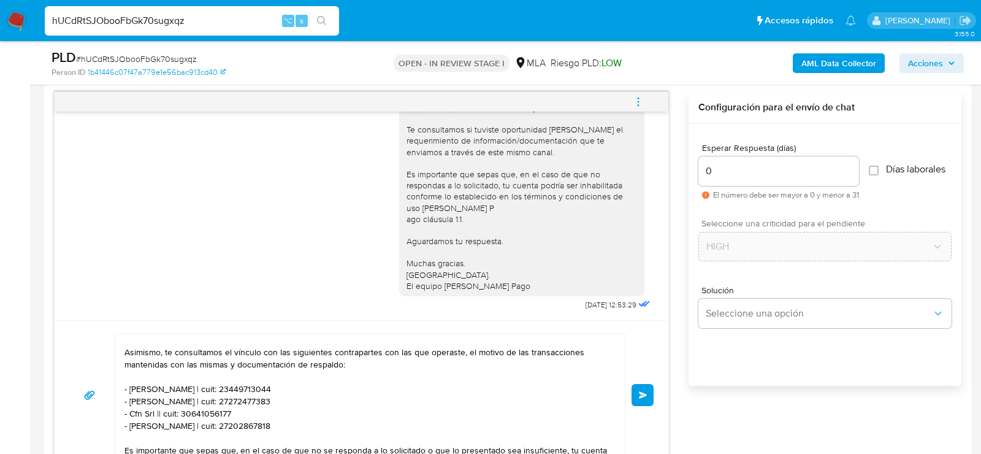
click at [647, 394] on button "Enviar" at bounding box center [642, 395] width 22 height 22
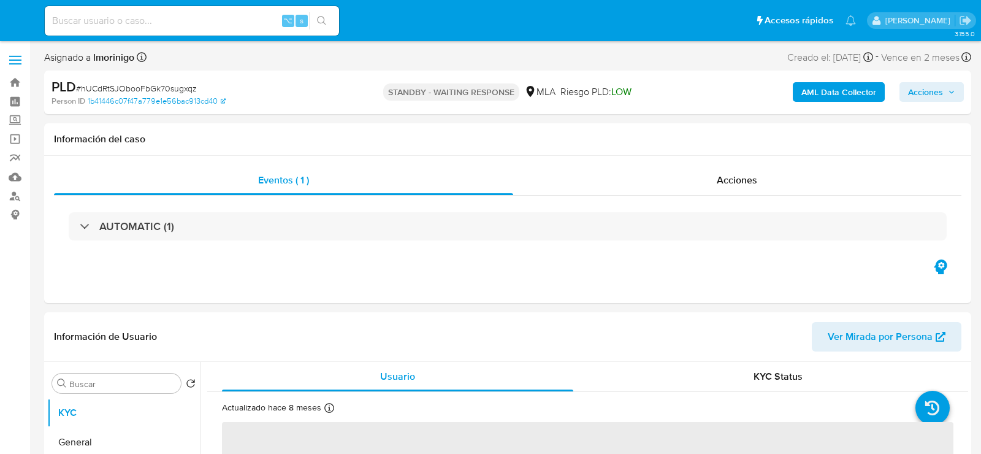
select select "10"
click at [192, 23] on input at bounding box center [192, 21] width 294 height 16
paste input "eaHY2Ay62g57qiwEQ1vFxBqT"
type input "eaHY2Ay62g57qiwEQ1vFxBqT"
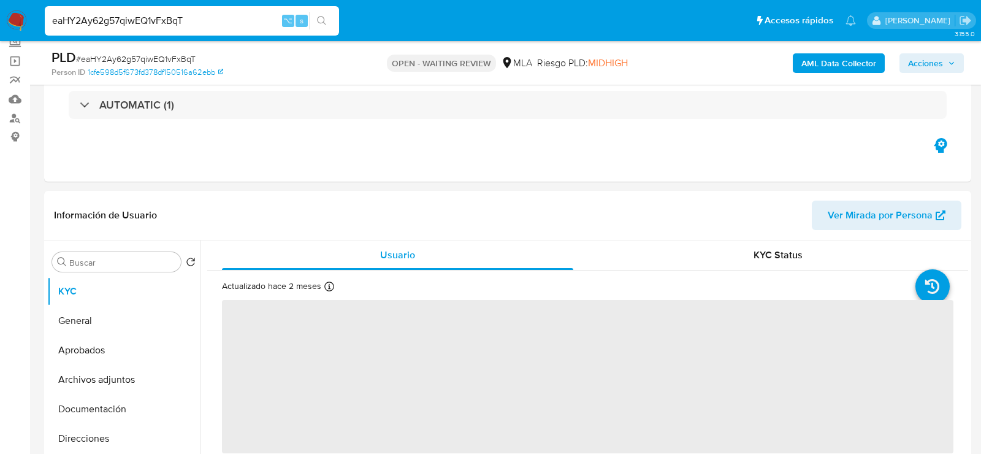
scroll to position [218, 0]
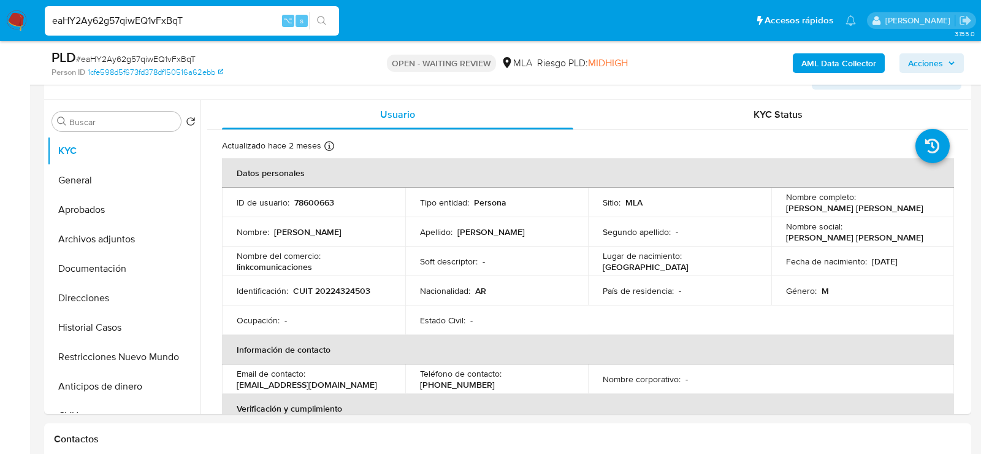
select select "10"
click at [202, 24] on input "eaHY2Ay62g57qiwEQ1vFxBqT" at bounding box center [192, 21] width 294 height 16
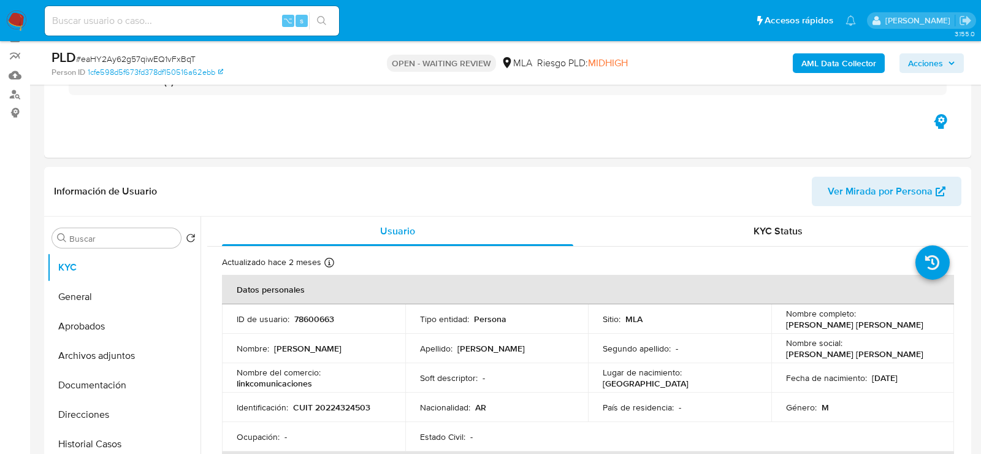
scroll to position [112, 0]
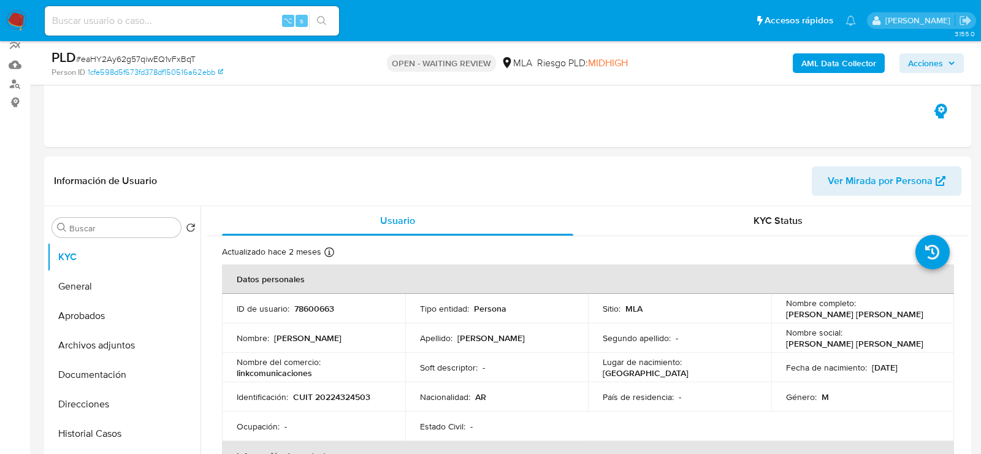
select select "10"
click at [184, 19] on input at bounding box center [192, 21] width 294 height 16
paste input "eaHY2Ay62g57qiwEQ1vFxBqT"
type input "eaHY2Ay62g57qiwEQ1vFxBqT"
click at [224, 23] on input "eaHY2Ay62g57qiwEQ1vFxBqT" at bounding box center [192, 21] width 294 height 16
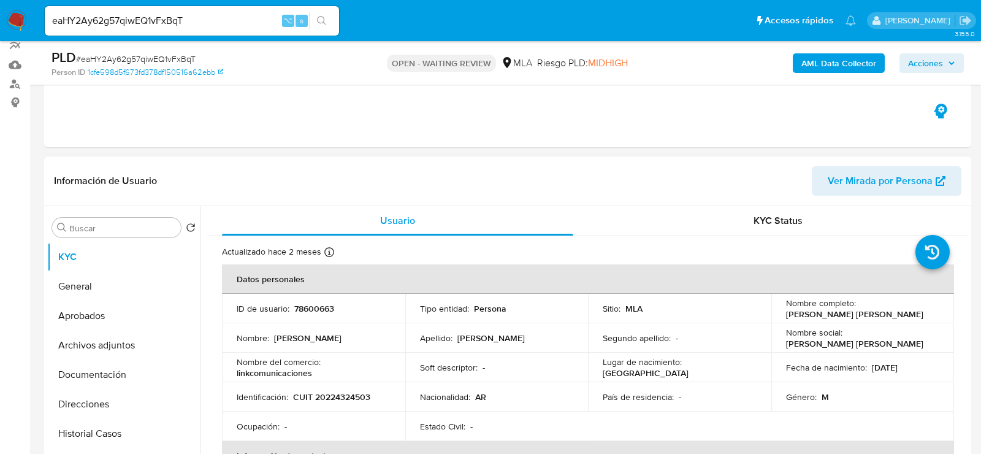
click at [317, 398] on p "CUIT 20224324503" at bounding box center [331, 396] width 77 height 11
copy p "20224324503"
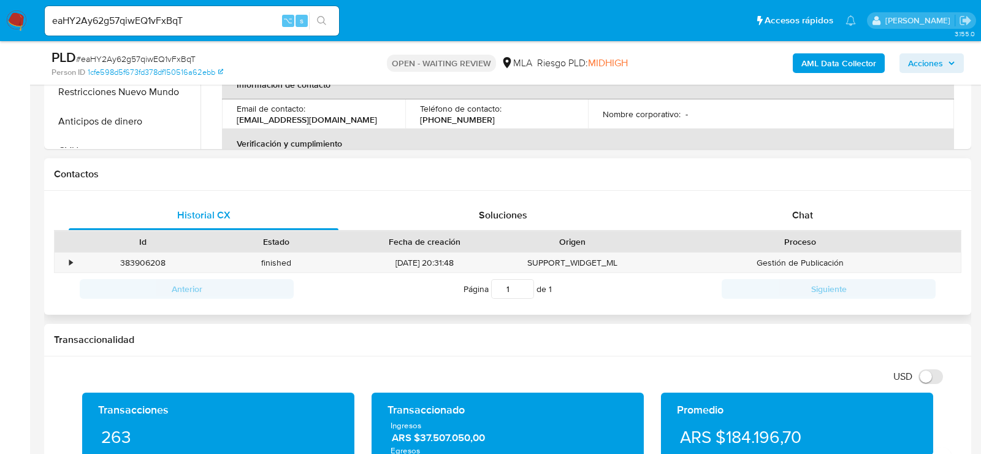
scroll to position [485, 0]
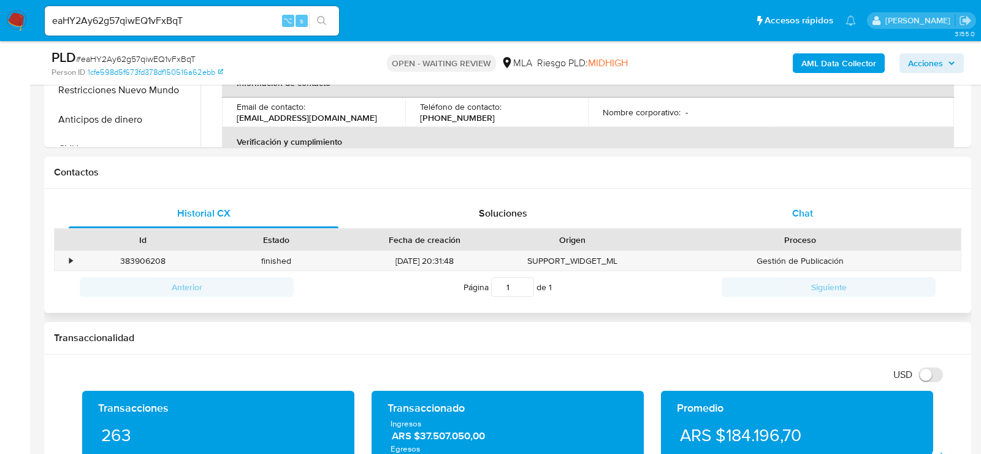
click at [799, 213] on span "Chat" at bounding box center [802, 213] width 21 height 14
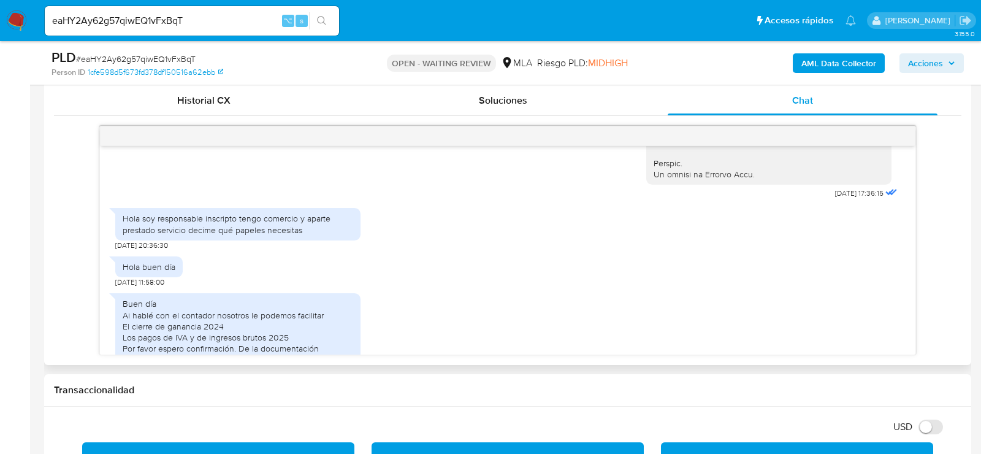
scroll to position [619, 0]
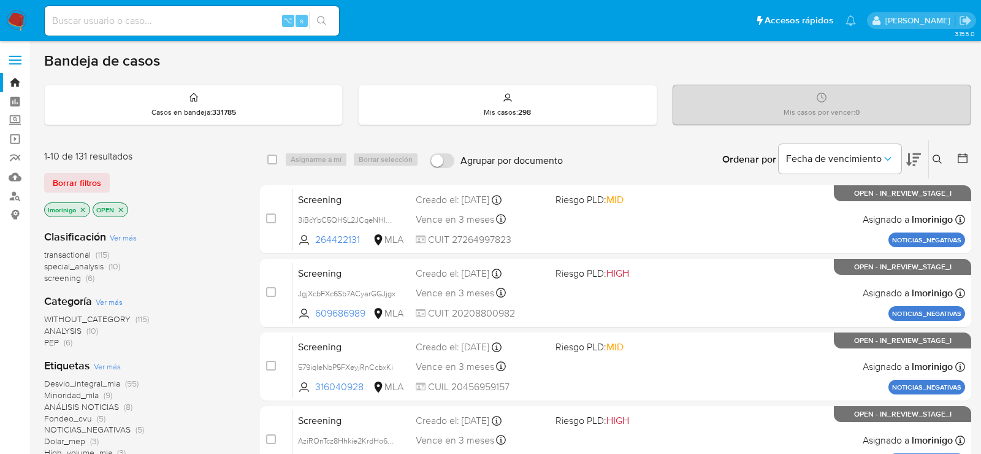
click at [237, 20] on input at bounding box center [192, 21] width 294 height 16
paste input "ib4G9SiXJ45eXzSocZniMLNO"
type input "ib4G9SiXJ45eXzSocZniMLNO"
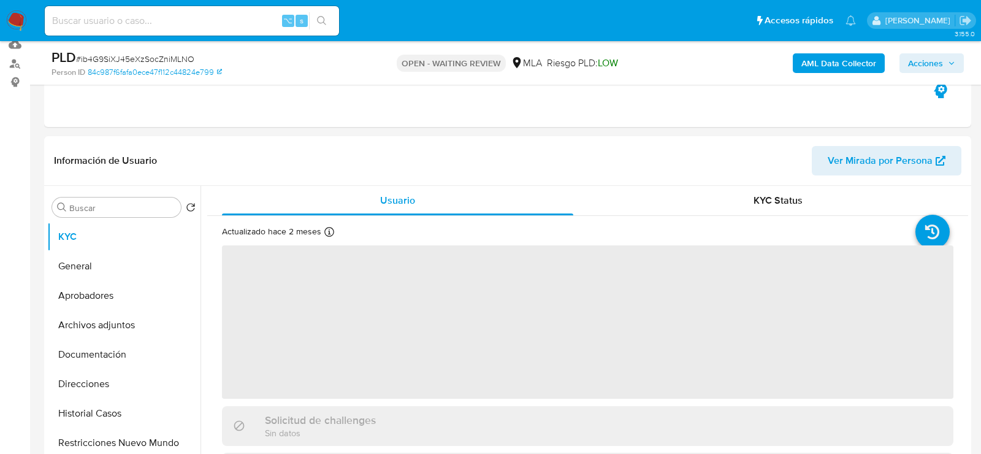
scroll to position [137, 0]
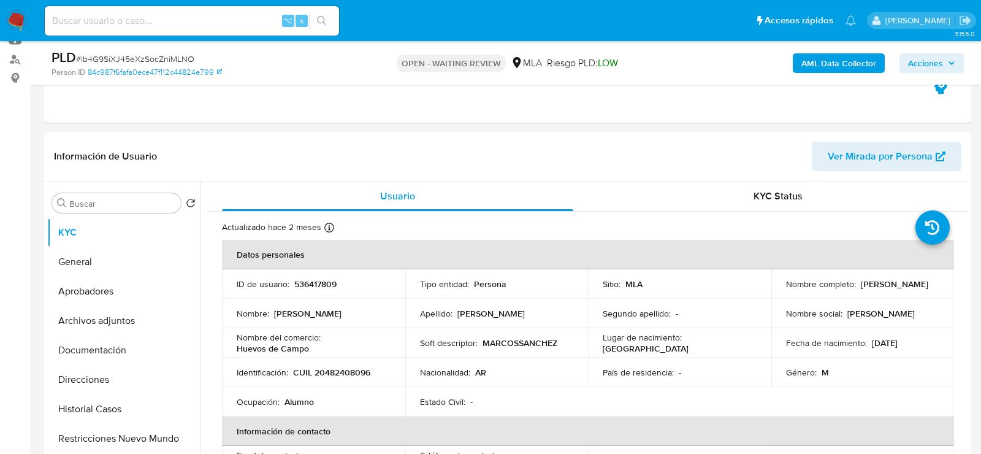
select select "10"
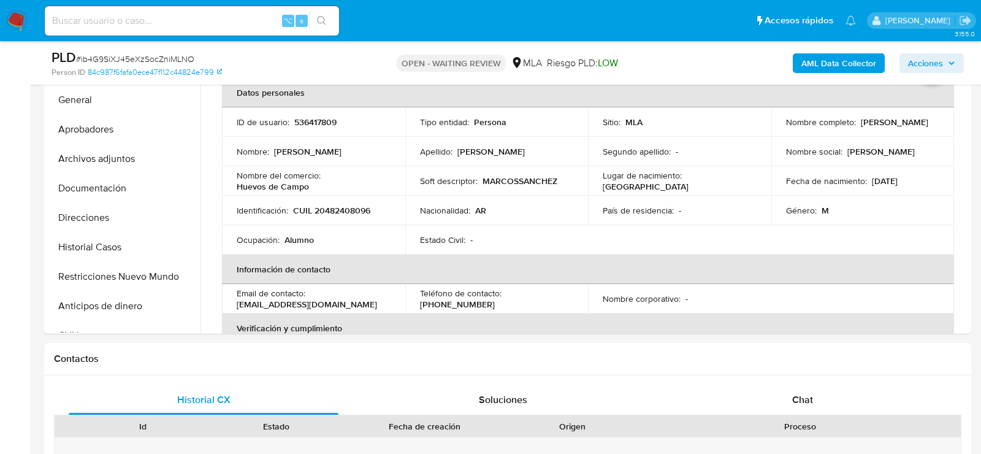
scroll to position [430, 0]
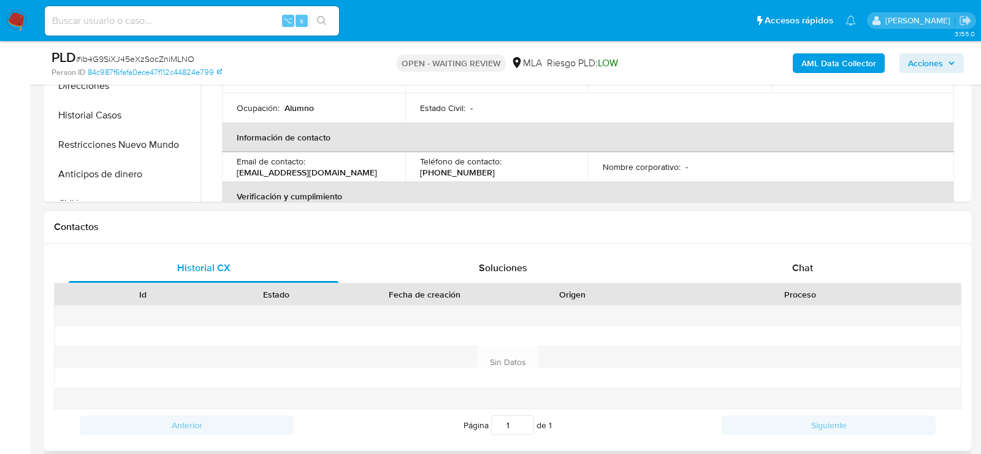
click at [814, 251] on div "Historial CX Soluciones Chat Id Estado Fecha de creación Origen Proceso Anterio…" at bounding box center [507, 346] width 927 height 207
click at [814, 257] on div "Chat" at bounding box center [802, 267] width 270 height 29
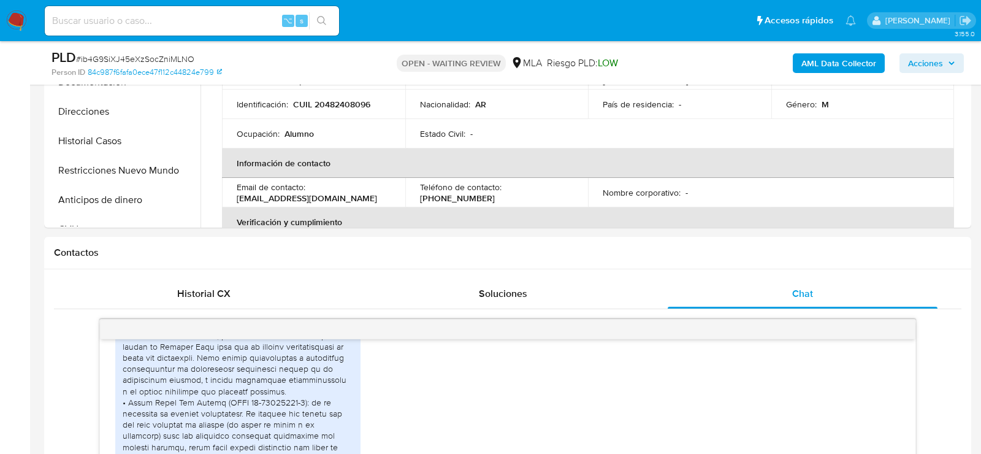
scroll to position [188, 0]
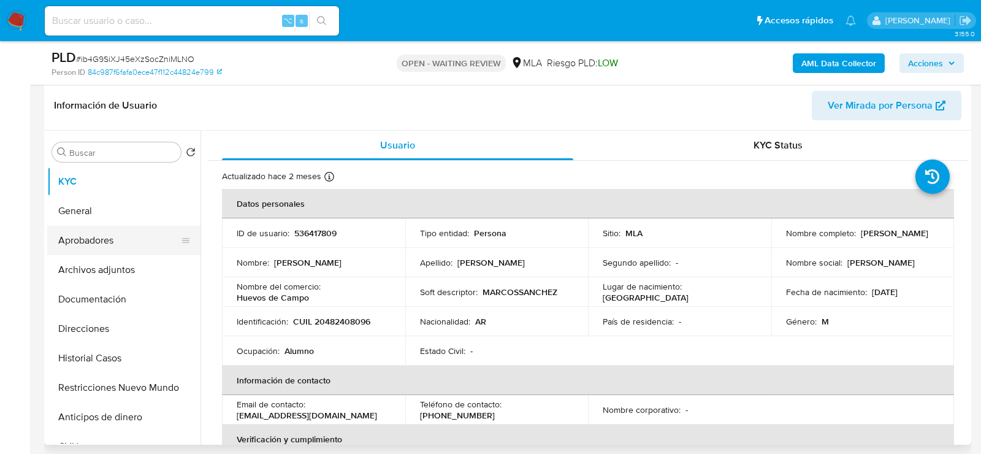
click at [92, 245] on button "Aprobadores" at bounding box center [118, 240] width 143 height 29
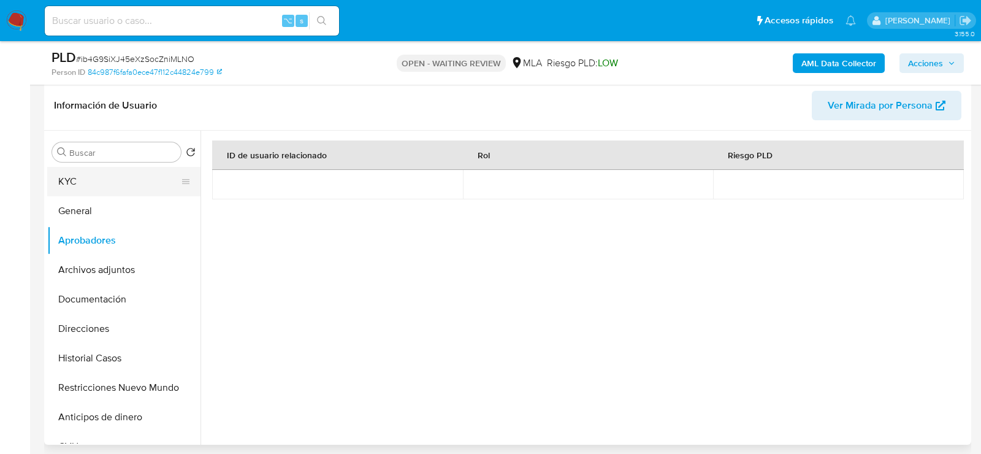
click at [86, 175] on button "KYC" at bounding box center [118, 181] width 143 height 29
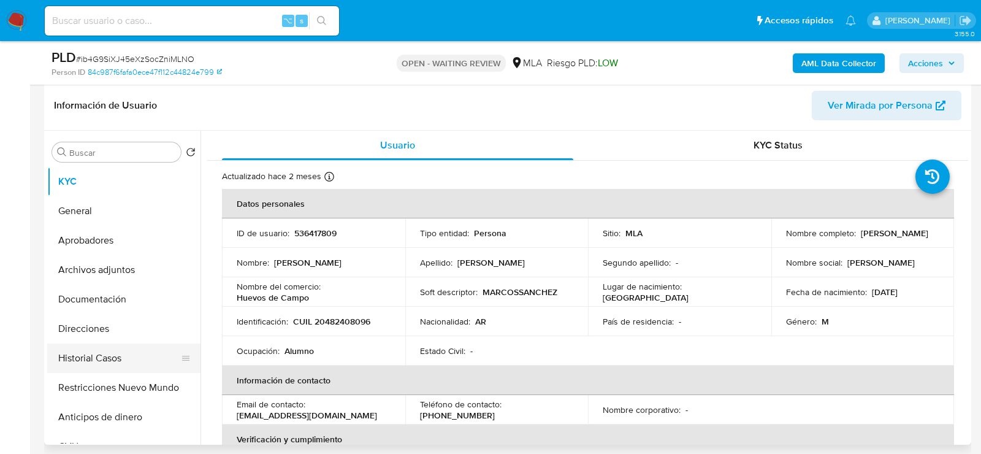
click at [122, 358] on button "Historial Casos" at bounding box center [118, 357] width 143 height 29
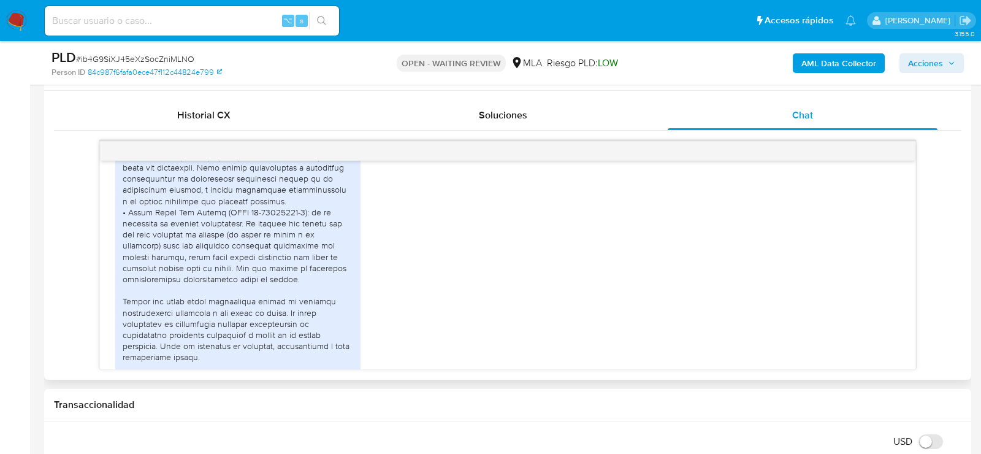
scroll to position [305, 0]
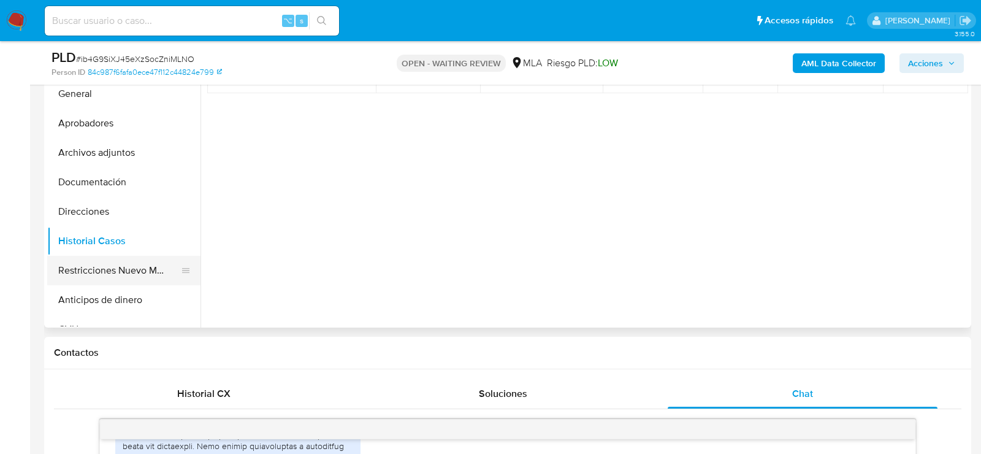
click at [72, 256] on button "Restricciones Nuevo Mundo" at bounding box center [118, 270] width 143 height 29
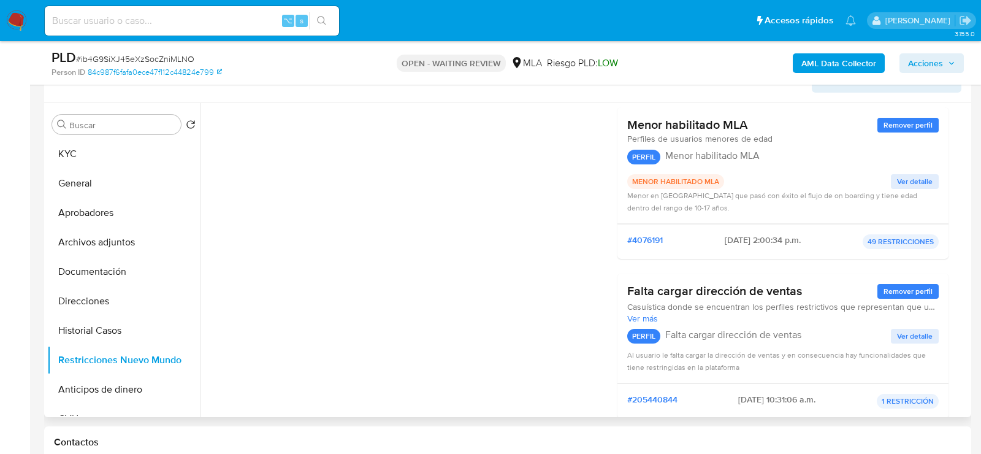
scroll to position [0, 0]
